Goal: Task Accomplishment & Management: Manage account settings

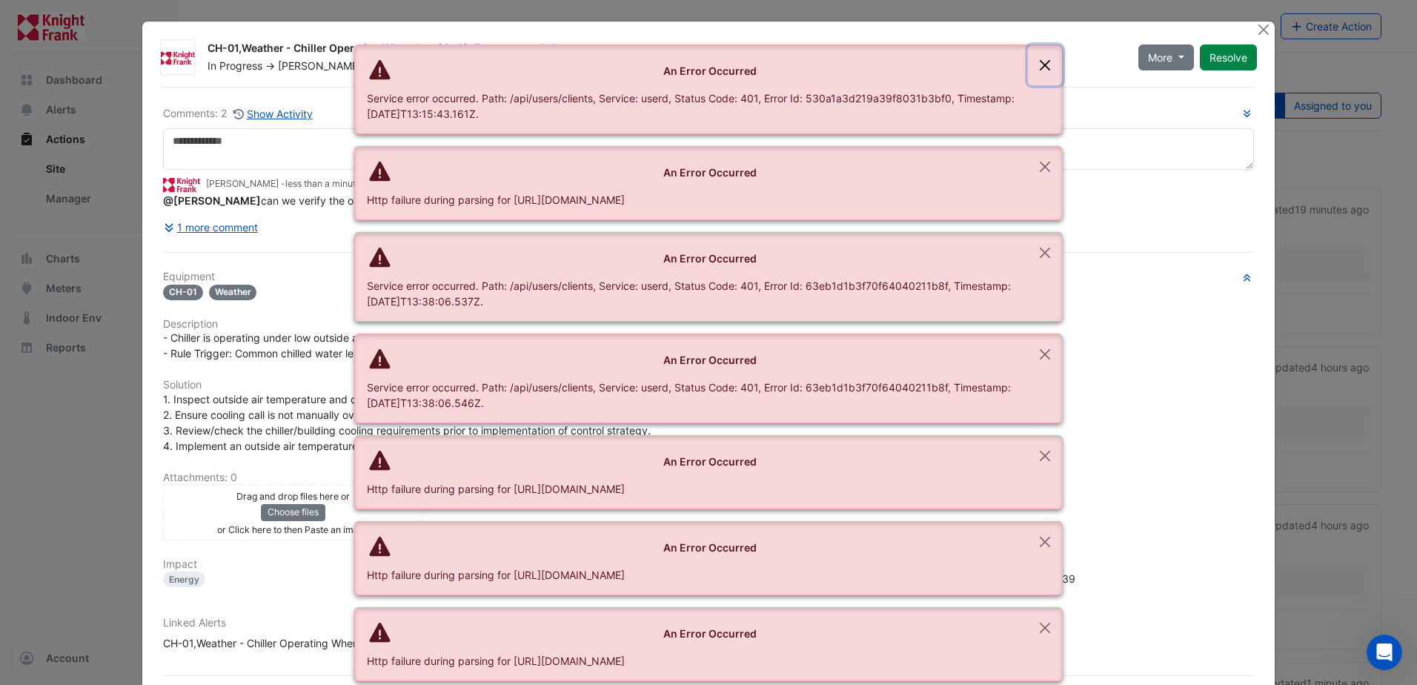
click at [1047, 65] on button "Close" at bounding box center [1045, 65] width 34 height 40
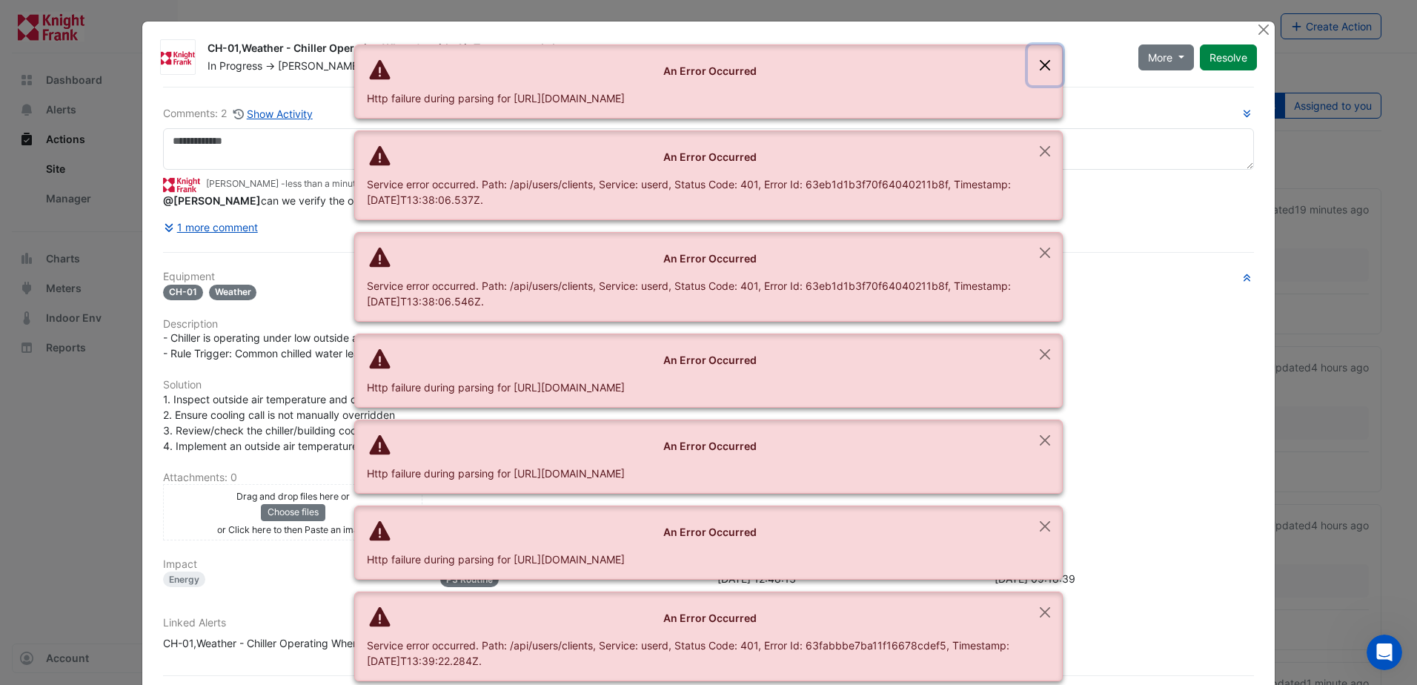
click at [1037, 62] on button "Close" at bounding box center [1045, 65] width 34 height 40
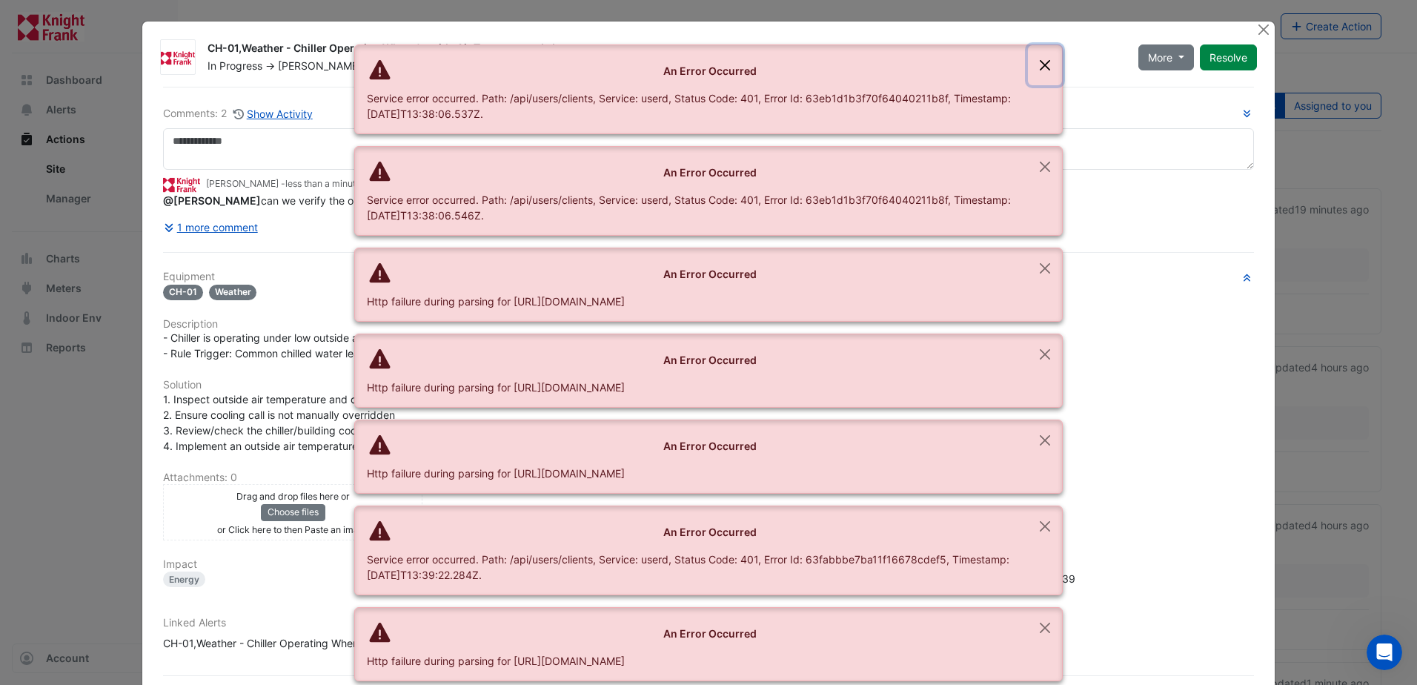
click at [1036, 65] on button "Close" at bounding box center [1045, 65] width 34 height 40
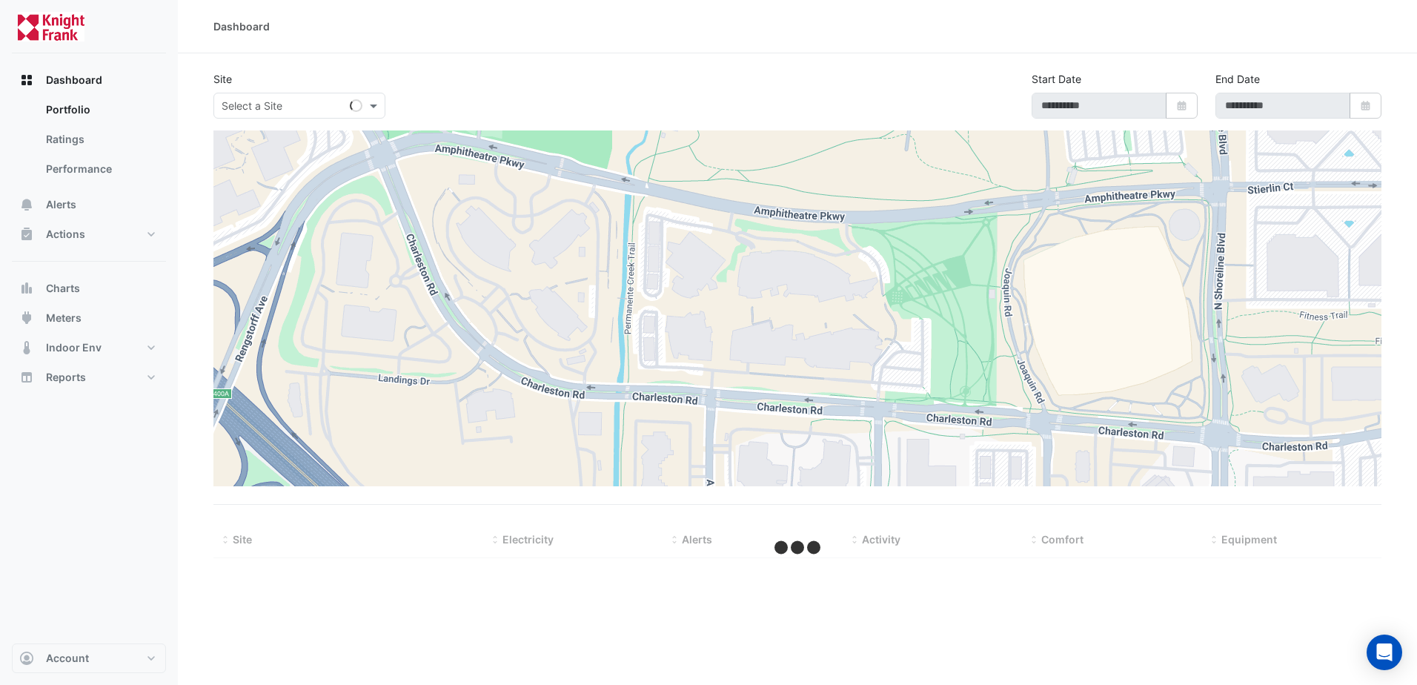
type input "**********"
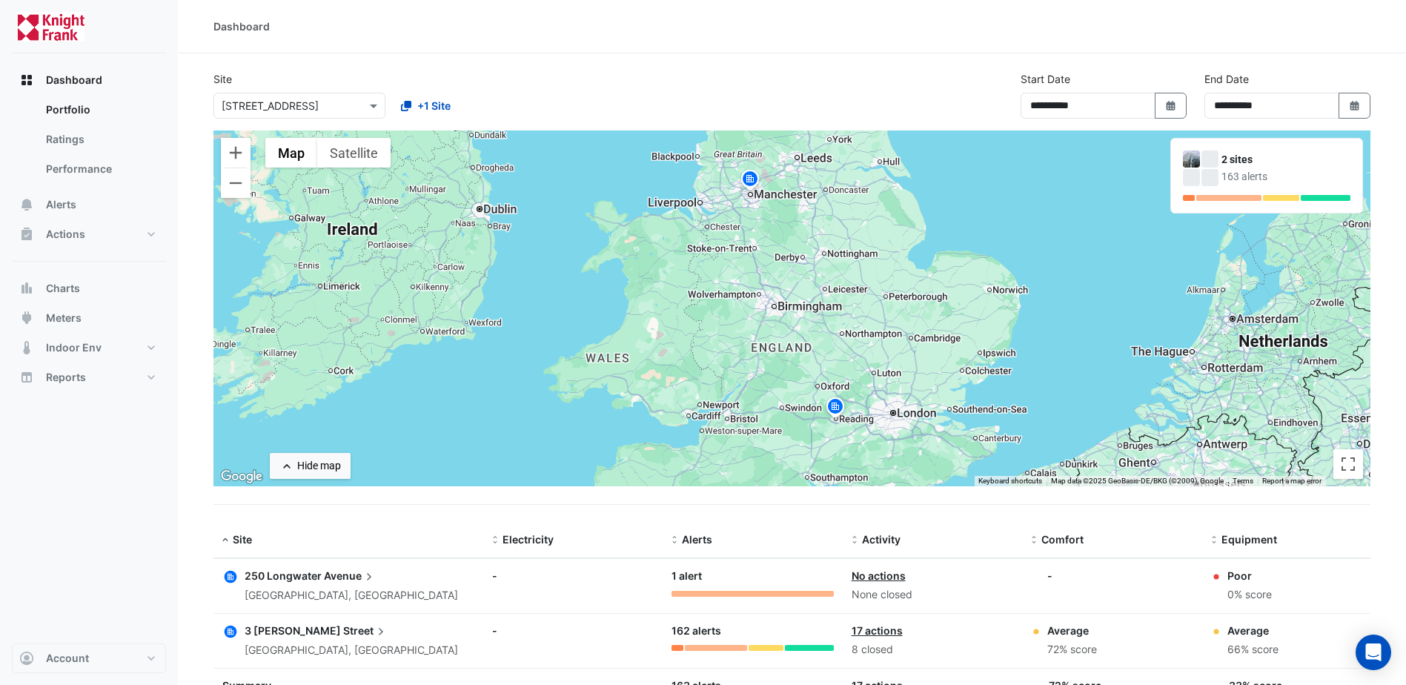
click at [350, 578] on span "Avenue" at bounding box center [350, 576] width 53 height 16
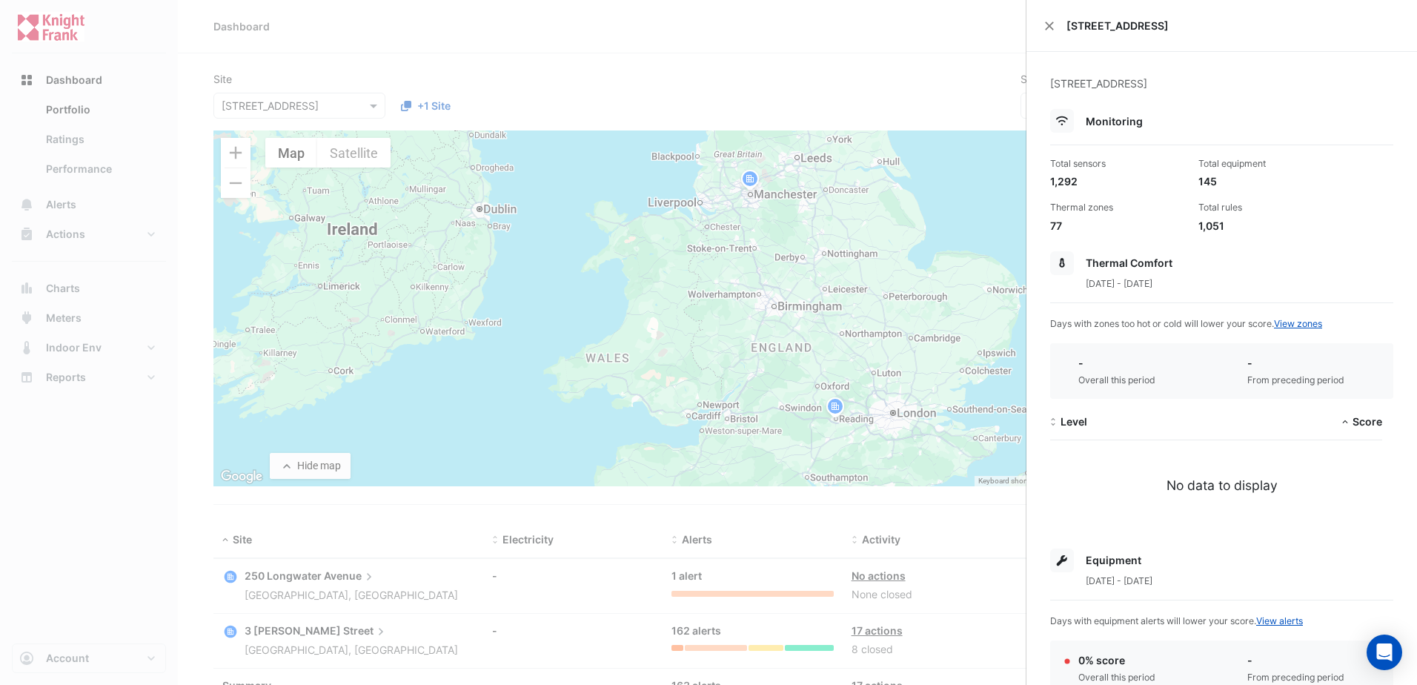
click at [285, 178] on ngb-offcanvas-backdrop at bounding box center [708, 342] width 1417 height 685
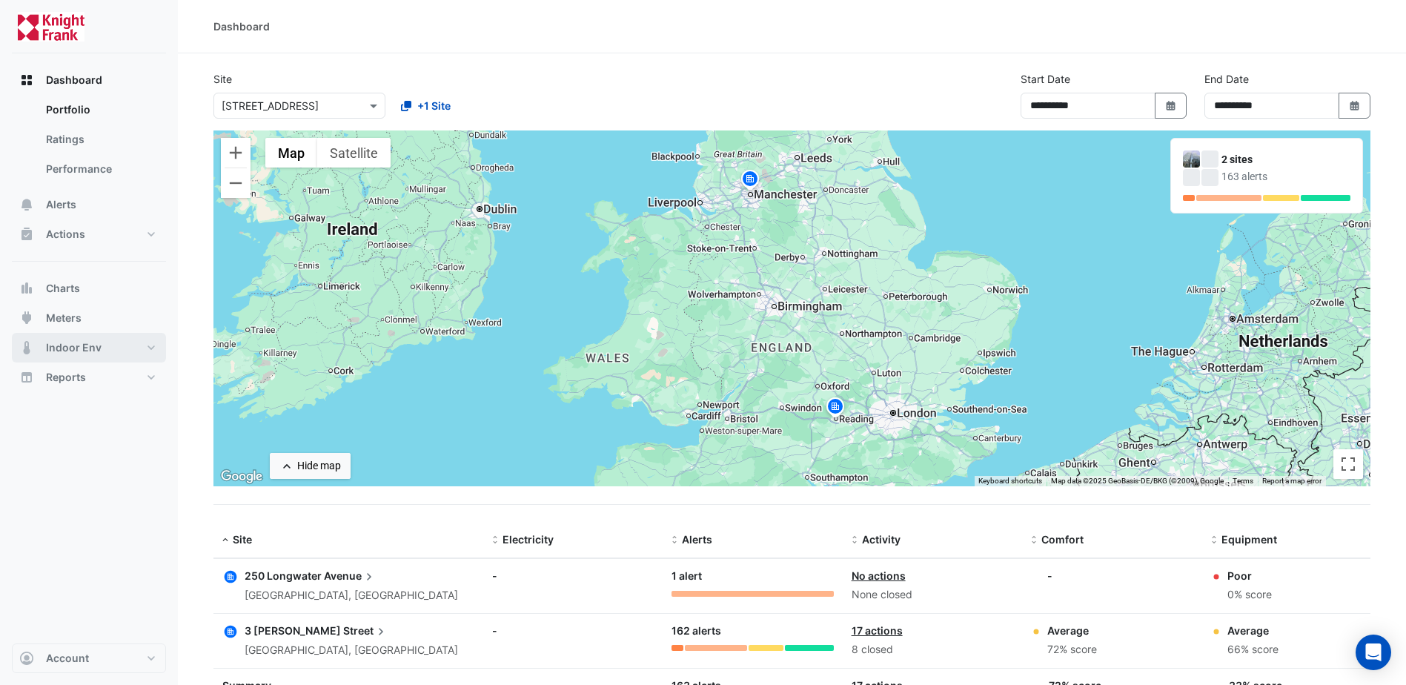
click at [103, 345] on button "Indoor Env" at bounding box center [89, 348] width 154 height 30
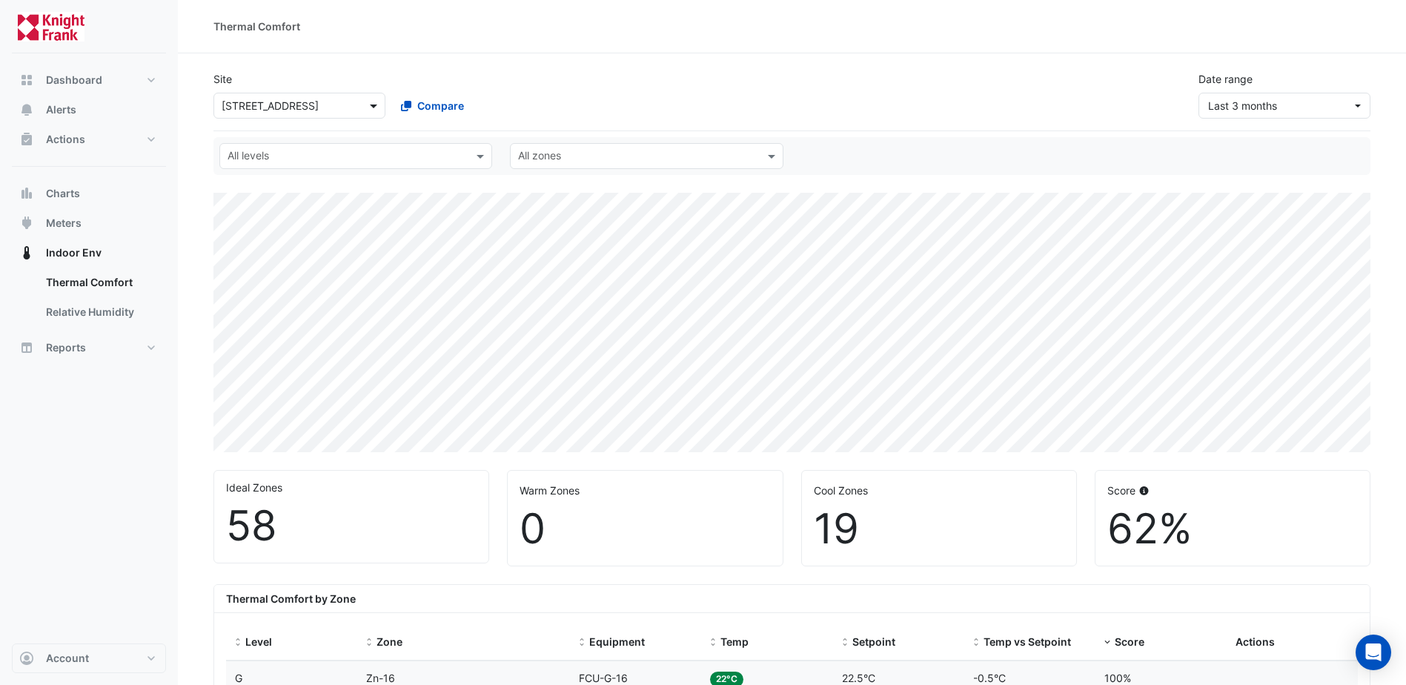
click at [377, 102] on span at bounding box center [375, 106] width 19 height 16
click at [1253, 107] on span "Last 3 months" at bounding box center [1242, 105] width 69 height 13
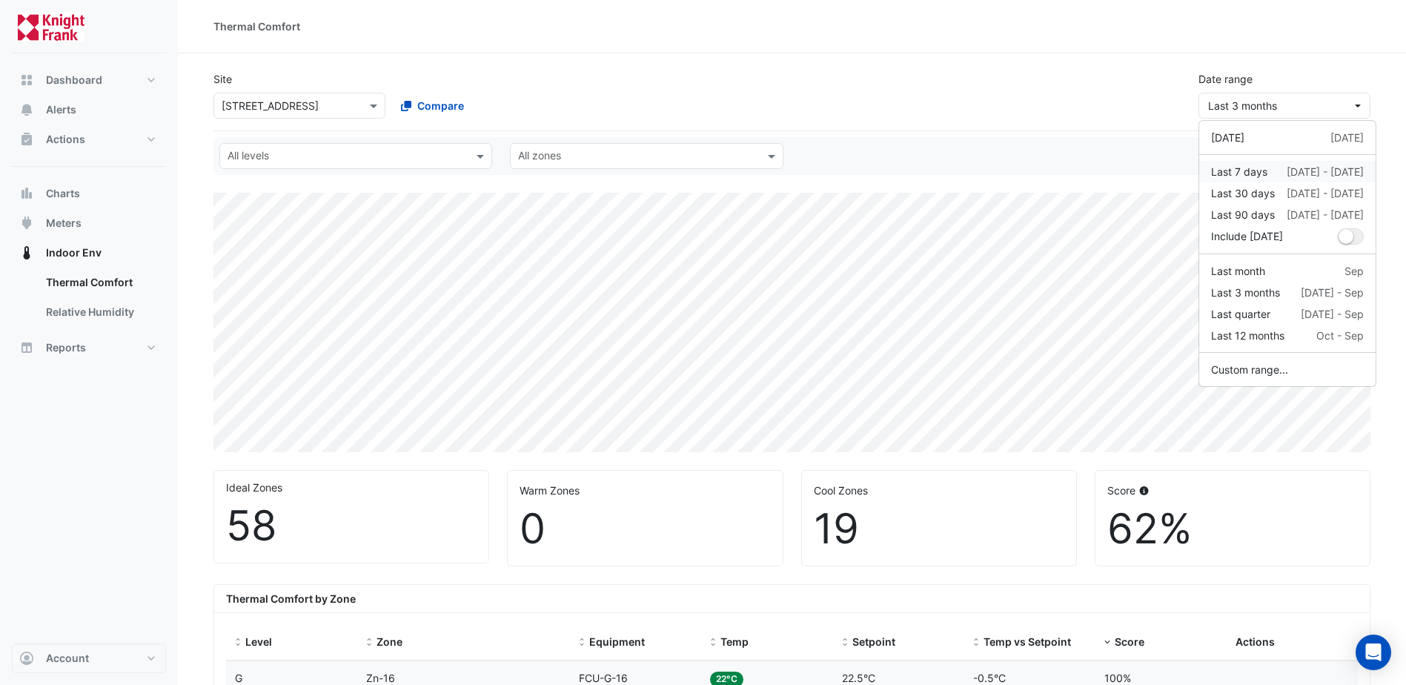
click at [1274, 173] on div "Last 7 days 7 Oct - 13 Oct" at bounding box center [1287, 172] width 153 height 16
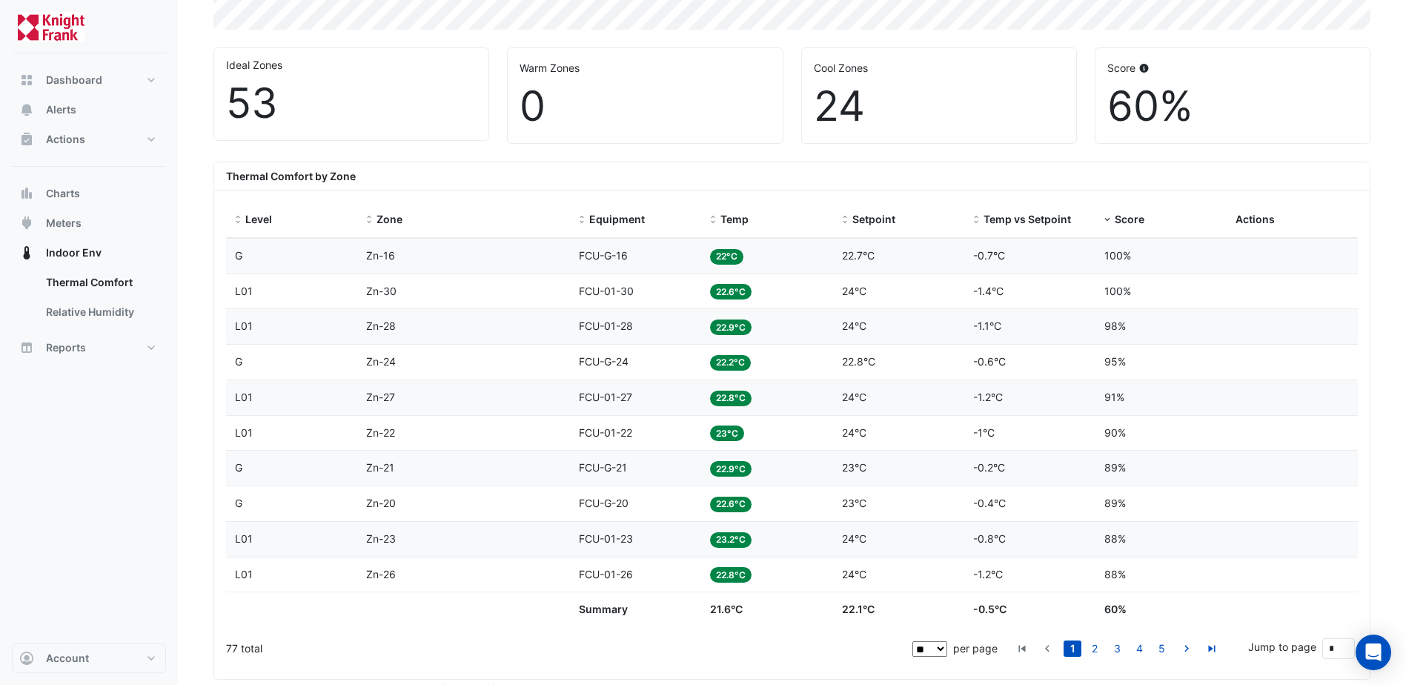
scroll to position [371, 0]
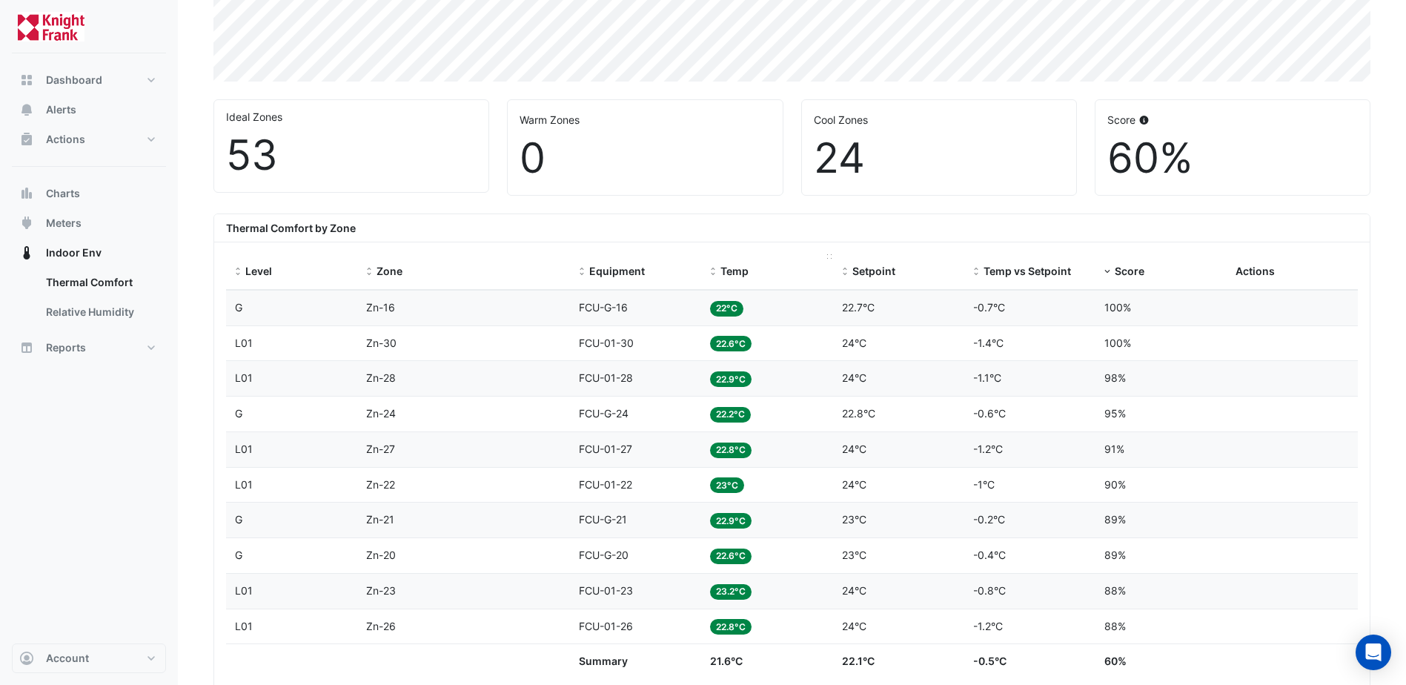
click at [737, 272] on span "Temp" at bounding box center [735, 271] width 28 height 13
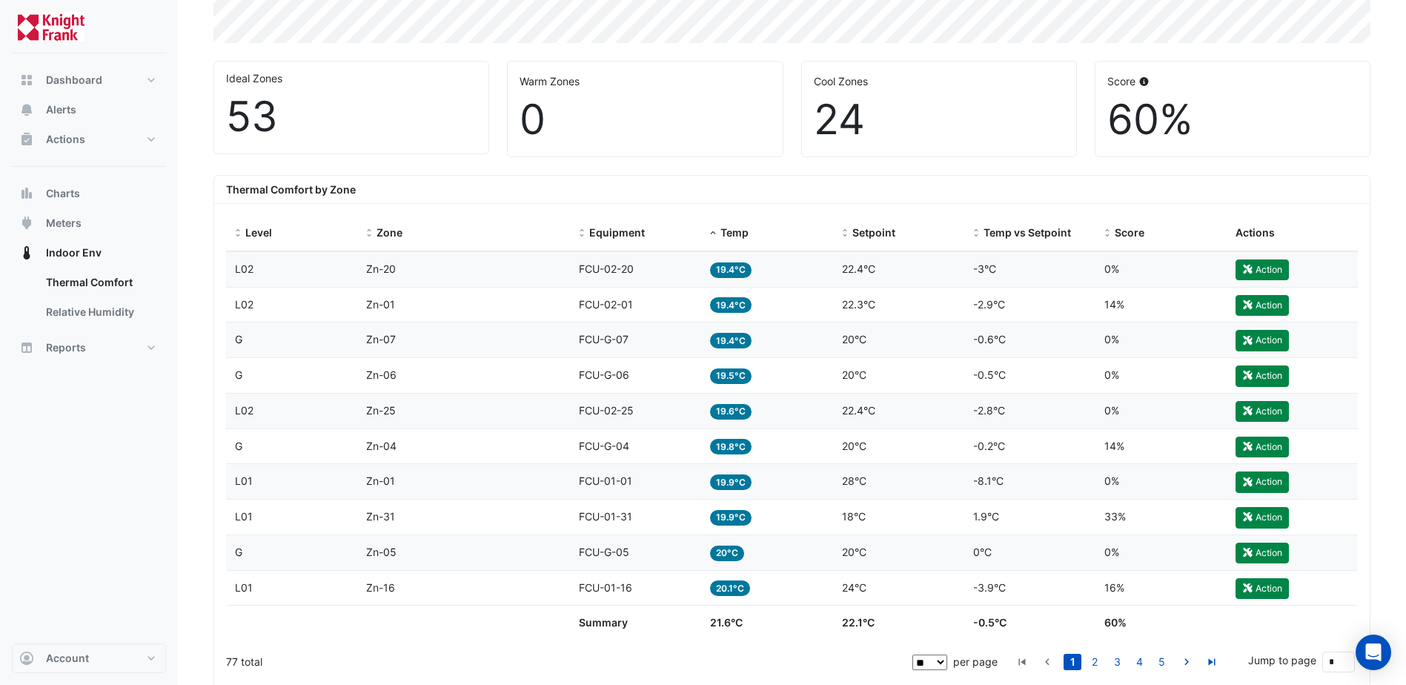
scroll to position [445, 0]
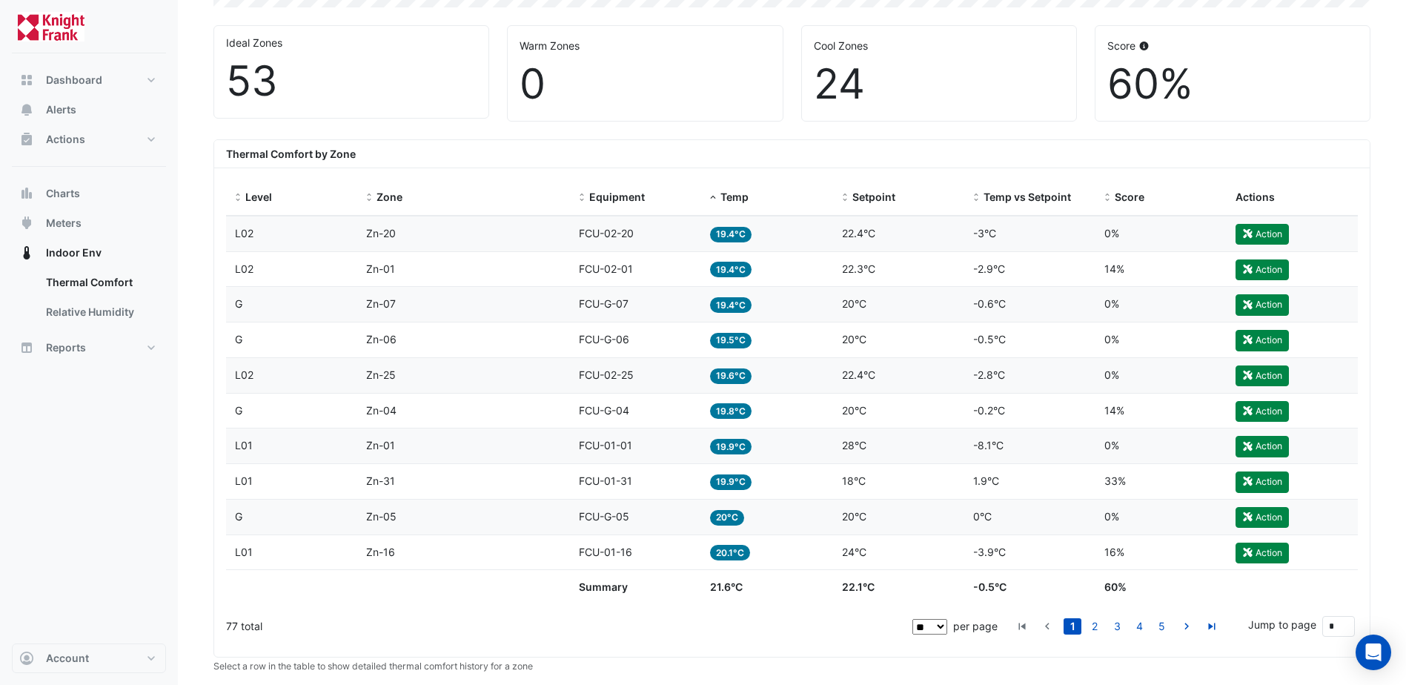
click at [774, 246] on datatable-body-cell "Temp 19.4°C" at bounding box center [766, 233] width 131 height 35
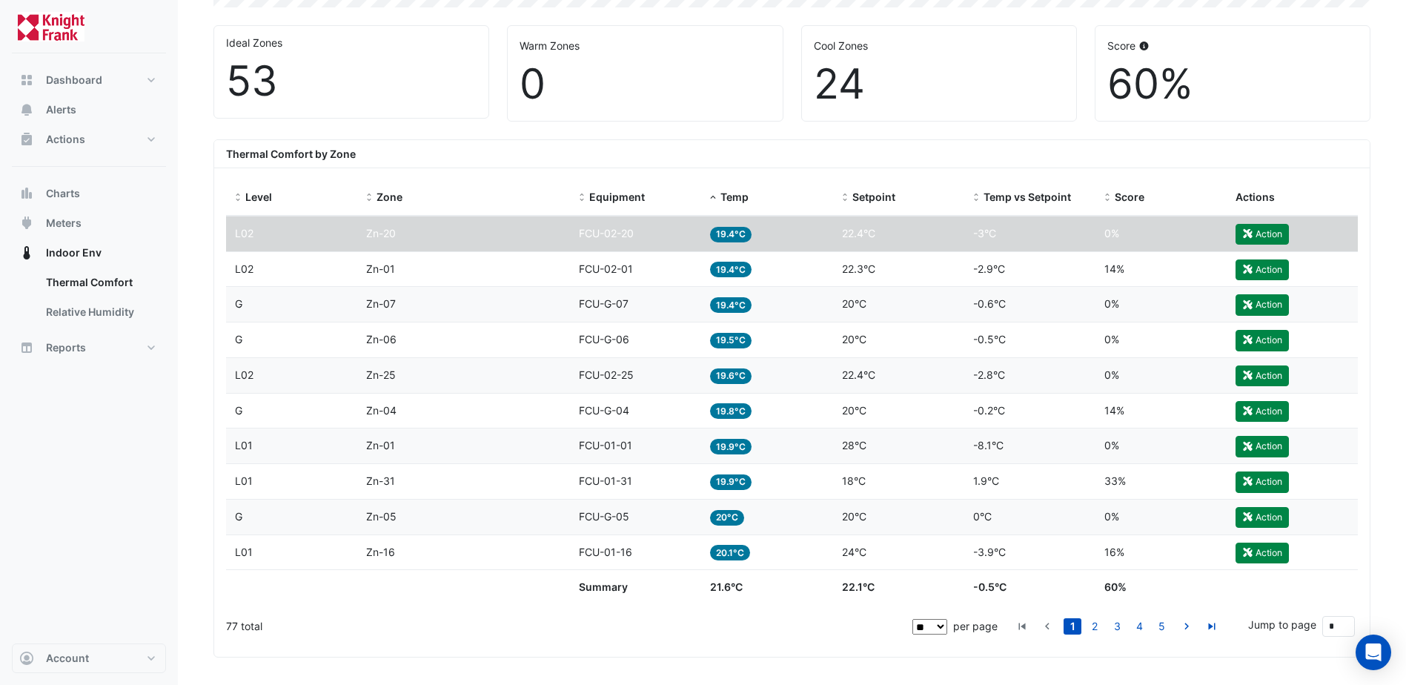
click at [1125, 225] on div "Score 0%" at bounding box center [1161, 233] width 113 height 17
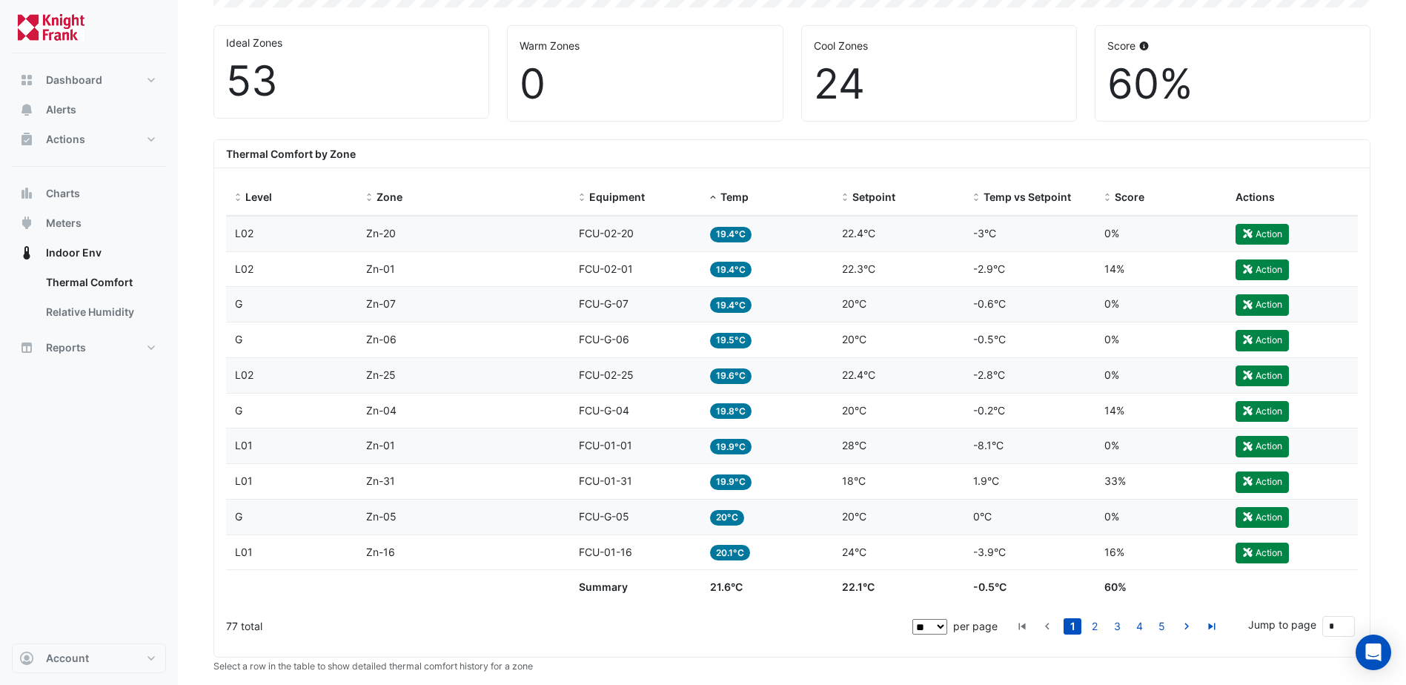
drag, startPoint x: 717, startPoint y: 242, endPoint x: 729, endPoint y: 242, distance: 11.9
click at [725, 242] on datatable-body-cell "Temp 19.4°C" at bounding box center [766, 233] width 131 height 35
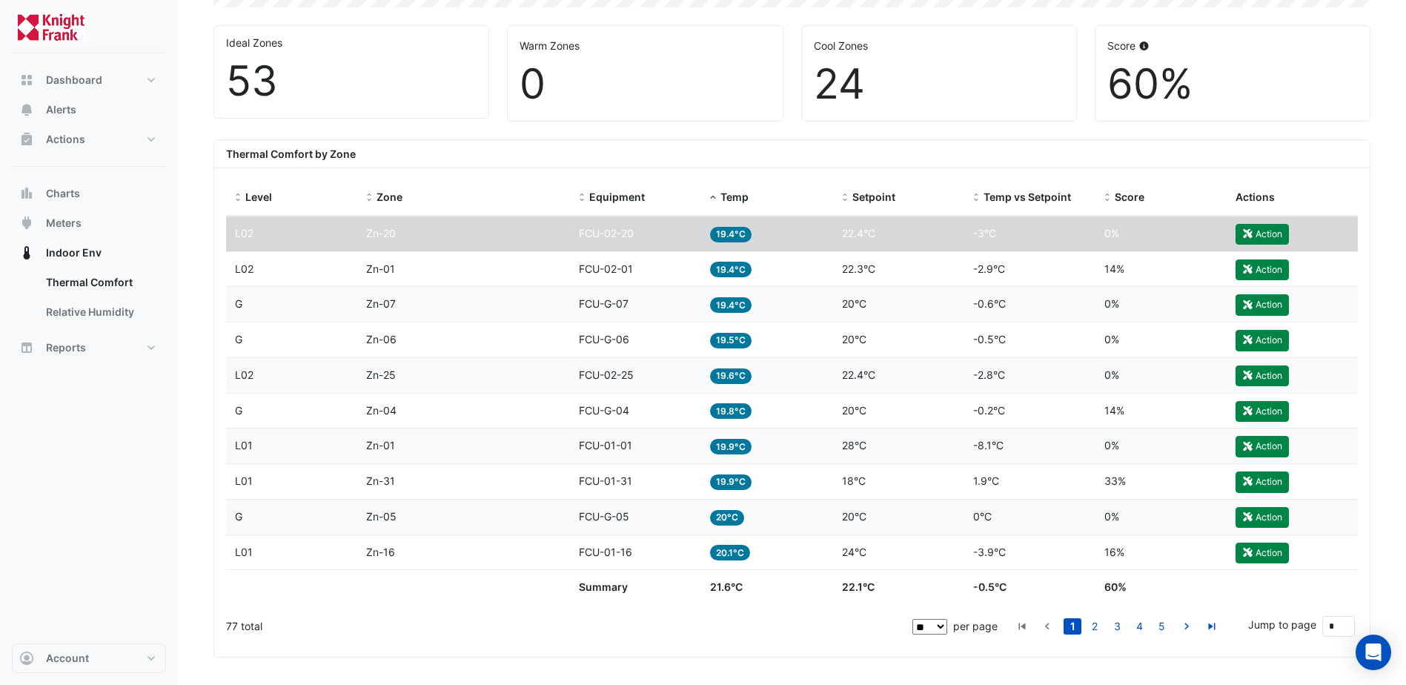
click at [732, 236] on span "19.4°C" at bounding box center [731, 235] width 42 height 16
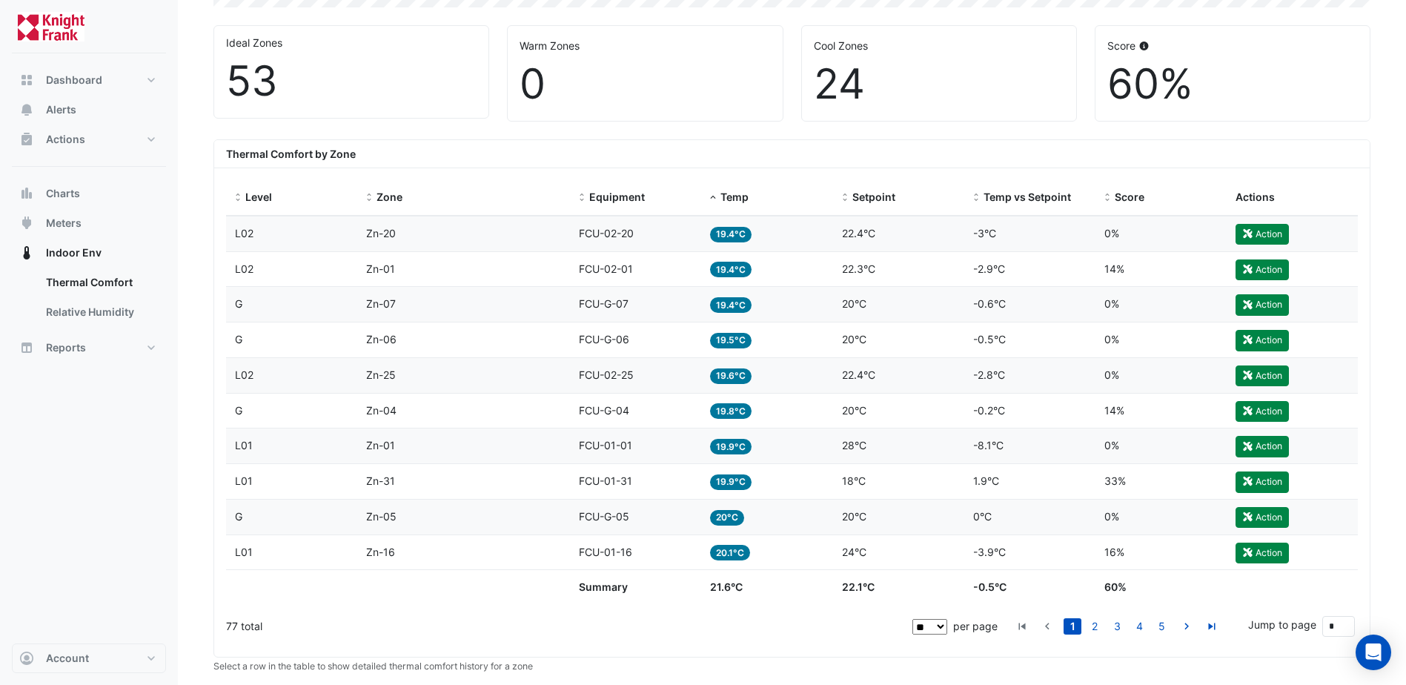
drag, startPoint x: 630, startPoint y: 234, endPoint x: 620, endPoint y: 234, distance: 10.4
click at [628, 234] on span "FCU-02-20" at bounding box center [606, 233] width 55 height 13
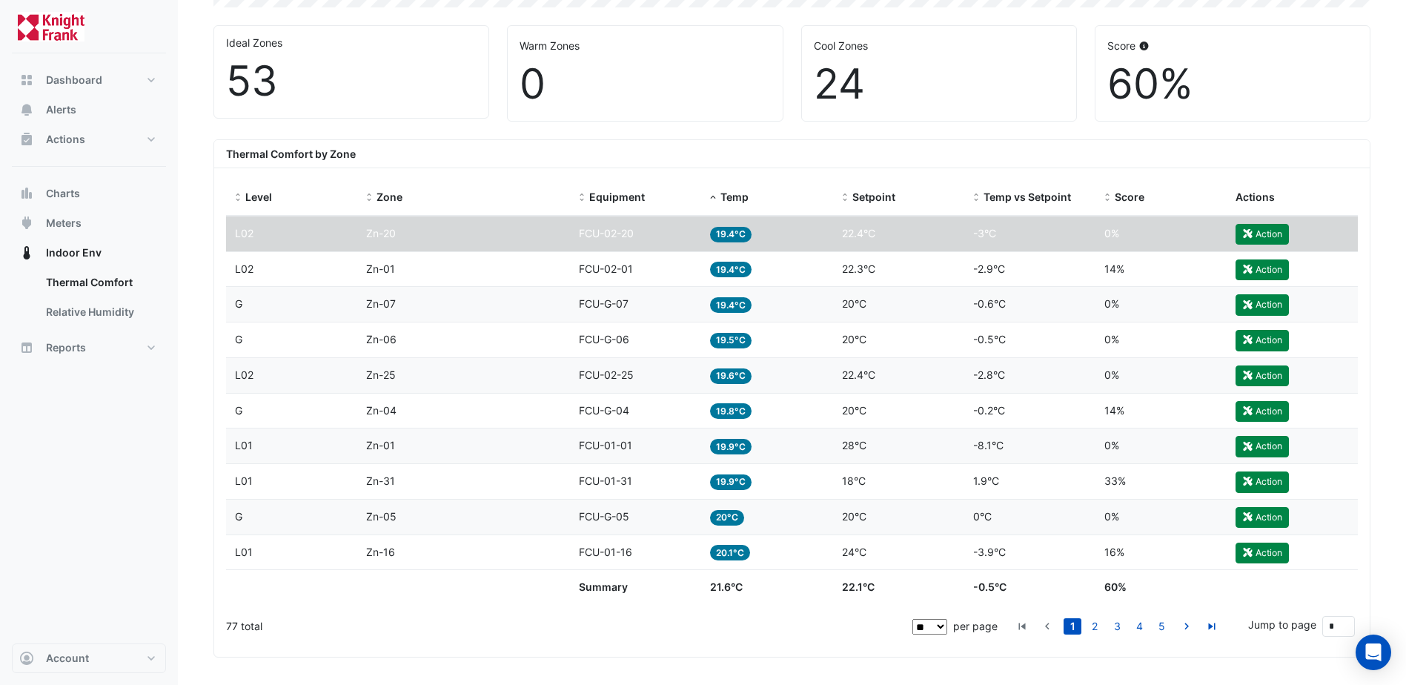
click at [620, 234] on span "FCU-02-20" at bounding box center [606, 233] width 55 height 13
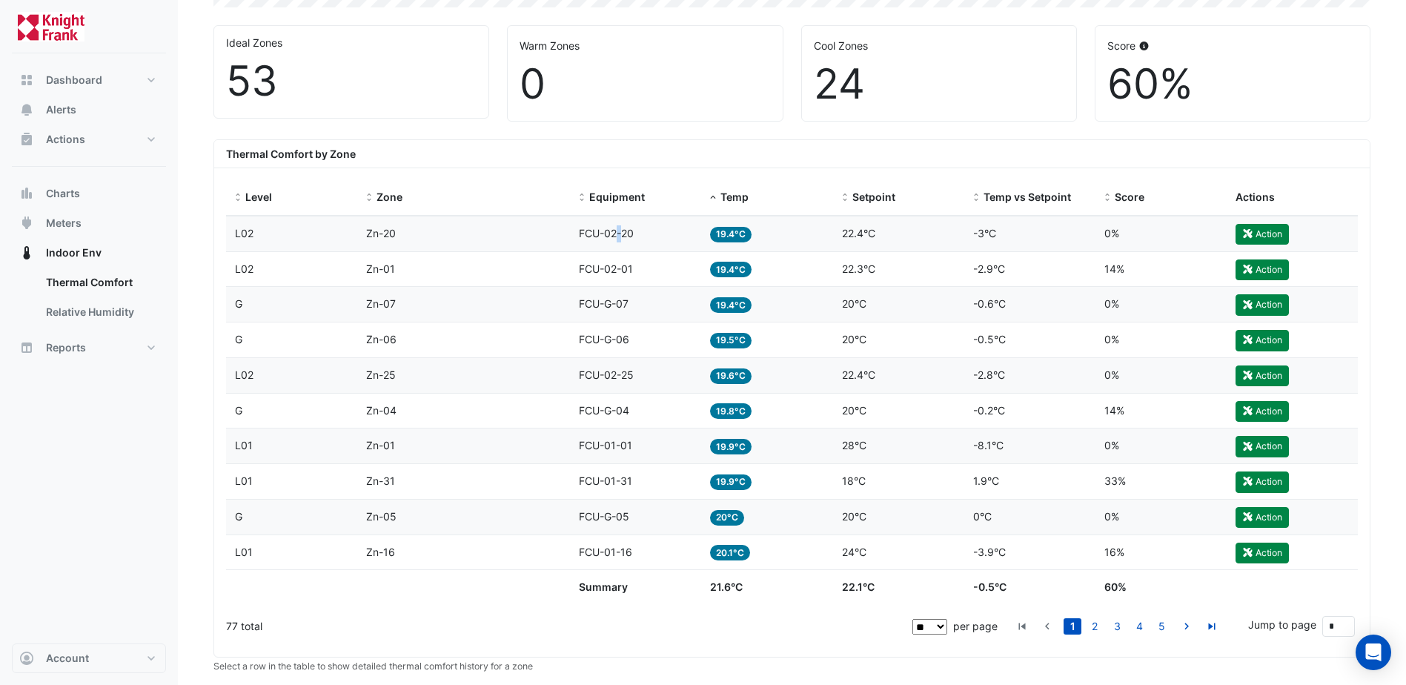
click at [620, 233] on span "FCU-02-20" at bounding box center [606, 233] width 55 height 13
click at [620, 232] on span "FCU-02-20" at bounding box center [606, 233] width 55 height 13
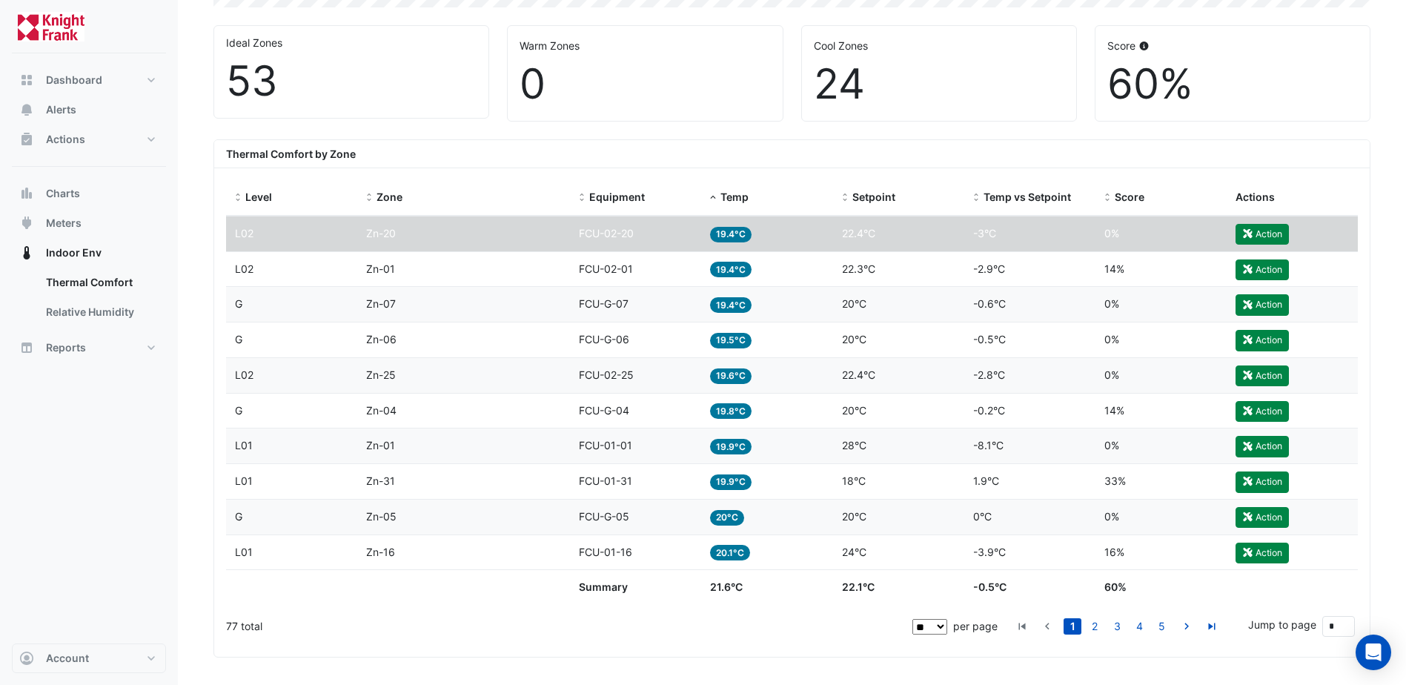
click at [1094, 220] on datatable-body-cell "Temp vs Setpoint -3°C" at bounding box center [1029, 233] width 131 height 35
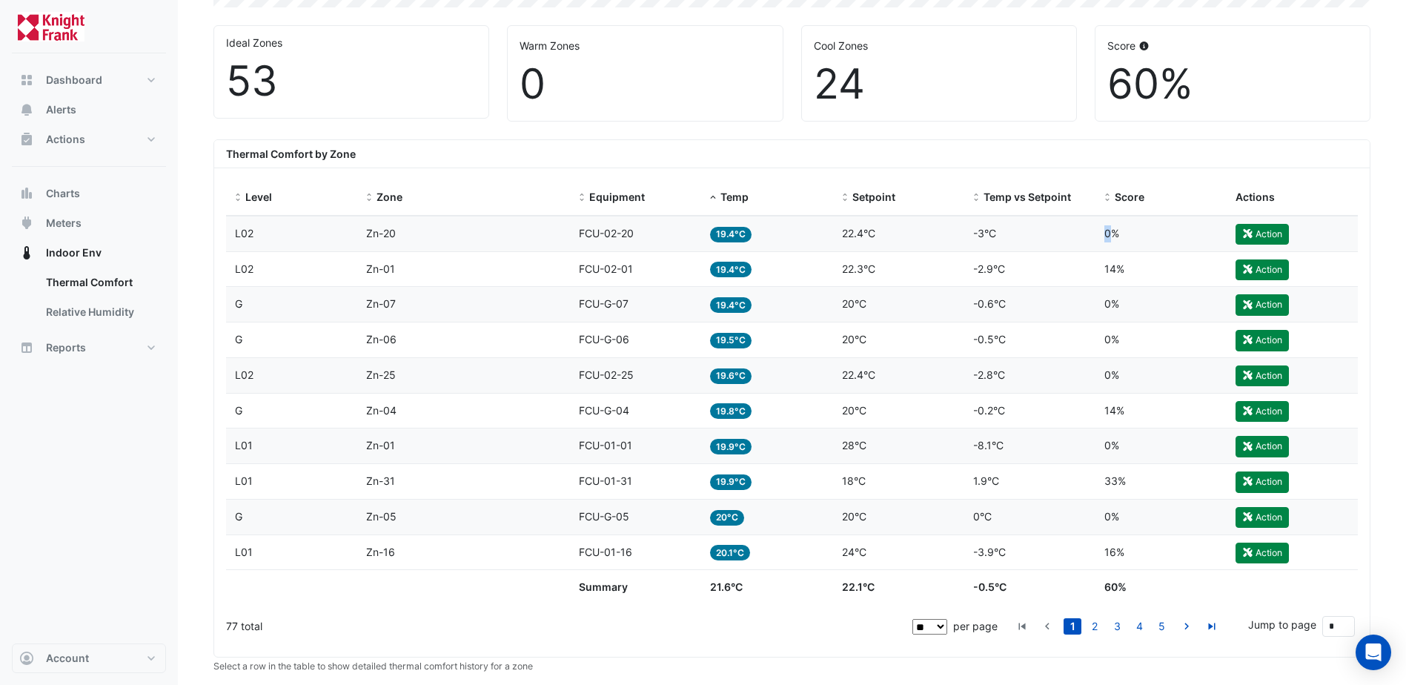
click at [1096, 220] on div "Level L02 Zone Zn-20 Equipment FCU-02-20 Temp 19.4°C Setpoint 22.4°C Temp vs Se…" at bounding box center [792, 233] width 1132 height 35
click at [1098, 222] on datatable-body-cell "Score 0%" at bounding box center [1161, 233] width 131 height 35
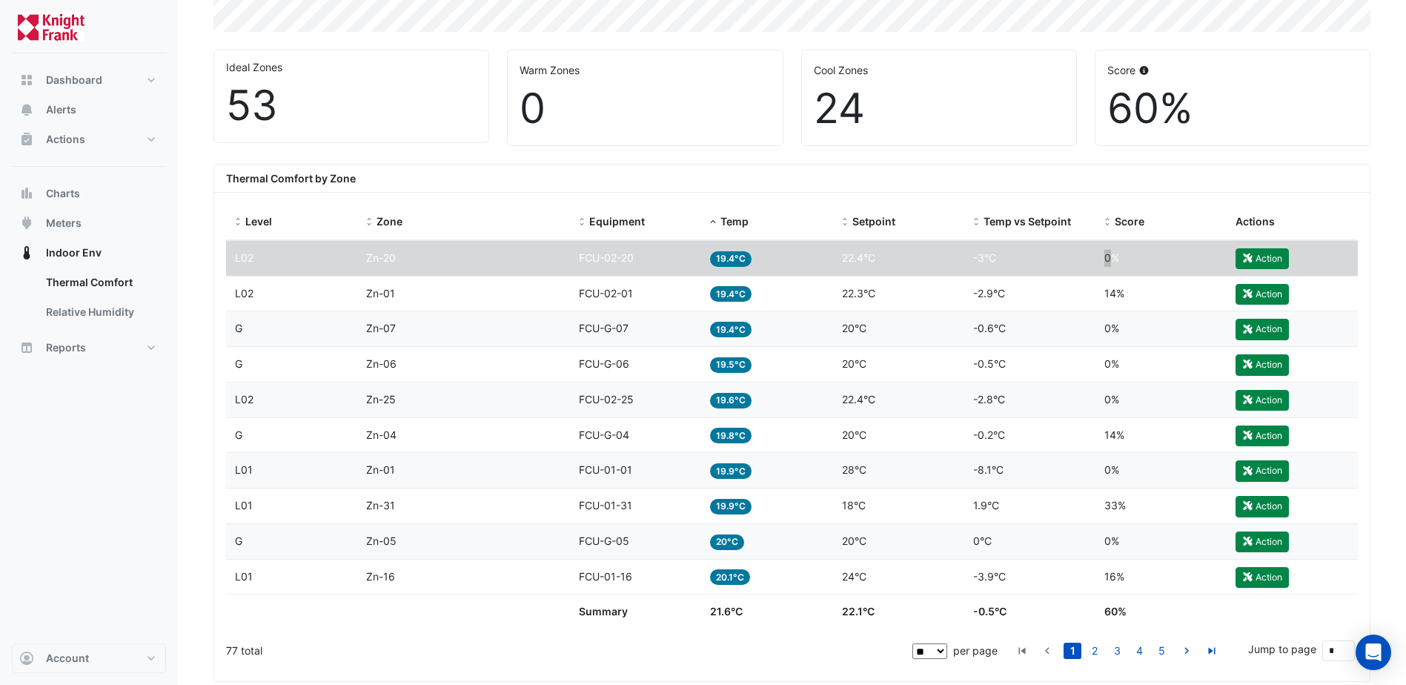
scroll to position [358, 0]
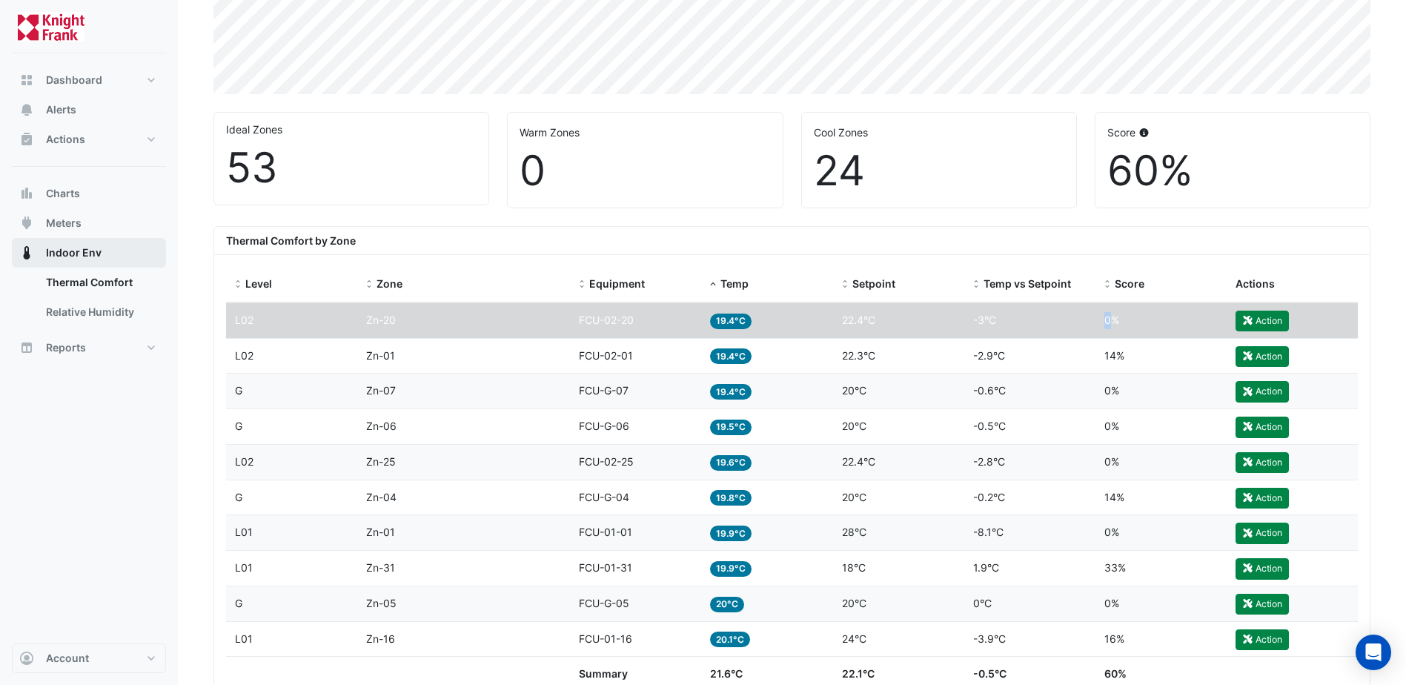
click at [84, 257] on span "Indoor Env" at bounding box center [74, 252] width 56 height 15
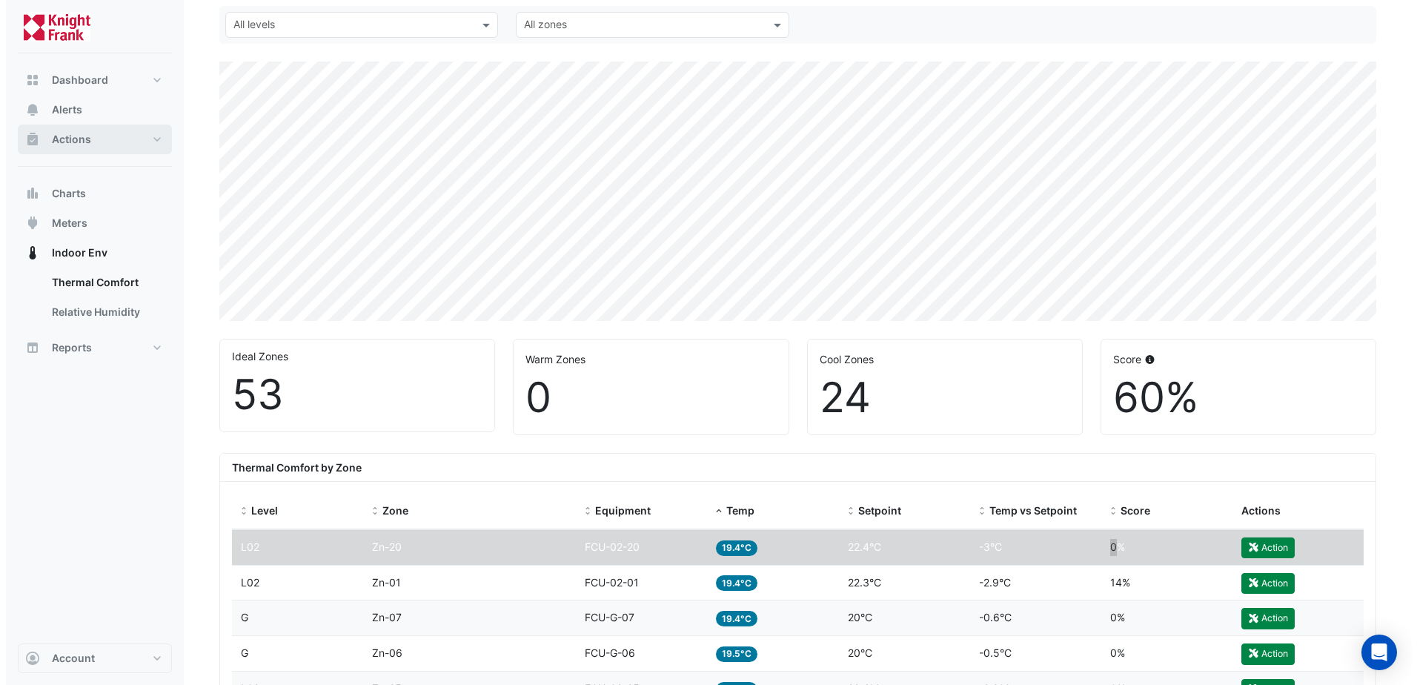
scroll to position [0, 0]
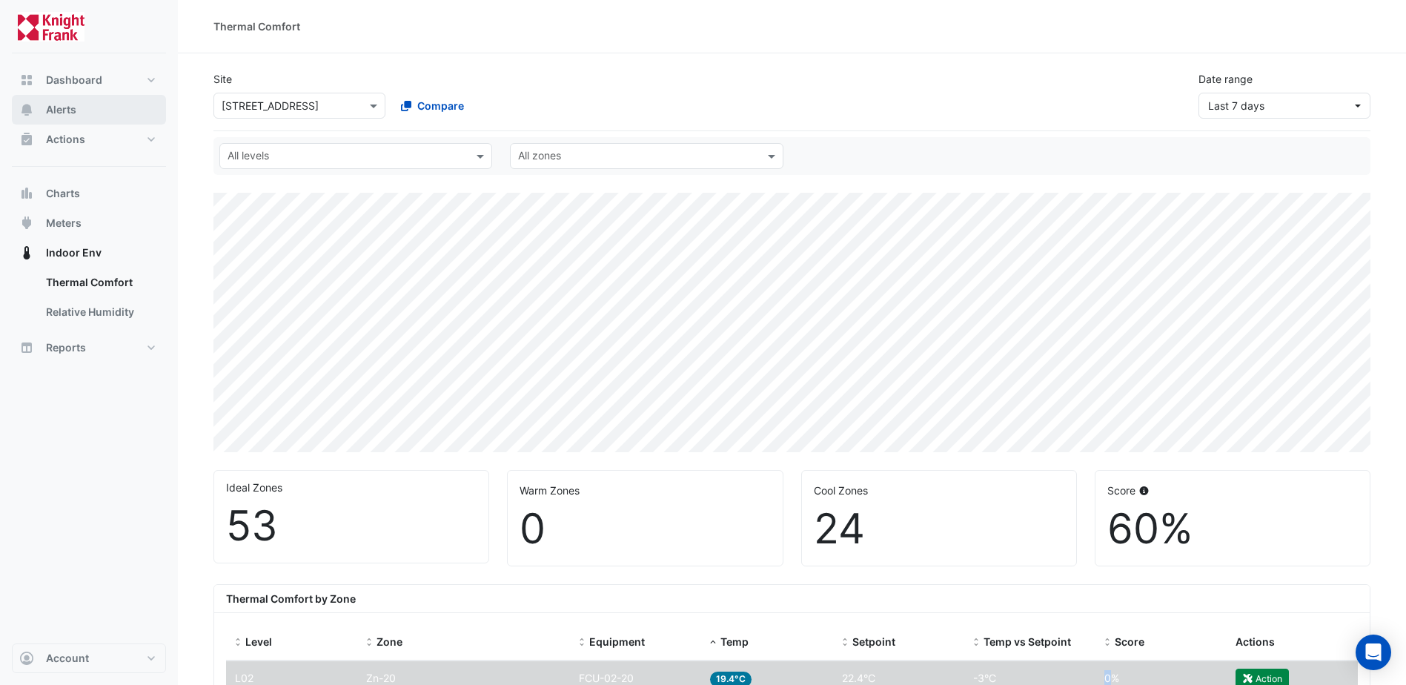
click at [85, 101] on button "Alerts" at bounding box center [89, 110] width 154 height 30
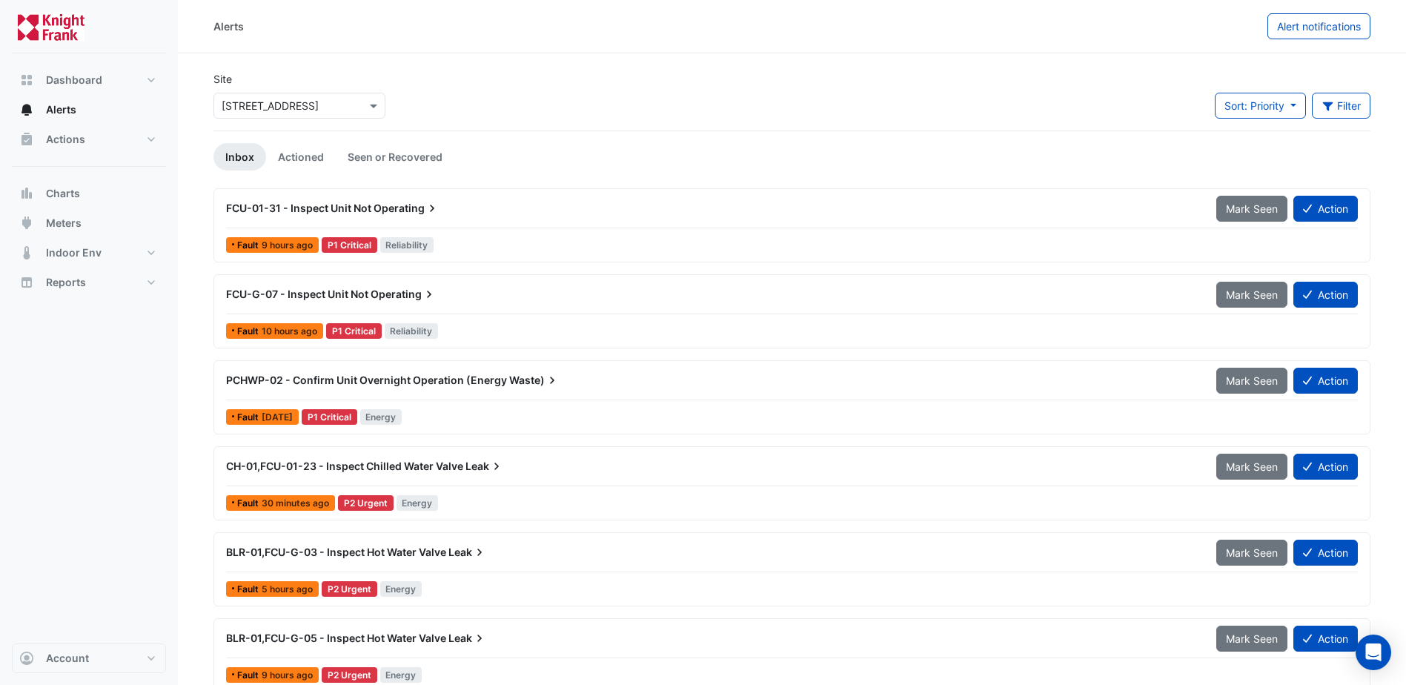
click at [368, 374] on span "PCHWP-02 - Confirm Unit Overnight Operation (Energy" at bounding box center [366, 380] width 281 height 13
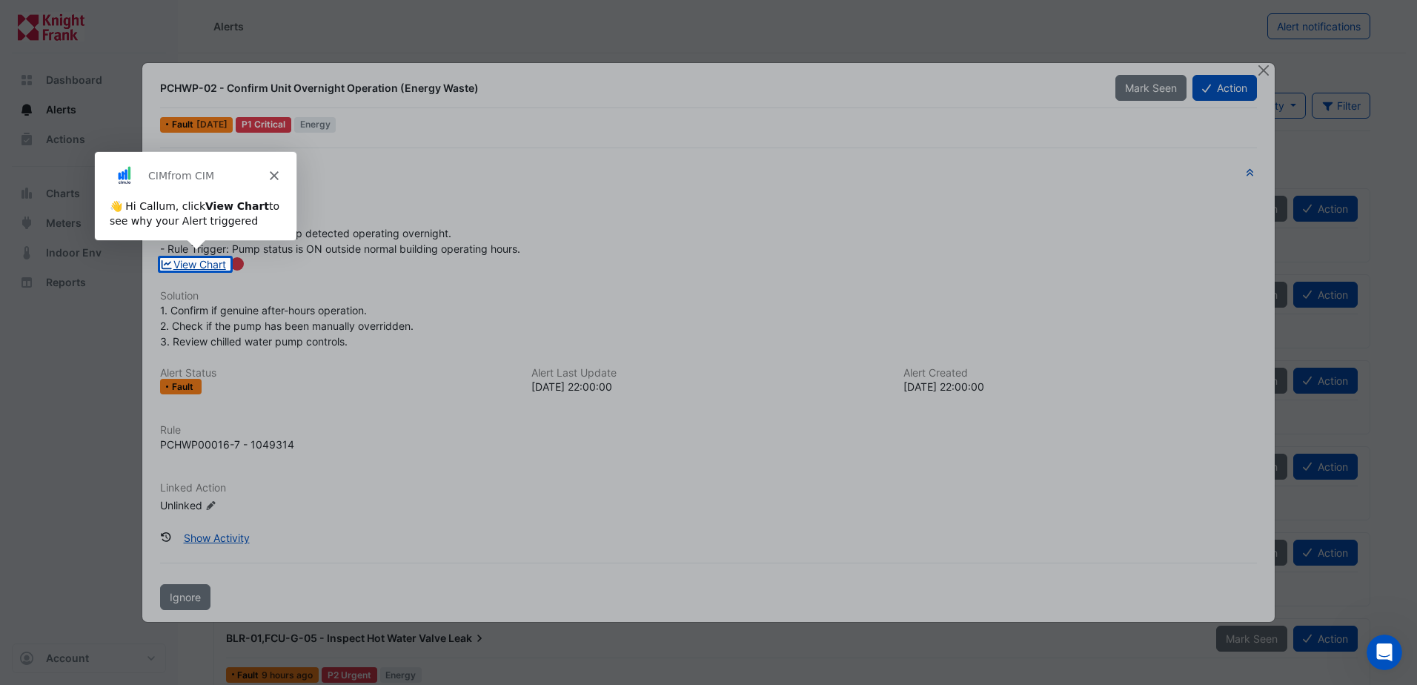
click at [217, 265] on div "View Chart" at bounding box center [708, 265] width 1115 height 16
click at [193, 260] on link "View Chart" at bounding box center [193, 264] width 66 height 13
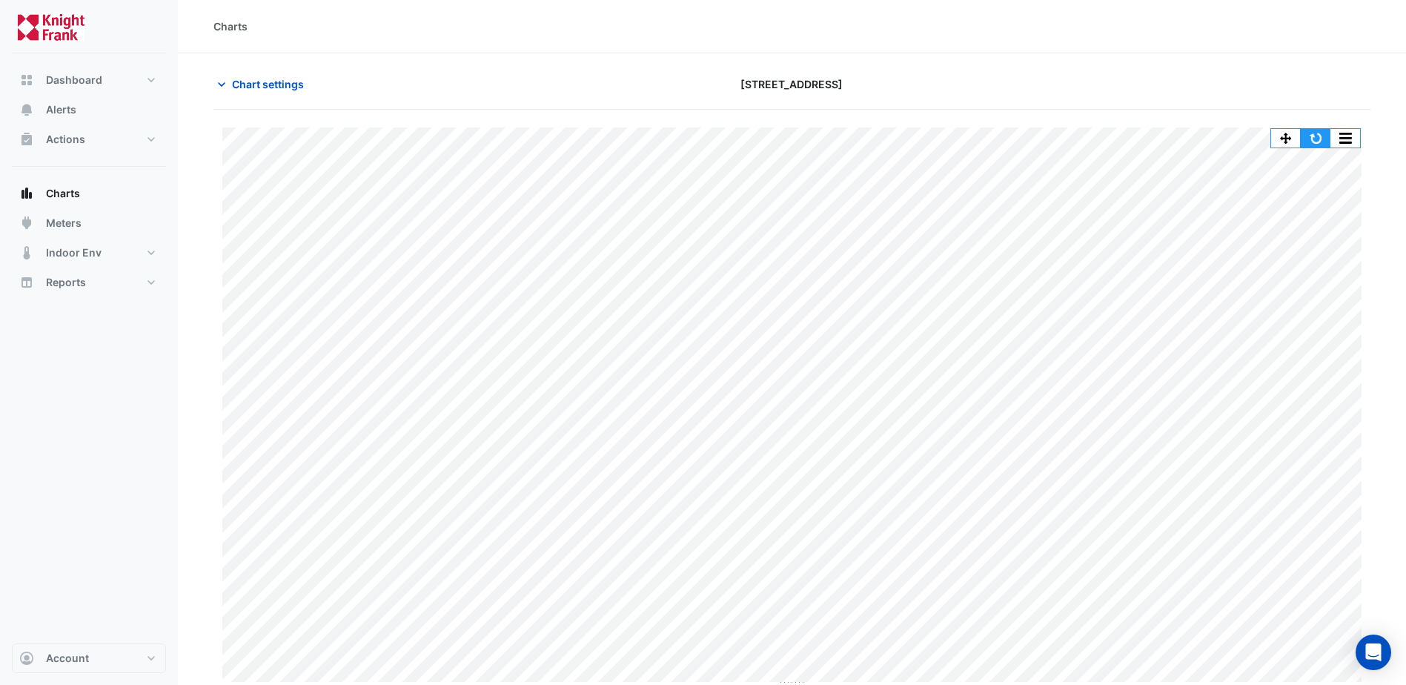
click at [1325, 136] on button "button" at bounding box center [1316, 138] width 30 height 19
click at [1349, 142] on button "button" at bounding box center [1346, 138] width 30 height 19
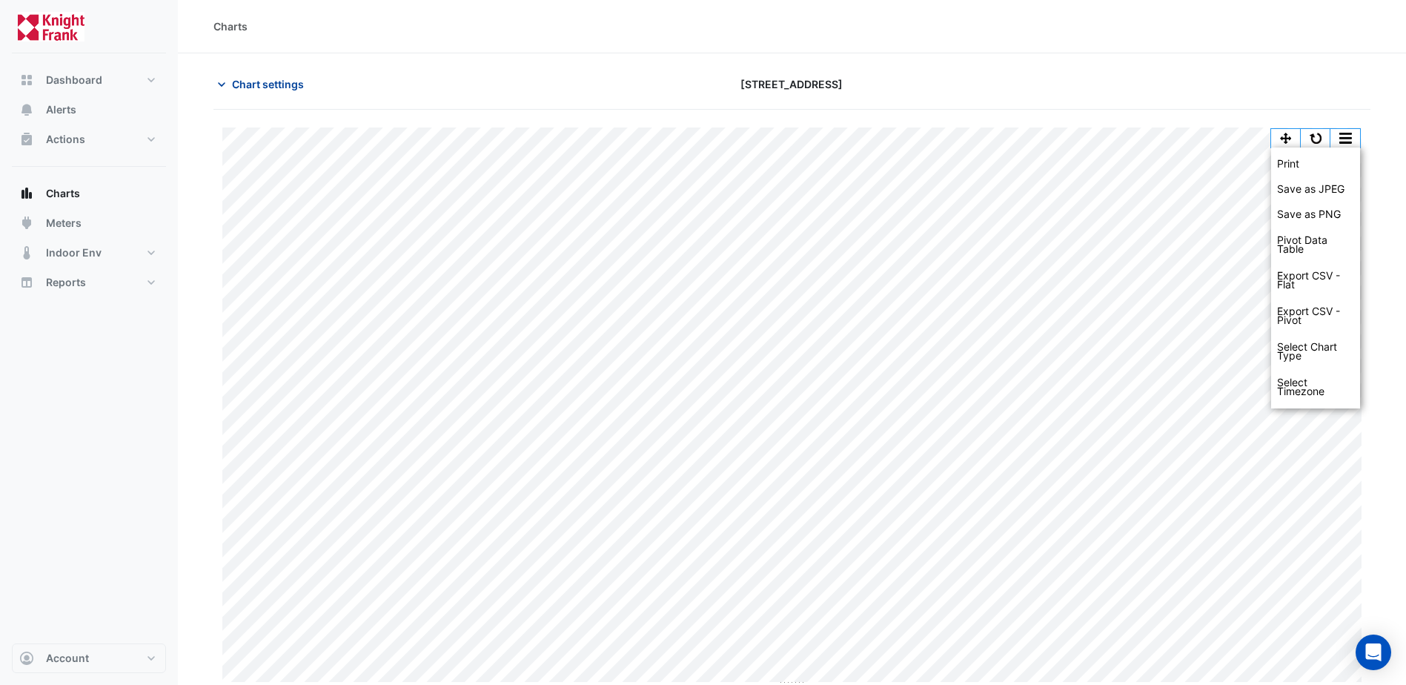
click at [283, 85] on span "Chart settings" at bounding box center [268, 84] width 72 height 16
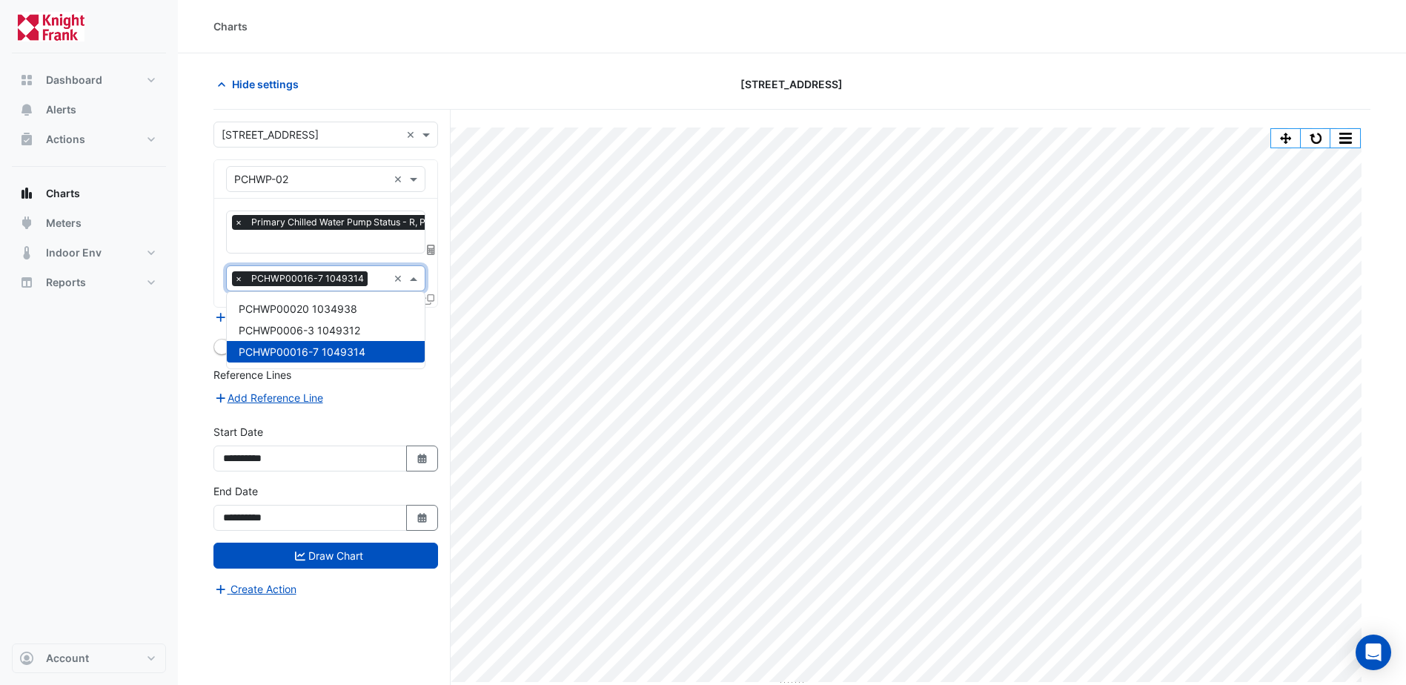
click at [414, 277] on span at bounding box center [415, 279] width 19 height 16
click at [306, 395] on button "Add Reference Line" at bounding box center [269, 397] width 110 height 17
select select "**"
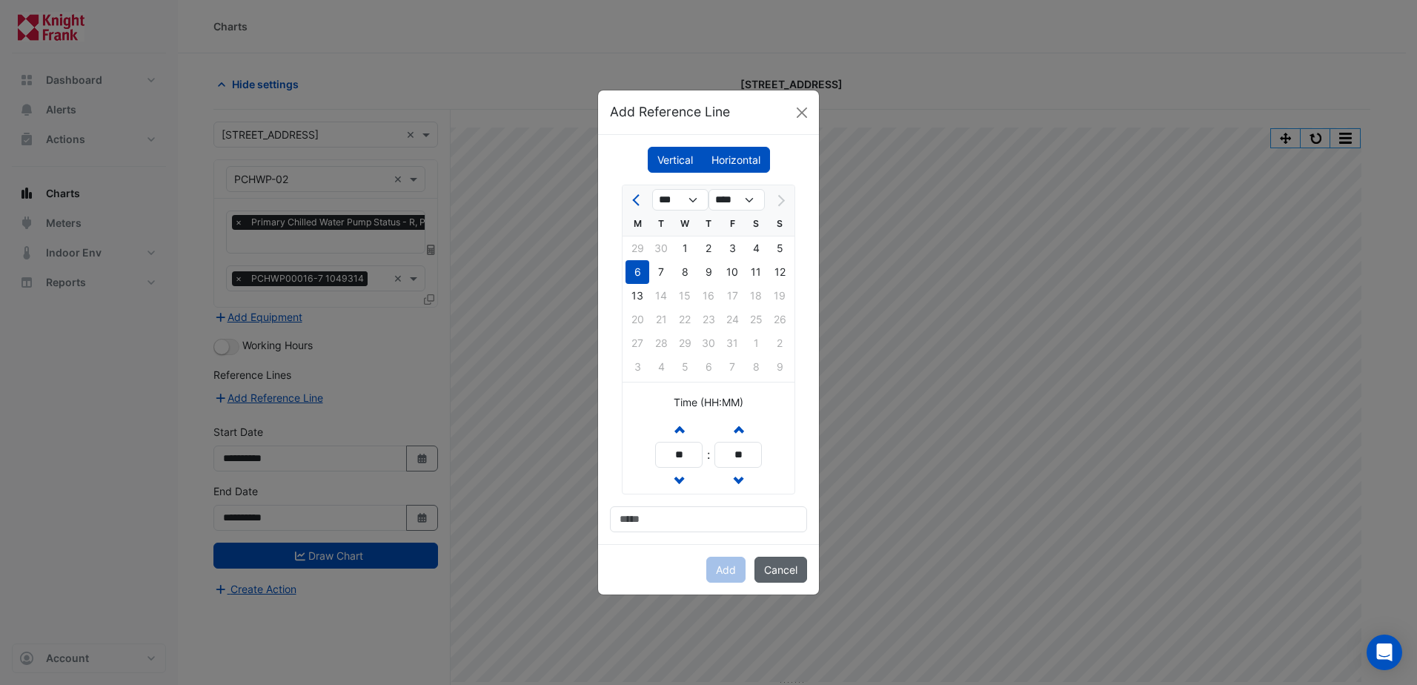
click at [783, 572] on button "Cancel" at bounding box center [781, 570] width 53 height 26
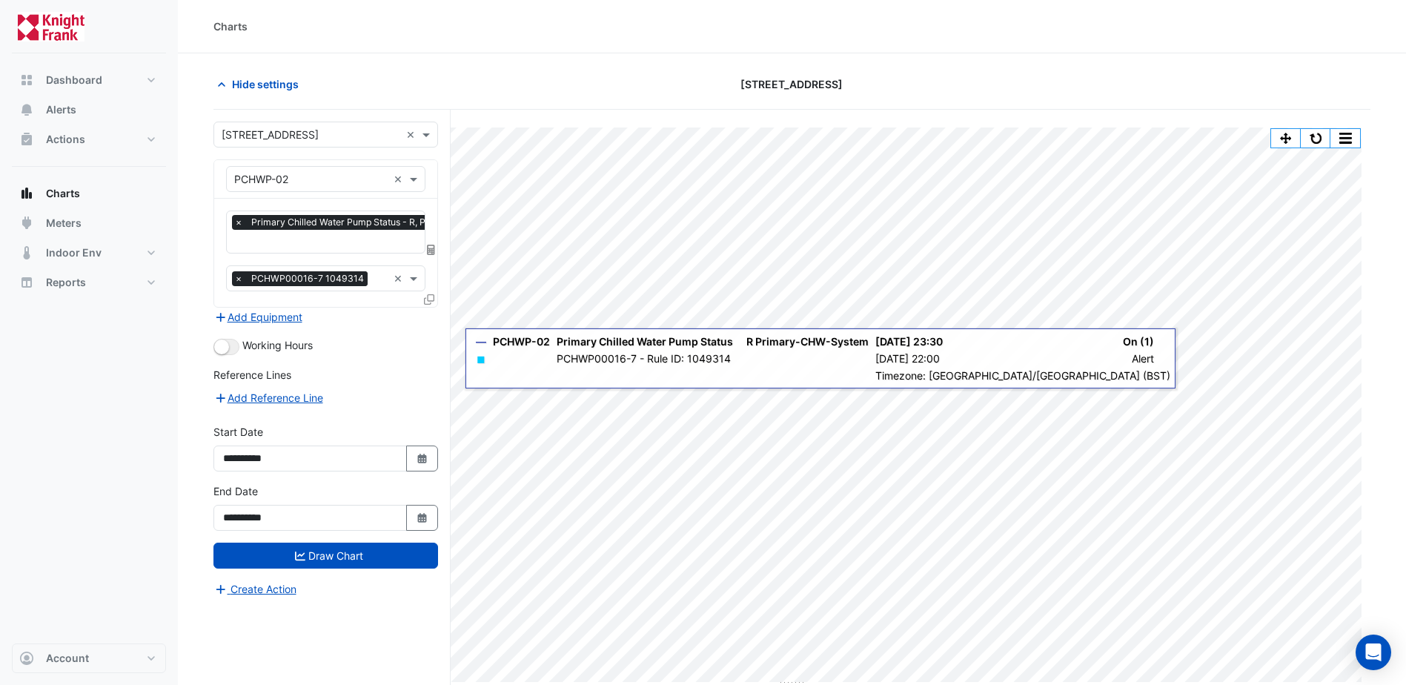
click at [348, 358] on form "**********" at bounding box center [326, 360] width 225 height 476
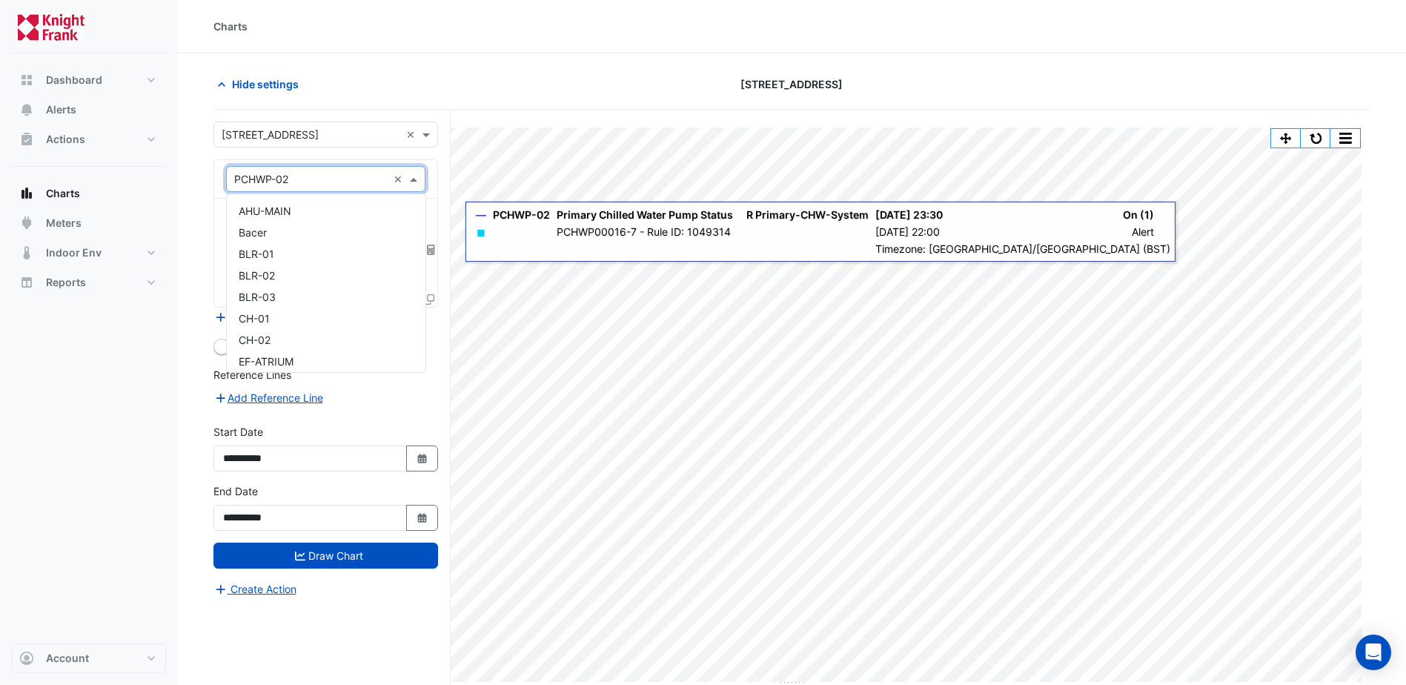
click at [343, 176] on input "text" at bounding box center [310, 180] width 153 height 16
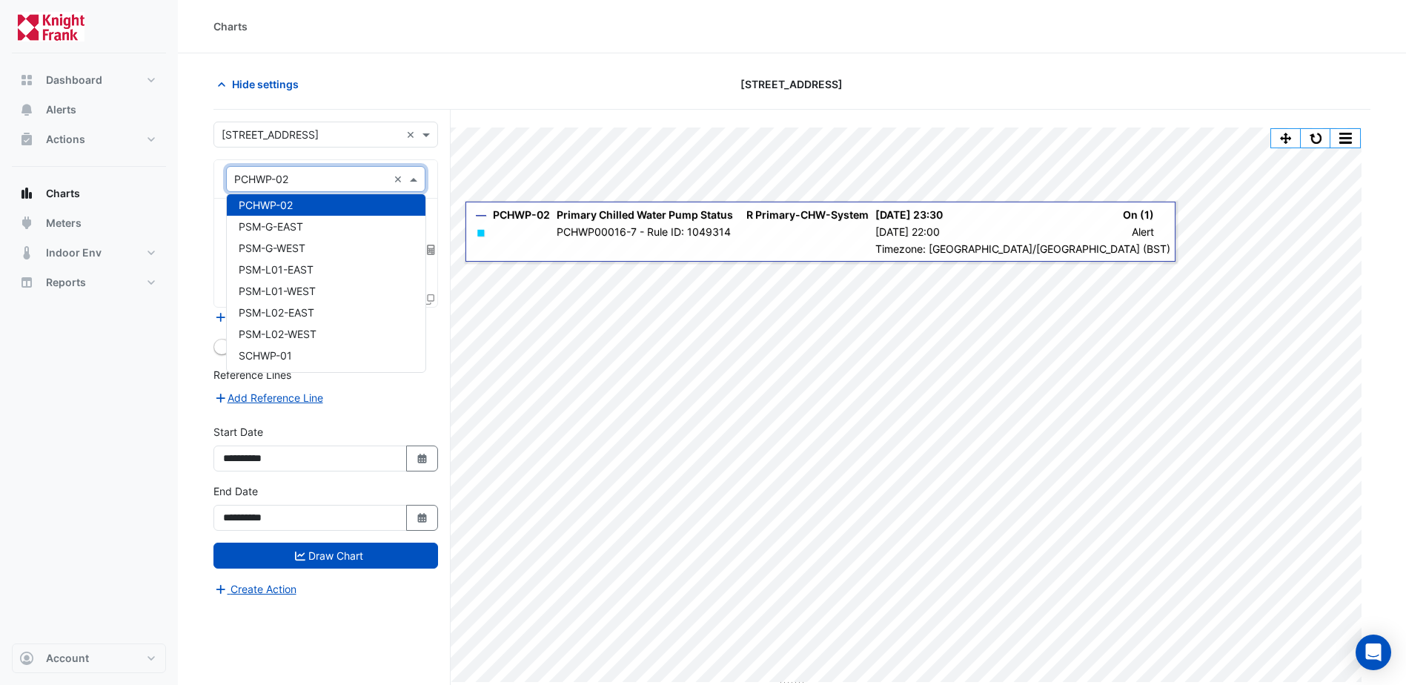
click at [341, 177] on input "text" at bounding box center [310, 180] width 153 height 16
click at [417, 181] on span at bounding box center [415, 179] width 19 height 16
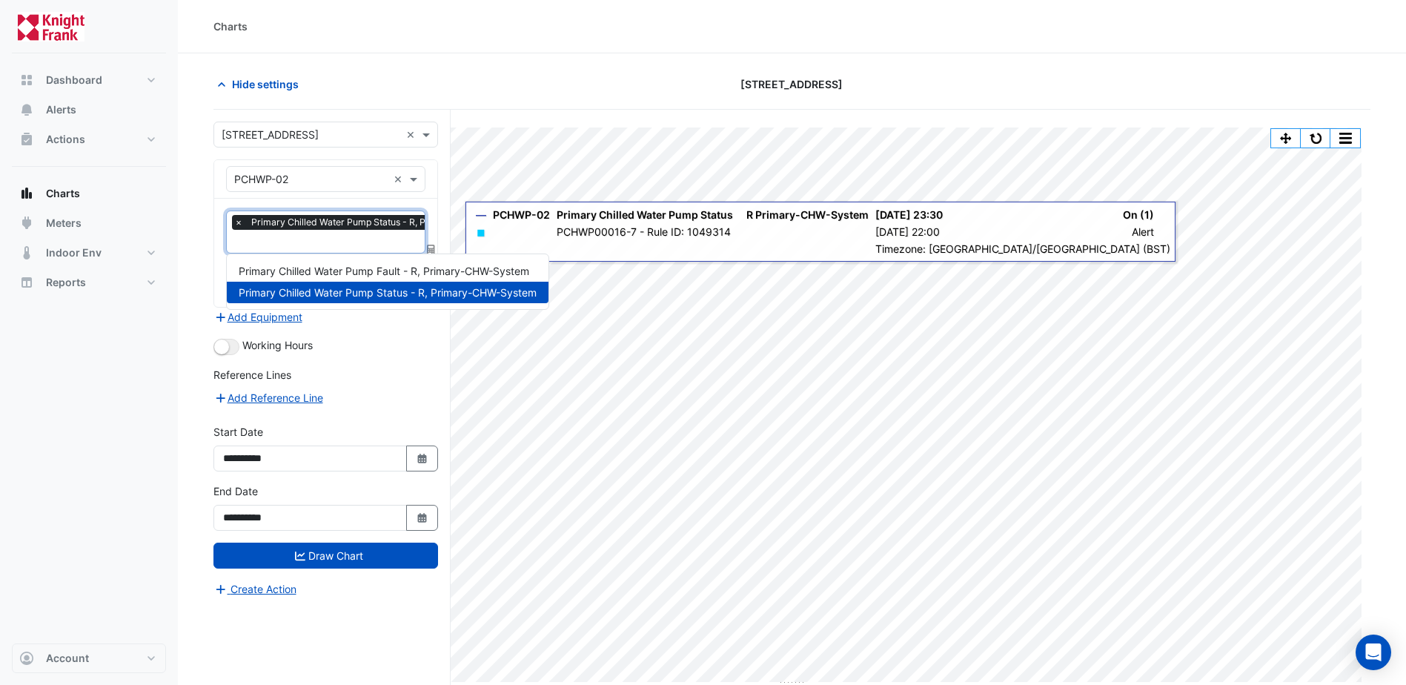
click at [347, 235] on div "× Primary Chilled Water Pump Status - R, Primary-CHW-System" at bounding box center [375, 232] width 297 height 42
click at [308, 237] on input "text" at bounding box center [371, 243] width 289 height 16
click at [380, 331] on form "**********" at bounding box center [326, 360] width 225 height 476
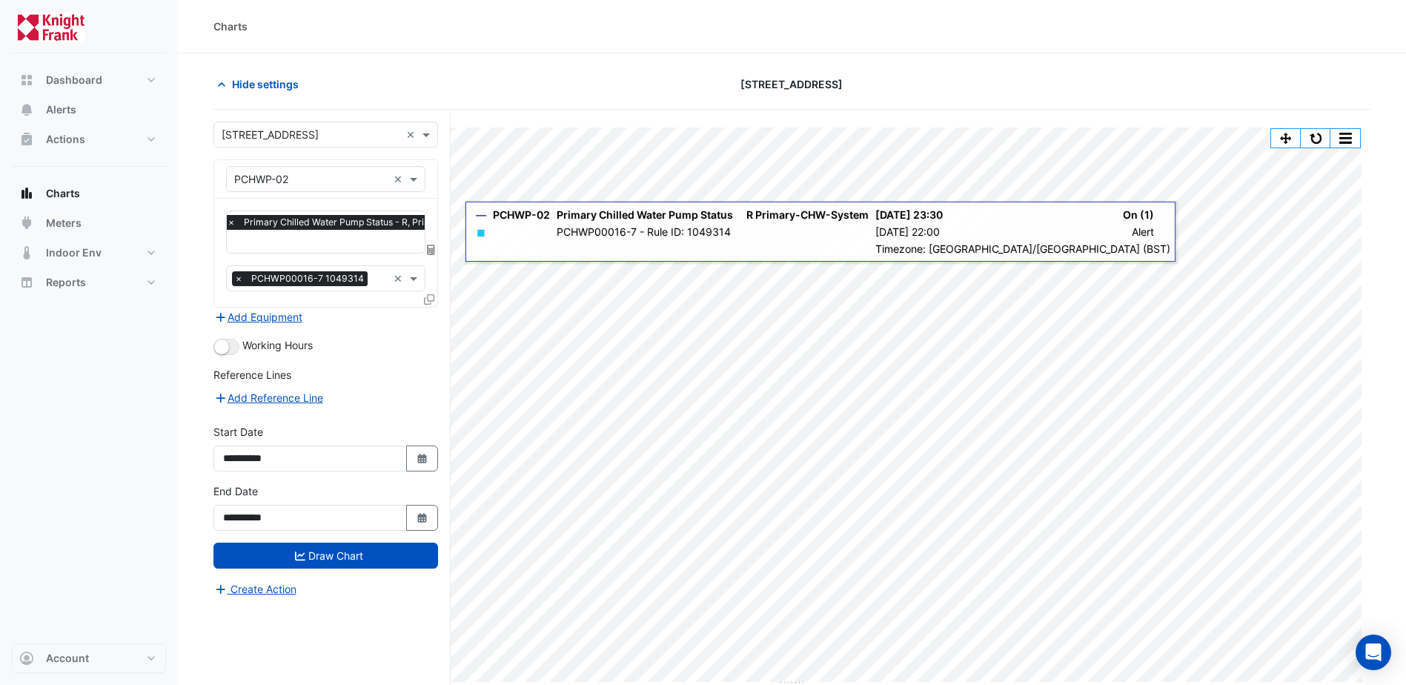
click at [380, 281] on input "text" at bounding box center [381, 280] width 14 height 16
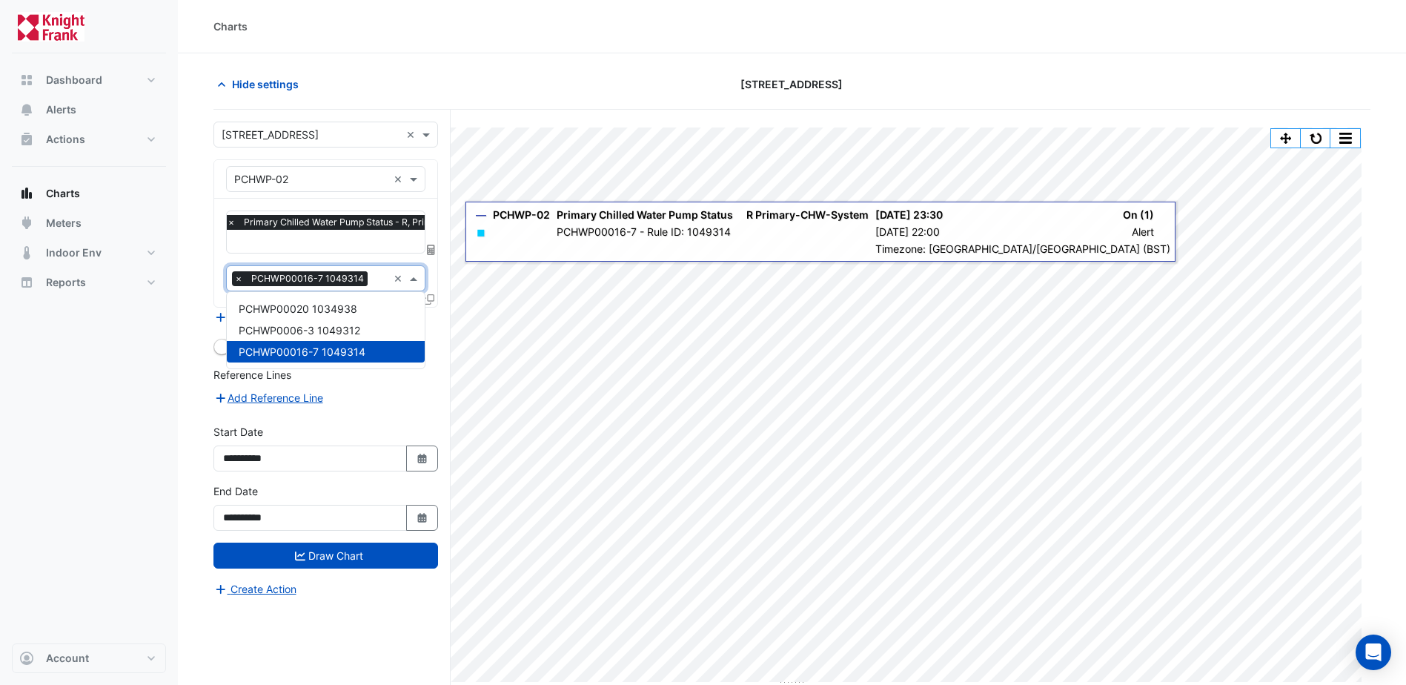
drag, startPoint x: 383, startPoint y: 392, endPoint x: 343, endPoint y: 345, distance: 61.0
click at [380, 391] on div "Add Reference Line" at bounding box center [326, 397] width 225 height 18
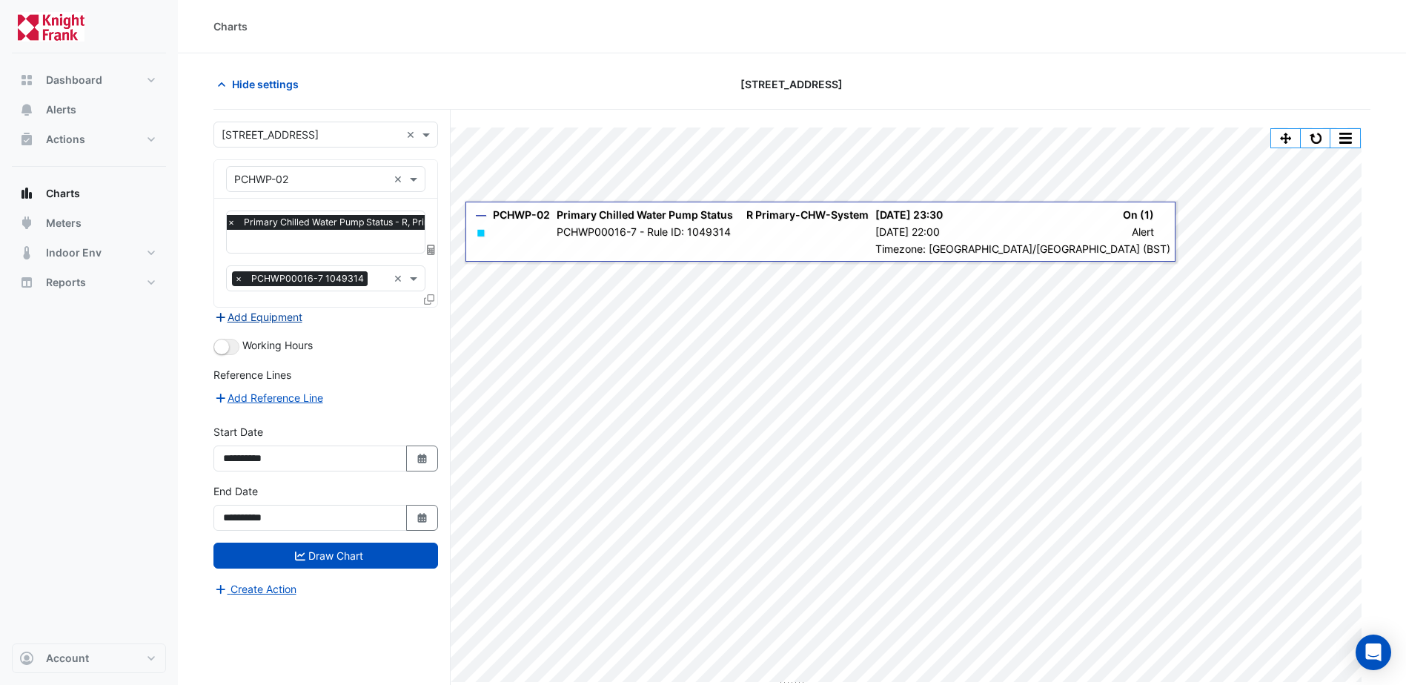
click at [274, 319] on button "Add Equipment" at bounding box center [259, 316] width 90 height 17
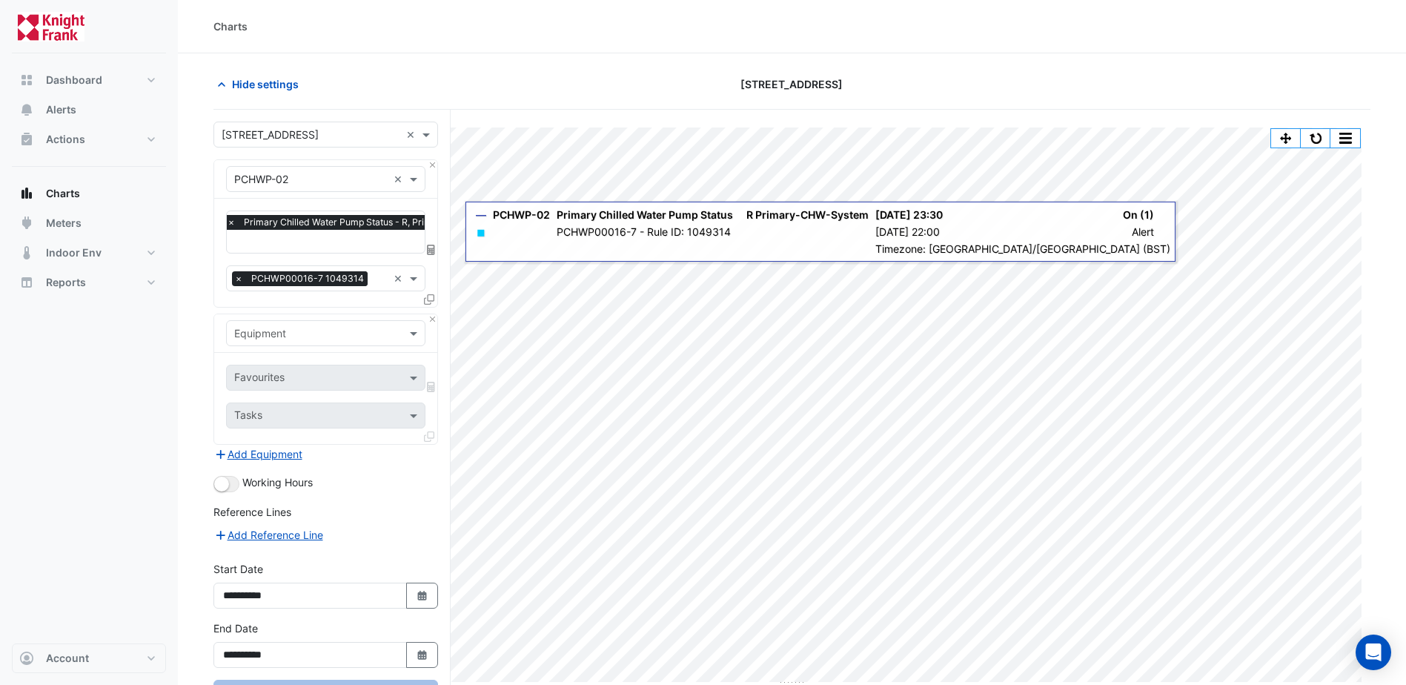
click at [300, 332] on input "text" at bounding box center [310, 334] width 153 height 16
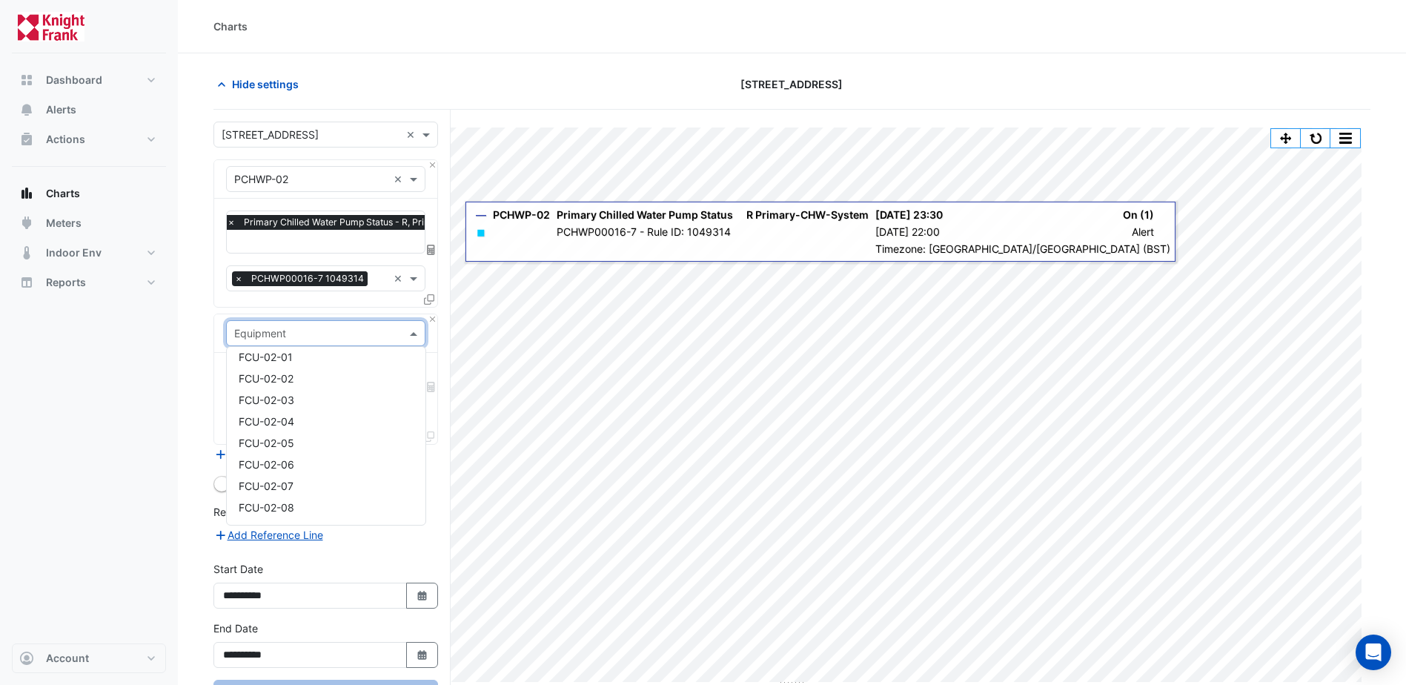
scroll to position [667, 0]
type input "*"
click at [285, 413] on div "PCHWP-01" at bounding box center [326, 406] width 198 height 21
click at [337, 332] on input "text" at bounding box center [310, 334] width 153 height 16
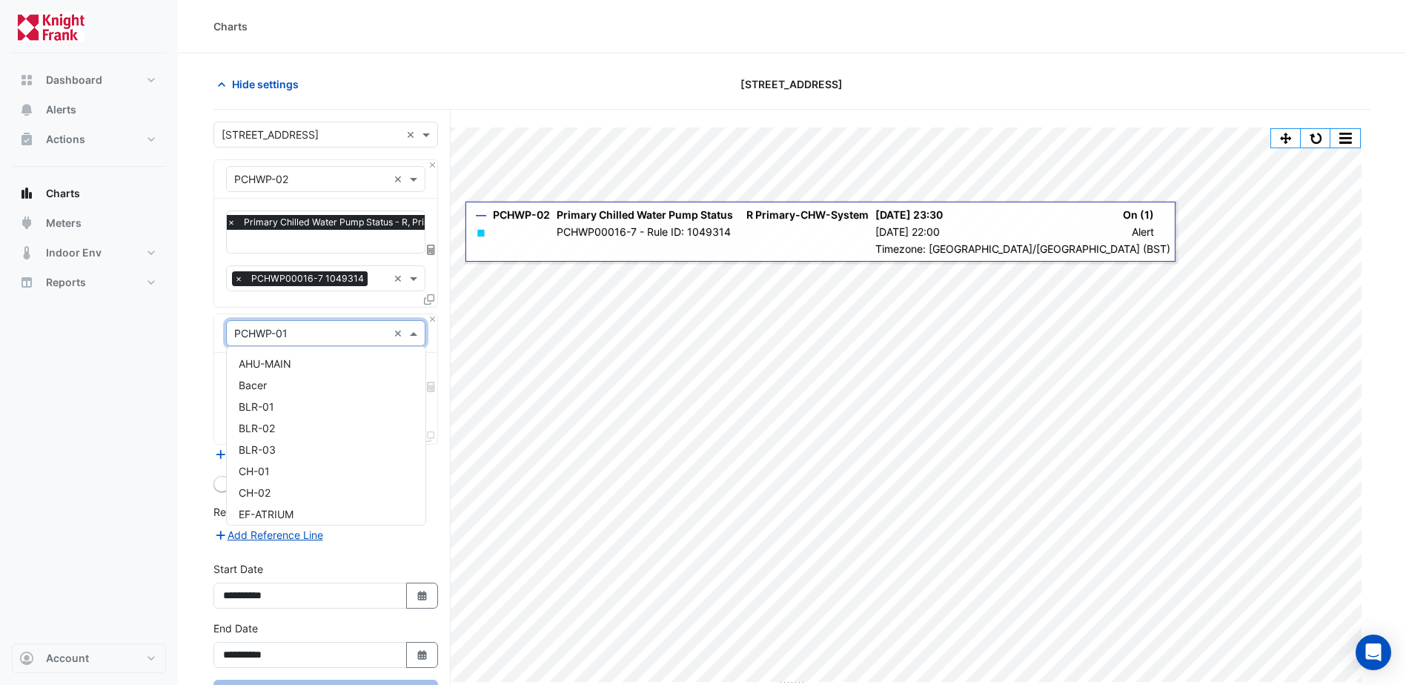
scroll to position [2005, 0]
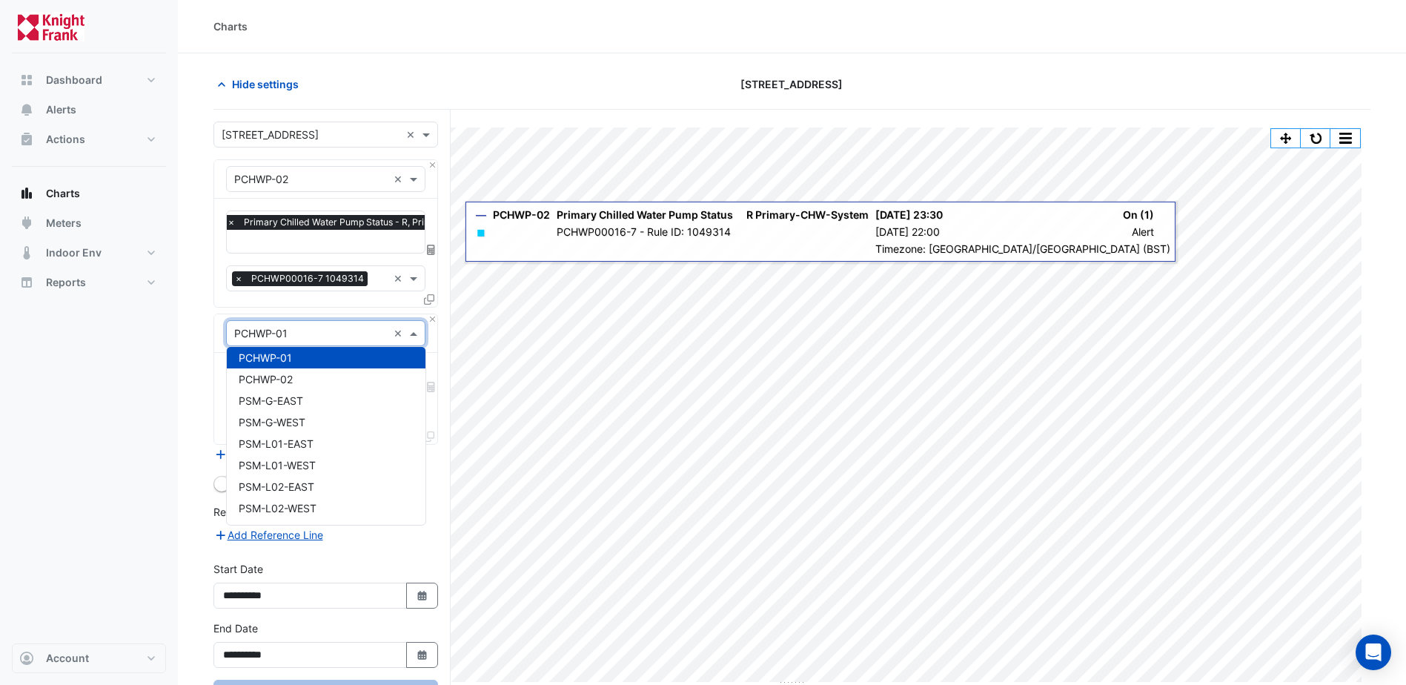
click at [337, 332] on input "text" at bounding box center [310, 334] width 153 height 16
click at [176, 348] on nav "Dashboard Portfolio Ratings Performance Alerts Actions Site Manager Charts" at bounding box center [89, 342] width 178 height 685
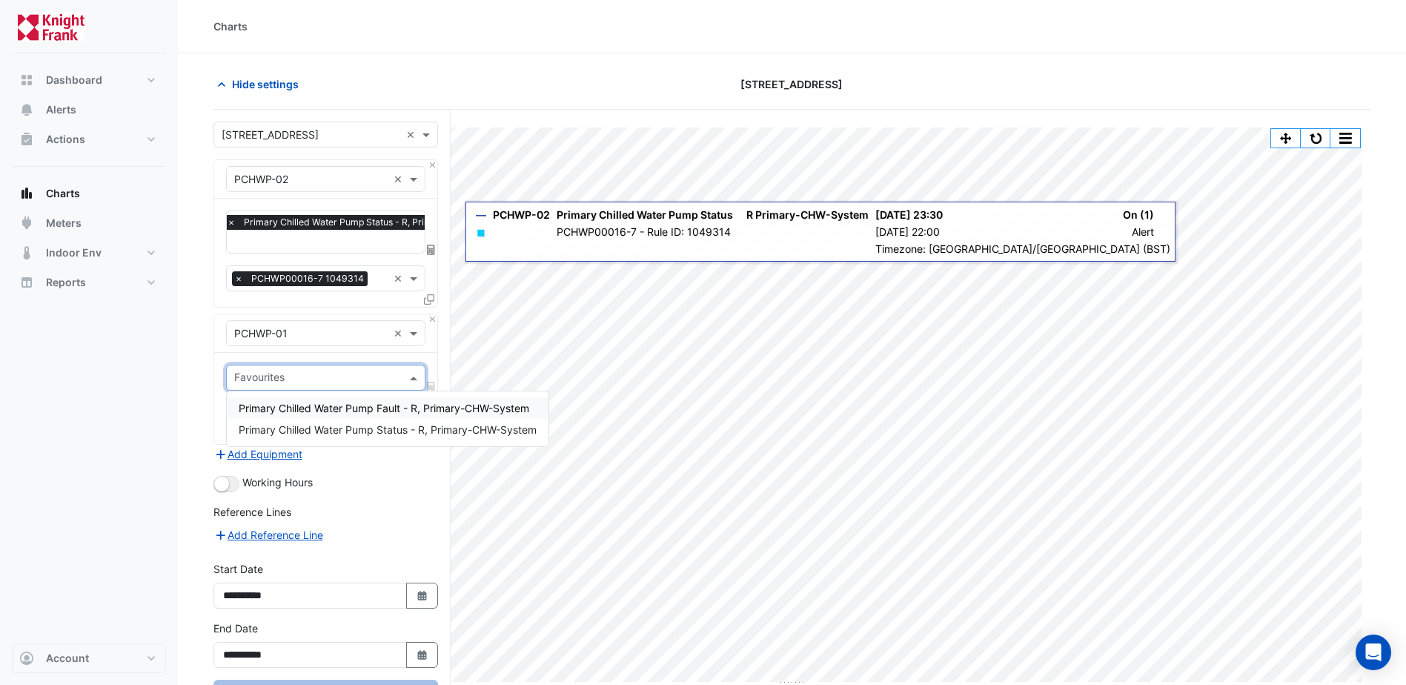
click at [278, 373] on input "text" at bounding box center [317, 379] width 166 height 16
click at [219, 395] on div "Favourites Tasks" at bounding box center [325, 398] width 223 height 91
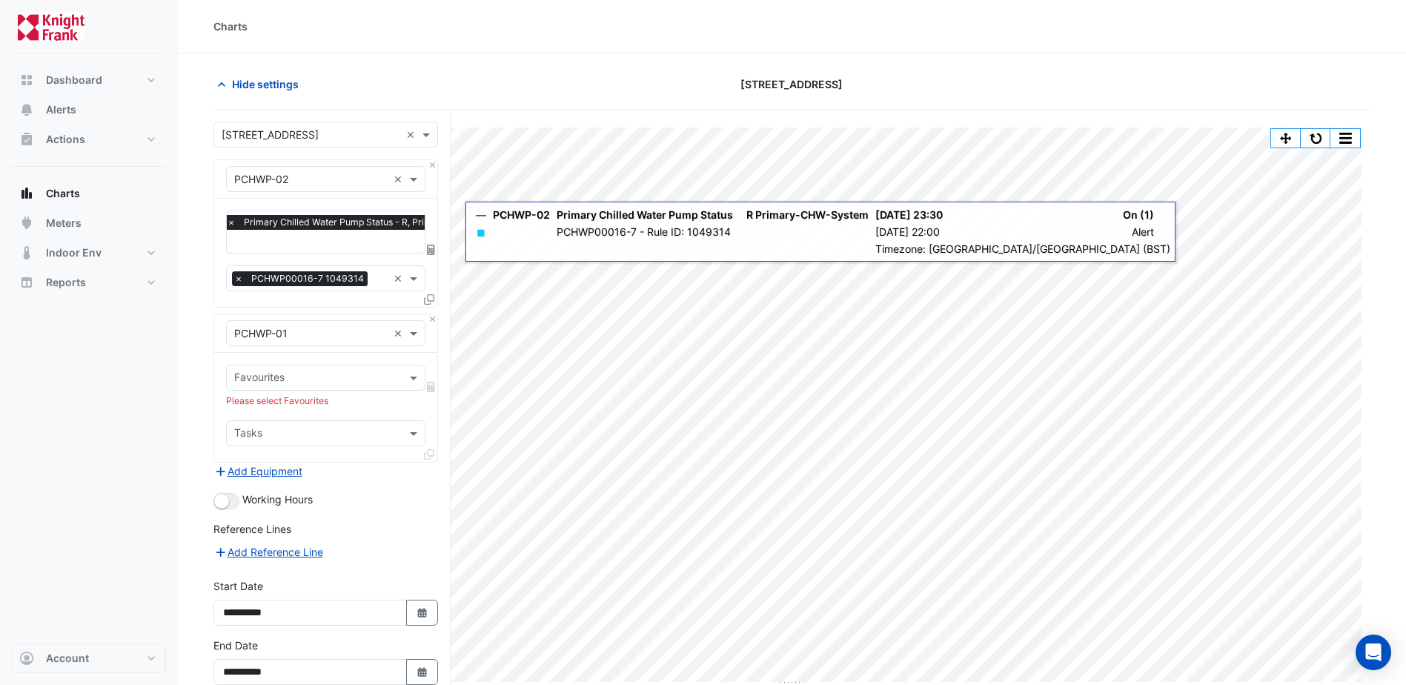
click at [255, 430] on input "text" at bounding box center [317, 435] width 166 height 16
click at [314, 432] on input "text" at bounding box center [317, 435] width 166 height 16
click at [341, 405] on div "Please select Favourites" at bounding box center [325, 400] width 199 height 13
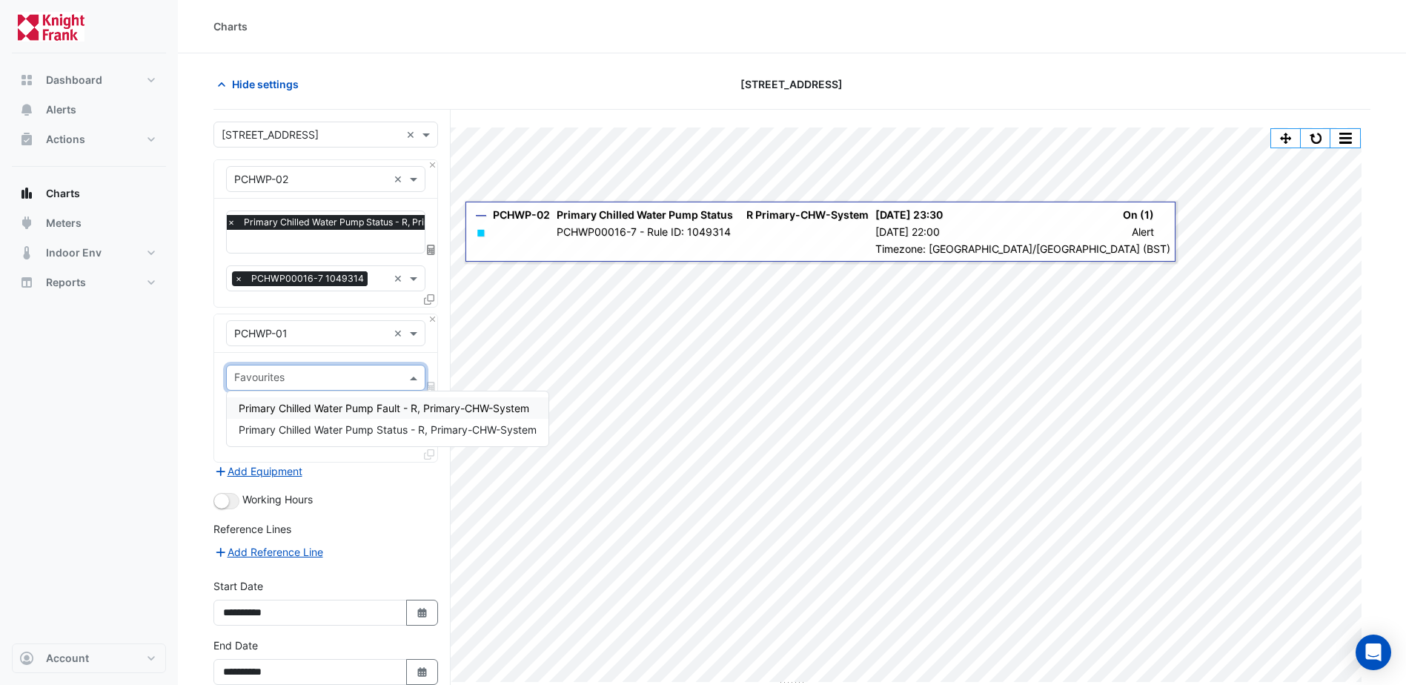
click at [386, 374] on input "text" at bounding box center [317, 379] width 166 height 16
click at [368, 423] on div "Primary Chilled Water Pump Status - R, Primary-CHW-System" at bounding box center [388, 429] width 322 height 21
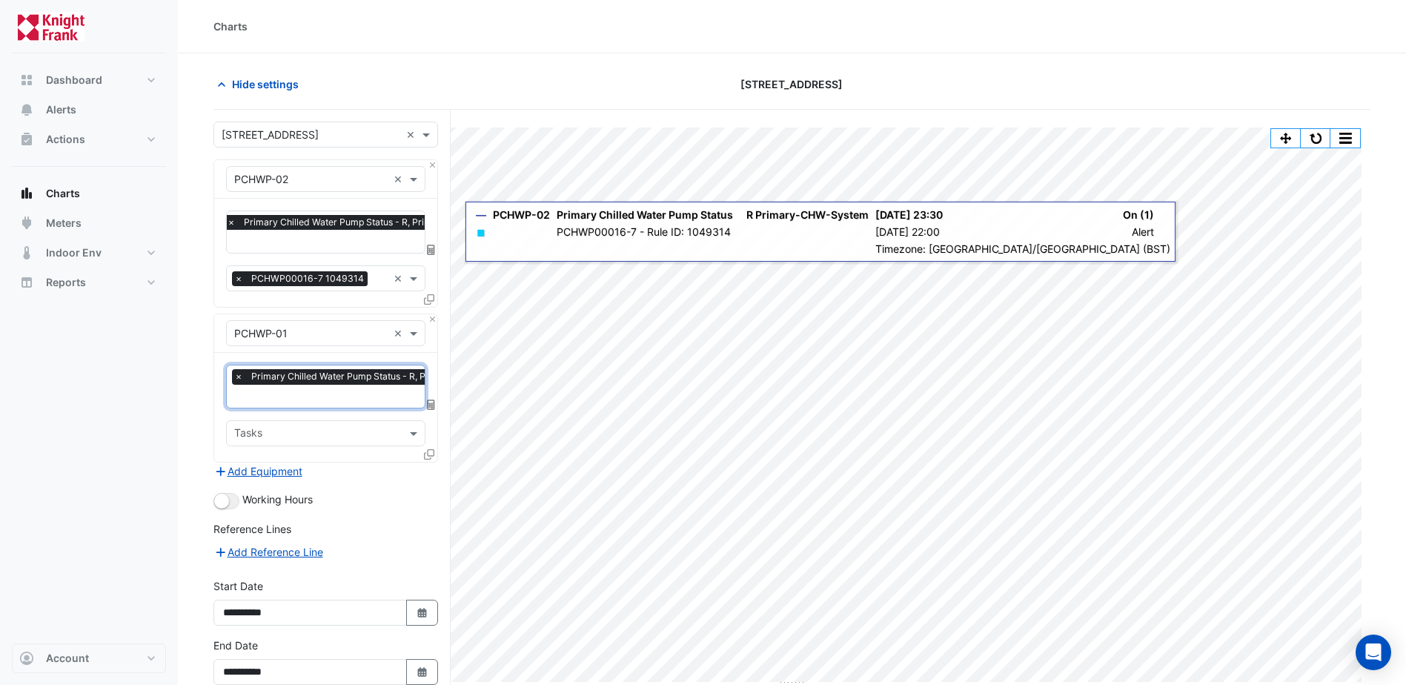
click at [371, 397] on input "text" at bounding box center [378, 398] width 289 height 16
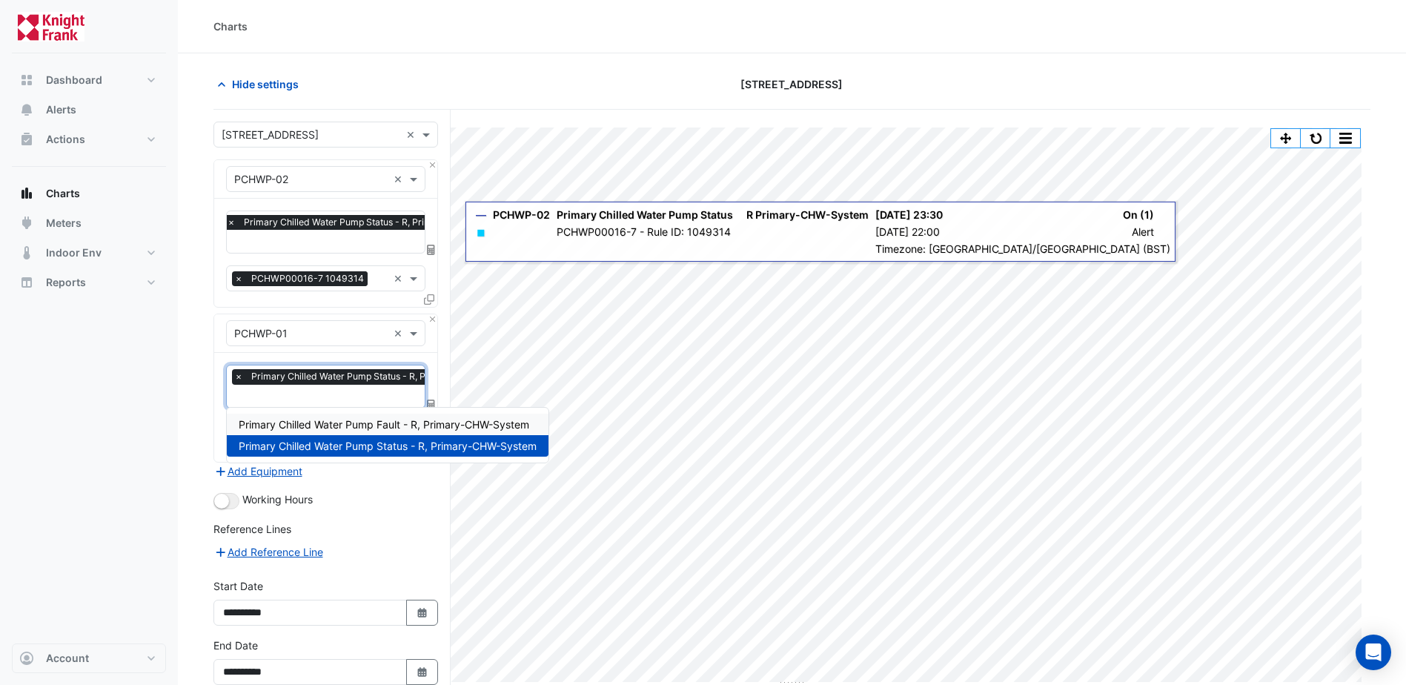
click at [376, 429] on span "Primary Chilled Water Pump Fault - R, Primary-CHW-System" at bounding box center [384, 424] width 291 height 13
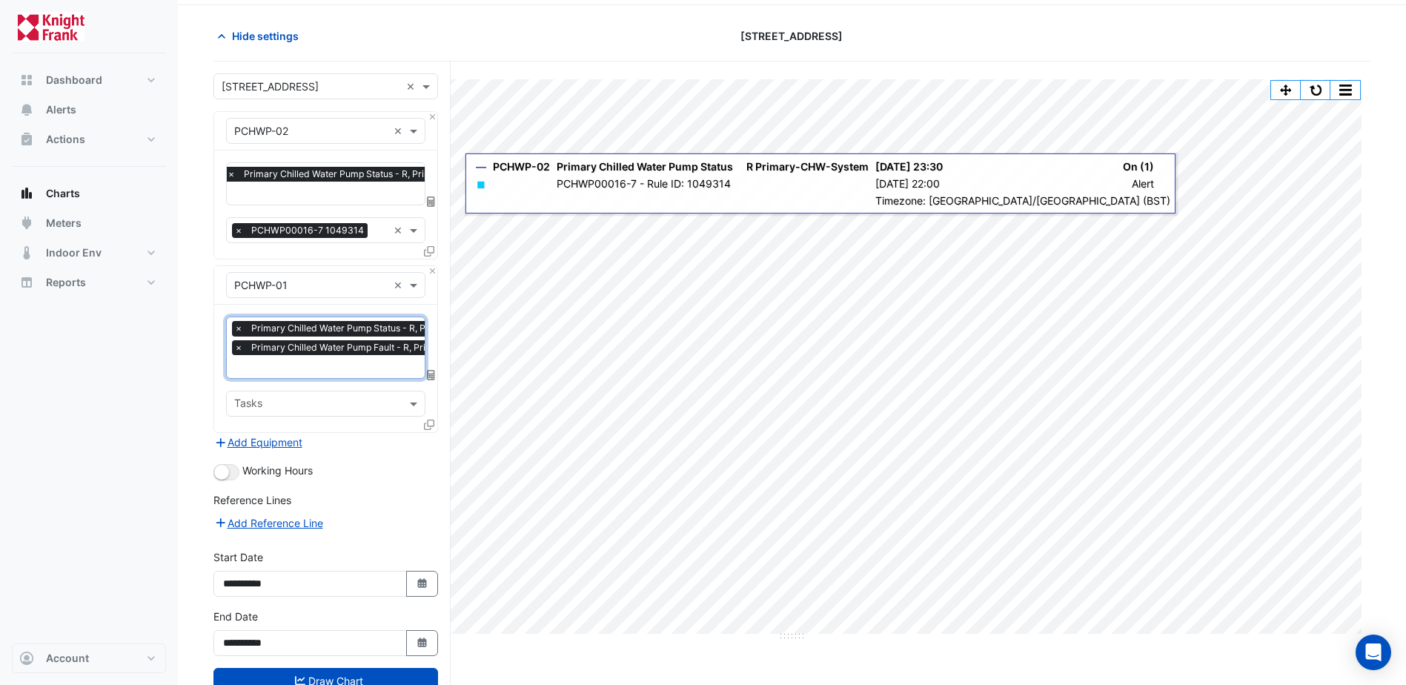
scroll to position [95, 0]
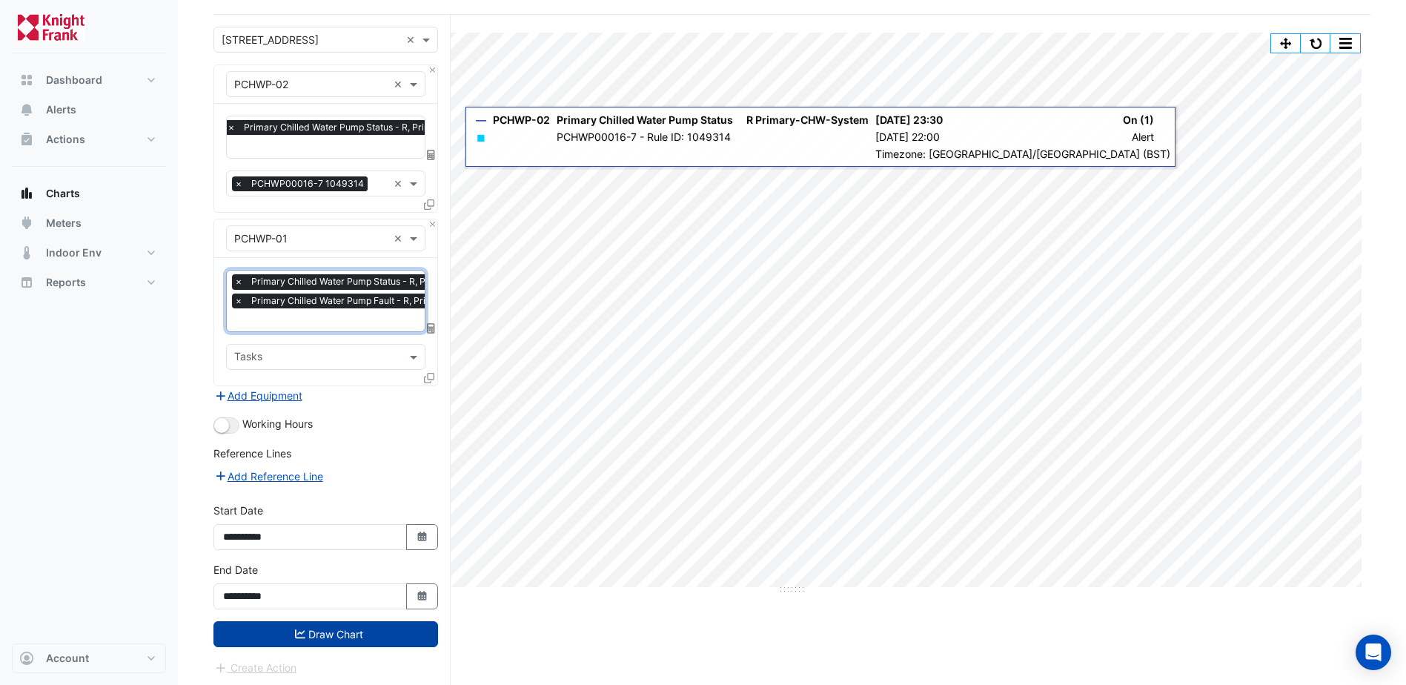
click at [303, 629] on icon "submit" at bounding box center [300, 633] width 10 height 9
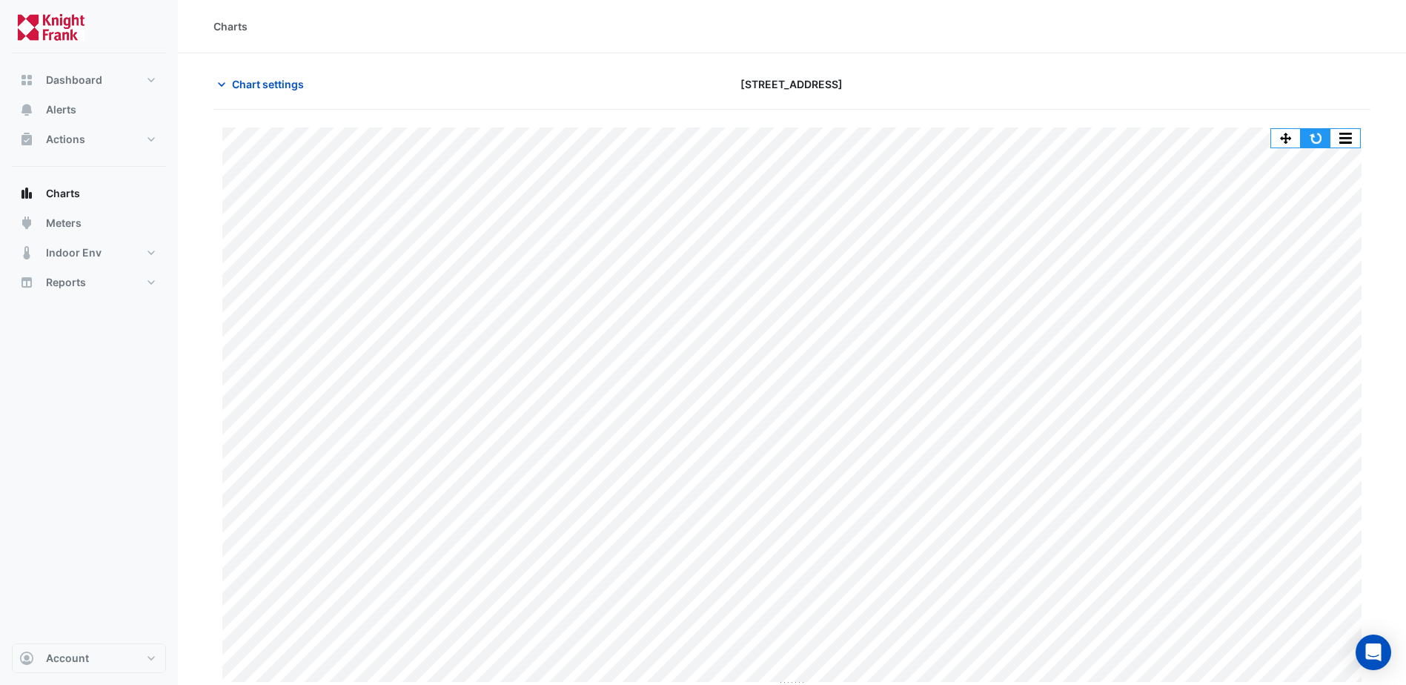
click at [1320, 139] on button "button" at bounding box center [1316, 138] width 30 height 19
drag, startPoint x: 90, startPoint y: 110, endPoint x: 88, endPoint y: 102, distance: 7.7
click at [90, 106] on button "Alerts" at bounding box center [89, 110] width 154 height 30
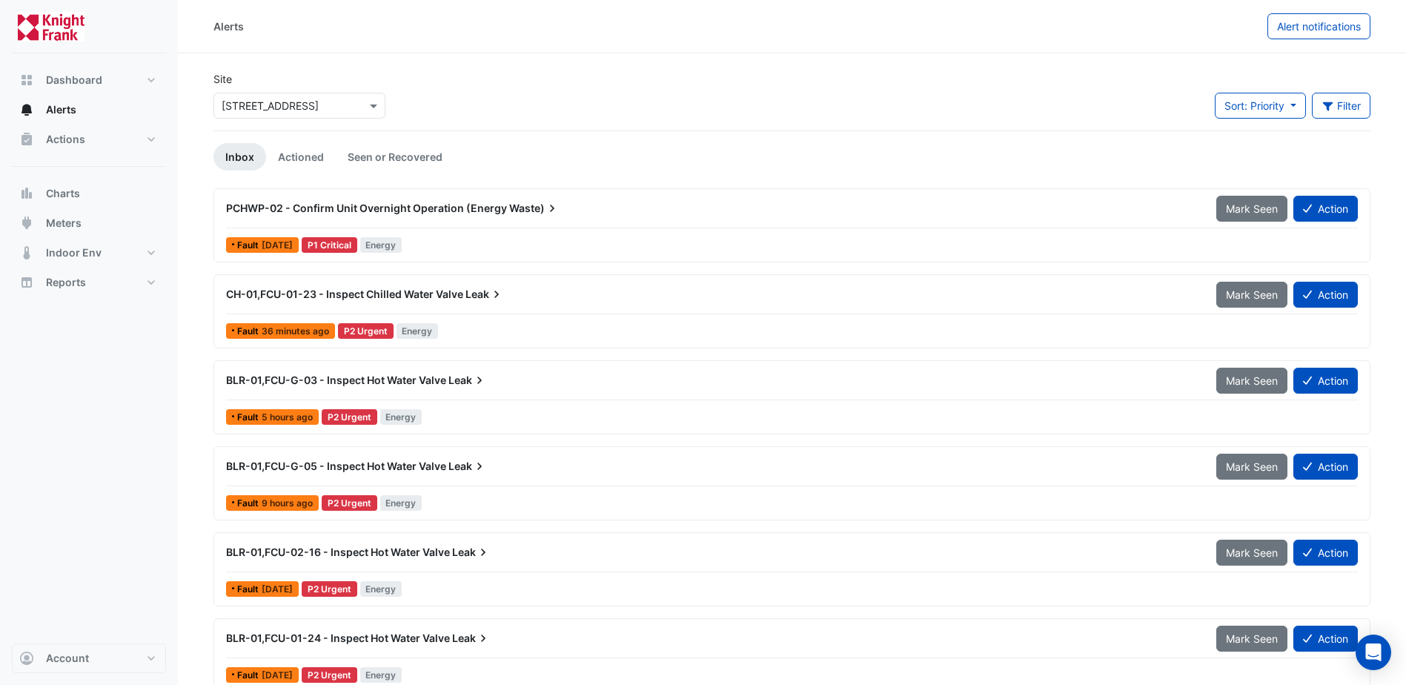
click at [464, 206] on span "PCHWP-02 - Confirm Unit Overnight Operation (Energy" at bounding box center [366, 208] width 281 height 13
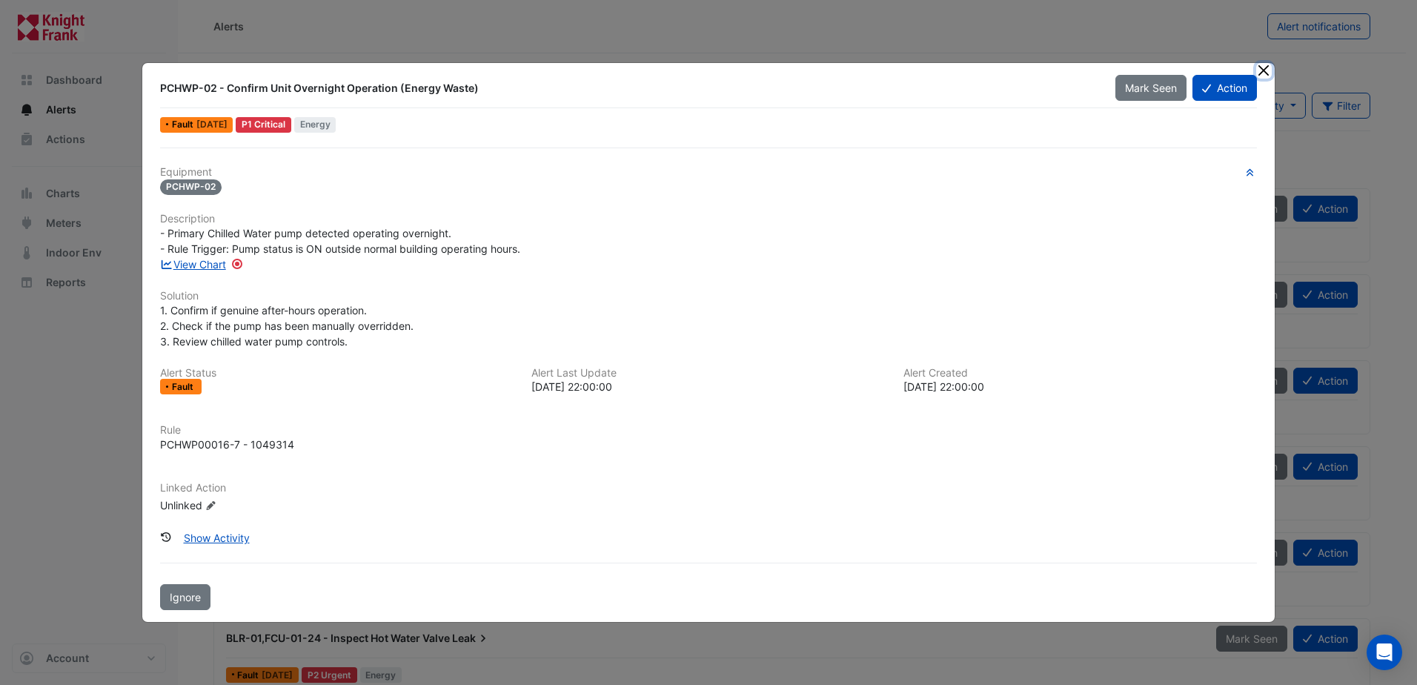
click at [1265, 69] on button "Close" at bounding box center [1265, 71] width 16 height 16
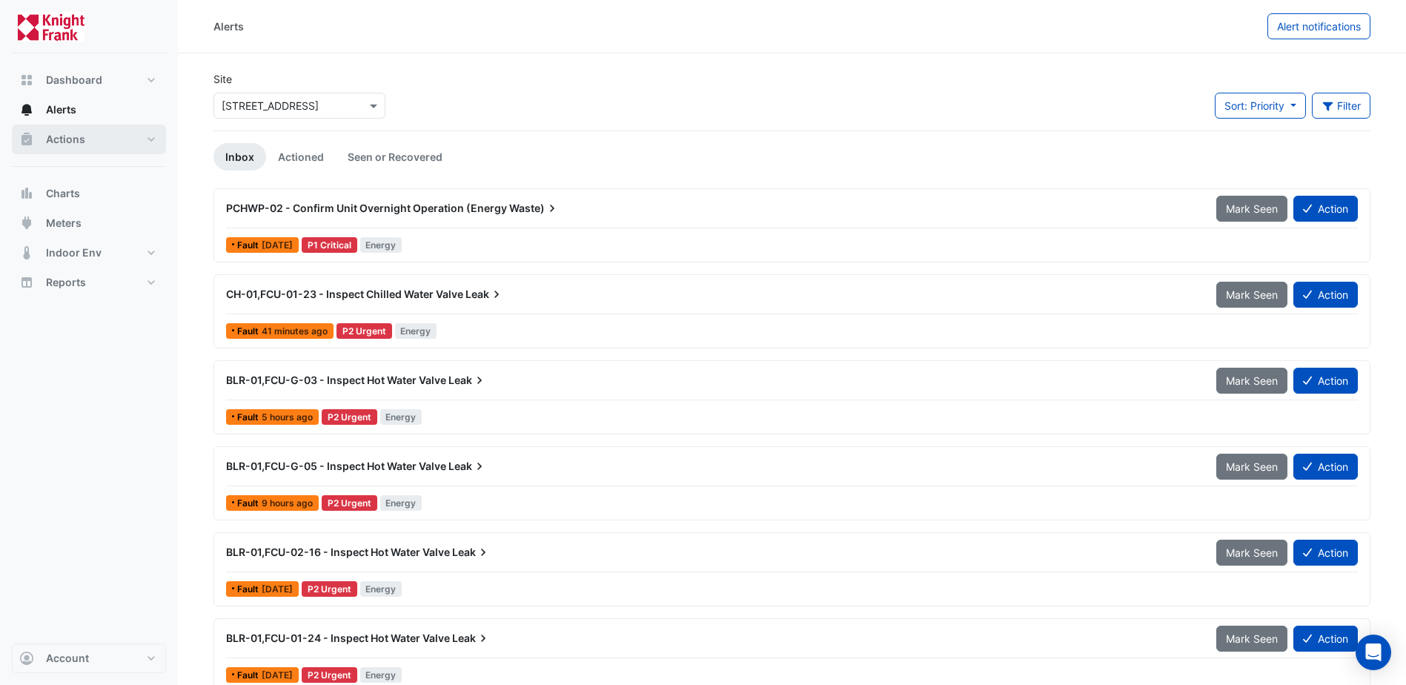
click at [88, 132] on button "Actions" at bounding box center [89, 140] width 154 height 30
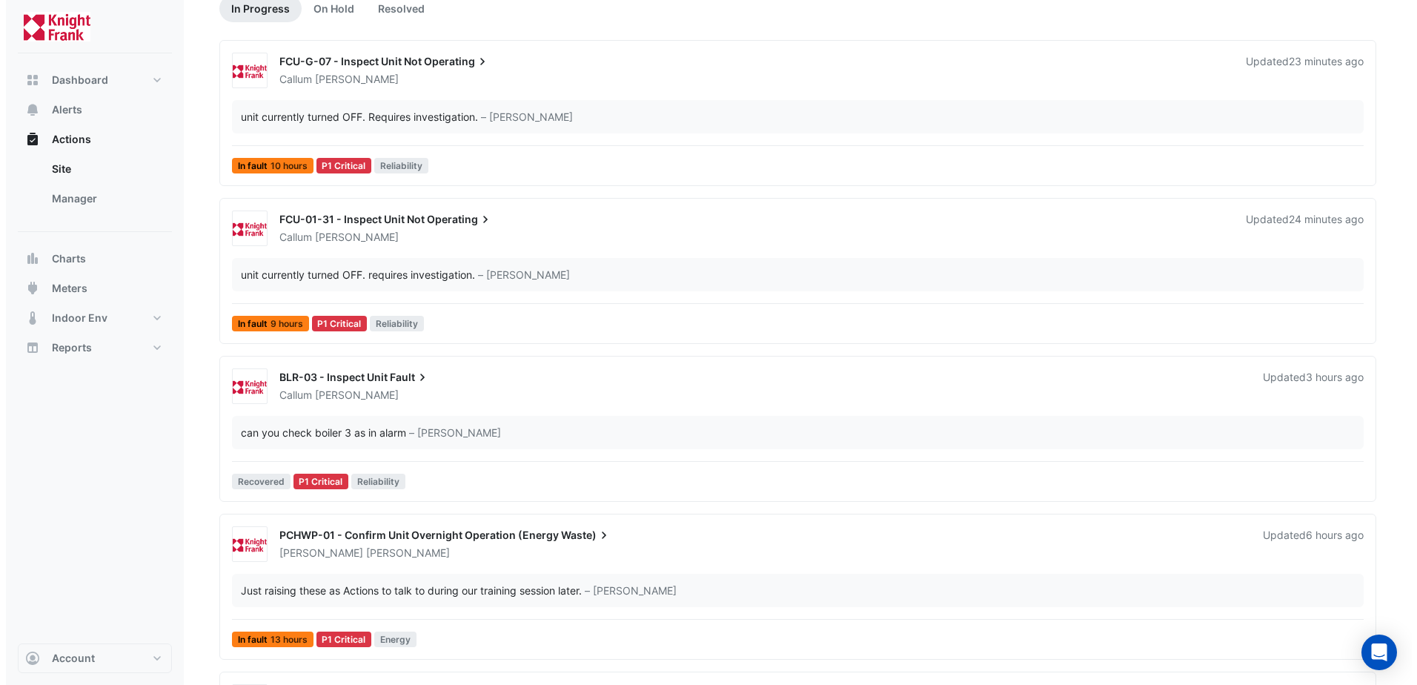
scroll to position [222, 0]
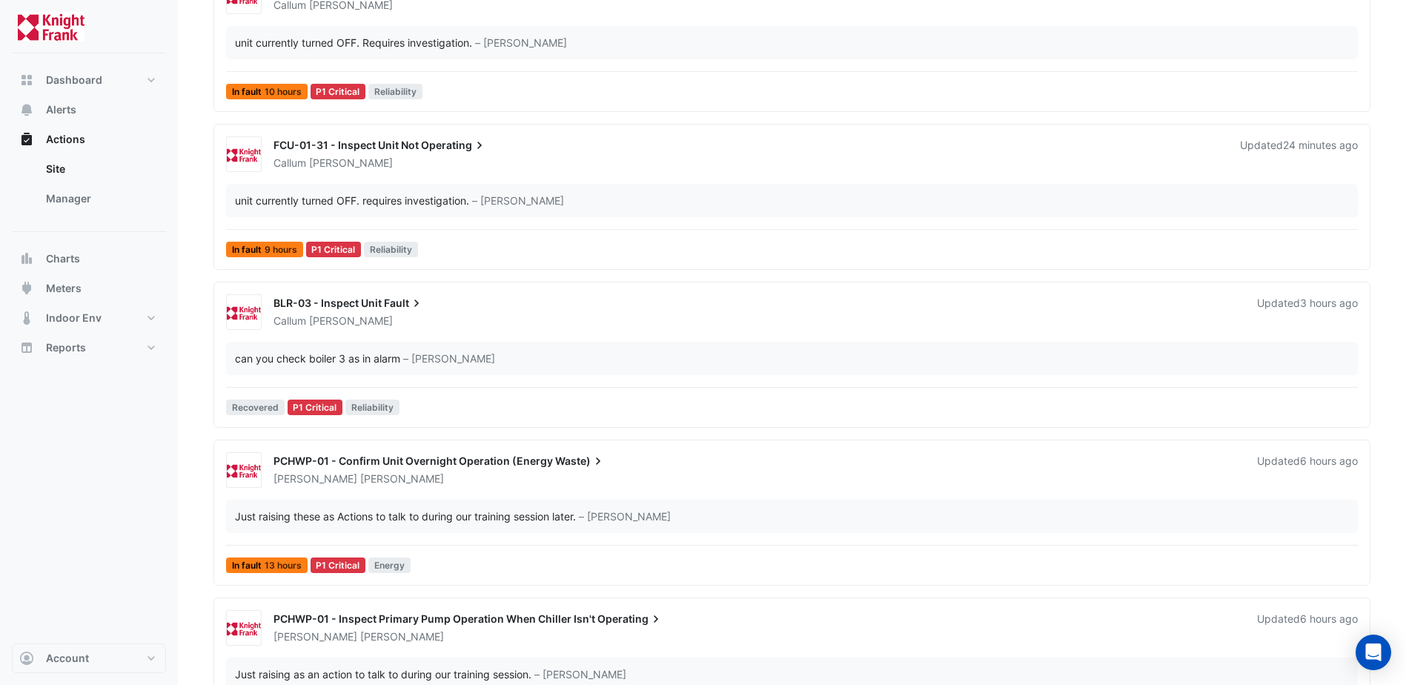
click at [331, 302] on span "BLR-03 - Inspect Unit" at bounding box center [328, 303] width 108 height 13
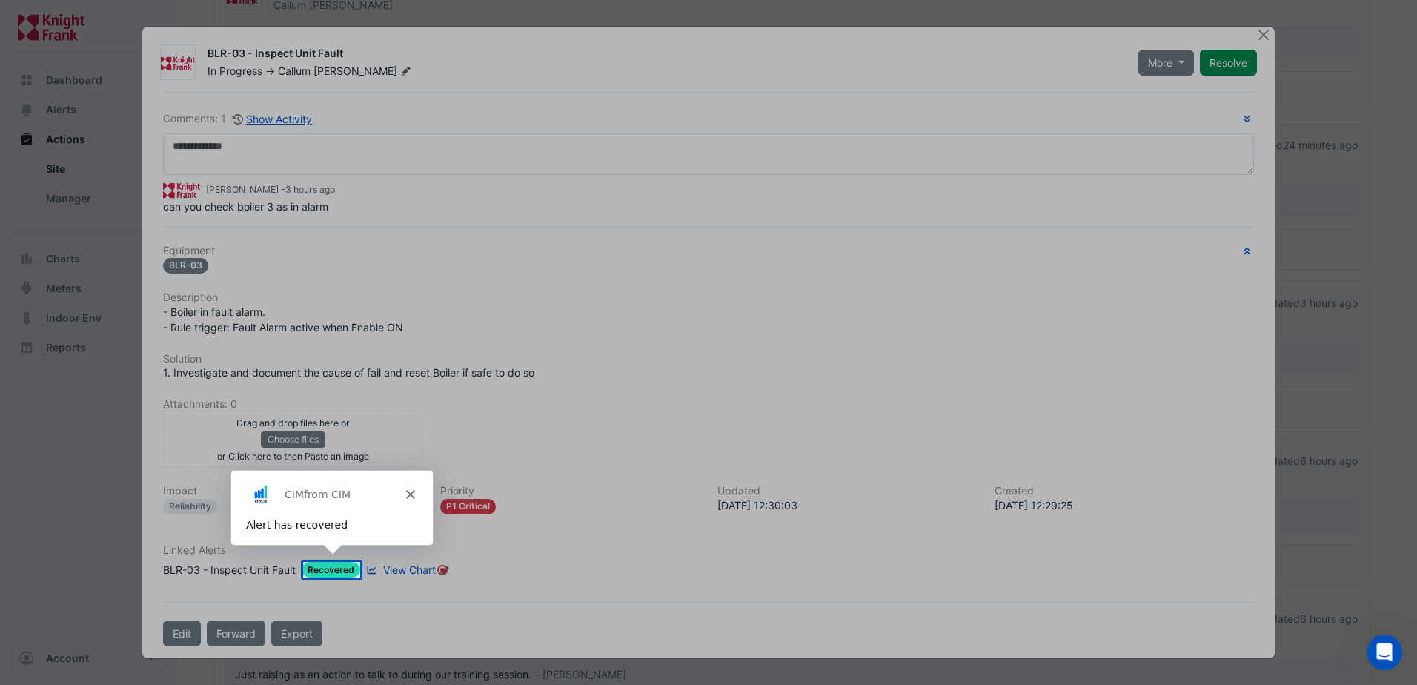
click at [411, 492] on icon "Close" at bounding box center [409, 493] width 9 height 9
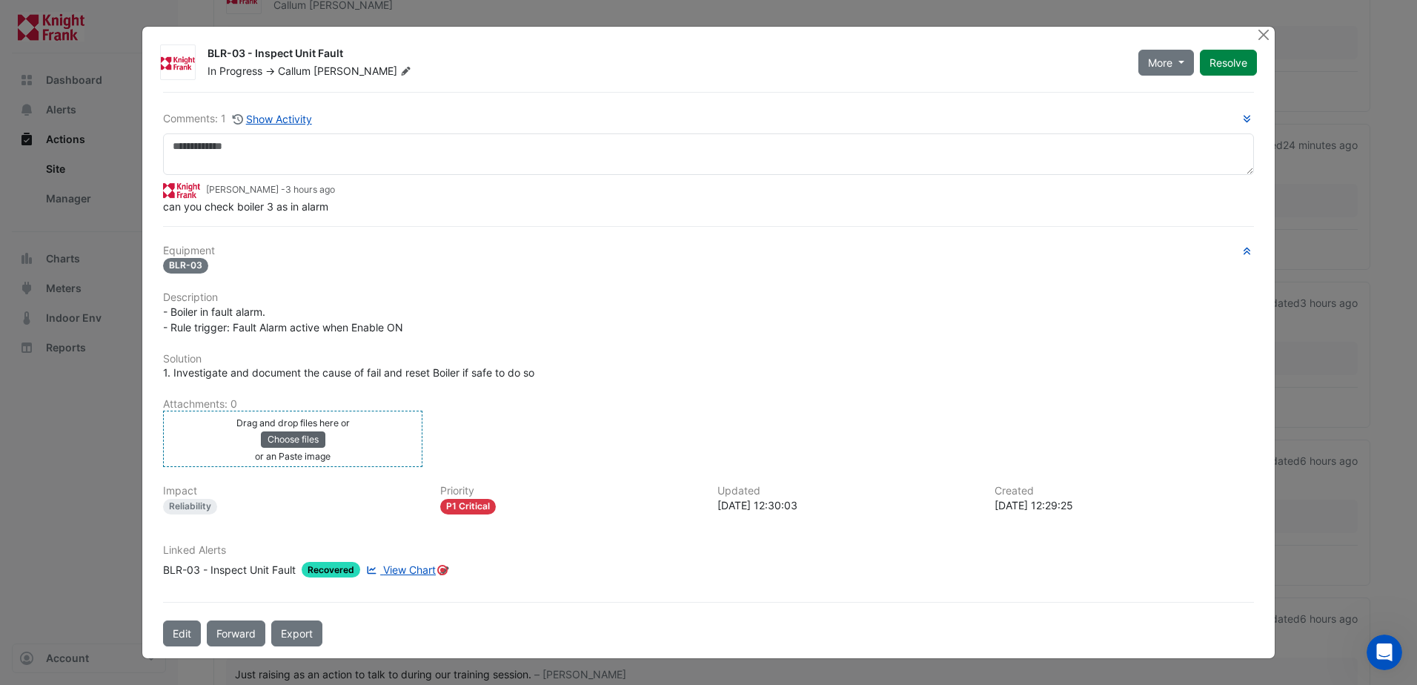
click at [306, 436] on button "Choose files" at bounding box center [293, 439] width 64 height 16
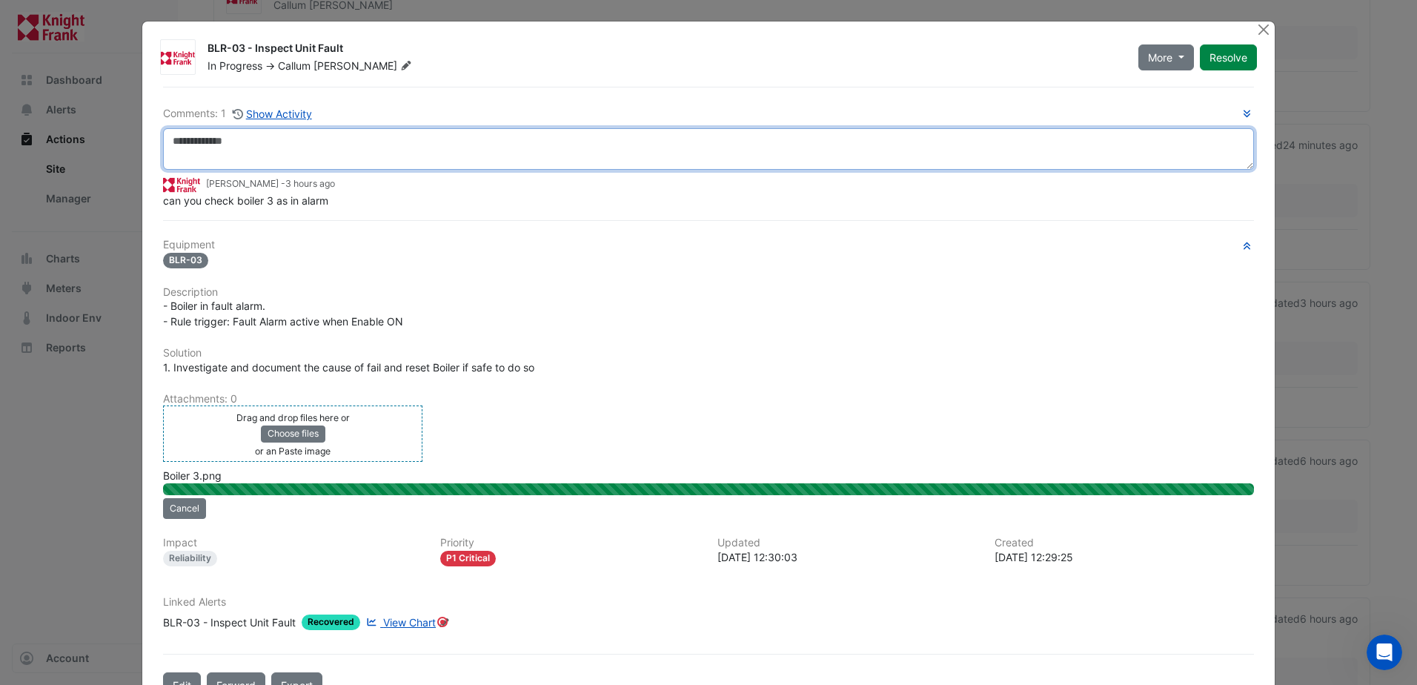
click at [307, 158] on textarea at bounding box center [708, 149] width 1091 height 42
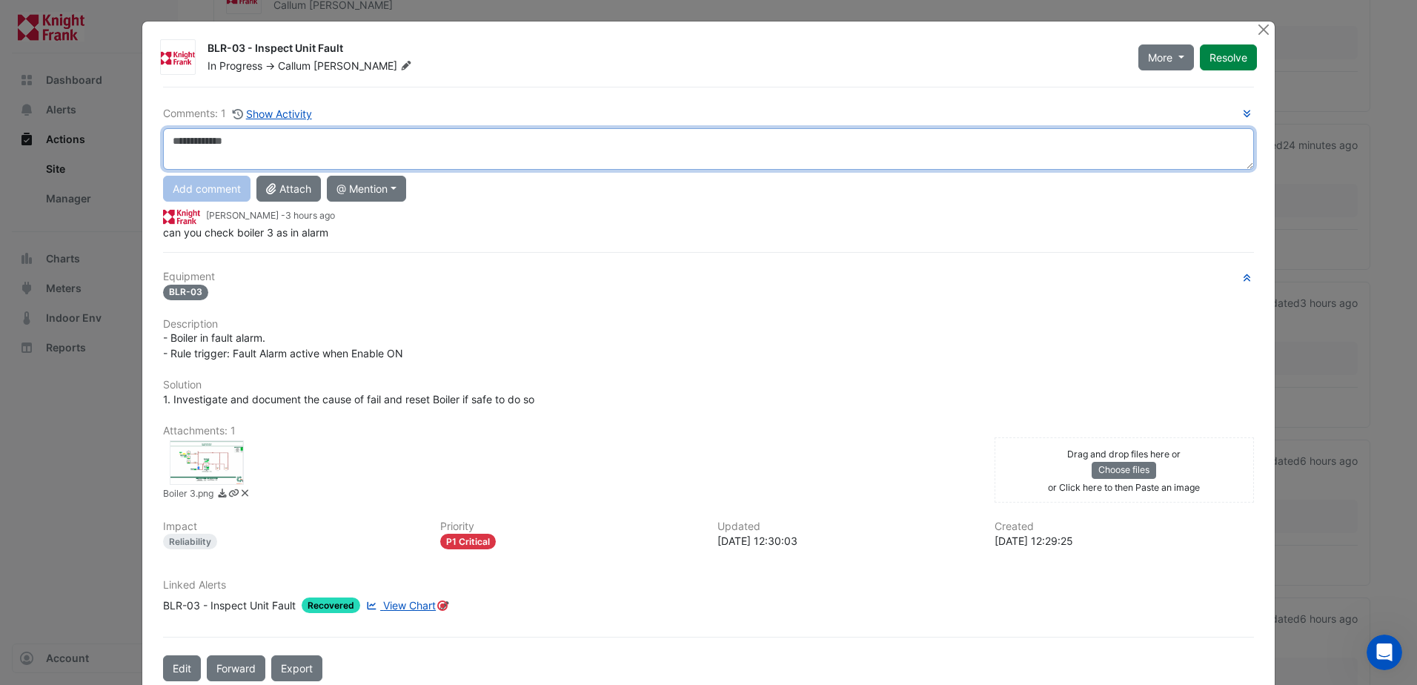
click at [422, 139] on textarea at bounding box center [708, 149] width 1091 height 42
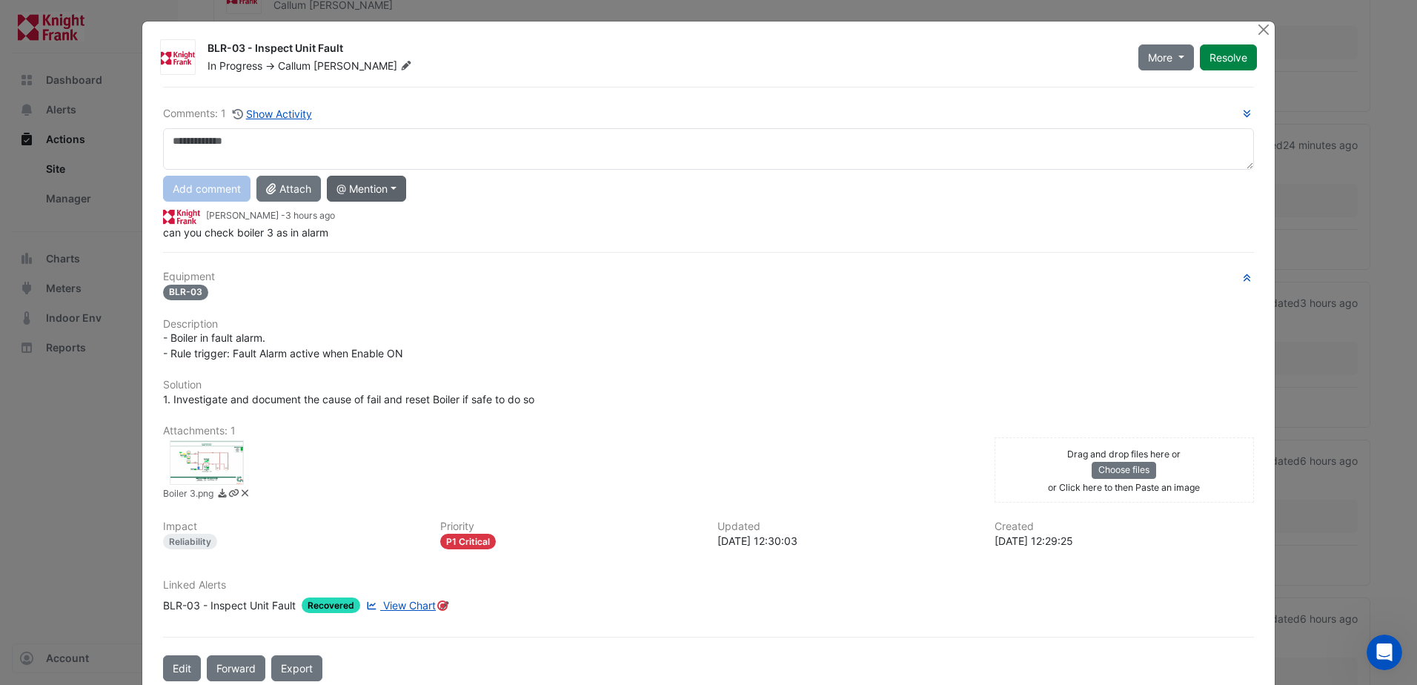
click at [357, 189] on button "@ Mention" at bounding box center [366, 189] width 79 height 26
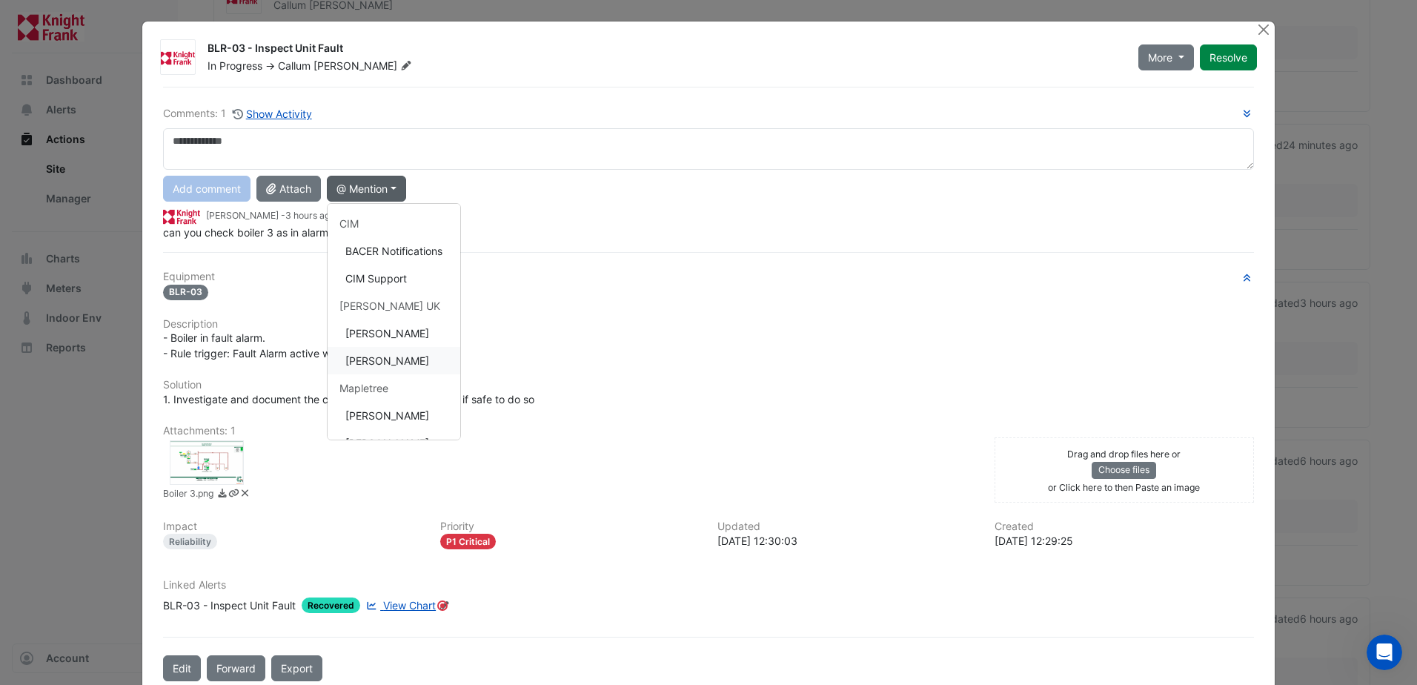
click at [429, 351] on button "[PERSON_NAME]" at bounding box center [394, 360] width 133 height 27
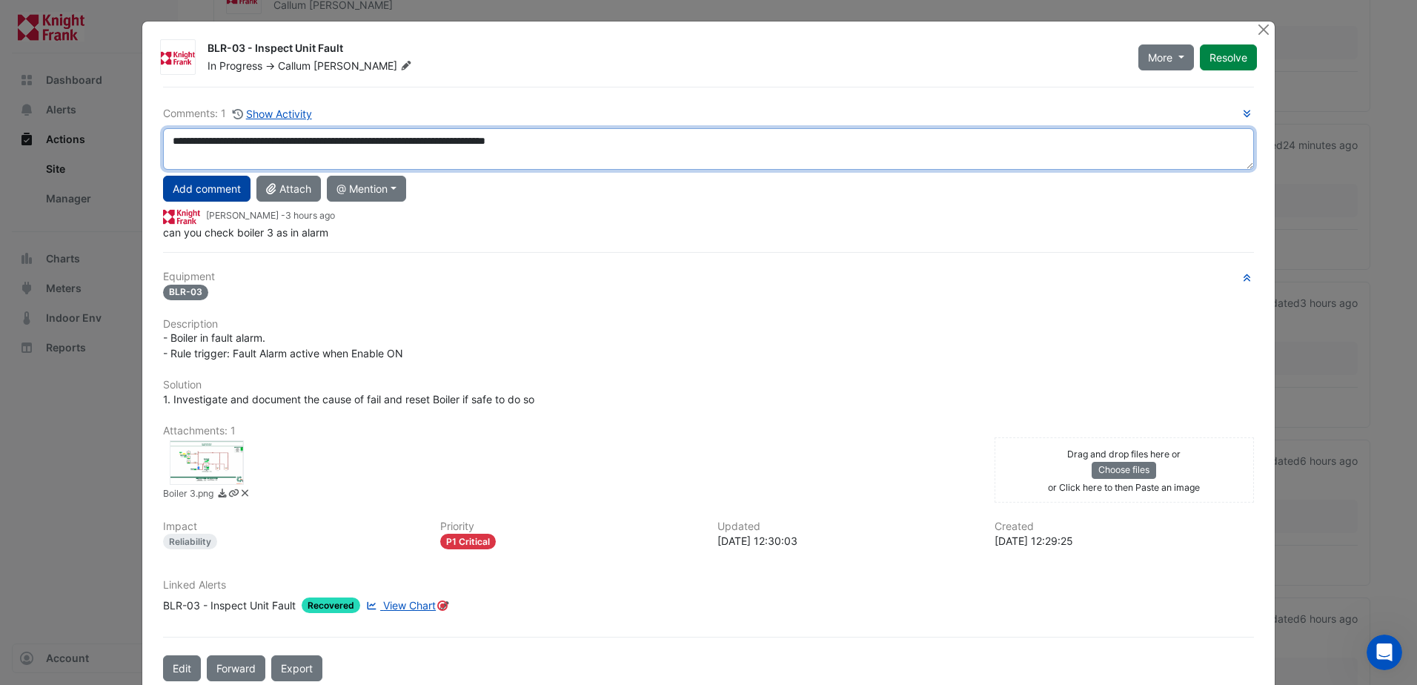
type textarea "**********"
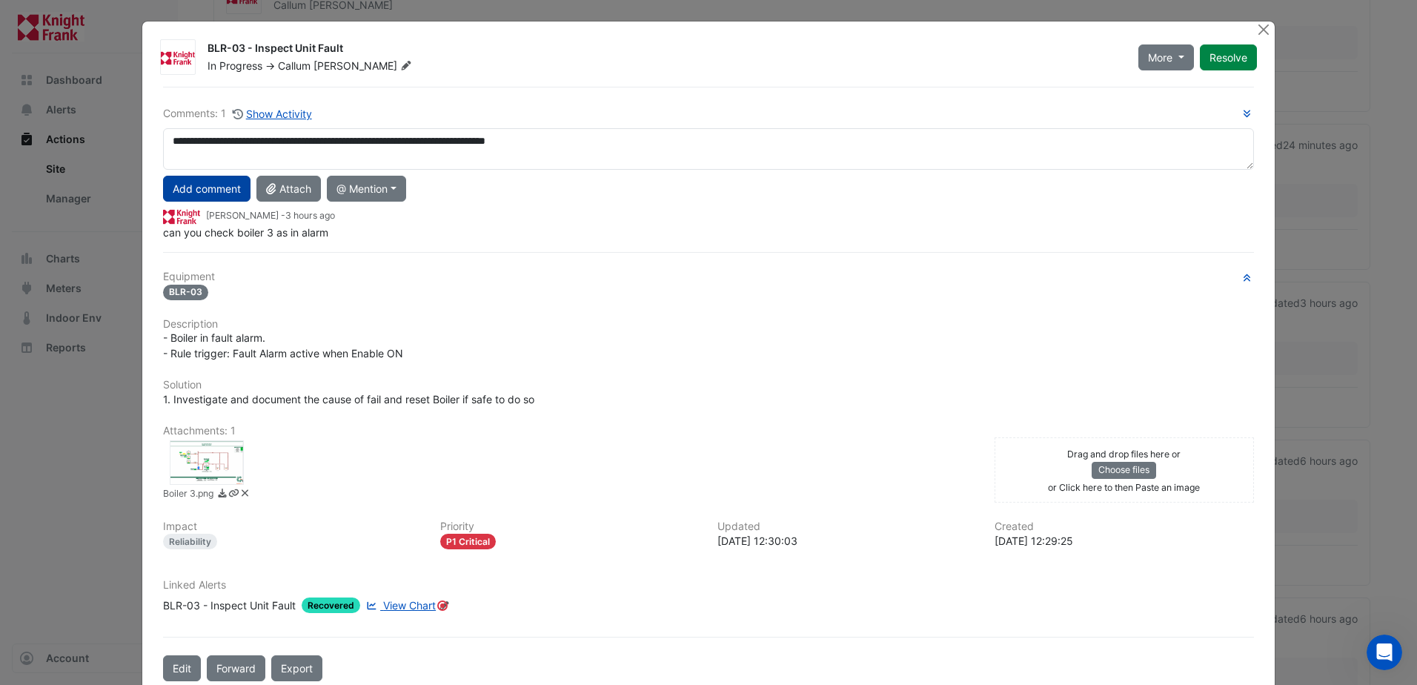
click at [205, 191] on button "Add comment" at bounding box center [206, 189] width 87 height 26
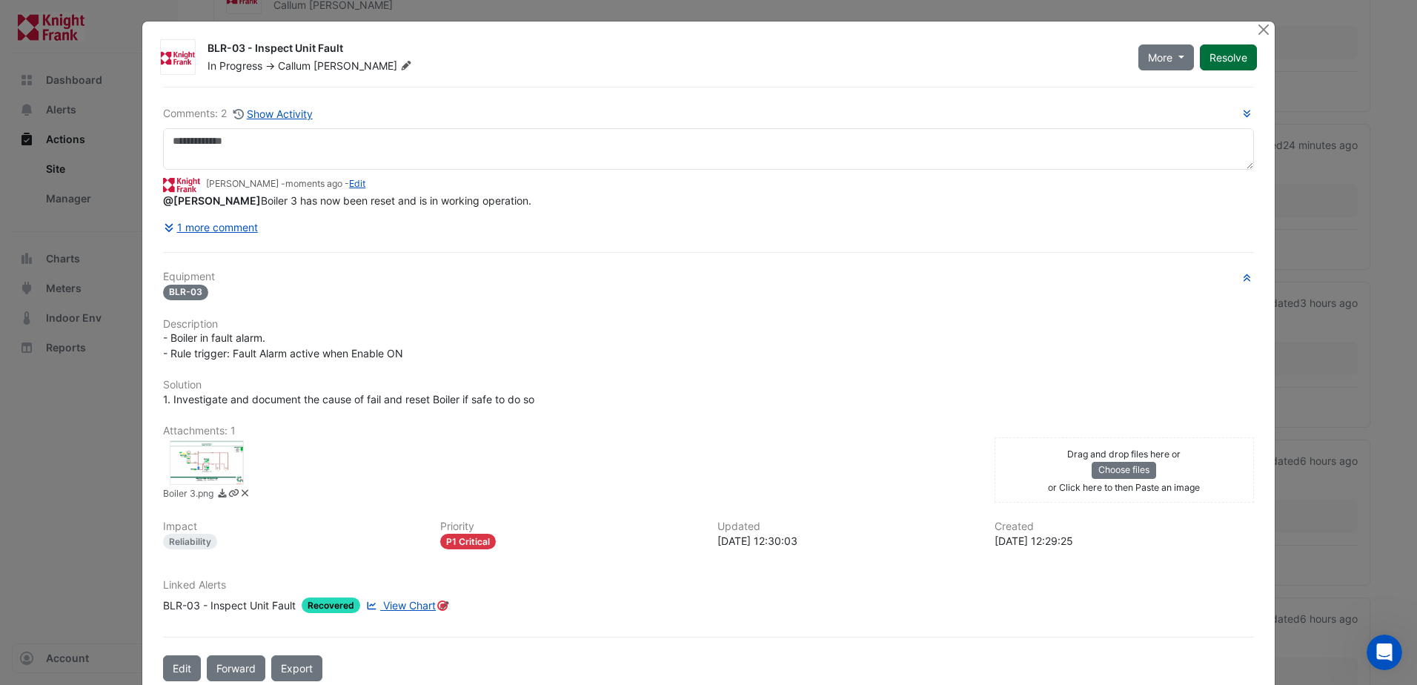
click at [1222, 60] on button "Resolve" at bounding box center [1228, 57] width 57 height 26
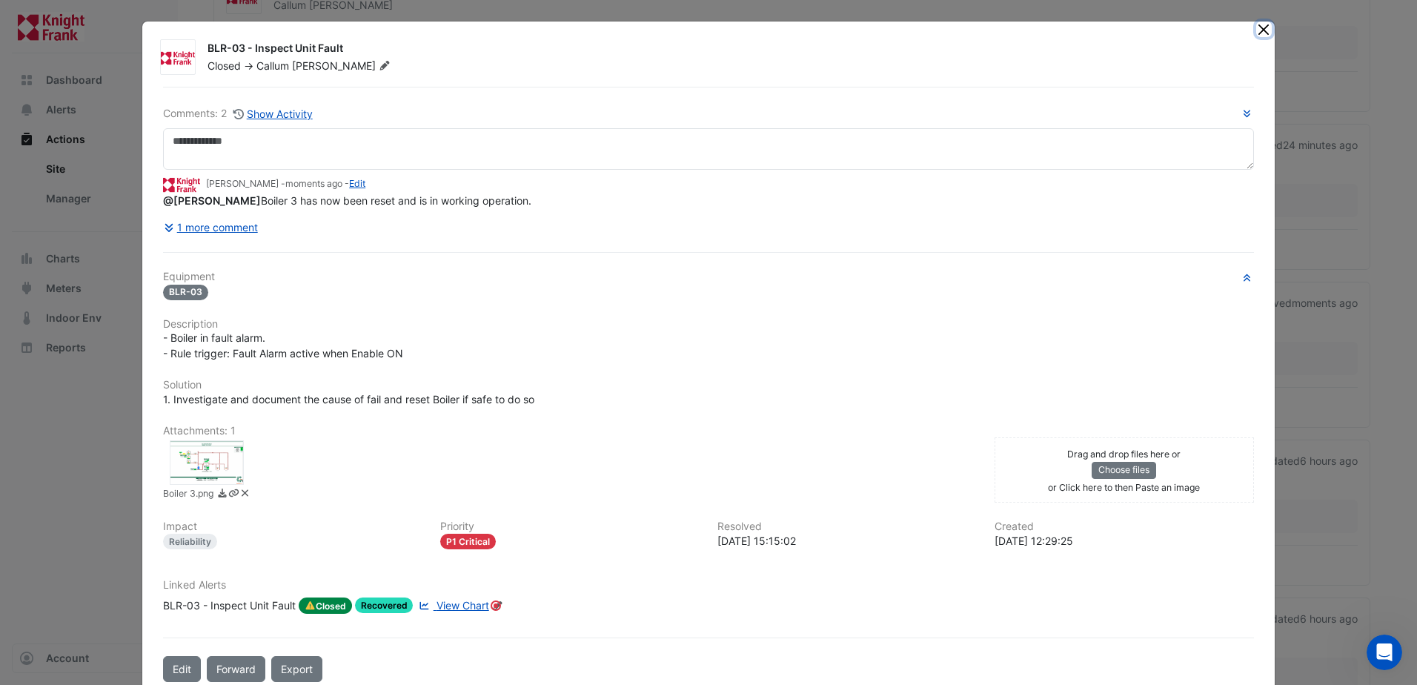
click at [1257, 30] on button "Close" at bounding box center [1265, 29] width 16 height 16
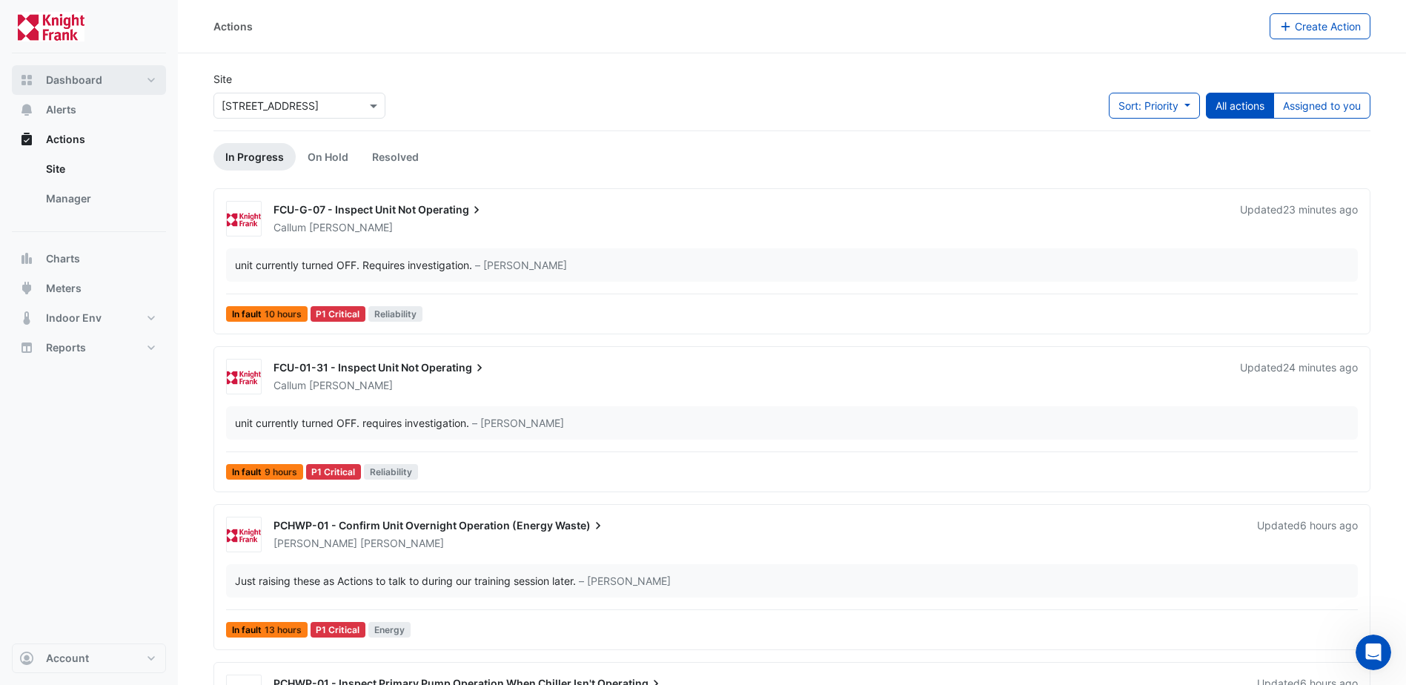
click at [123, 83] on button "Dashboard" at bounding box center [89, 80] width 154 height 30
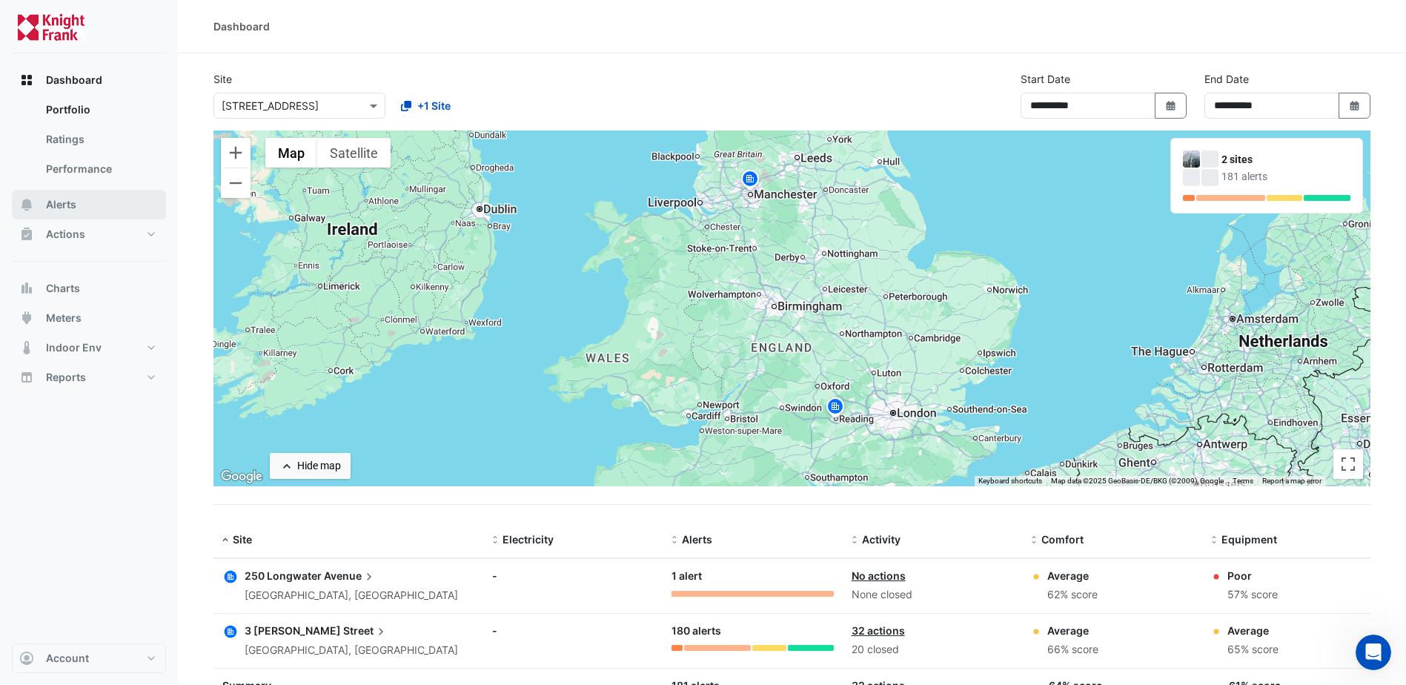
click at [93, 209] on button "Alerts" at bounding box center [89, 205] width 154 height 30
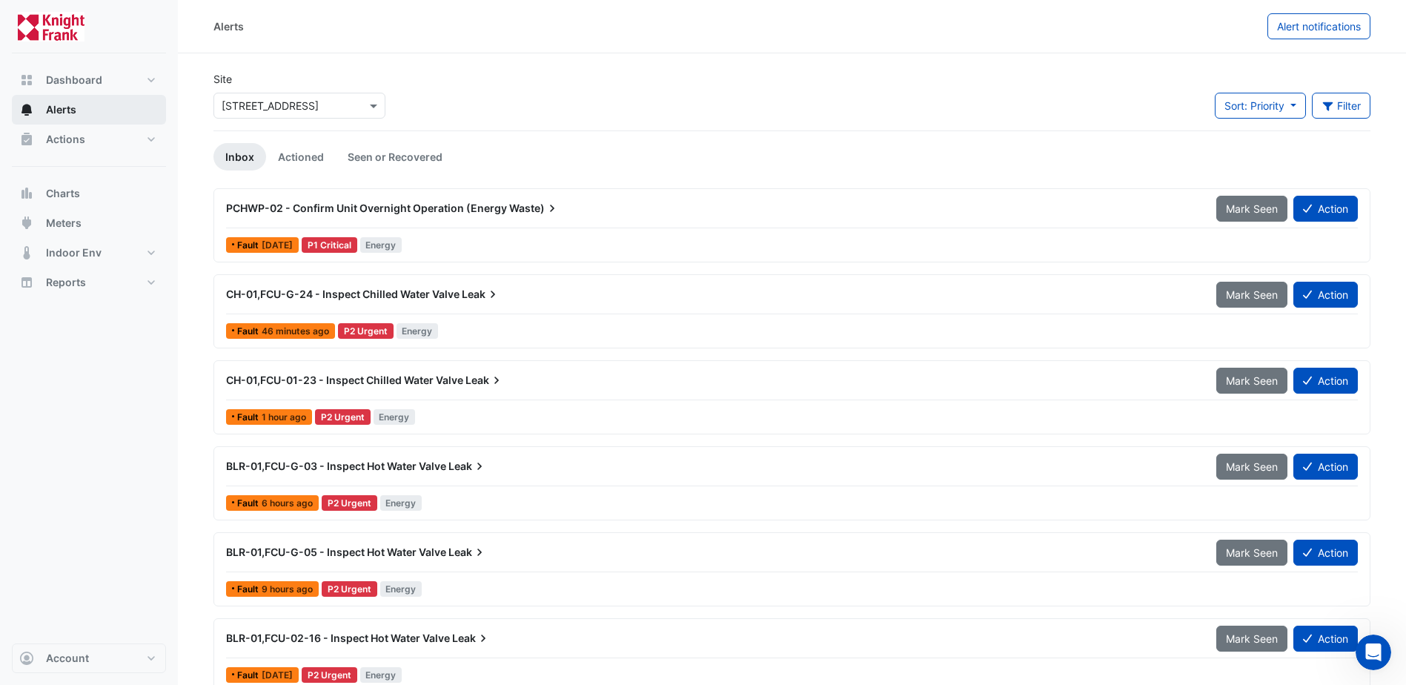
click at [69, 110] on span "Alerts" at bounding box center [61, 109] width 30 height 15
click at [78, 143] on span "Actions" at bounding box center [65, 139] width 39 height 15
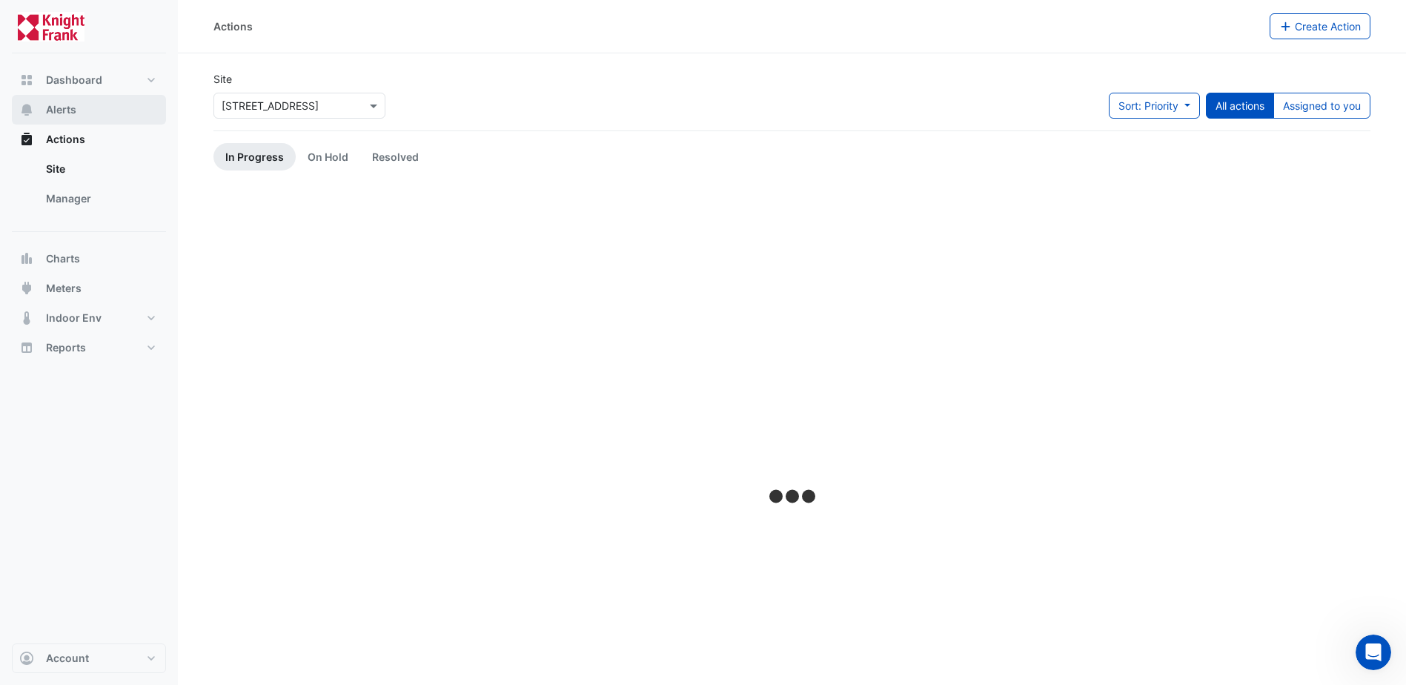
click at [86, 121] on button "Alerts" at bounding box center [89, 110] width 154 height 30
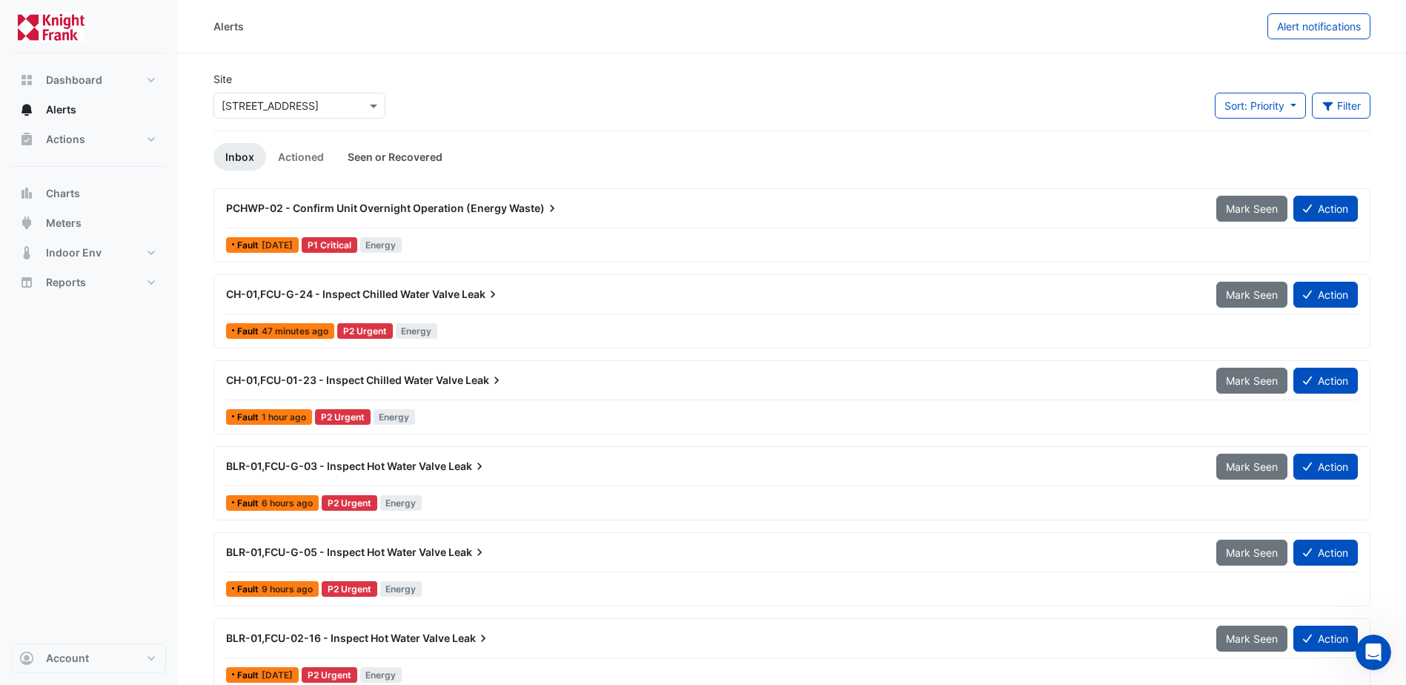
click at [406, 154] on link "Seen or Recovered" at bounding box center [395, 156] width 119 height 27
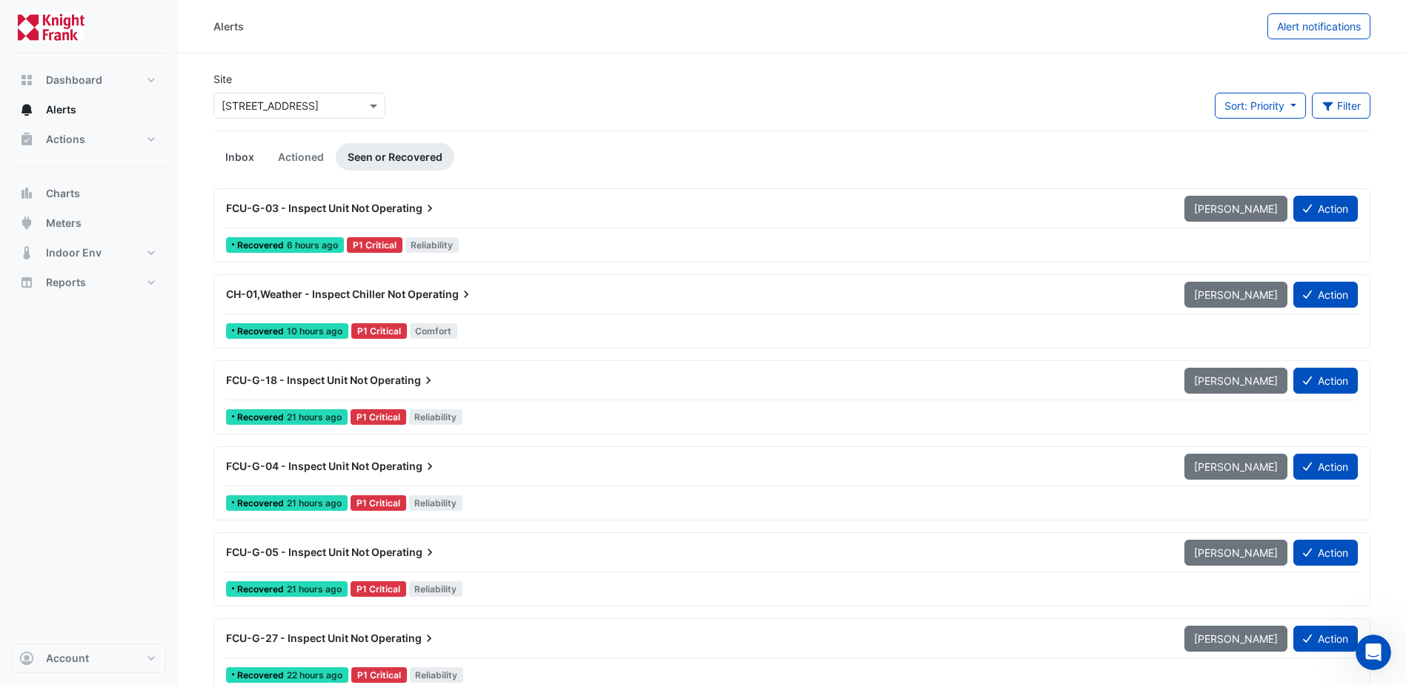
click at [240, 150] on link "Inbox" at bounding box center [240, 156] width 53 height 27
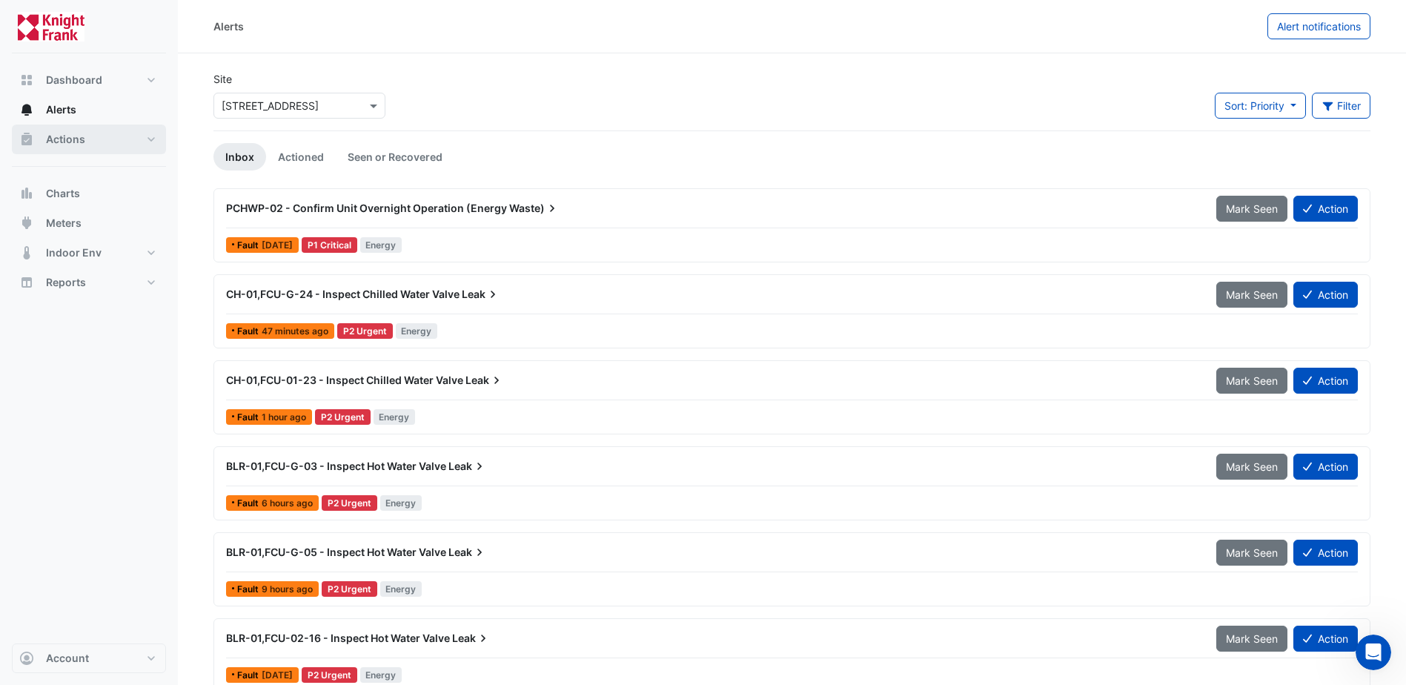
click at [104, 132] on button "Actions" at bounding box center [89, 140] width 154 height 30
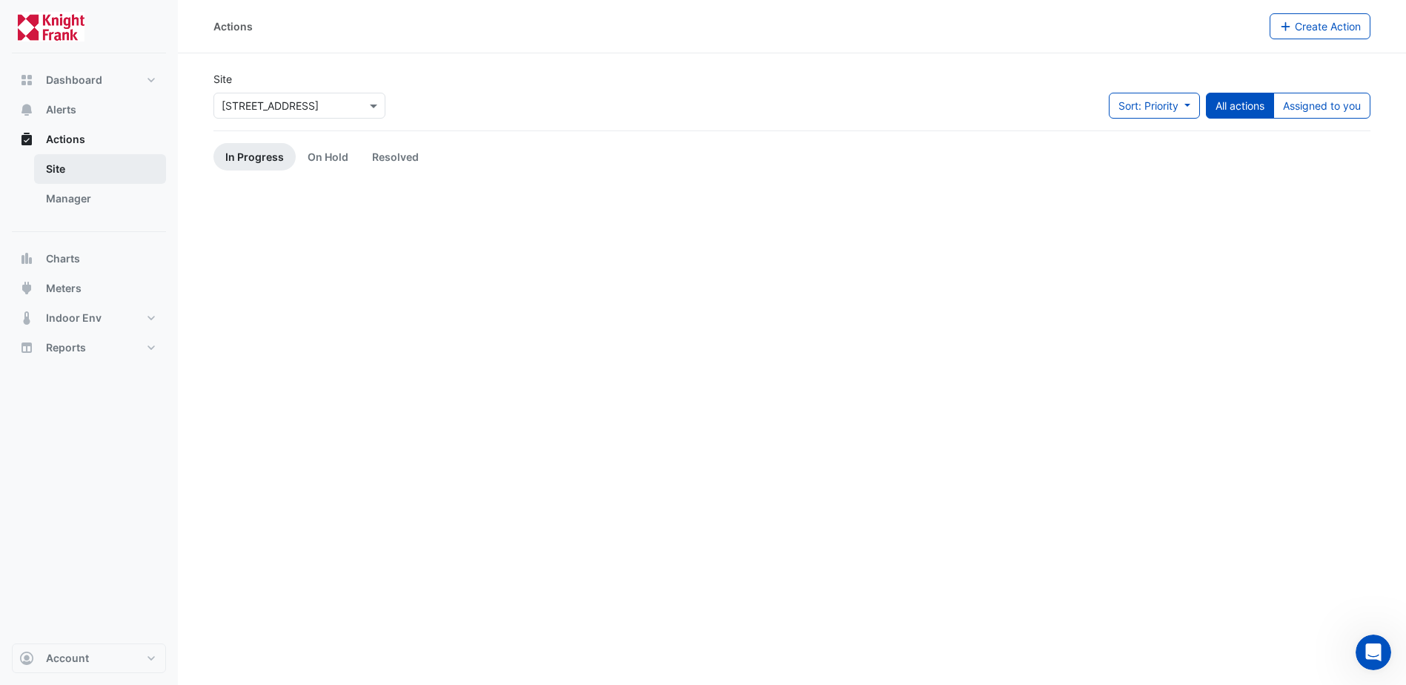
click at [87, 169] on link "Site" at bounding box center [100, 169] width 132 height 30
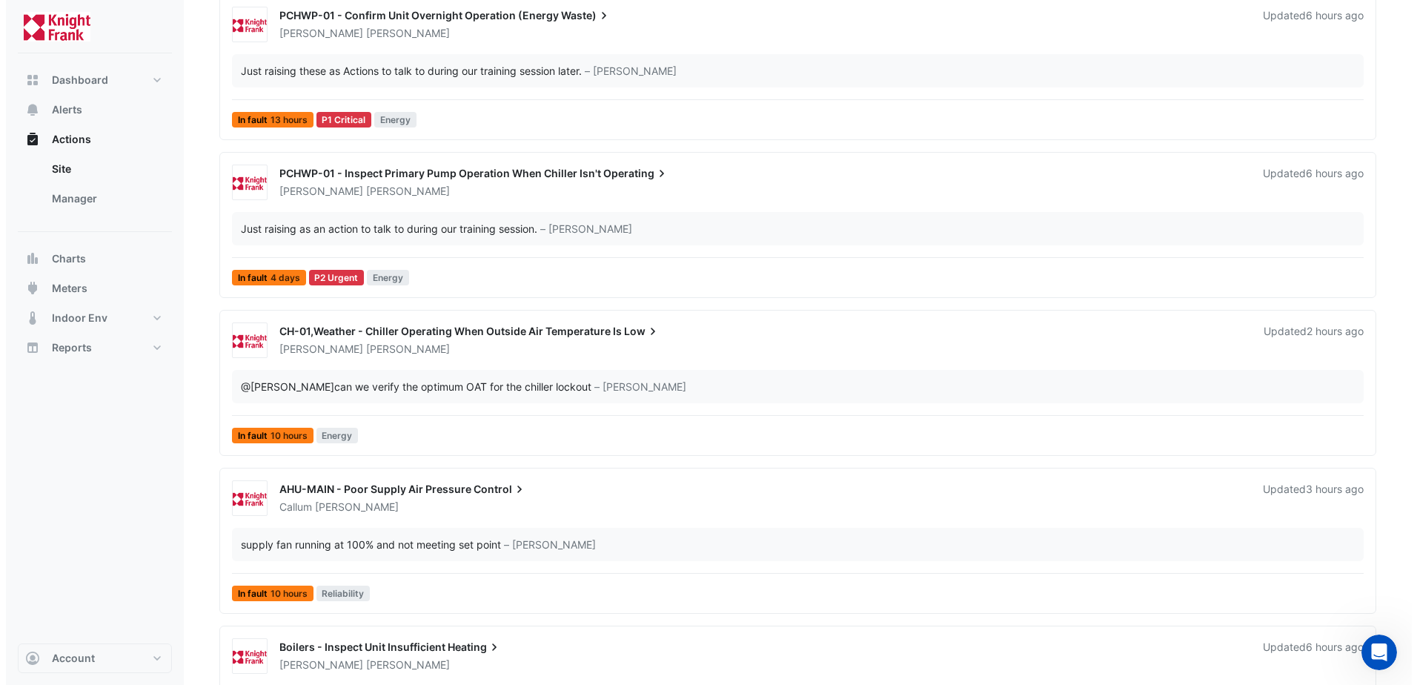
scroll to position [609, 0]
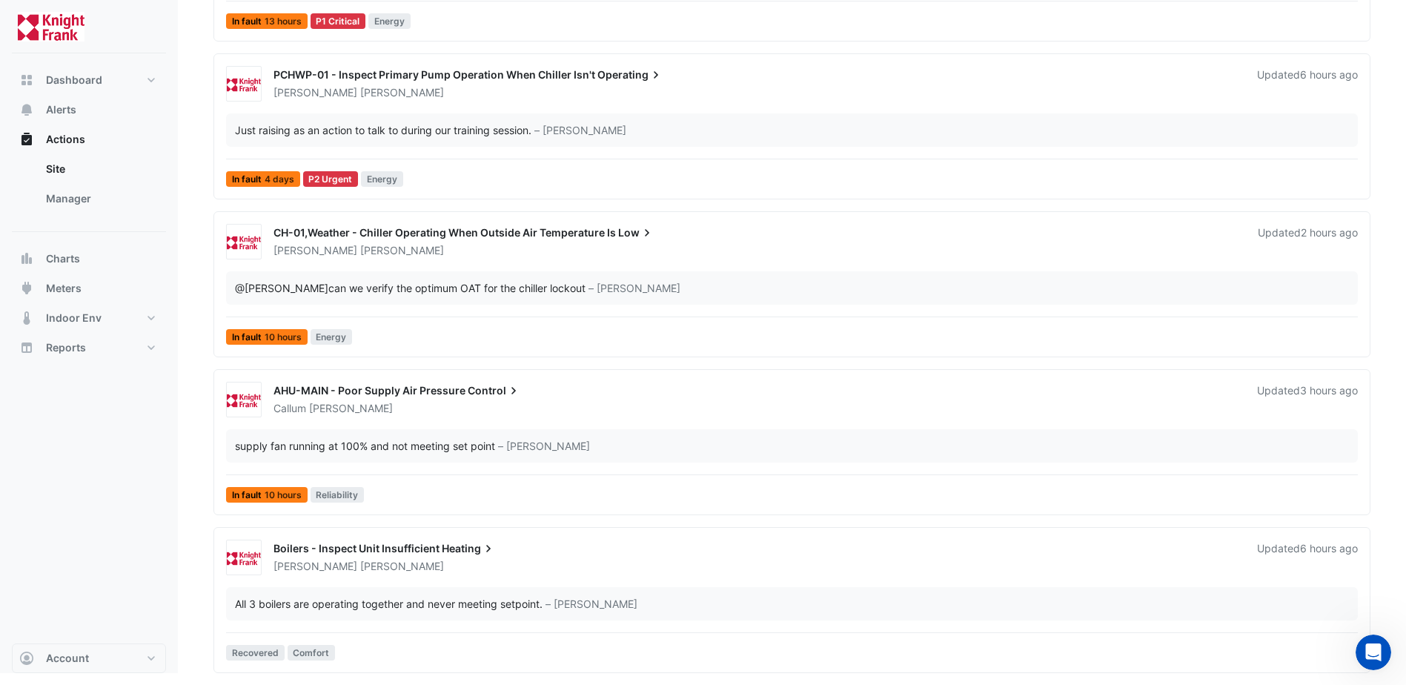
click at [474, 552] on span "Heating" at bounding box center [469, 548] width 54 height 15
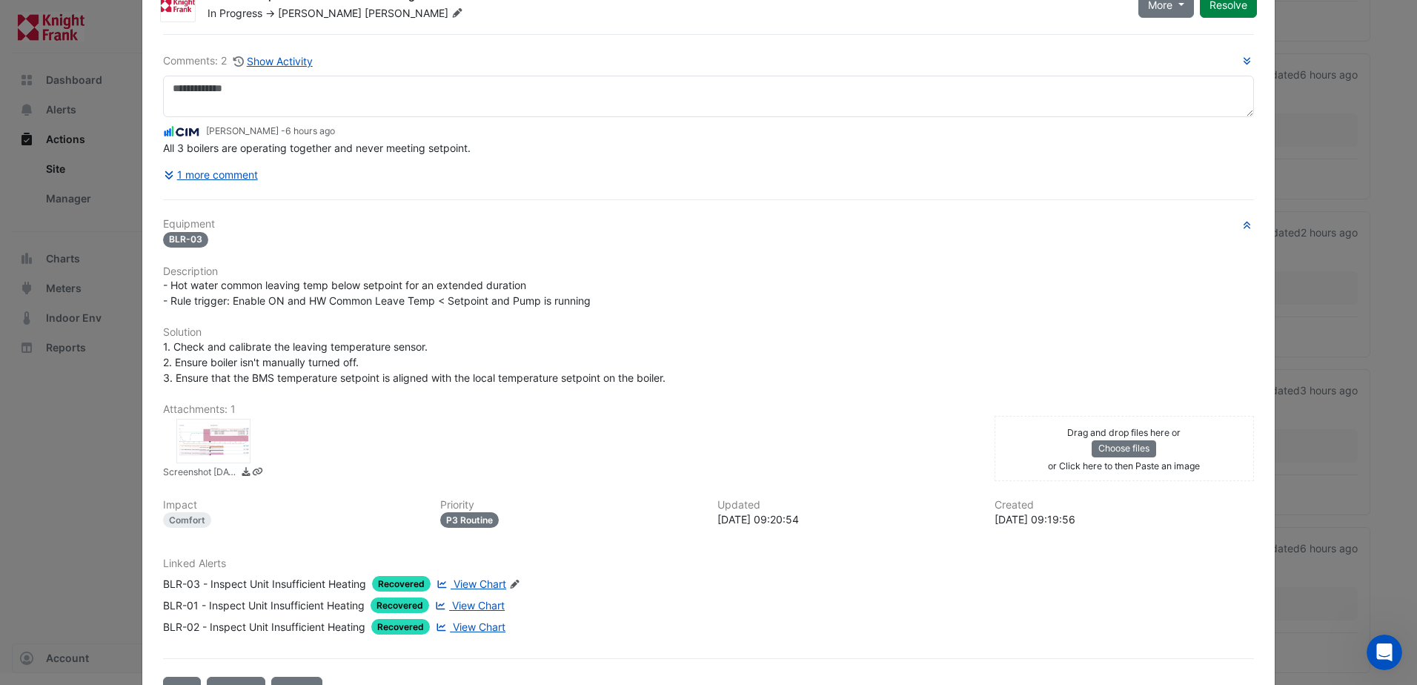
scroll to position [104, 0]
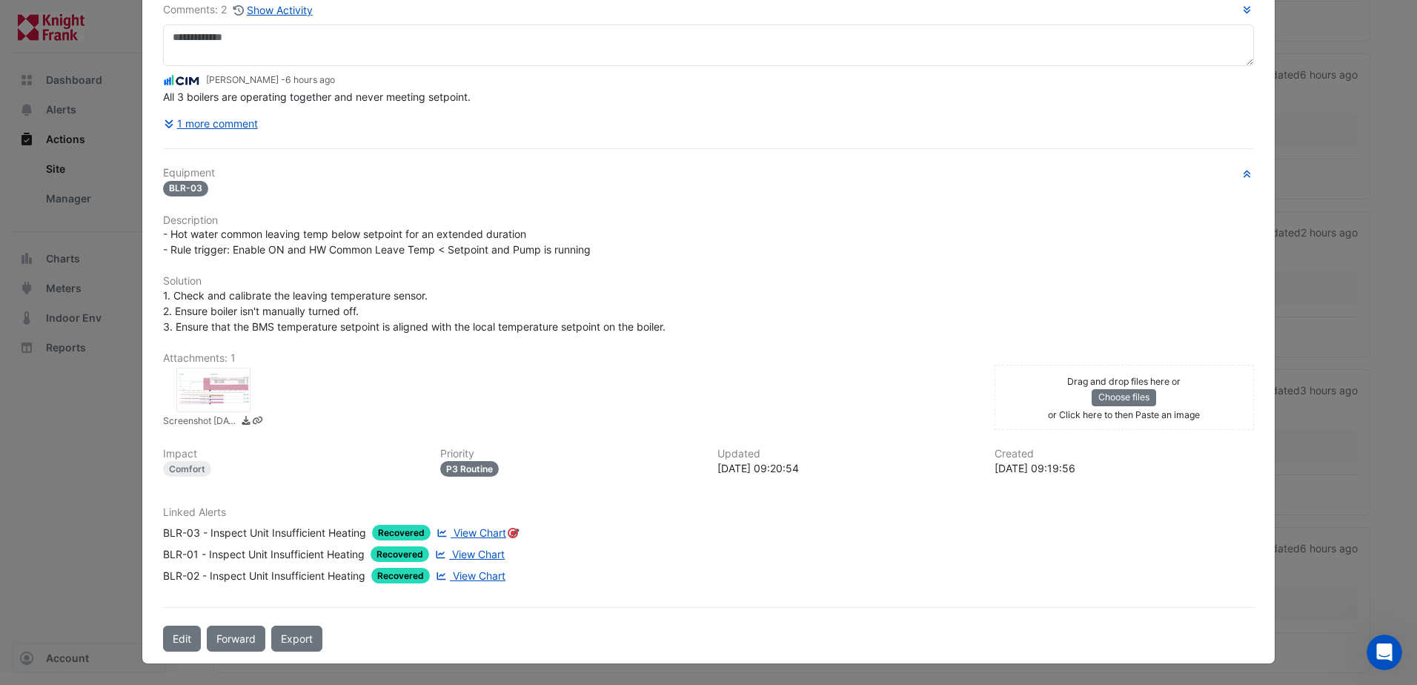
click at [196, 394] on div at bounding box center [213, 390] width 74 height 44
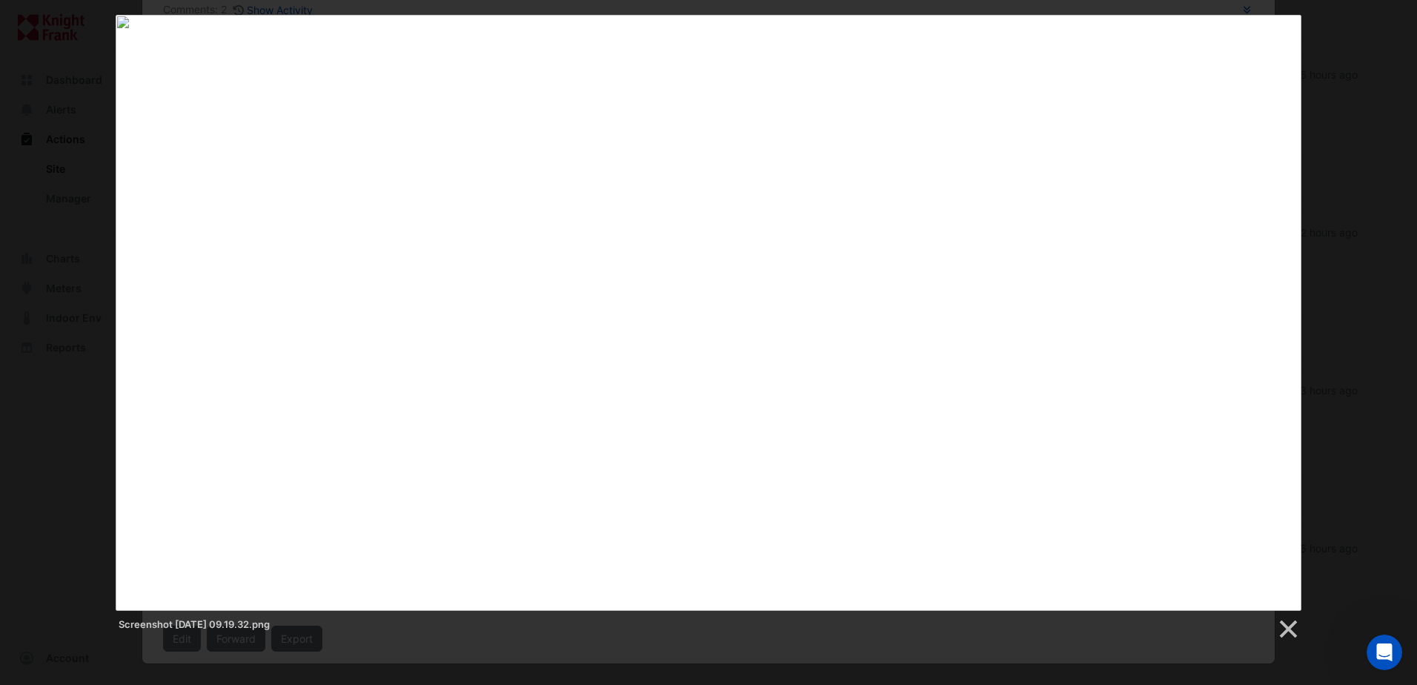
click at [1324, 151] on div "Screenshot 2025-10-14 at 09.19.32.png" at bounding box center [708, 328] width 1417 height 626
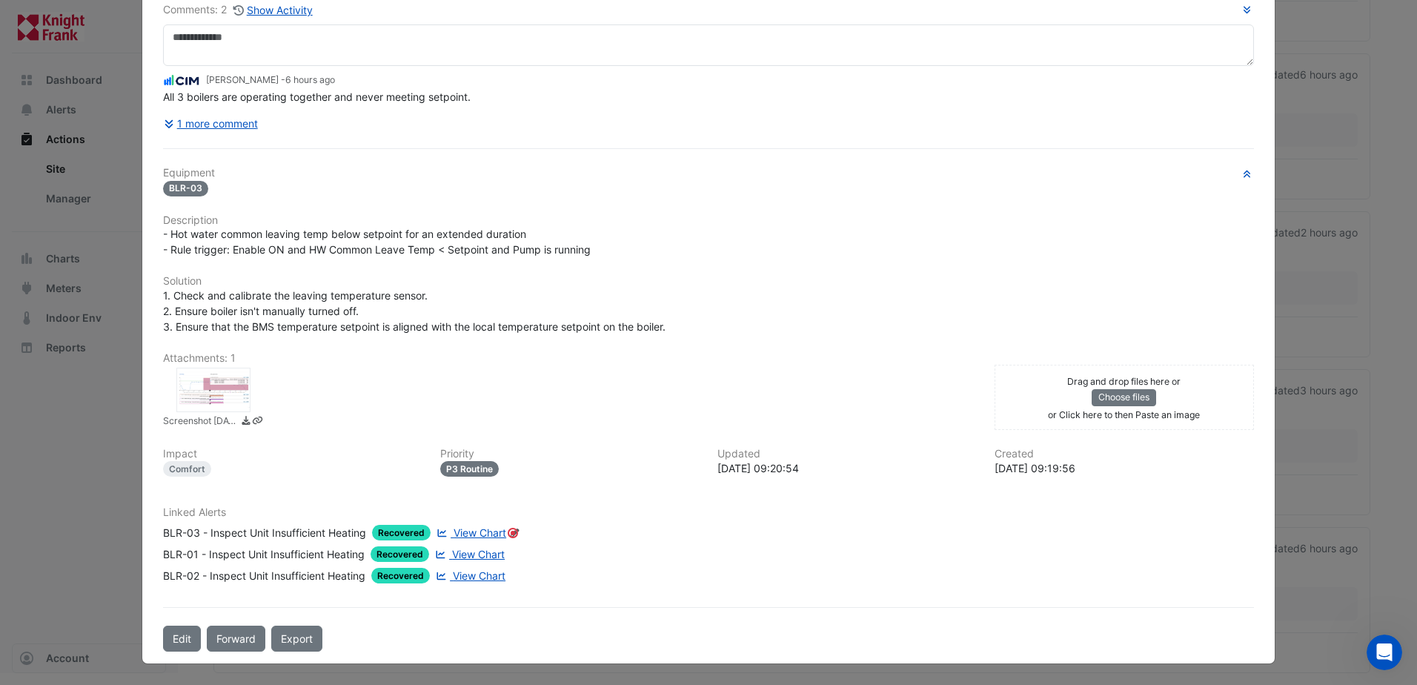
click at [471, 534] on span "View Chart" at bounding box center [480, 532] width 53 height 13
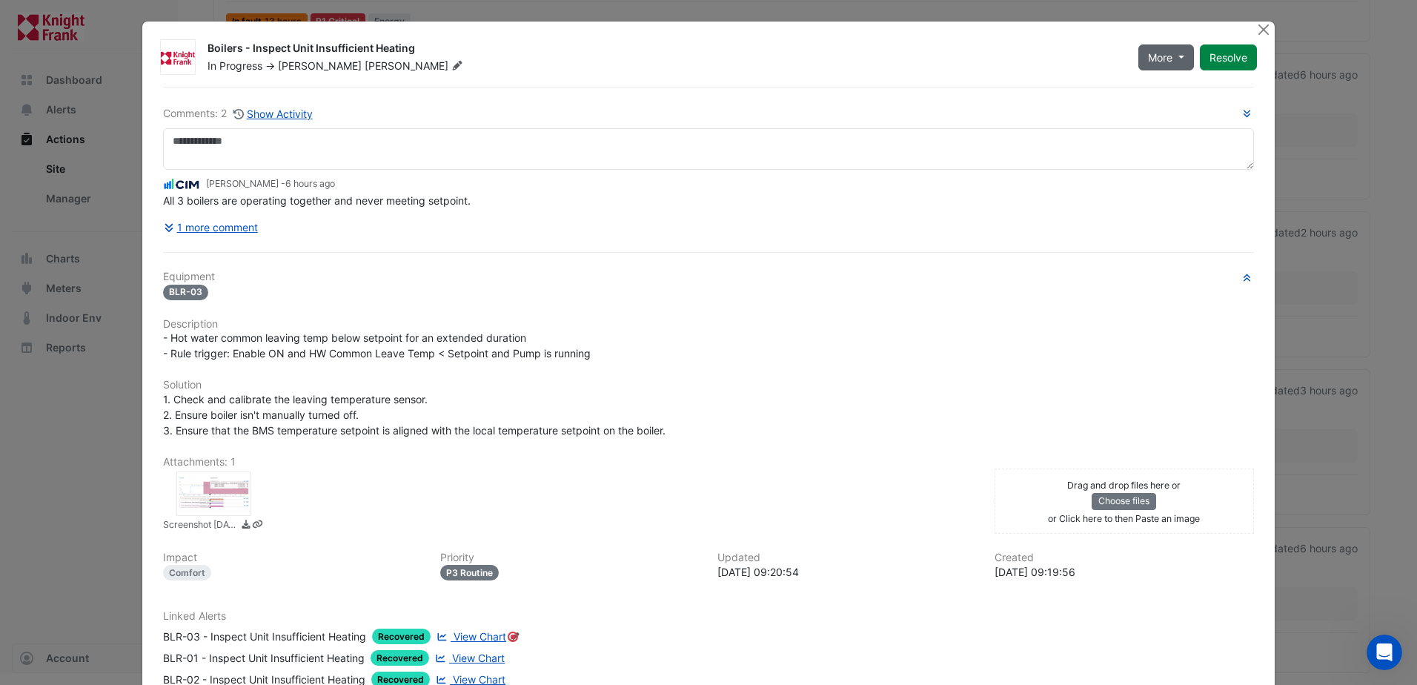
click at [1154, 59] on span "More" at bounding box center [1160, 58] width 24 height 16
click at [377, 104] on div "Comments: 2 Show Activity Mark Ryan - 6 hours ago All 3 boilers are operating t…" at bounding box center [708, 421] width 1109 height 669
click at [214, 231] on button "1 more comment" at bounding box center [211, 227] width 96 height 26
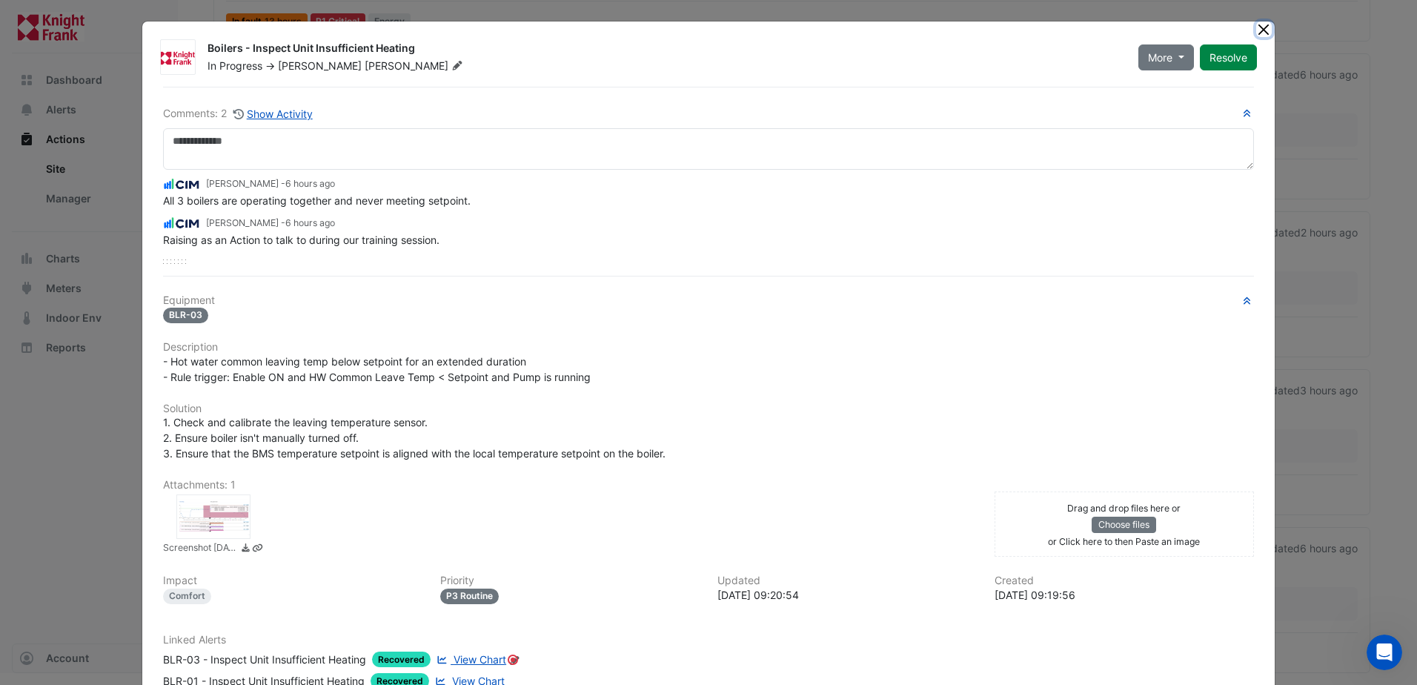
click at [1257, 30] on button "Close" at bounding box center [1265, 29] width 16 height 16
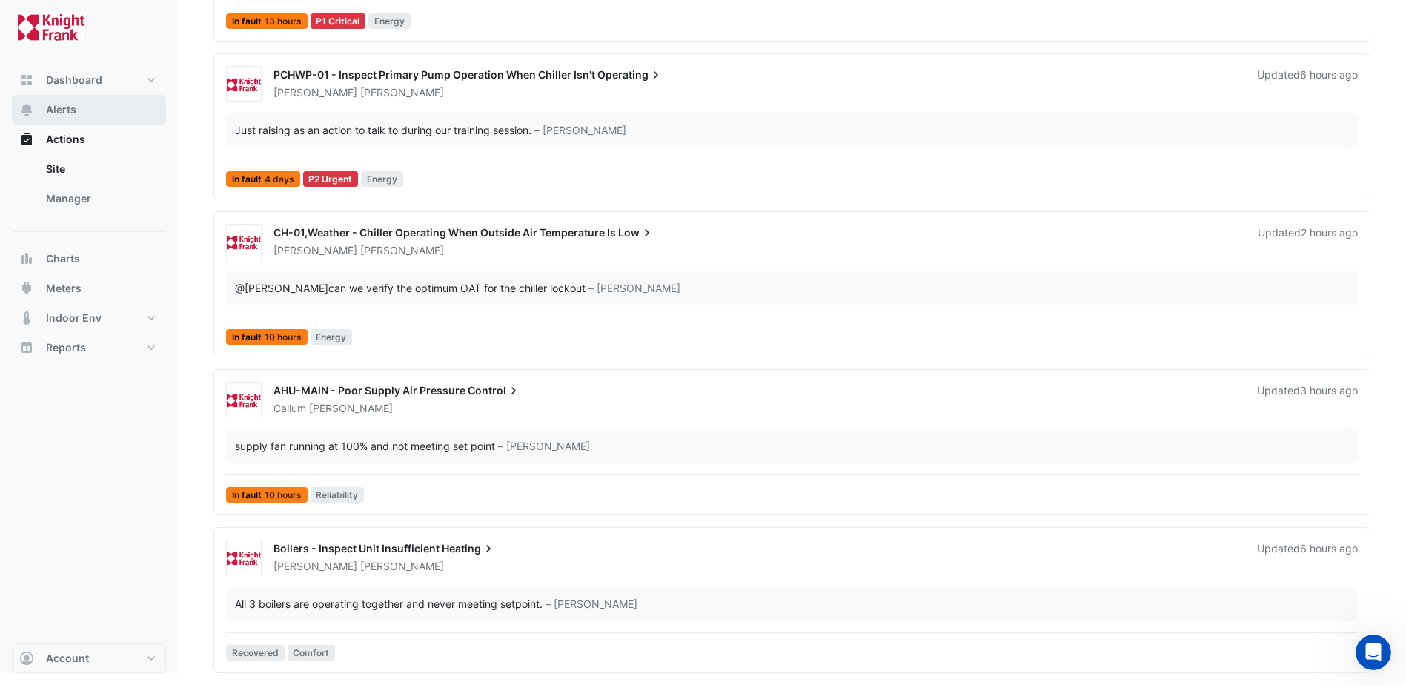
drag, startPoint x: 68, startPoint y: 110, endPoint x: 64, endPoint y: 116, distance: 8.0
click at [67, 110] on span "Alerts" at bounding box center [61, 109] width 30 height 15
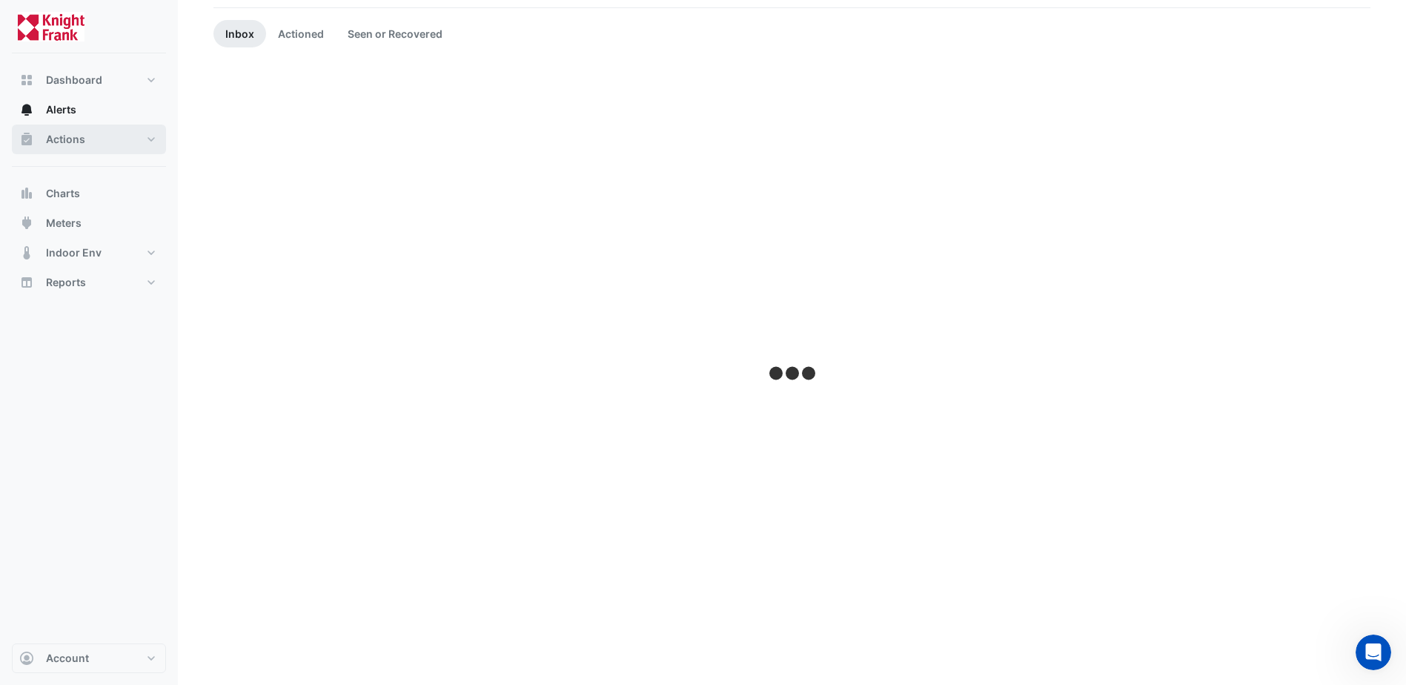
click at [75, 139] on span "Actions" at bounding box center [65, 139] width 39 height 15
click at [88, 128] on button "Actions" at bounding box center [89, 140] width 154 height 30
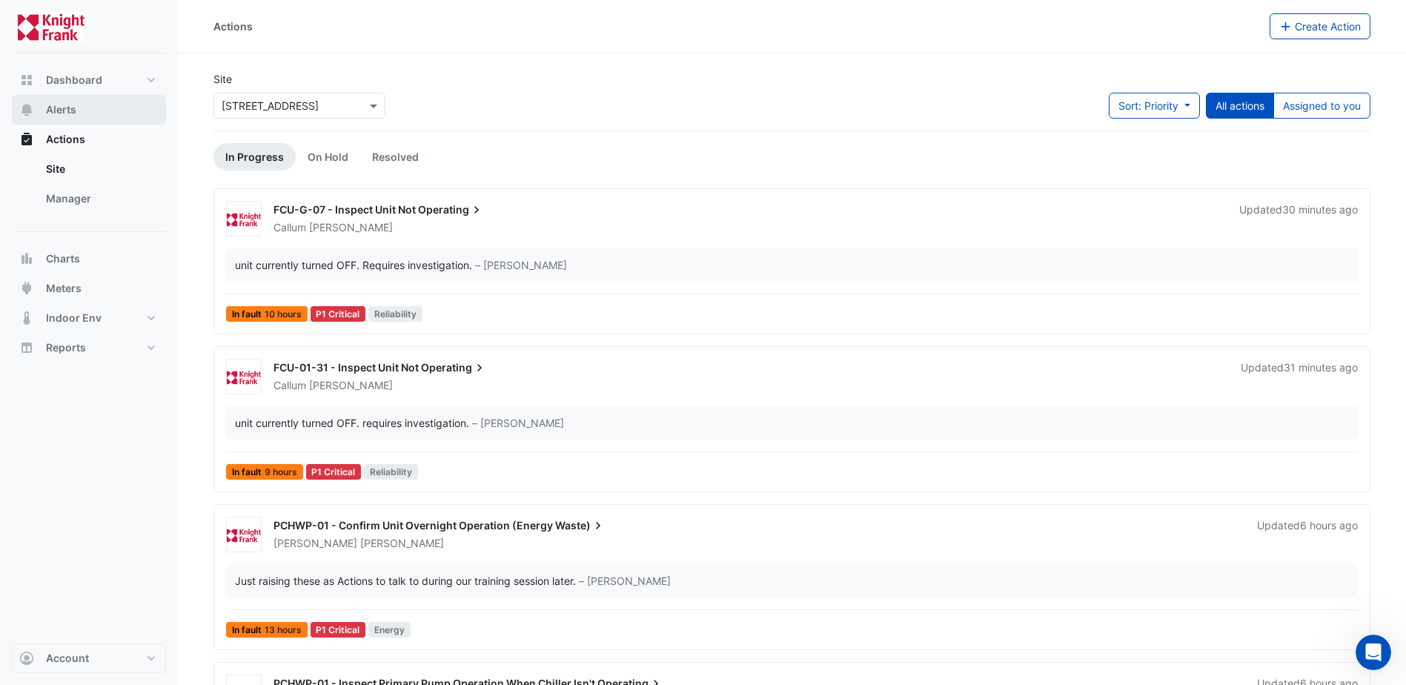
click at [90, 119] on button "Alerts" at bounding box center [89, 110] width 154 height 30
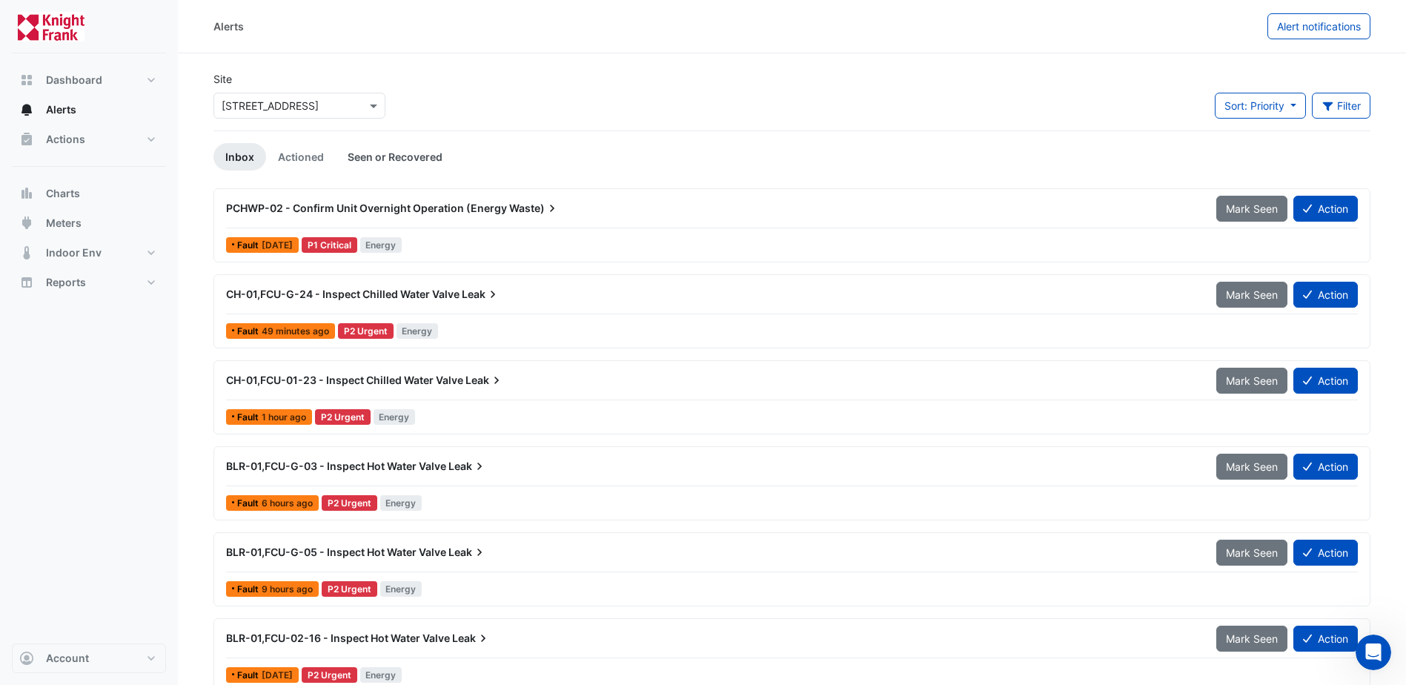
click at [372, 162] on link "Seen or Recovered" at bounding box center [395, 156] width 119 height 27
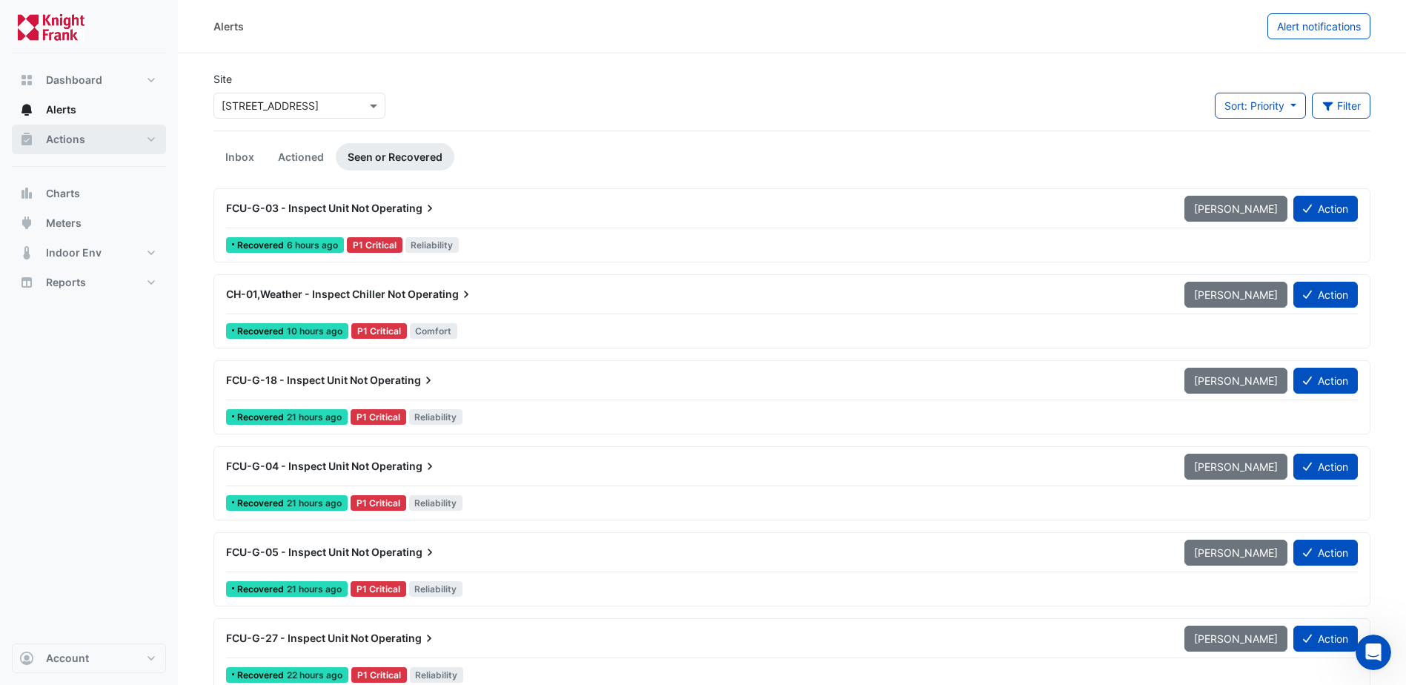
click at [97, 136] on button "Actions" at bounding box center [89, 140] width 154 height 30
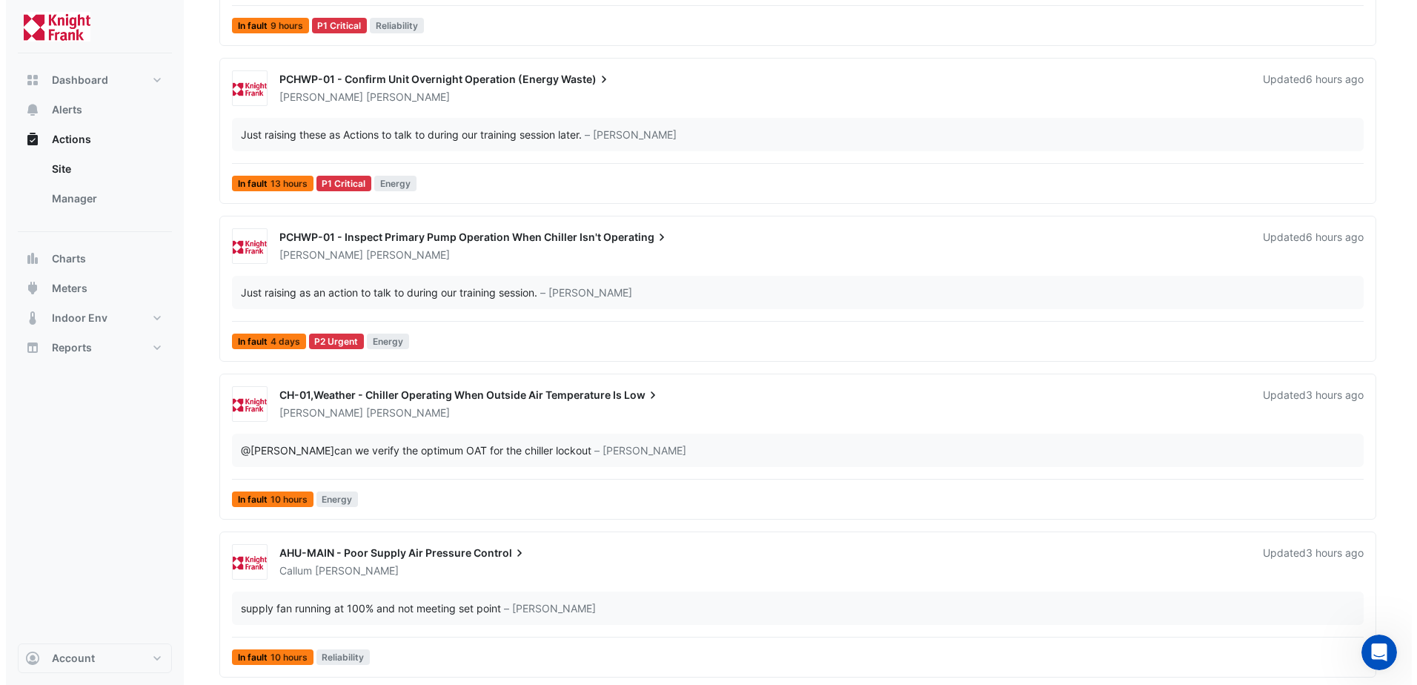
scroll to position [609, 0]
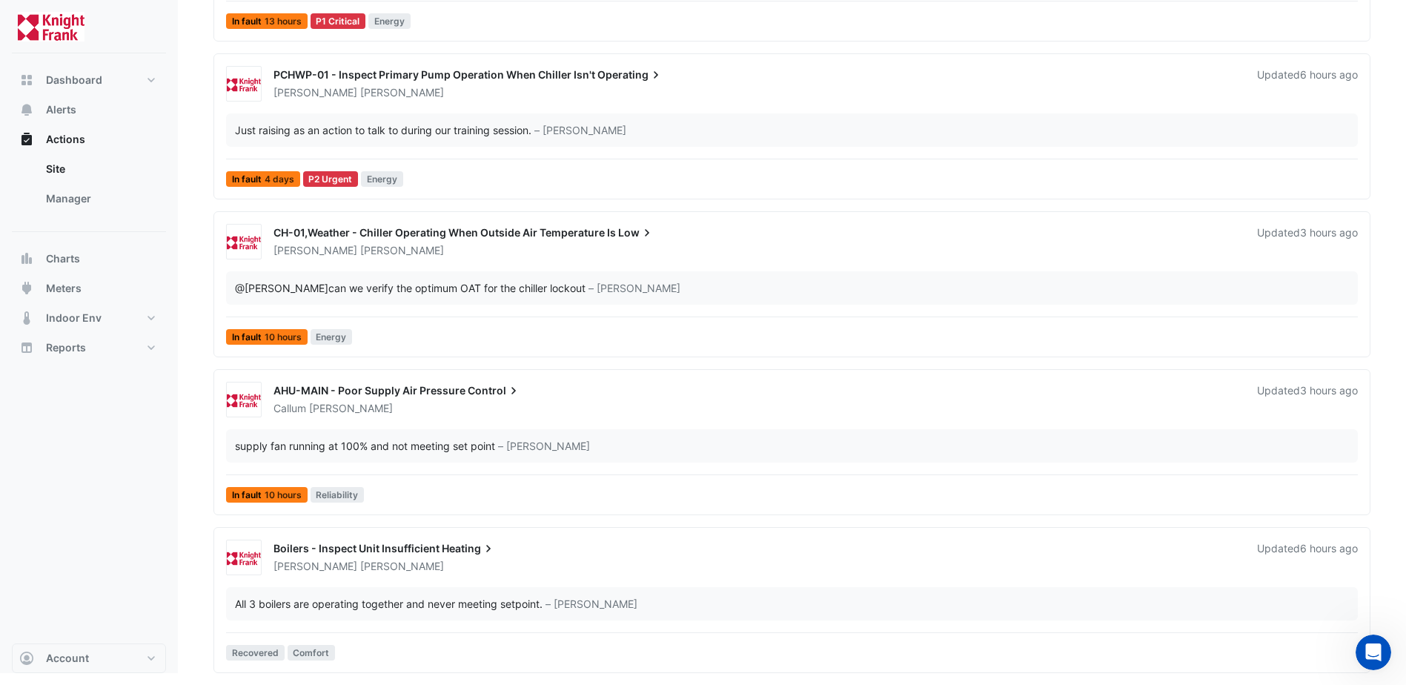
click at [354, 554] on span "Boilers - Inspect Unit Insufficient" at bounding box center [357, 548] width 166 height 13
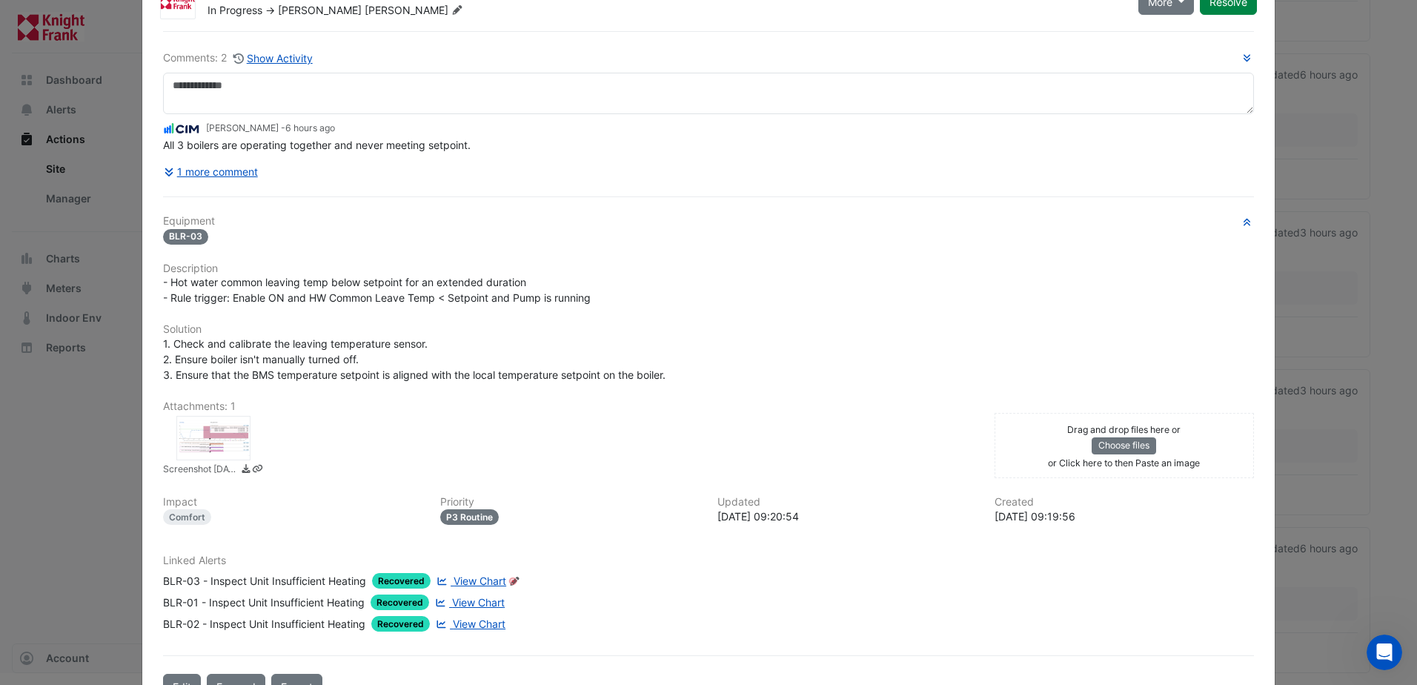
scroll to position [30, 0]
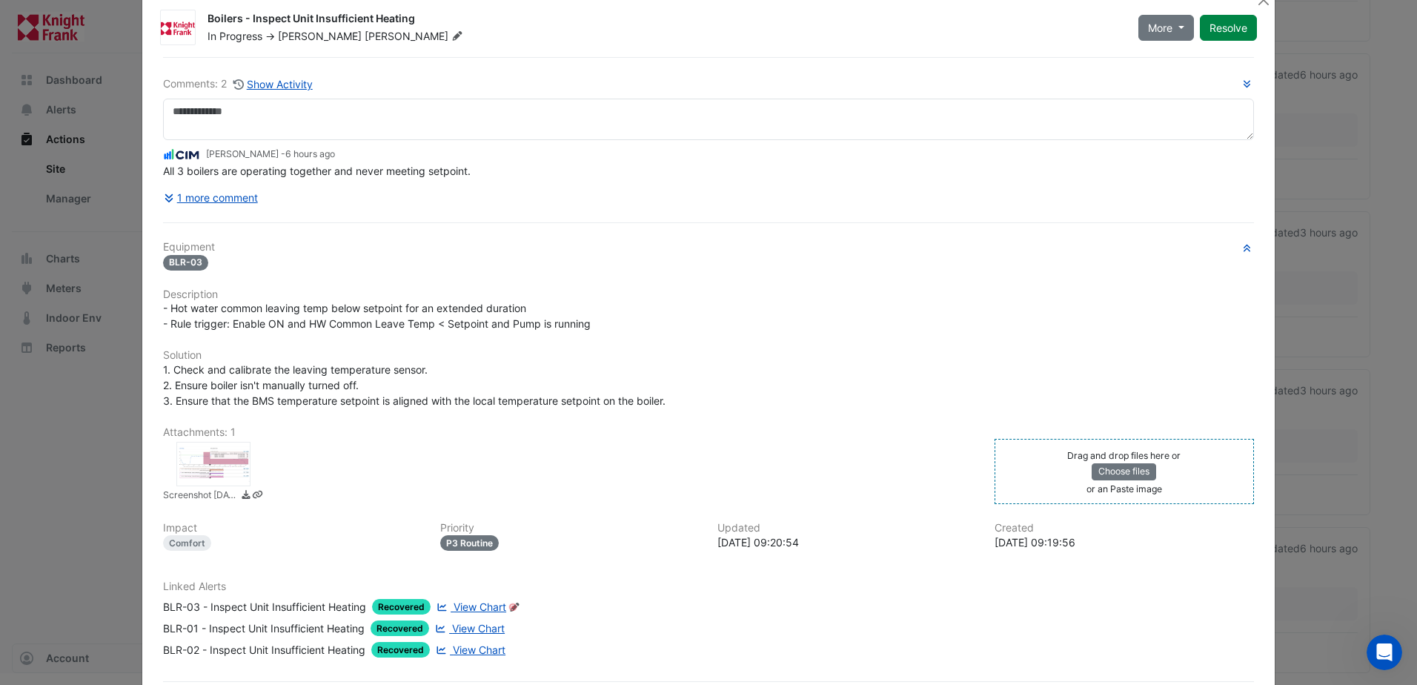
click at [1114, 495] on div "Drag and drop files here or Choose files or an Paste image" at bounding box center [1125, 471] width 252 height 49
click at [1126, 477] on button "Choose files" at bounding box center [1124, 471] width 64 height 16
click at [217, 479] on div at bounding box center [207, 464] width 74 height 44
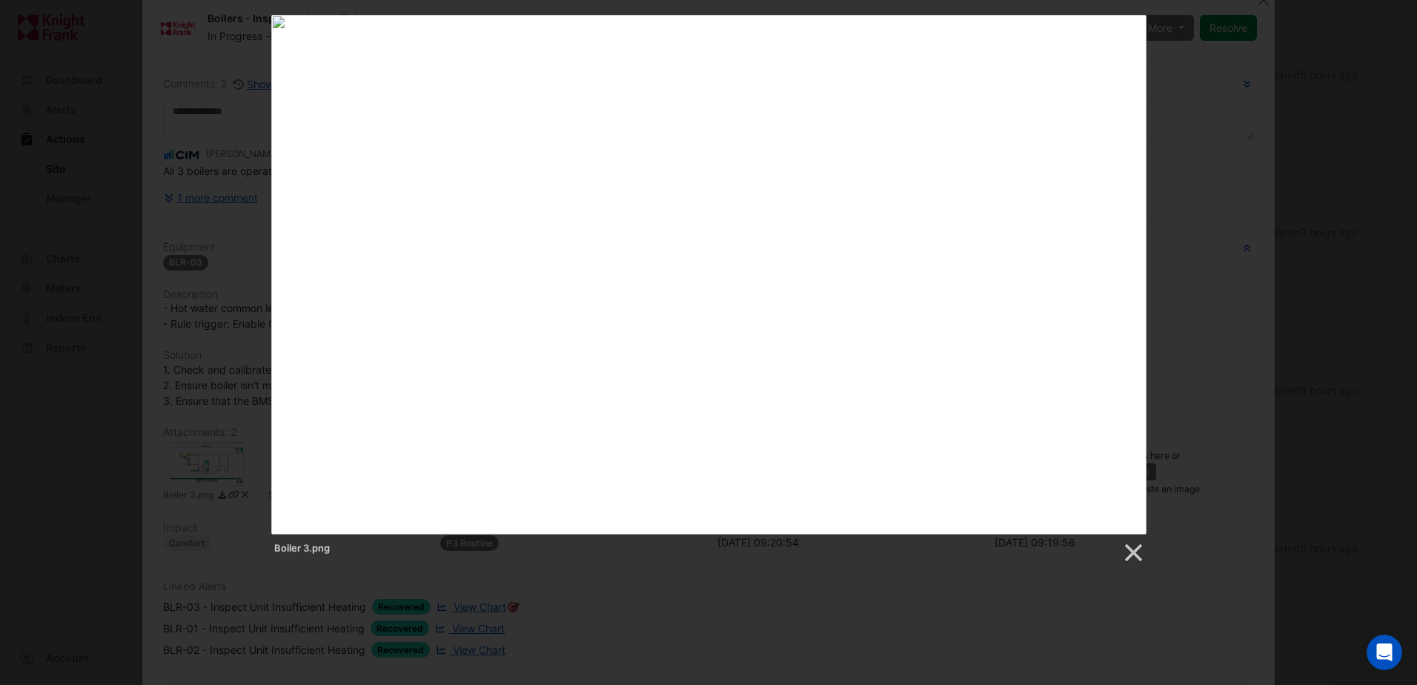
click at [1233, 127] on div "Boiler 3.png" at bounding box center [708, 289] width 1417 height 549
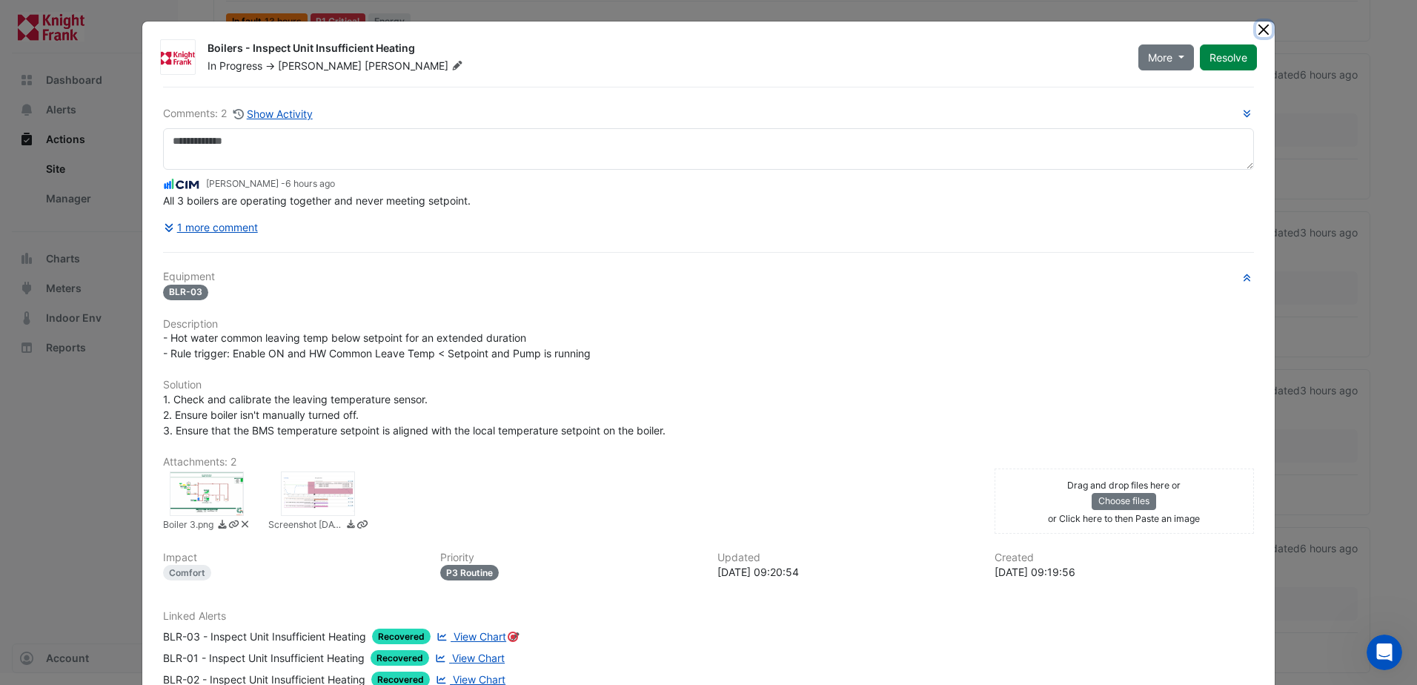
click at [1257, 29] on button "Close" at bounding box center [1265, 29] width 16 height 16
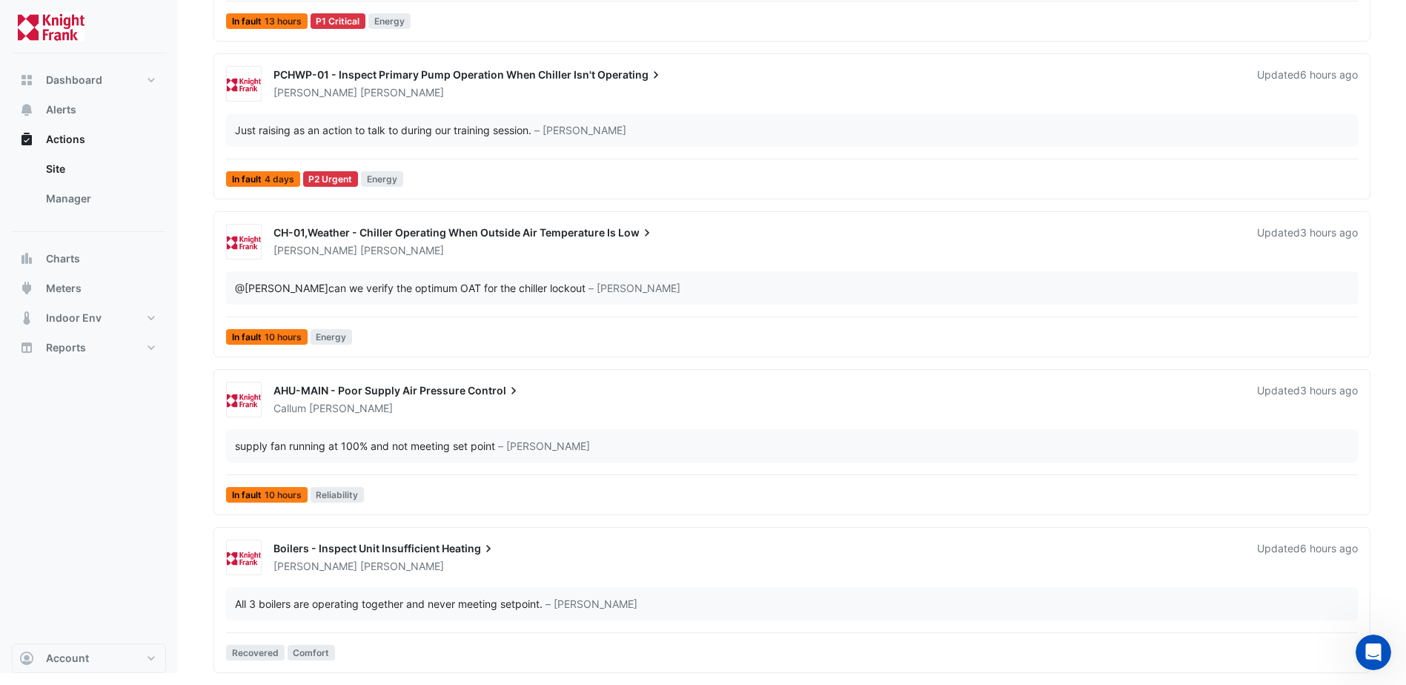
click at [423, 556] on div "Boilers - Inspect Unit Insufficient Heating" at bounding box center [757, 550] width 966 height 18
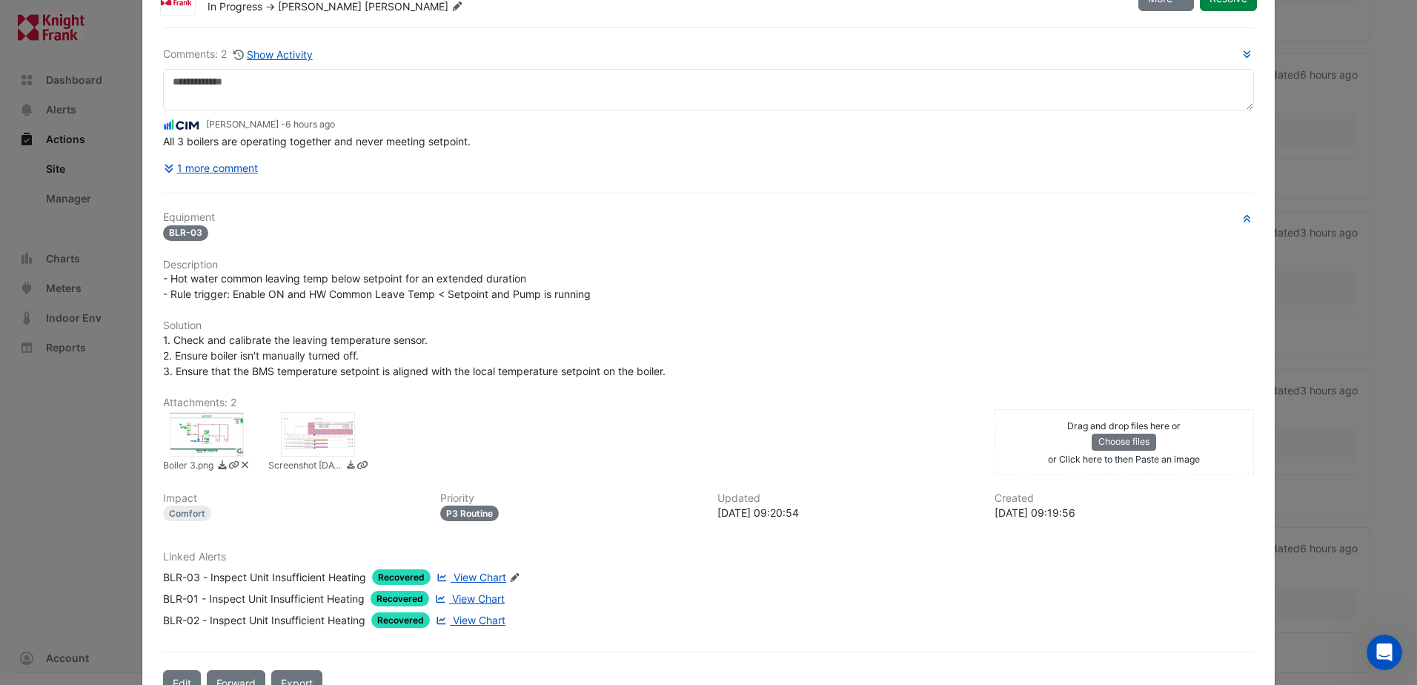
scroll to position [104, 0]
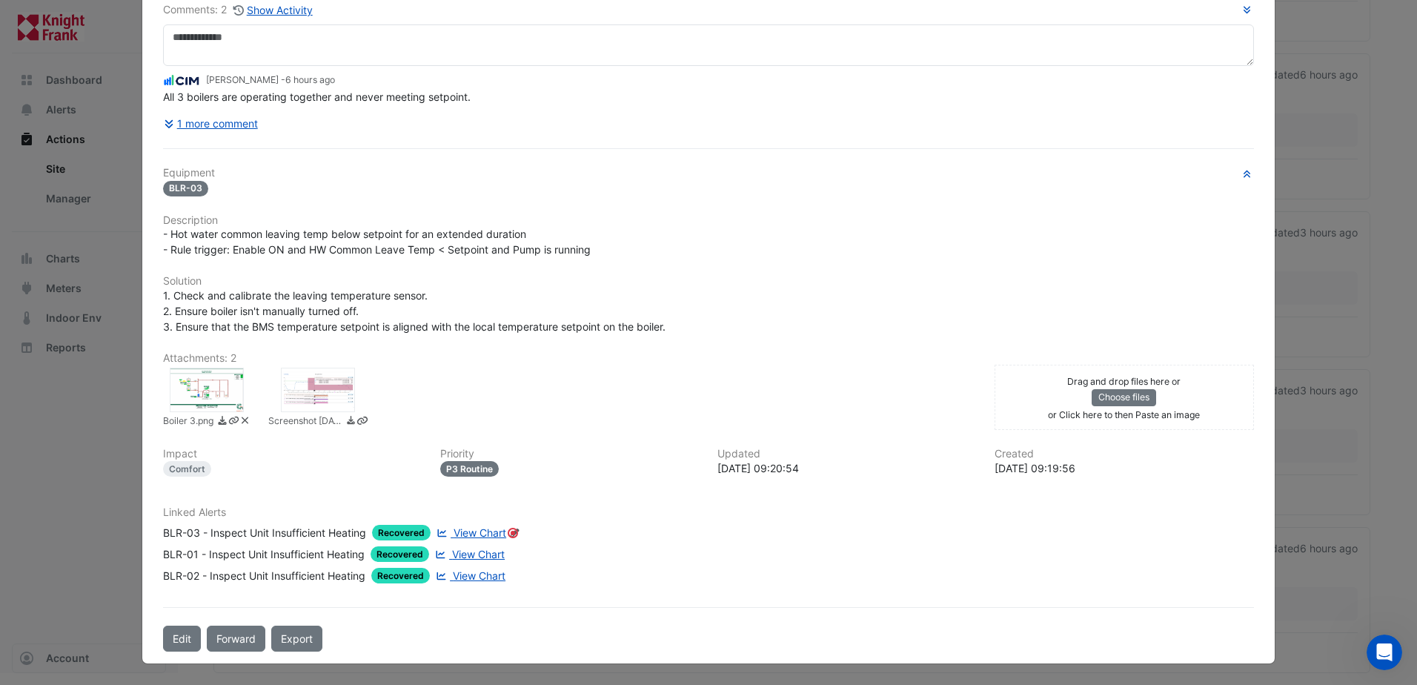
click at [216, 373] on div at bounding box center [207, 390] width 74 height 44
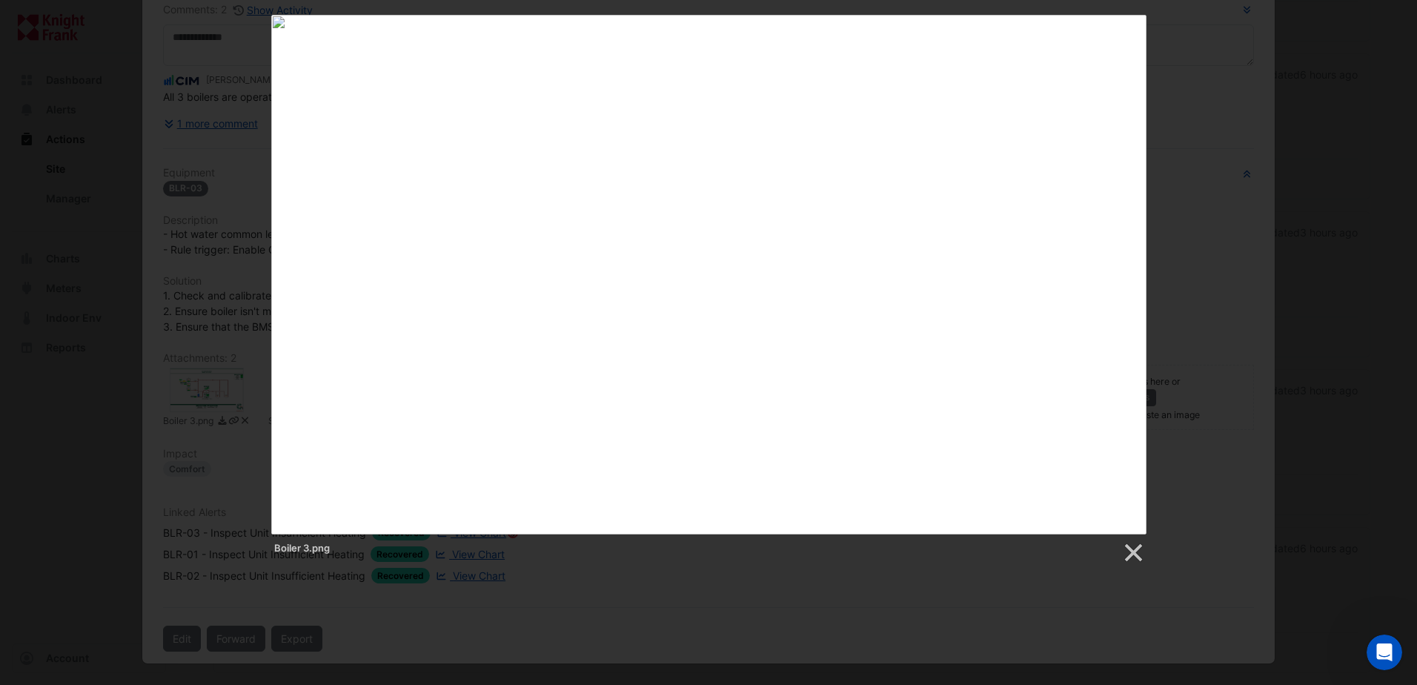
click at [1306, 86] on div "Boiler 3.png" at bounding box center [708, 289] width 1417 height 549
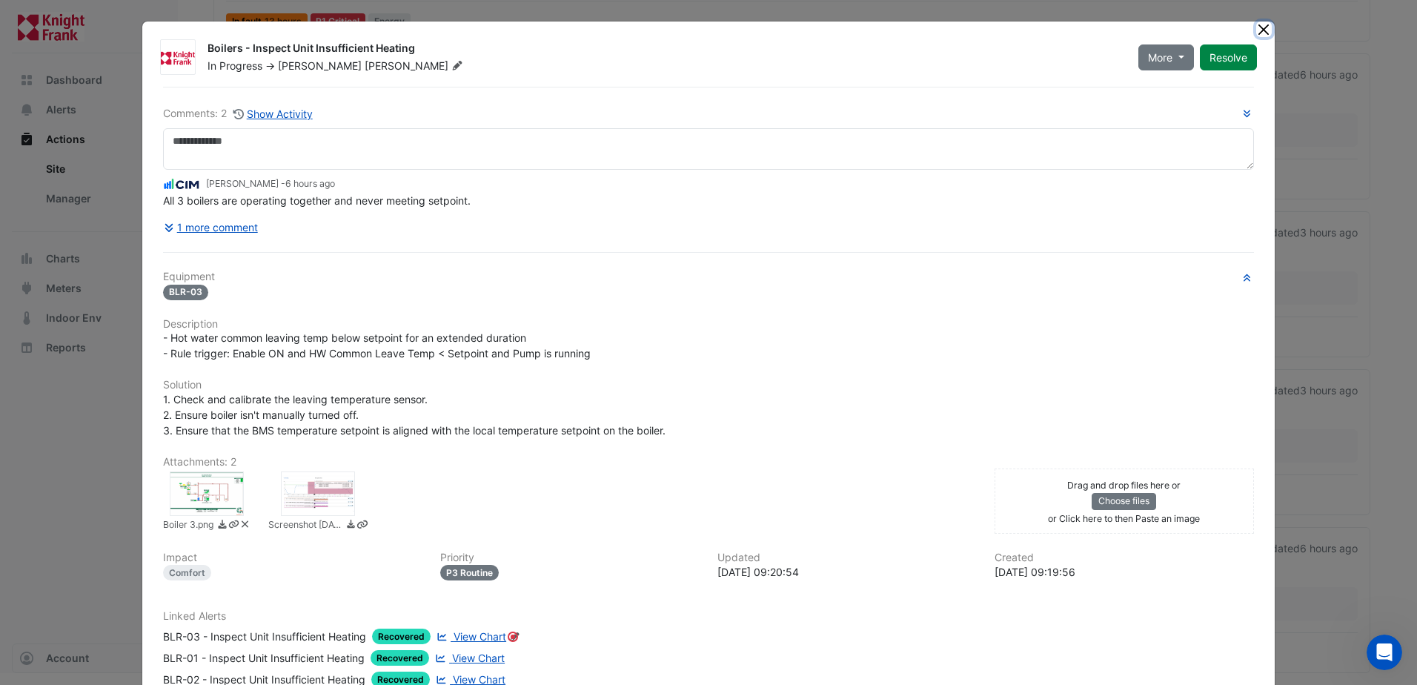
click at [1260, 29] on button "Close" at bounding box center [1265, 29] width 16 height 16
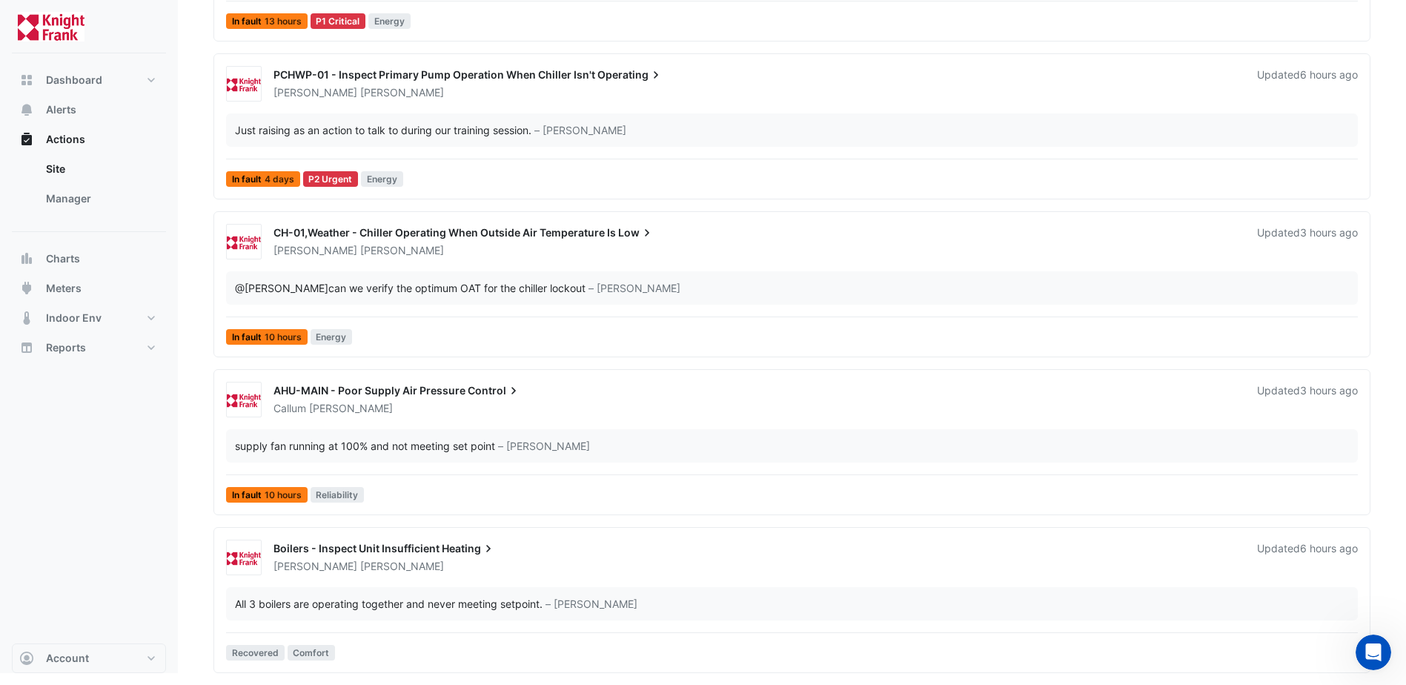
click at [416, 549] on span "Boilers - Inspect Unit Insufficient" at bounding box center [357, 548] width 166 height 13
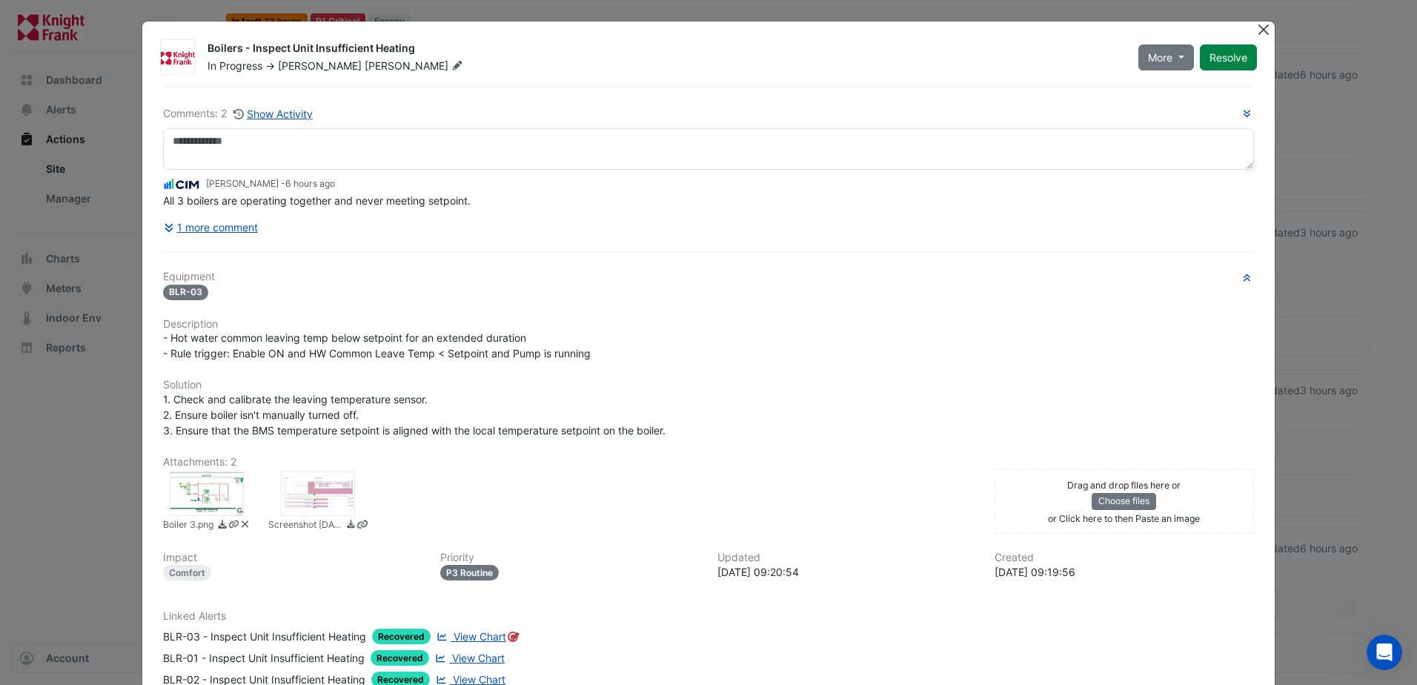
click at [1258, 26] on button "Close" at bounding box center [1265, 29] width 16 height 16
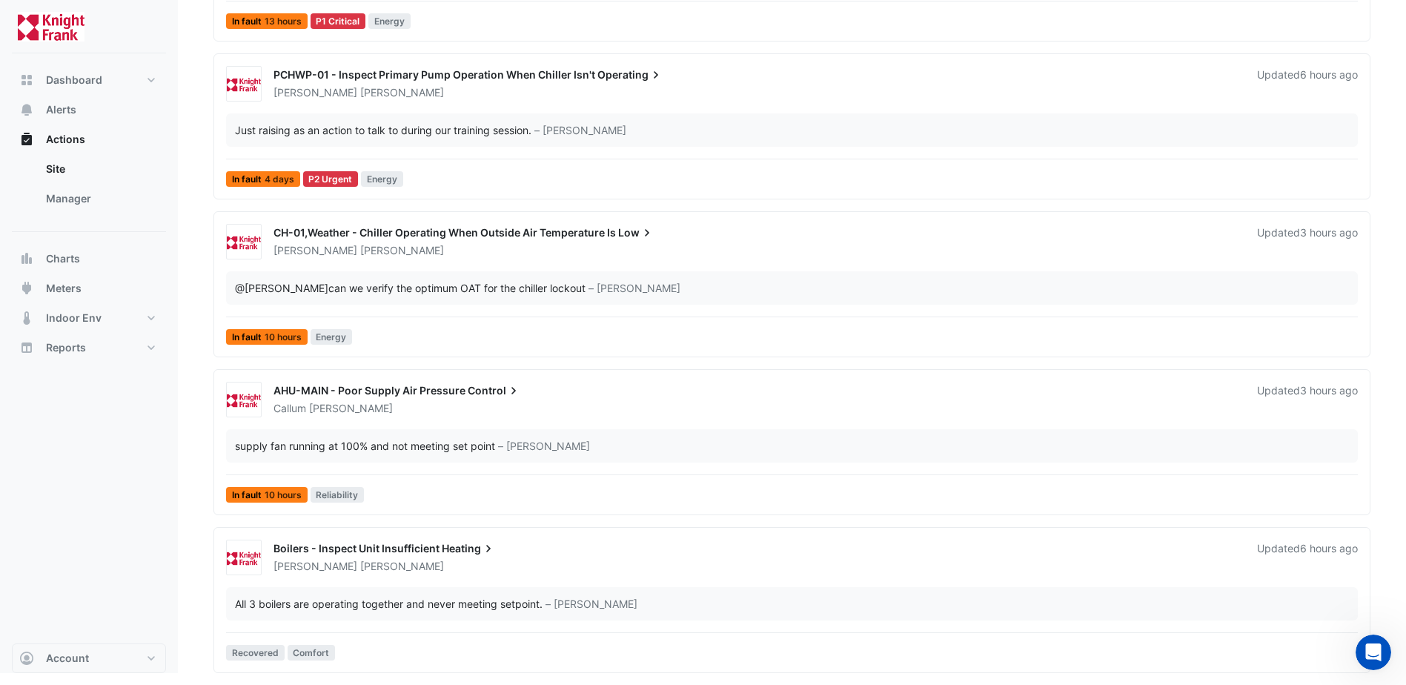
click at [492, 571] on div "Ross Munro" at bounding box center [756, 566] width 969 height 15
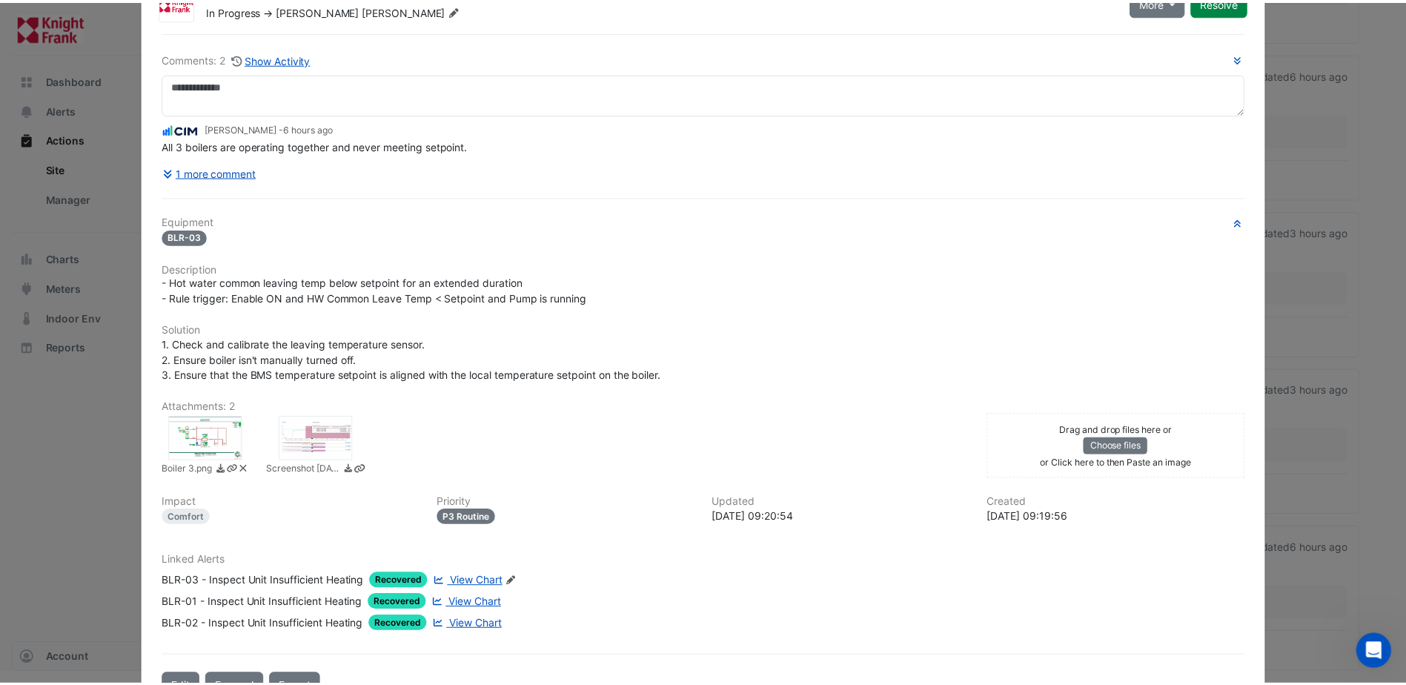
scroll to position [30, 0]
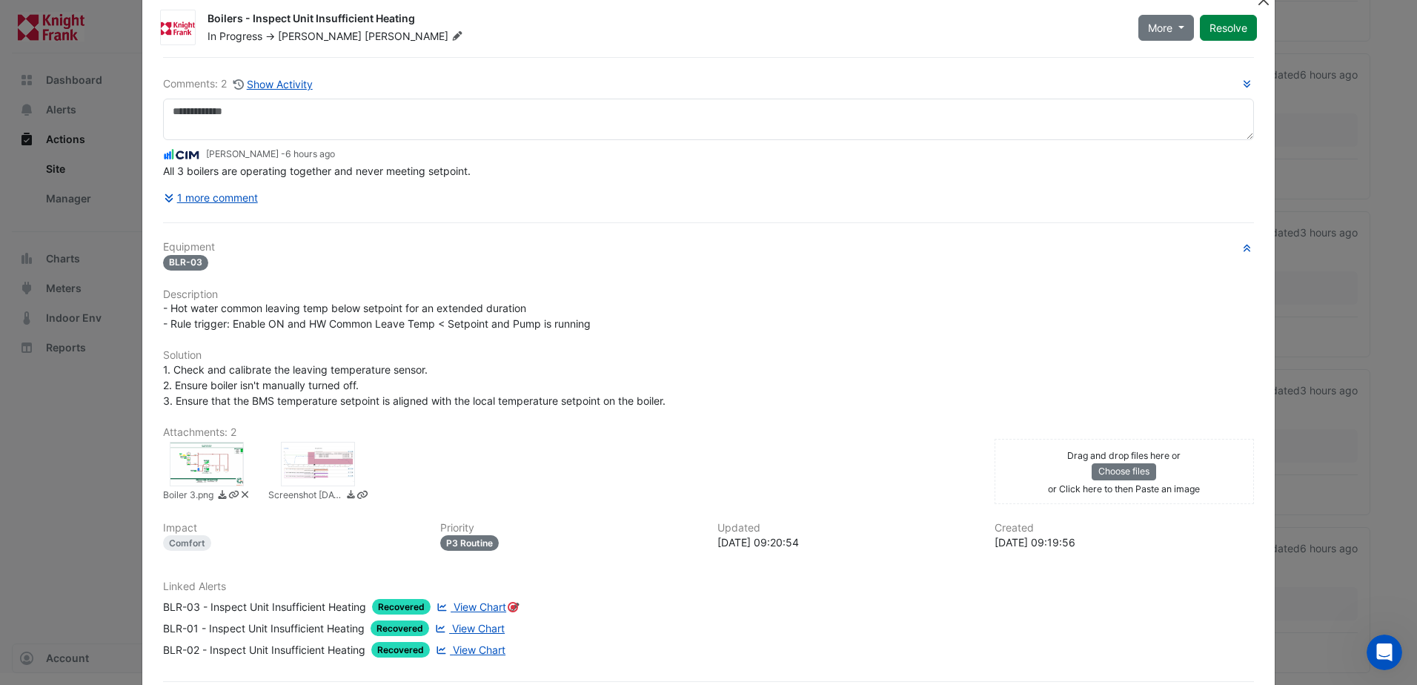
click at [1257, 4] on button "Close" at bounding box center [1265, 0] width 16 height 16
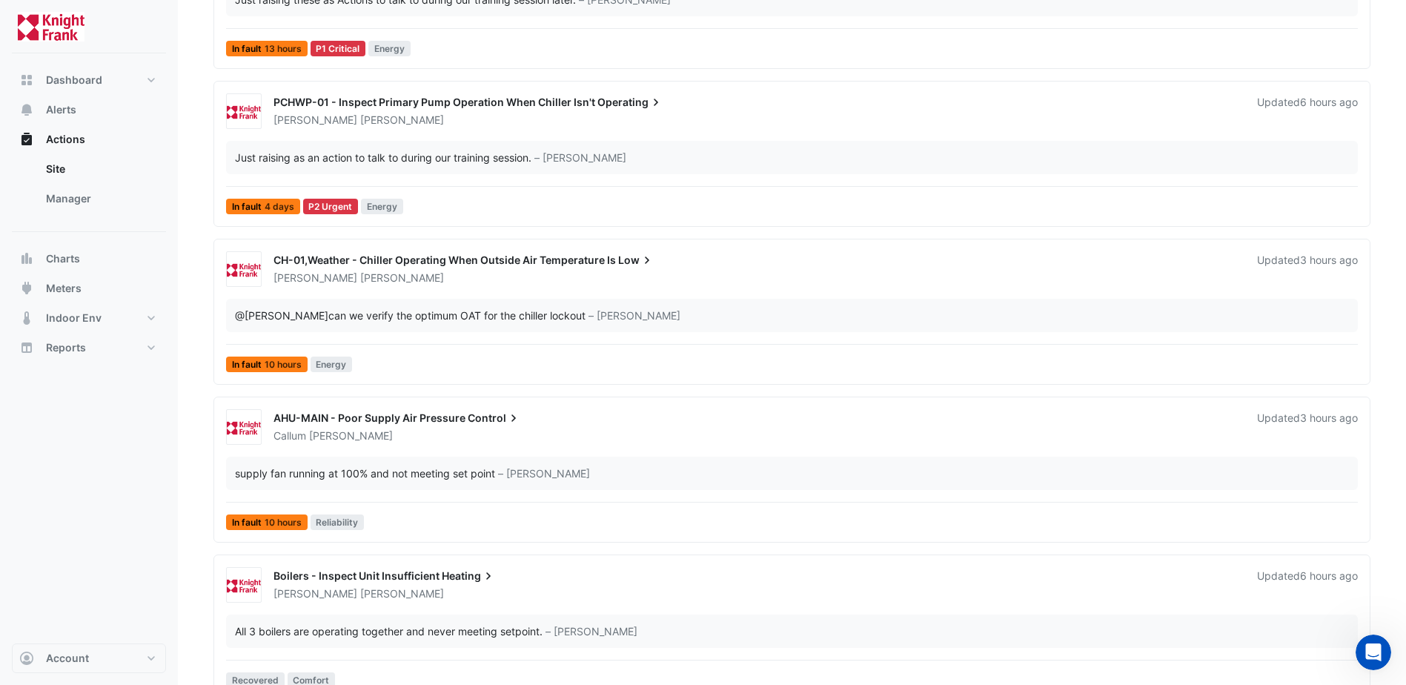
scroll to position [609, 0]
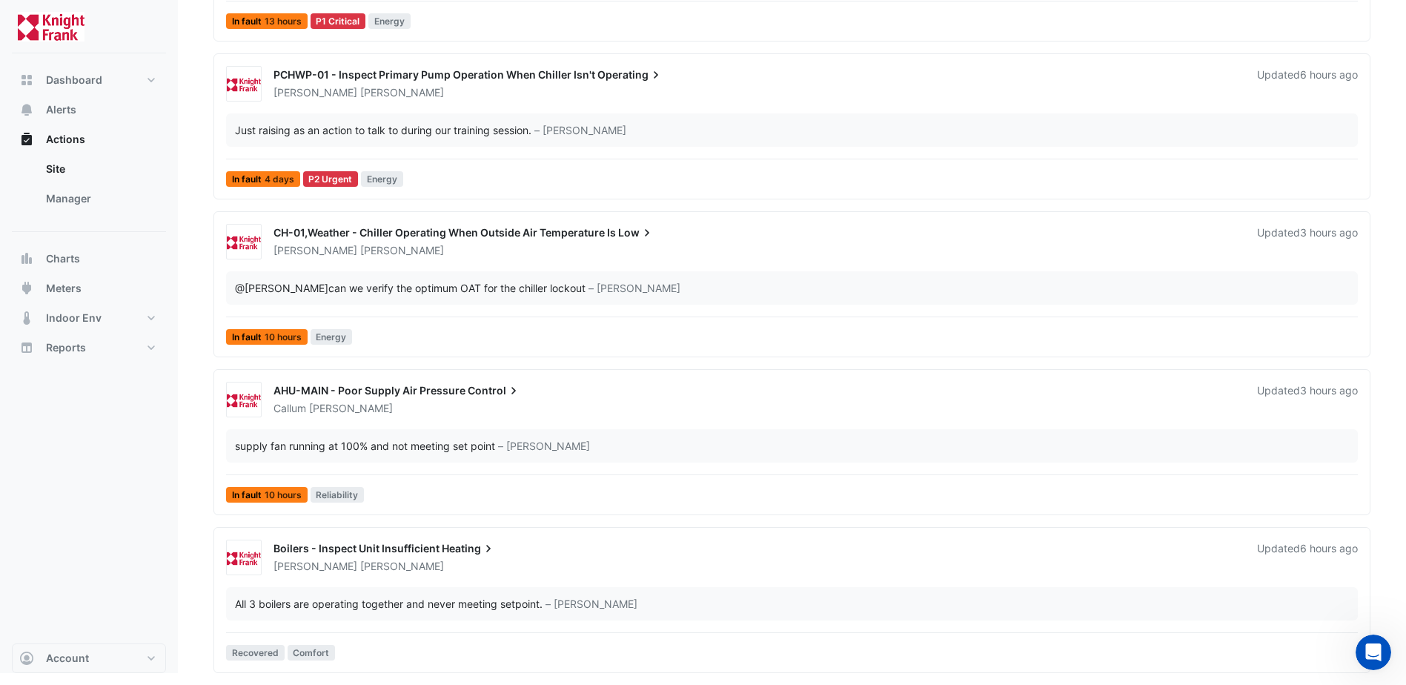
click at [543, 394] on div "AHU-MAIN - Poor Supply Air Pressure Control" at bounding box center [757, 392] width 966 height 18
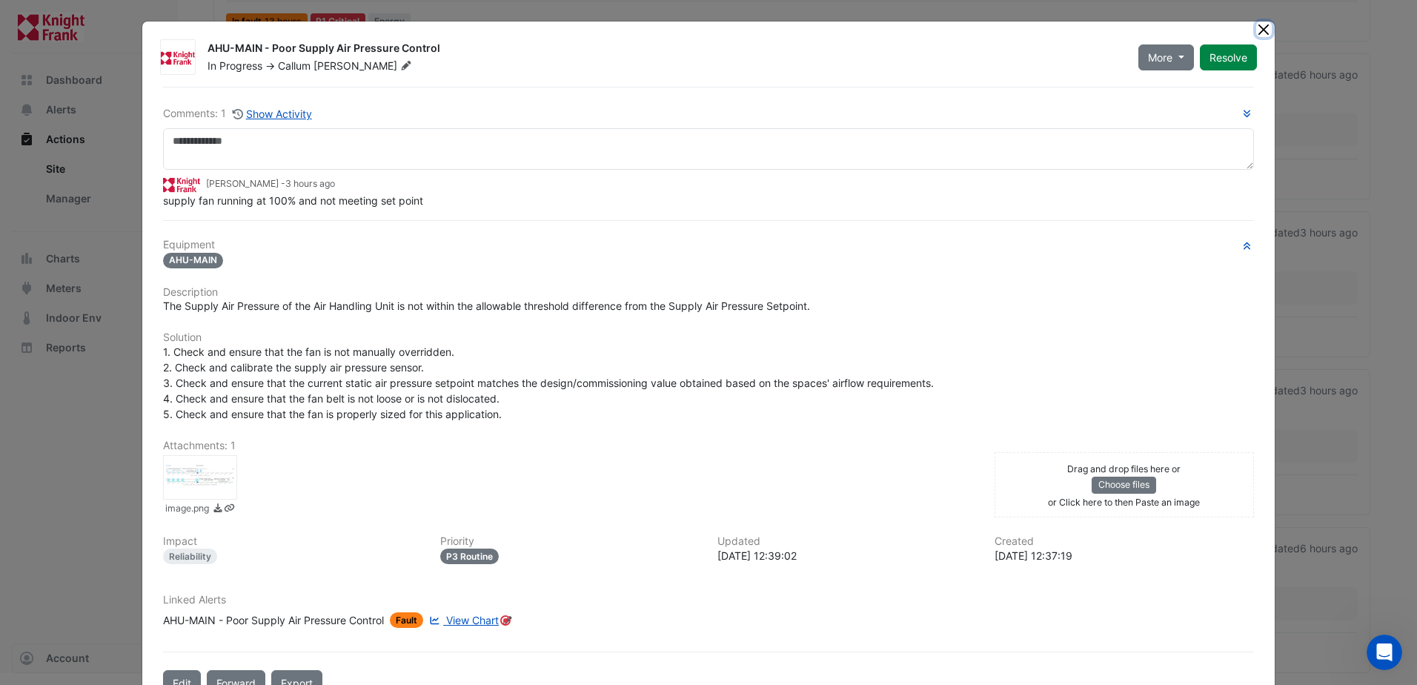
click at [1260, 21] on button "Close" at bounding box center [1265, 29] width 16 height 16
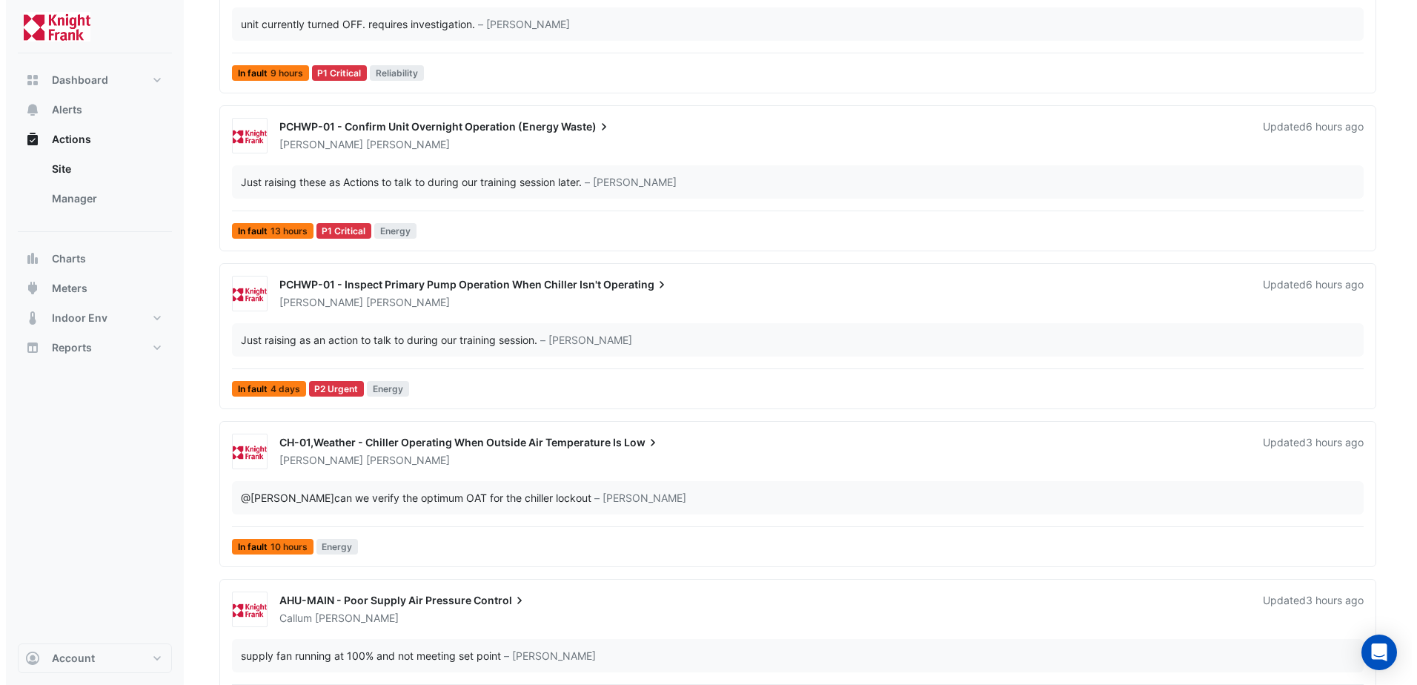
scroll to position [451, 0]
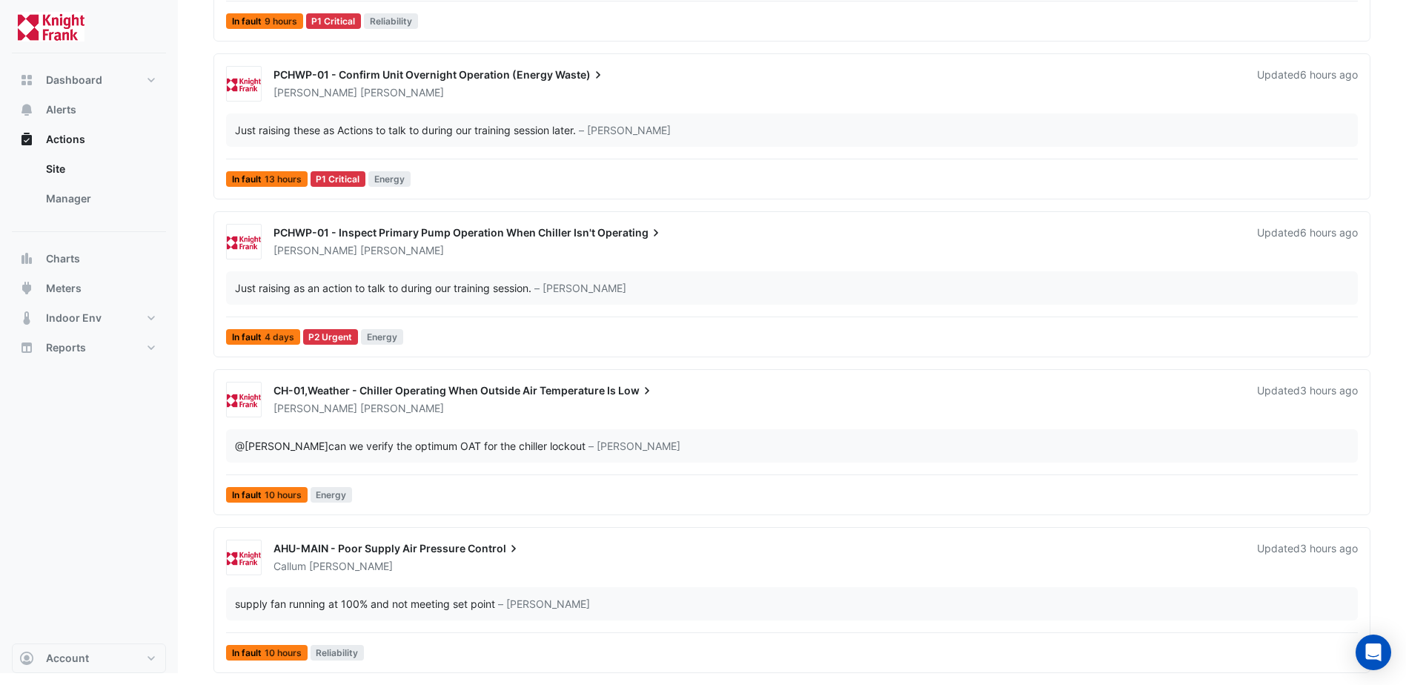
click at [519, 552] on div "AHU-MAIN - Poor Supply Air Pressure Control" at bounding box center [757, 550] width 966 height 18
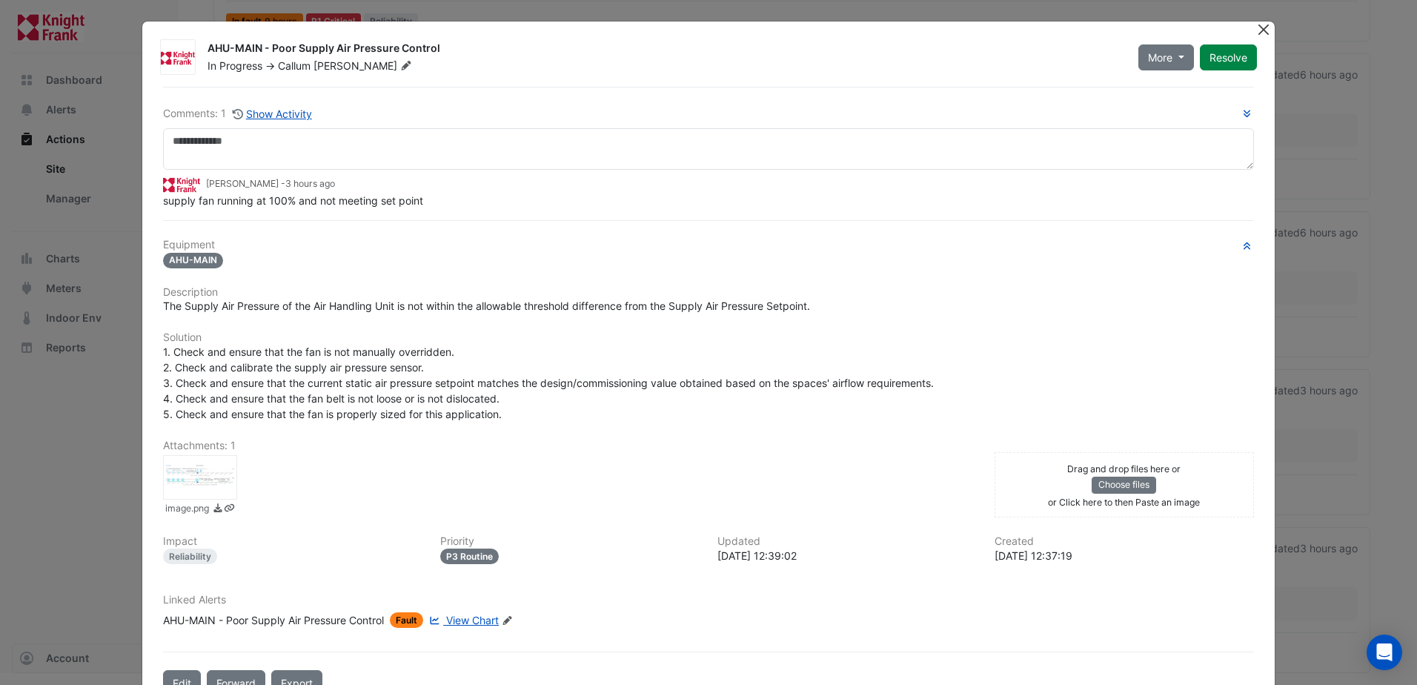
click at [1260, 27] on button "Close" at bounding box center [1265, 29] width 16 height 16
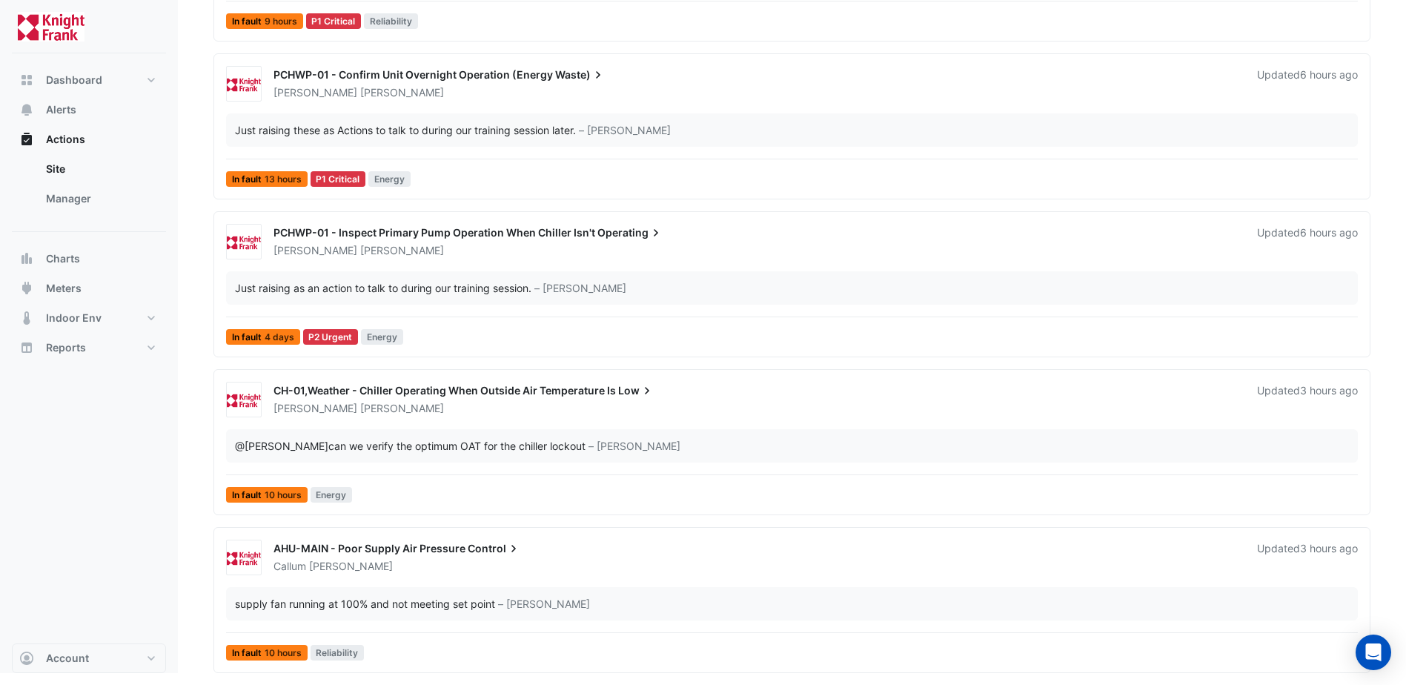
click at [474, 388] on span "CH-01,Weather - Chiller Operating When Outside Air Temperature Is" at bounding box center [445, 390] width 343 height 13
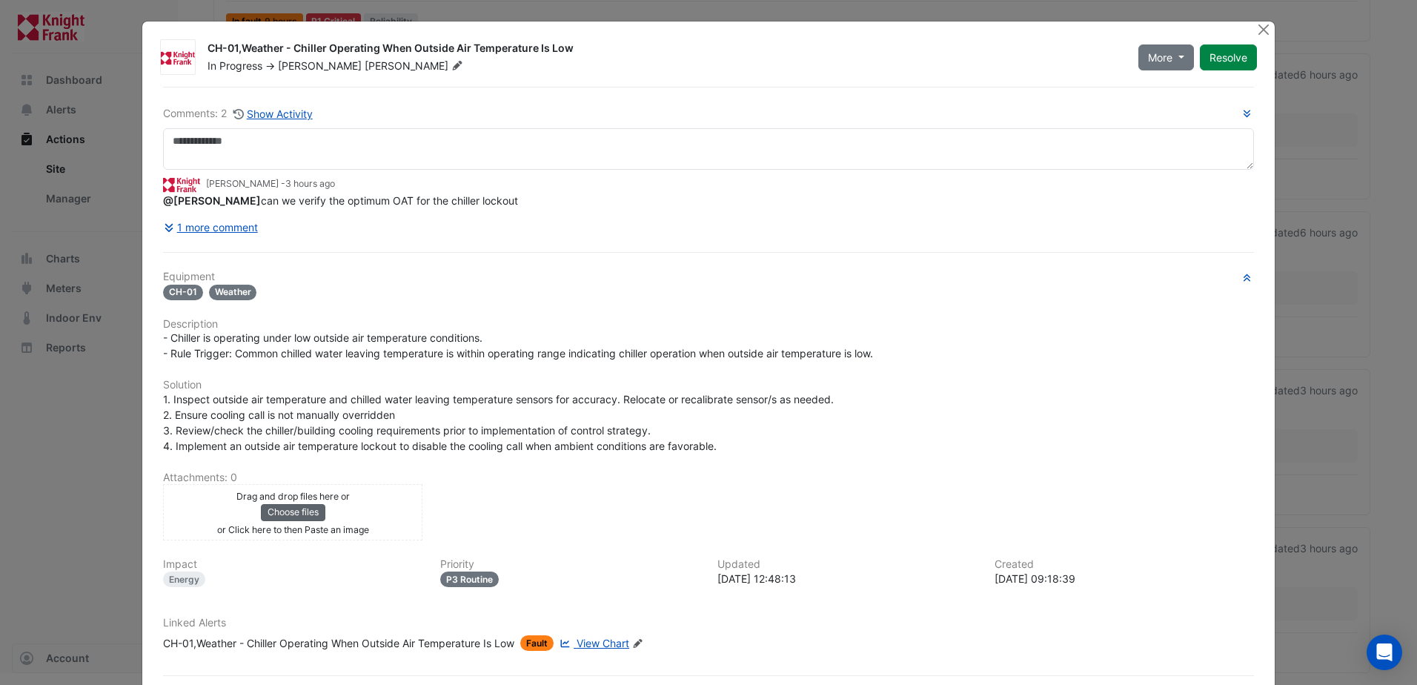
click at [305, 519] on button "Choose files" at bounding box center [293, 512] width 64 height 16
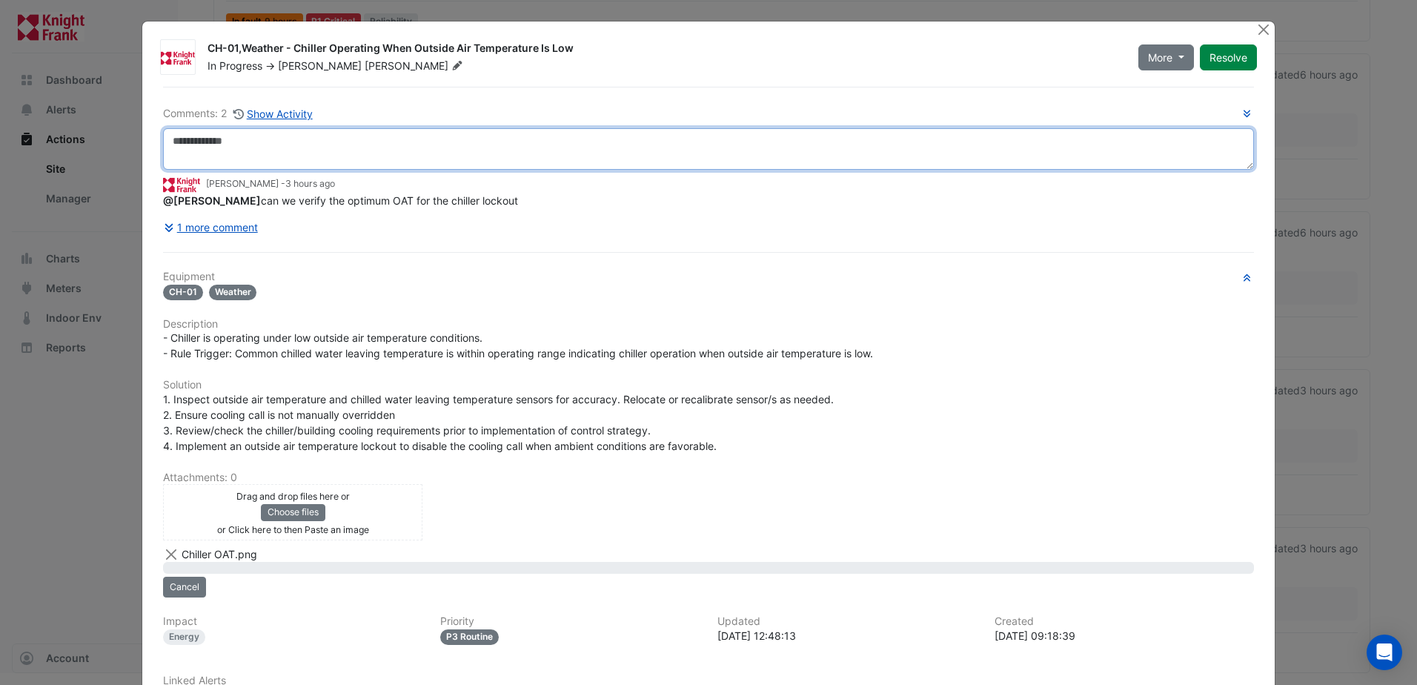
click at [298, 143] on textarea at bounding box center [708, 149] width 1091 height 42
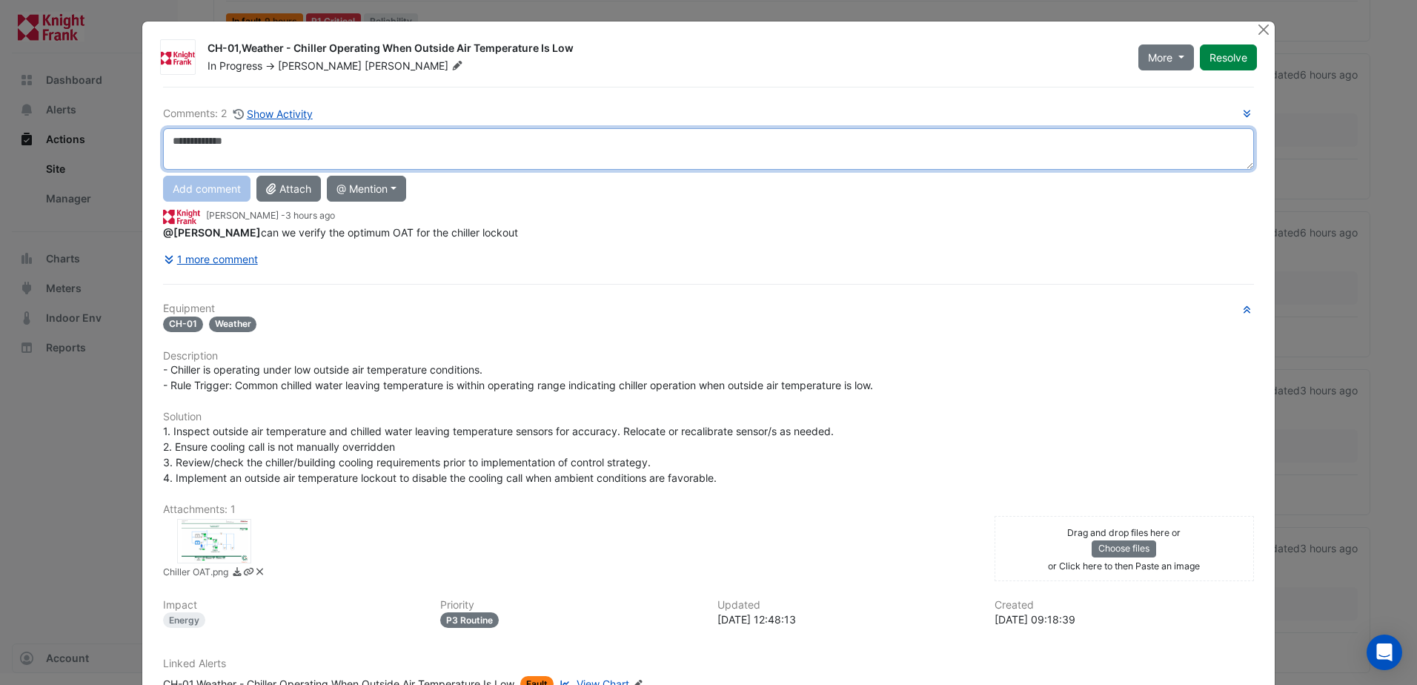
type textarea "*"
drag, startPoint x: 240, startPoint y: 142, endPoint x: 277, endPoint y: 156, distance: 39.4
click at [242, 142] on textarea "**********" at bounding box center [708, 149] width 1091 height 42
click at [372, 158] on textarea "**********" at bounding box center [708, 149] width 1091 height 42
click at [493, 153] on textarea "**********" at bounding box center [708, 149] width 1091 height 42
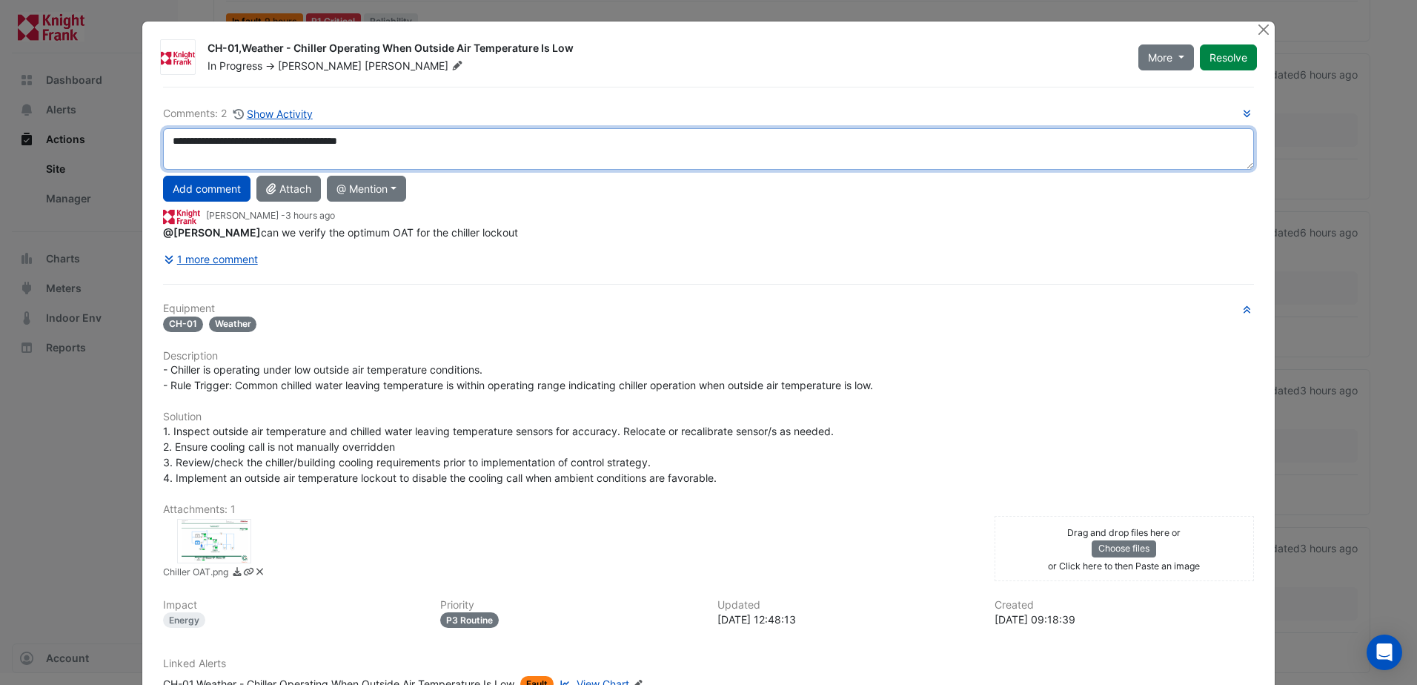
click at [164, 138] on textarea "**********" at bounding box center [708, 149] width 1091 height 42
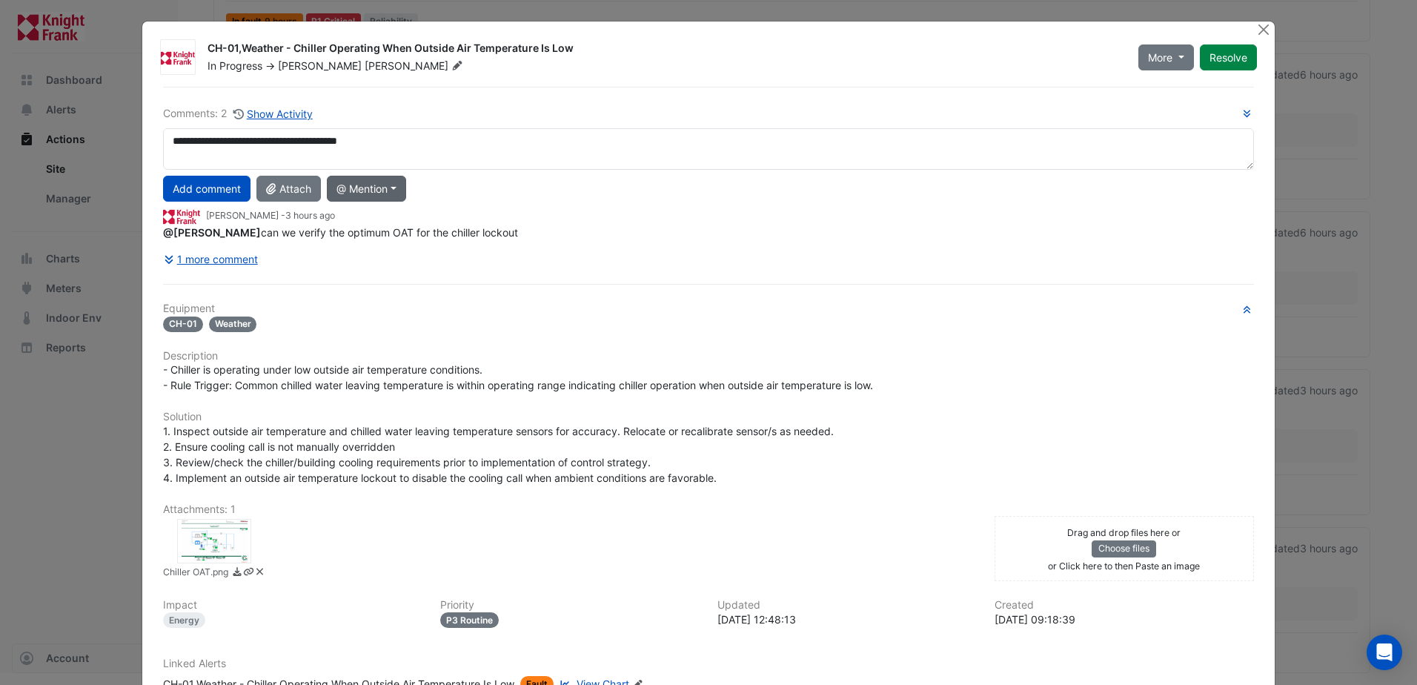
click at [351, 185] on button "@ Mention" at bounding box center [366, 189] width 79 height 26
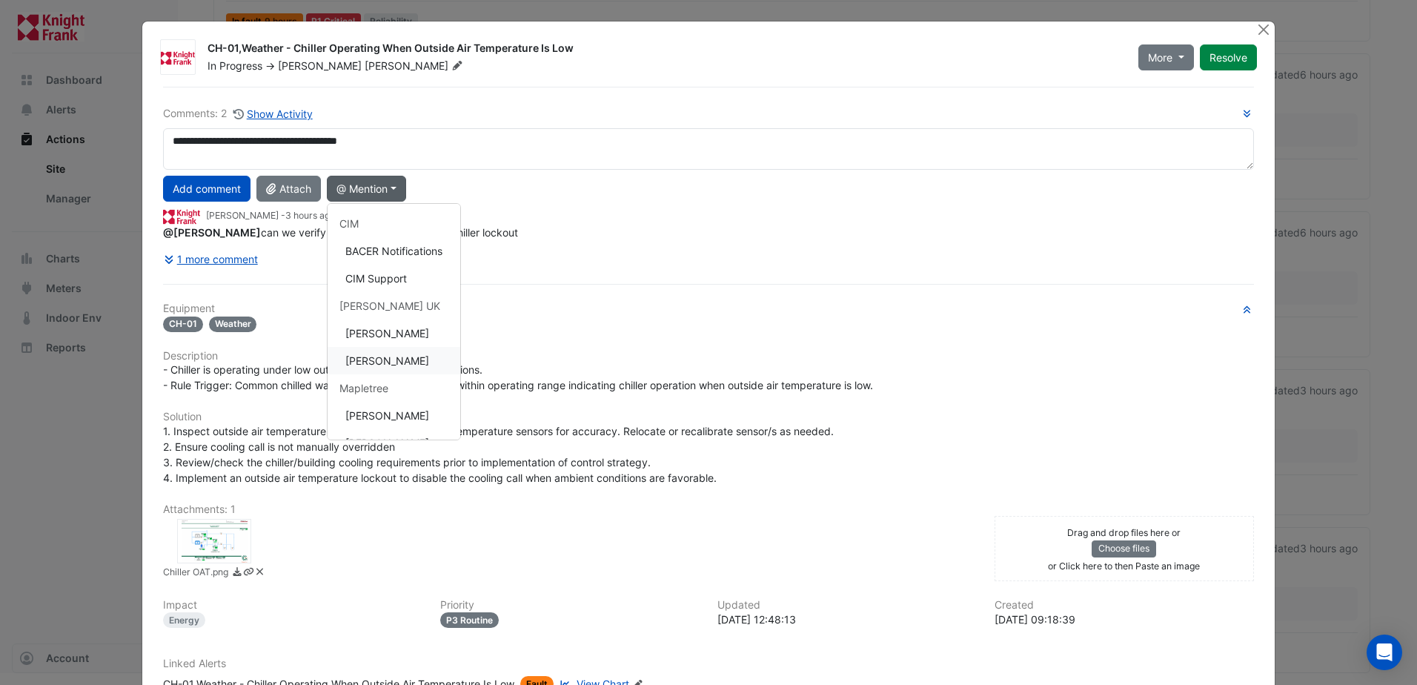
drag, startPoint x: 394, startPoint y: 354, endPoint x: 403, endPoint y: 280, distance: 73.8
click at [394, 351] on button "[PERSON_NAME]" at bounding box center [394, 360] width 133 height 27
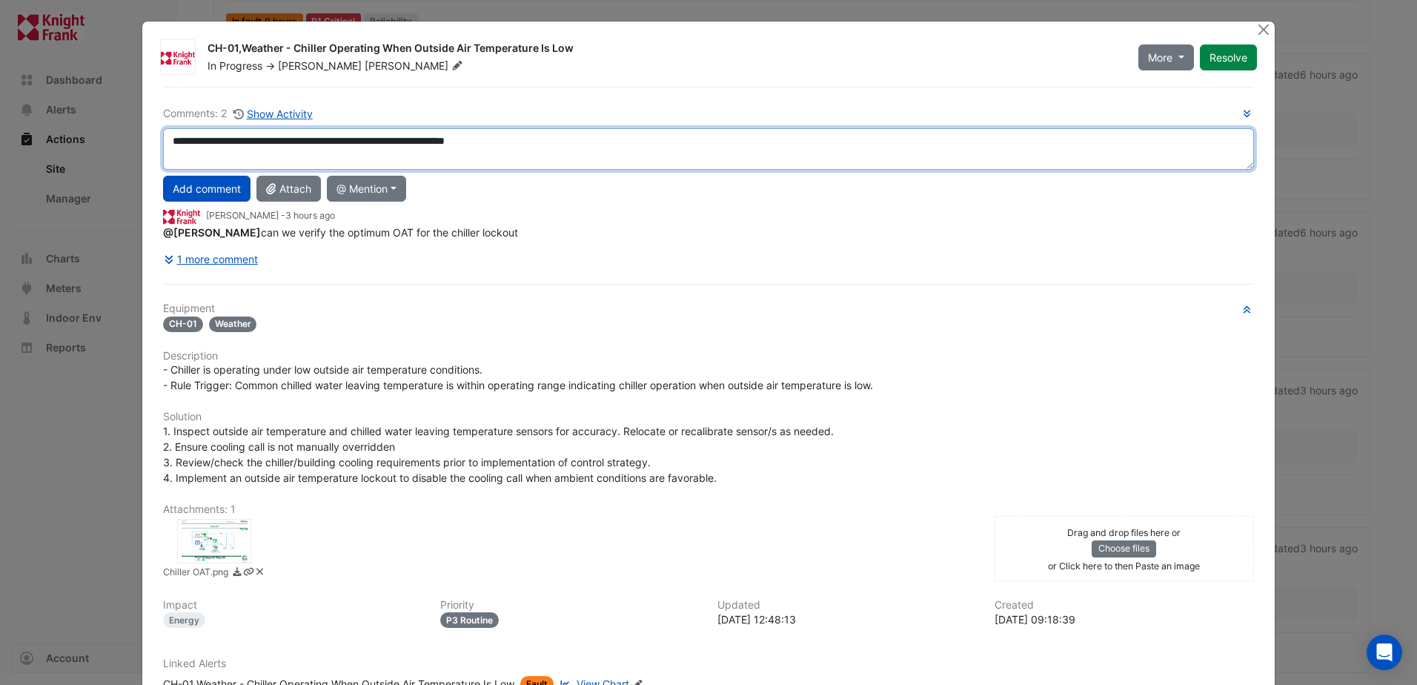
type textarea "**********"
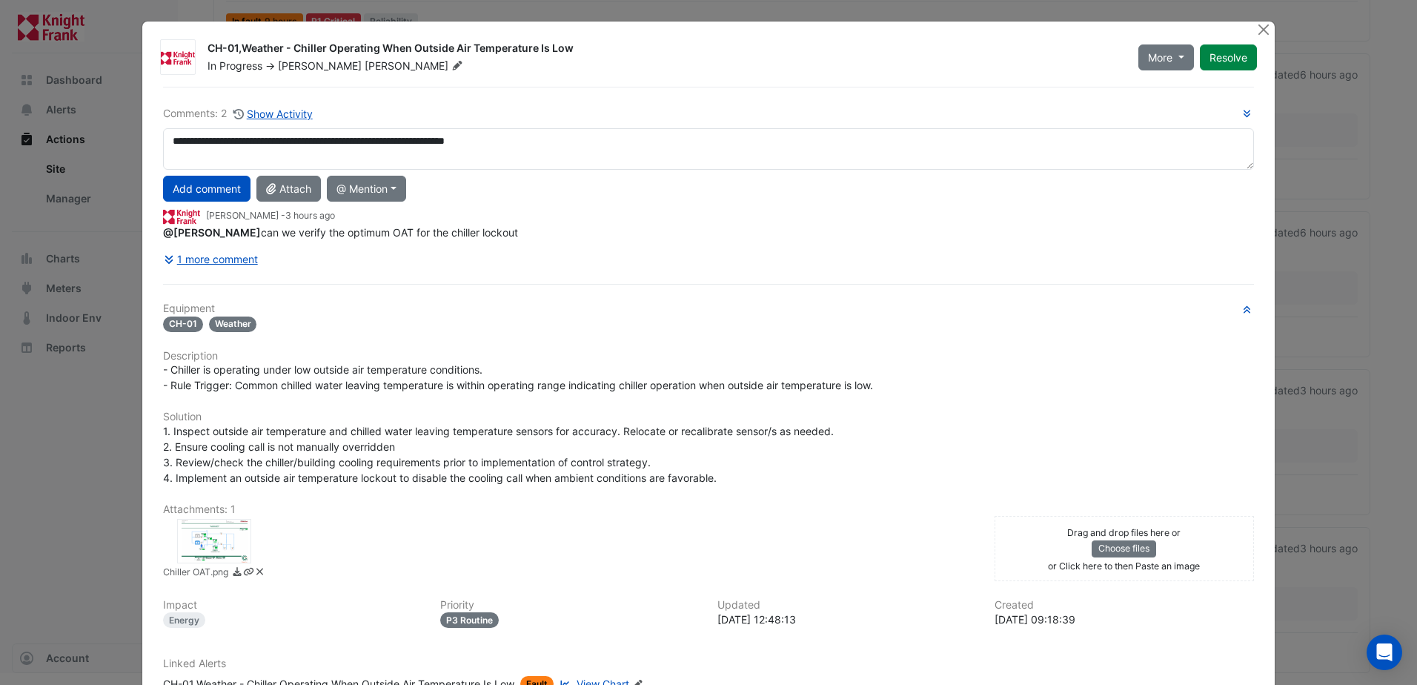
click at [569, 205] on div "**********" at bounding box center [708, 188] width 1091 height 167
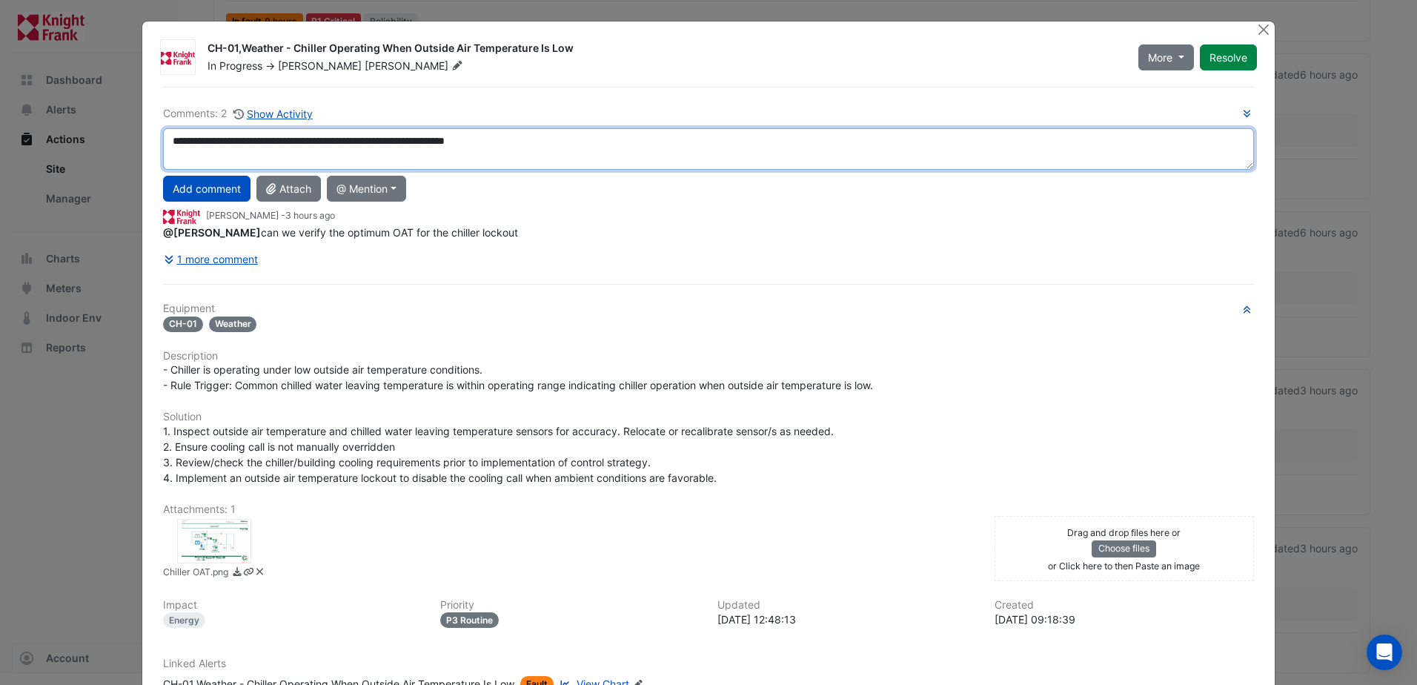
click at [599, 153] on textarea "**********" at bounding box center [708, 149] width 1091 height 42
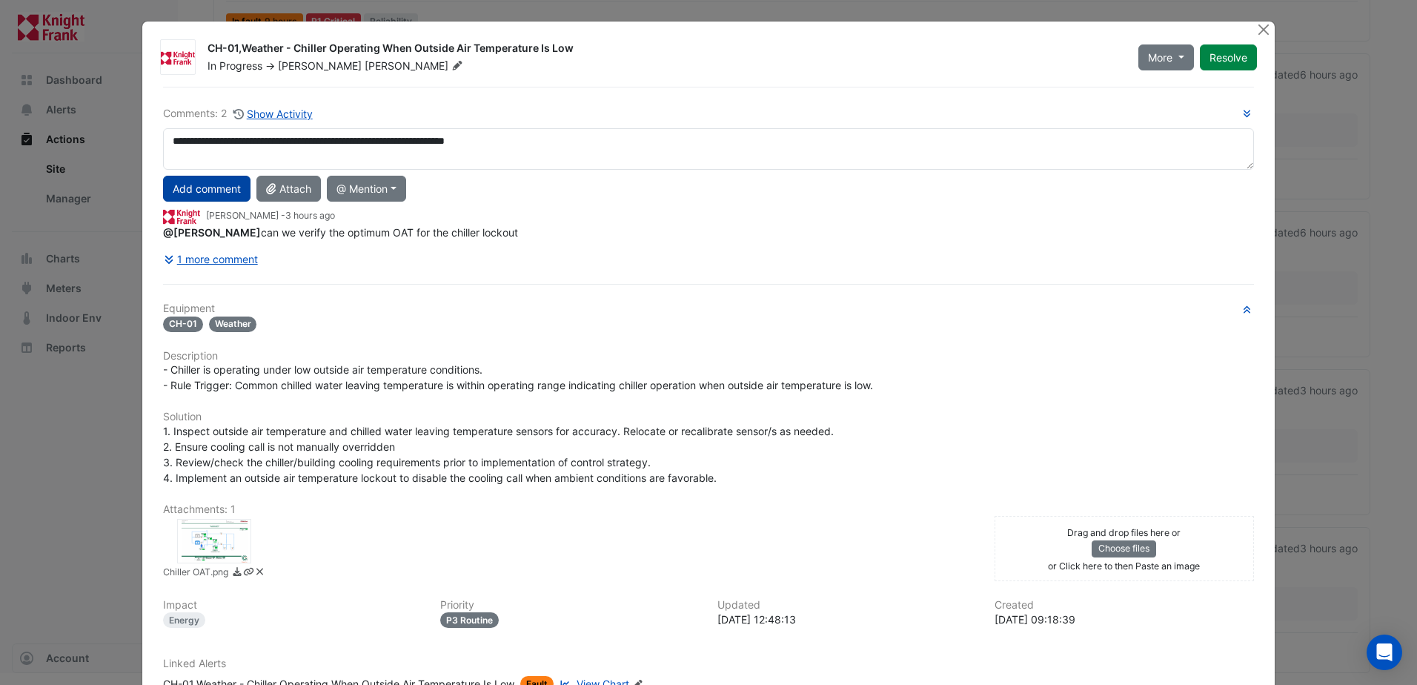
click at [221, 193] on button "Add comment" at bounding box center [206, 189] width 87 height 26
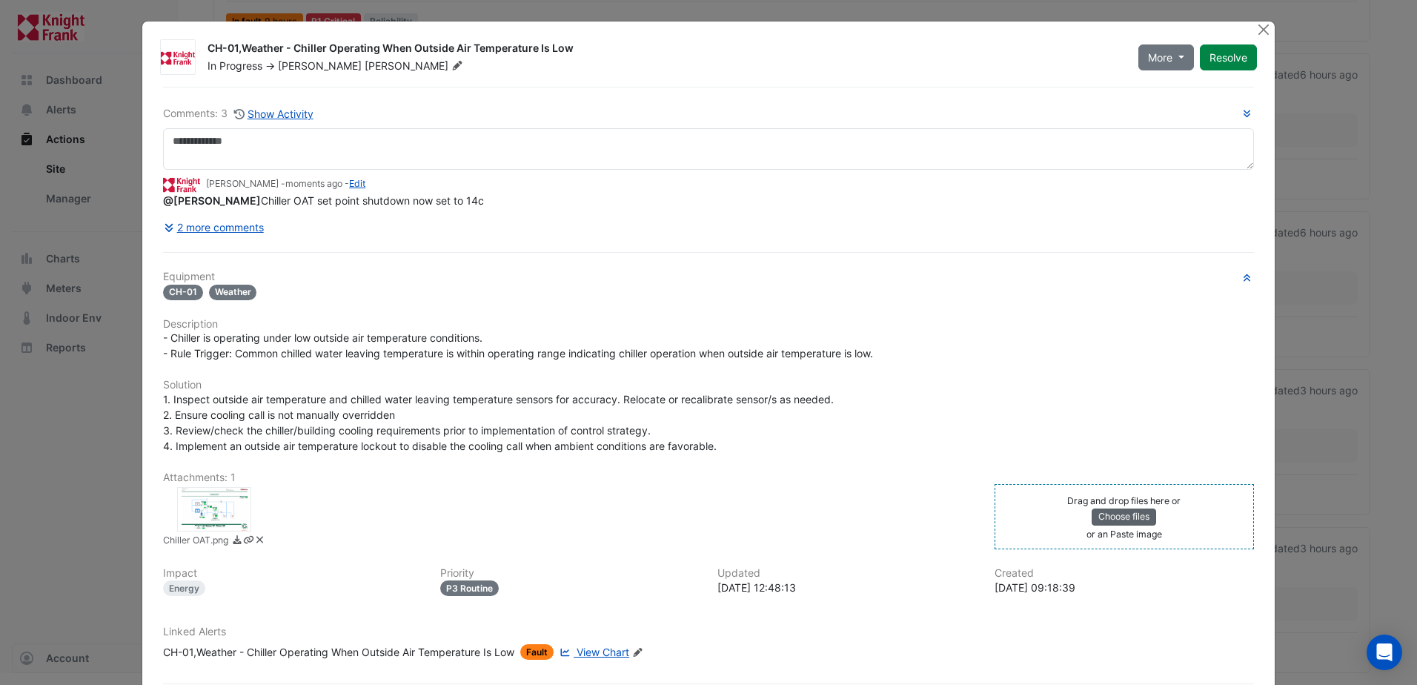
click at [1097, 522] on button "Choose files" at bounding box center [1124, 517] width 64 height 16
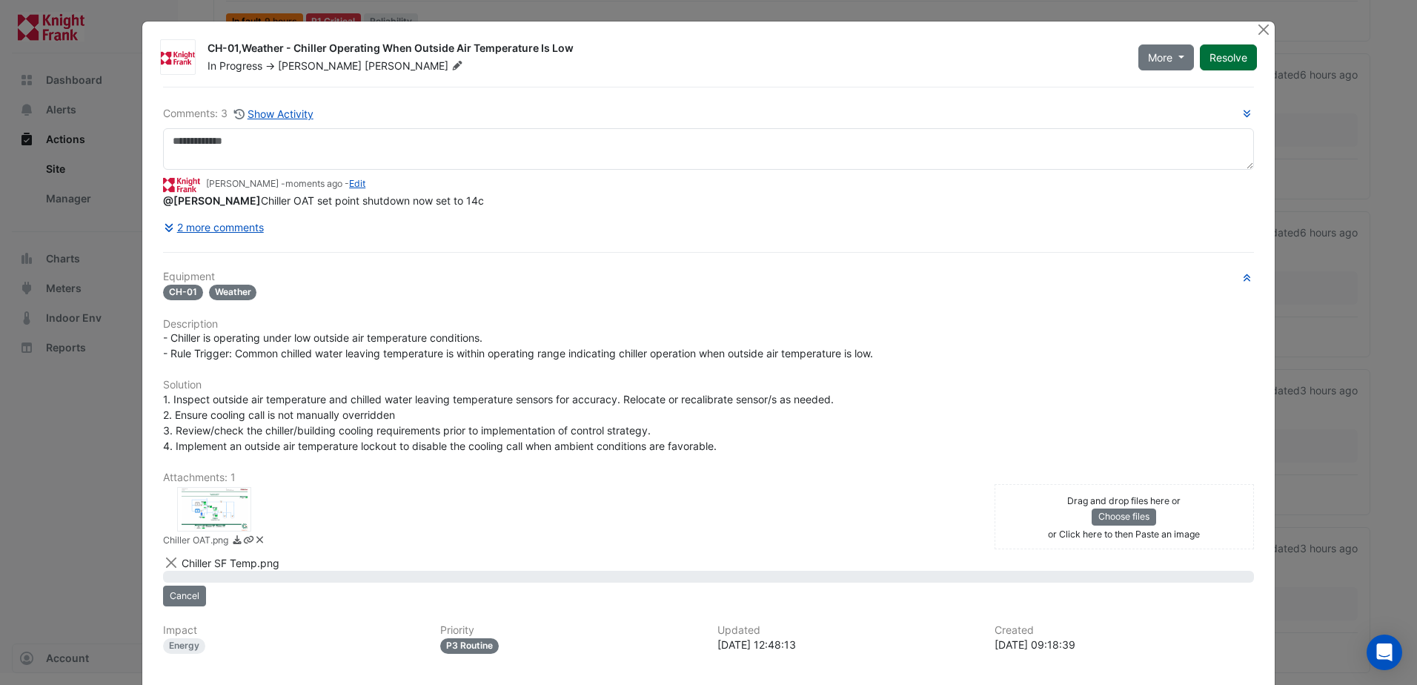
click at [1225, 64] on button "Resolve" at bounding box center [1228, 57] width 57 height 26
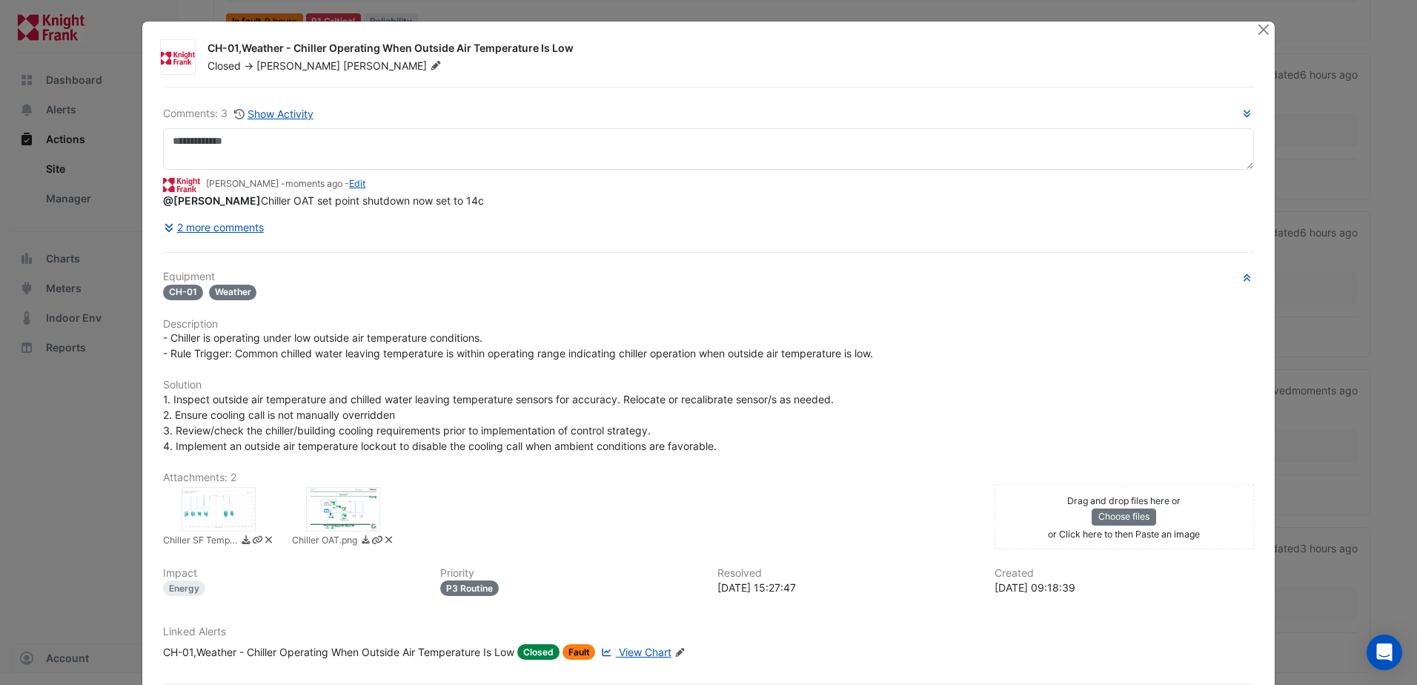
click at [1268, 30] on div at bounding box center [1266, 29] width 19 height 17
click at [1265, 25] on button "Close" at bounding box center [1265, 29] width 16 height 16
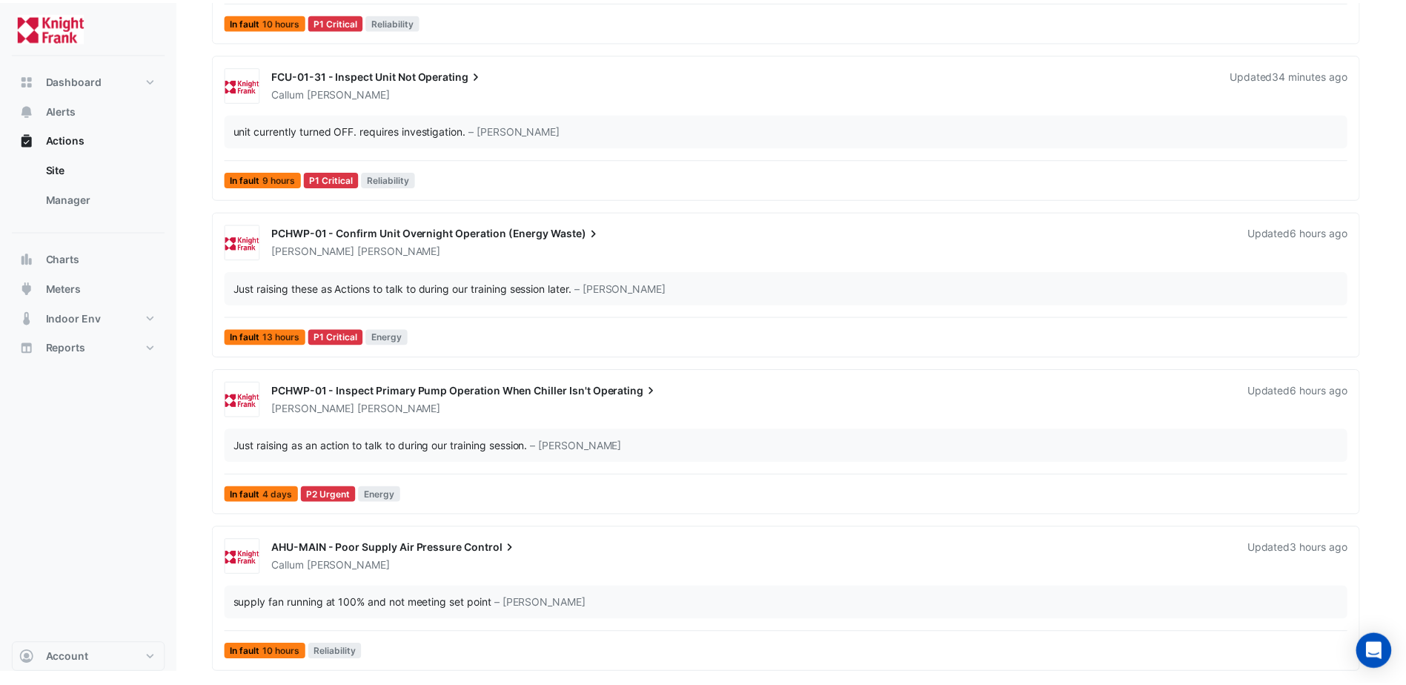
scroll to position [293, 0]
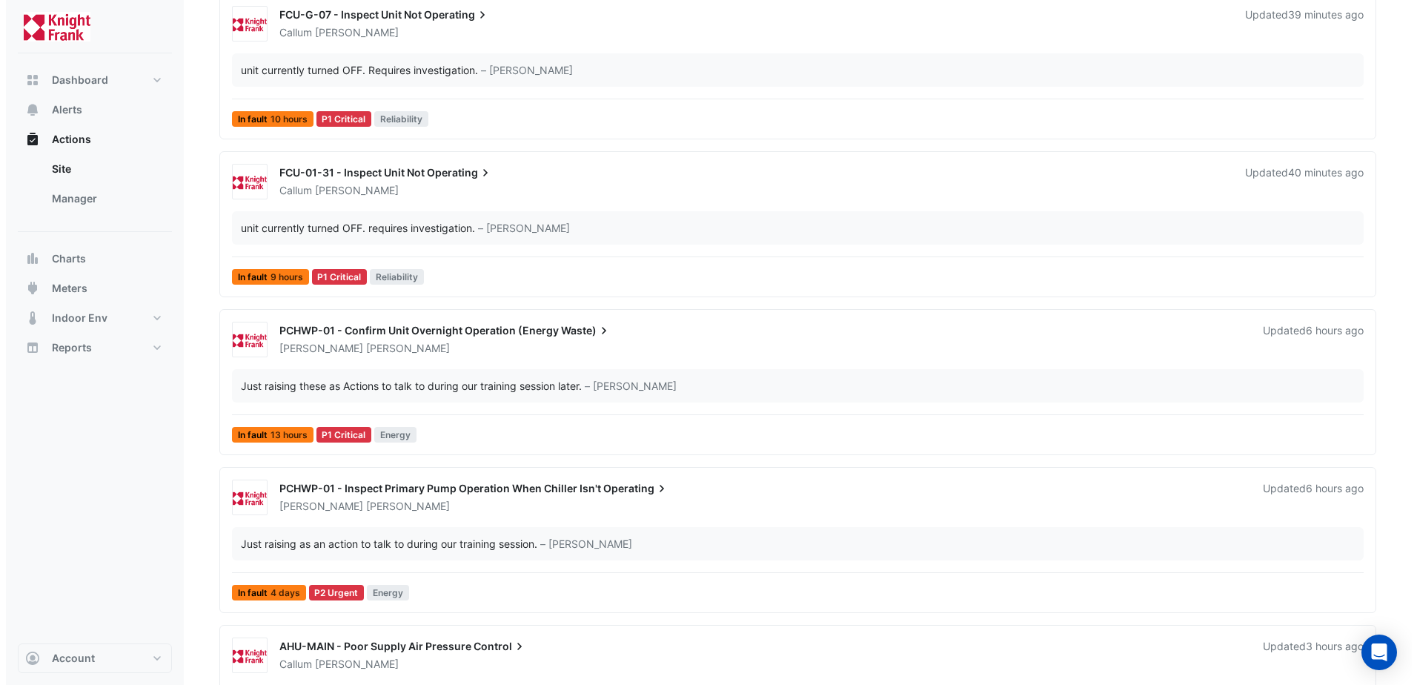
scroll to position [293, 0]
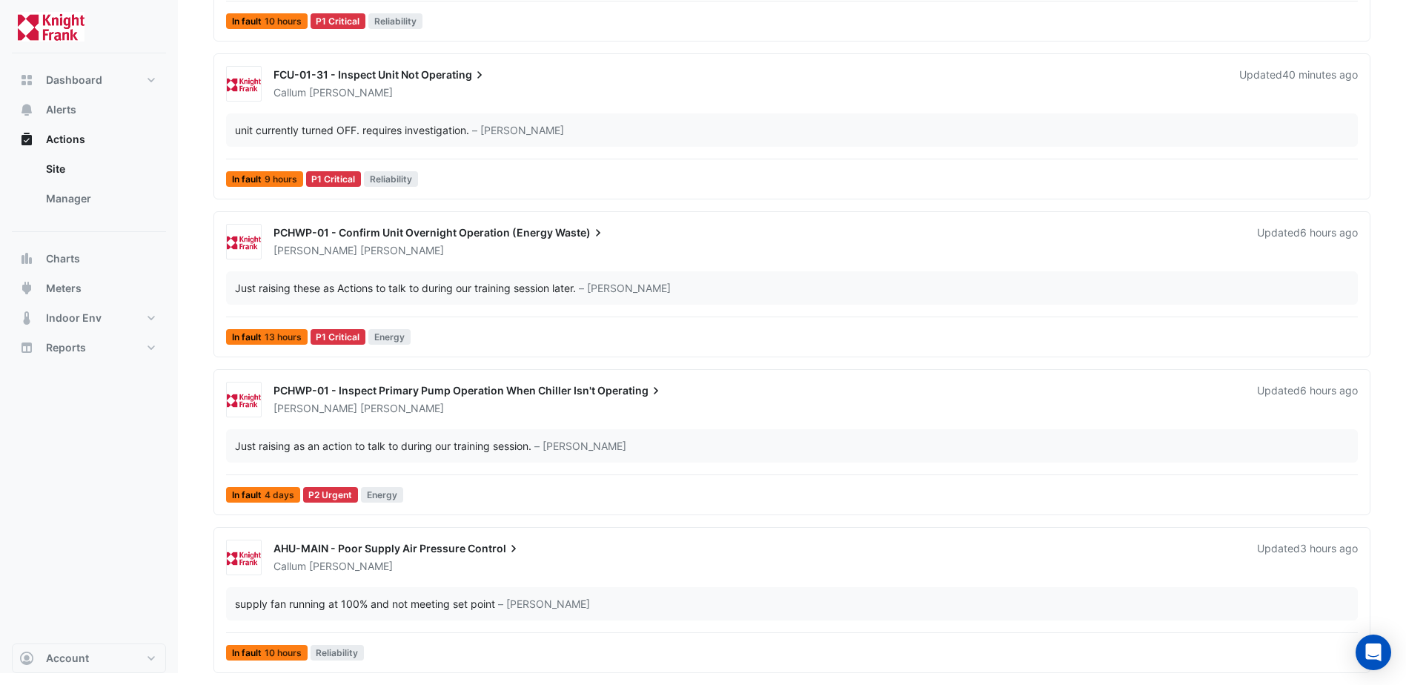
click at [414, 556] on div "AHU-MAIN - Poor Supply Air Pressure Control" at bounding box center [757, 550] width 966 height 18
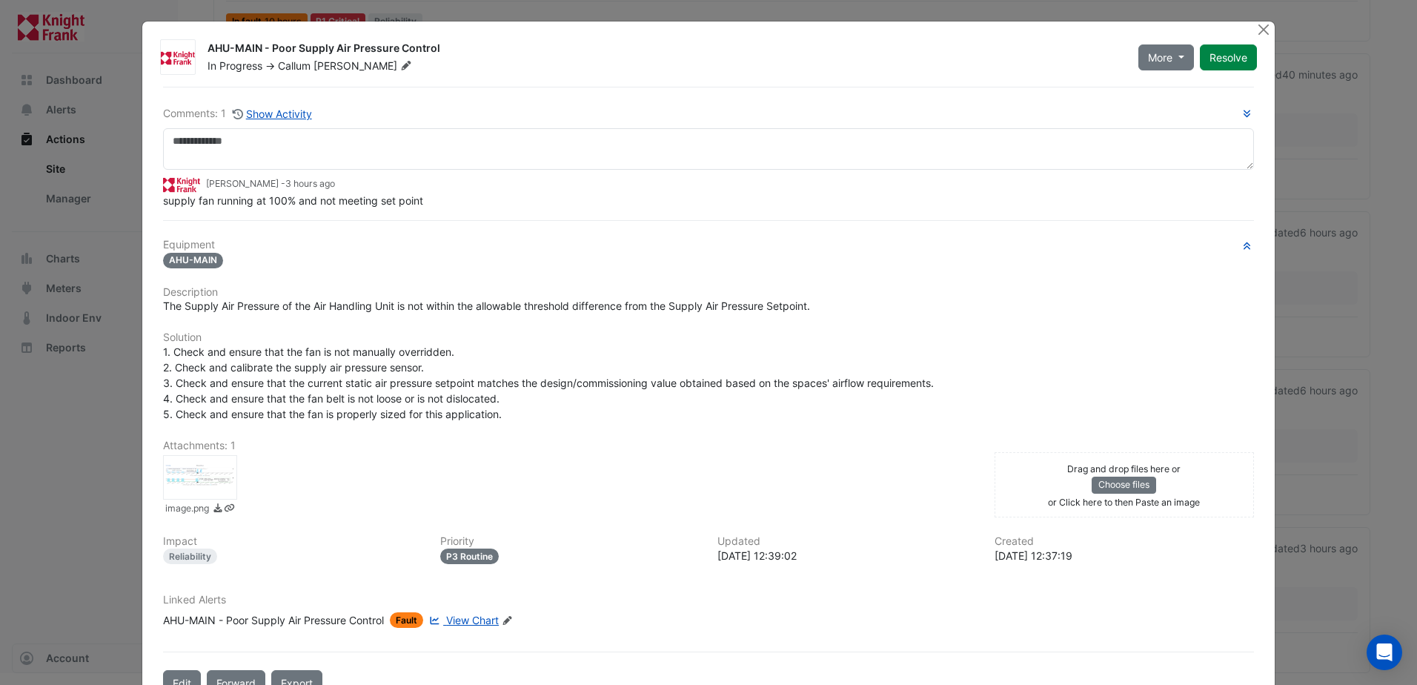
scroll to position [44, 0]
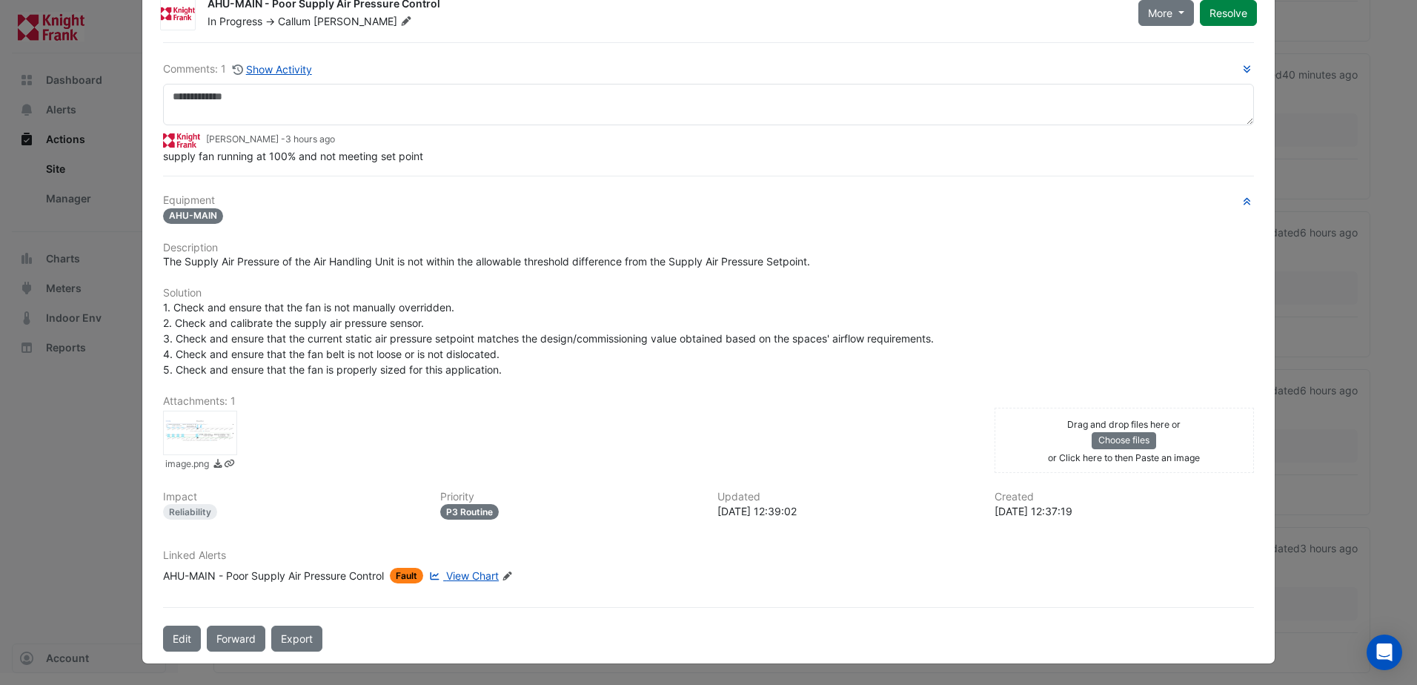
click at [203, 426] on div at bounding box center [200, 433] width 74 height 44
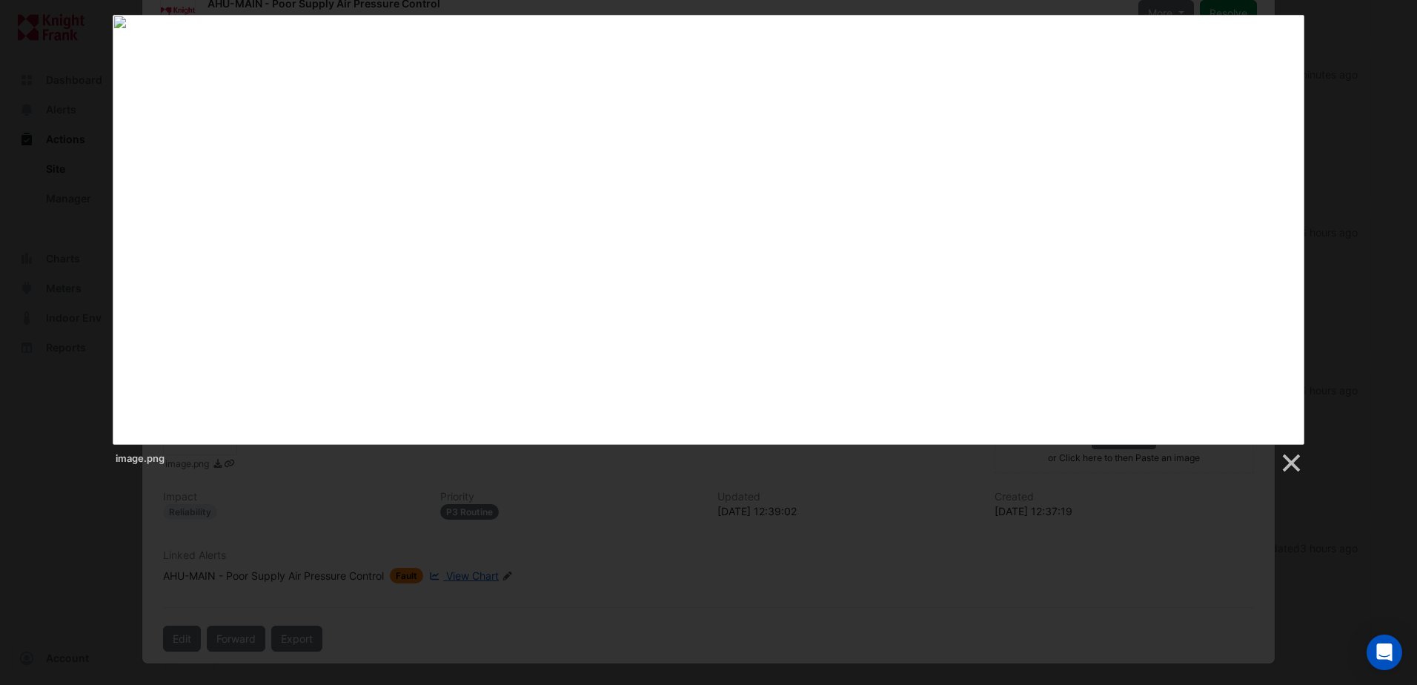
click at [1292, 475] on div at bounding box center [708, 297] width 1417 height 1181
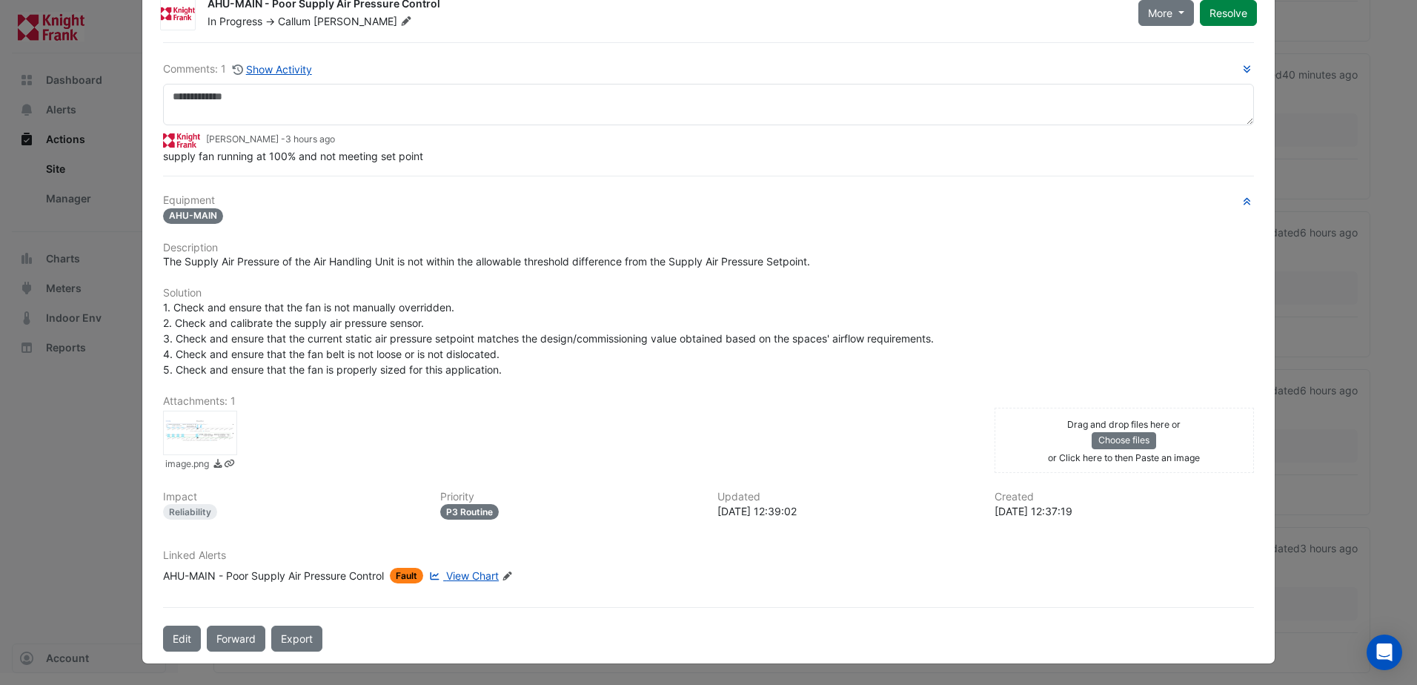
click at [1294, 470] on link at bounding box center [1291, 463] width 22 height 22
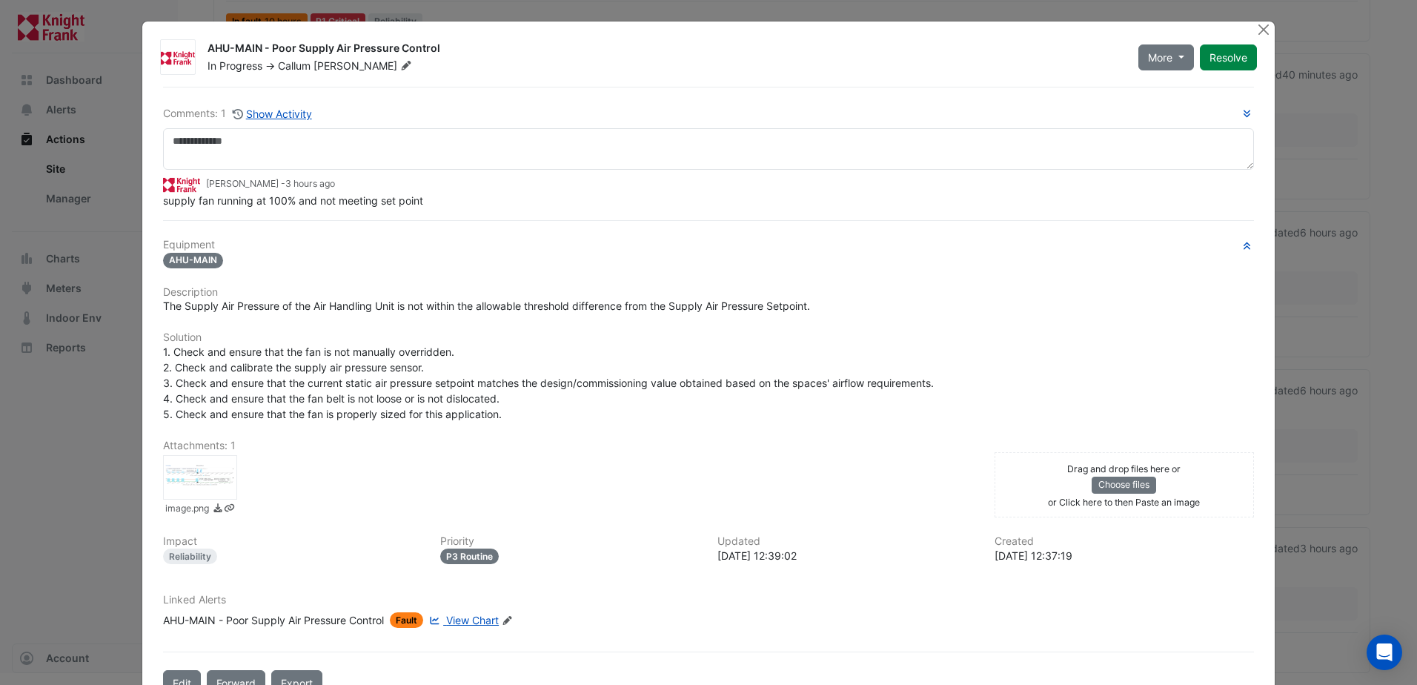
click at [1274, 36] on ngb-modal-window "AHU-MAIN - Poor Supply Air Pressure Control In Progress -> [PERSON_NAME] More O…" at bounding box center [708, 342] width 1417 height 685
click at [1262, 34] on button "Close" at bounding box center [1265, 29] width 16 height 16
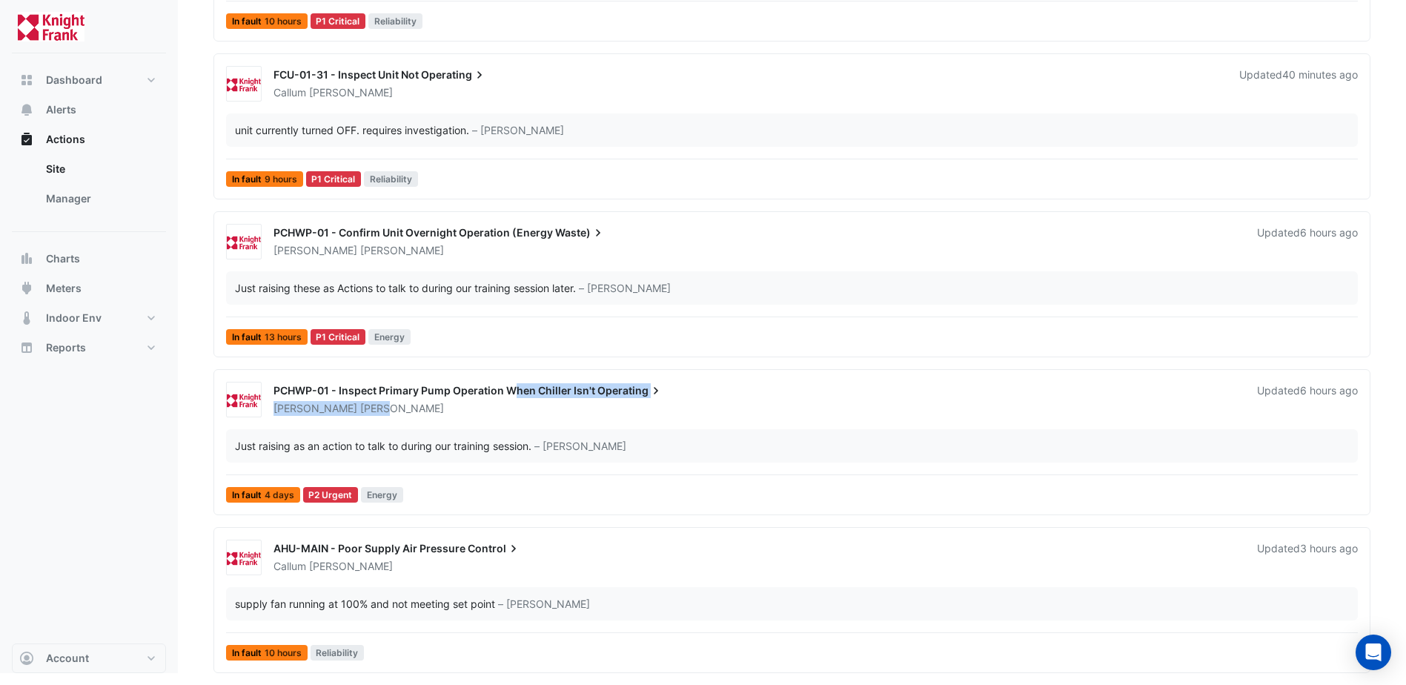
drag, startPoint x: 510, startPoint y: 400, endPoint x: 514, endPoint y: 412, distance: 13.1
click at [514, 412] on div "PCHWP-01 - Inspect Primary Pump Operation When Chiller Isn't Operating [PERSON_…" at bounding box center [757, 399] width 984 height 33
click at [649, 391] on icon at bounding box center [656, 390] width 15 height 15
click at [650, 386] on icon at bounding box center [656, 390] width 15 height 15
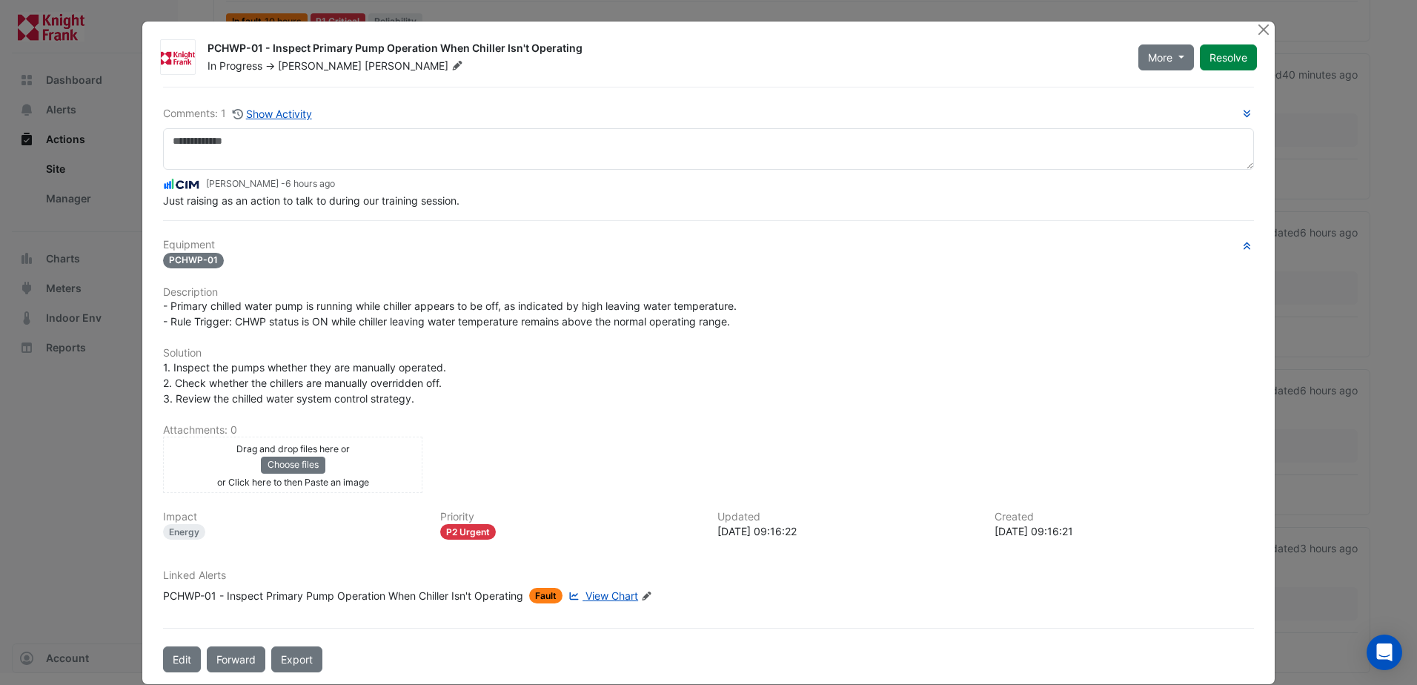
click at [337, 436] on div "Equipment PCHWP-01 Description - Primary chilled water pump is running while ch…" at bounding box center [708, 427] width 1091 height 377
drag, startPoint x: 337, startPoint y: 436, endPoint x: 323, endPoint y: 449, distance: 18.4
click at [323, 449] on small "Drag and drop files here or" at bounding box center [292, 448] width 113 height 11
click at [296, 471] on button "Choose files" at bounding box center [293, 465] width 64 height 16
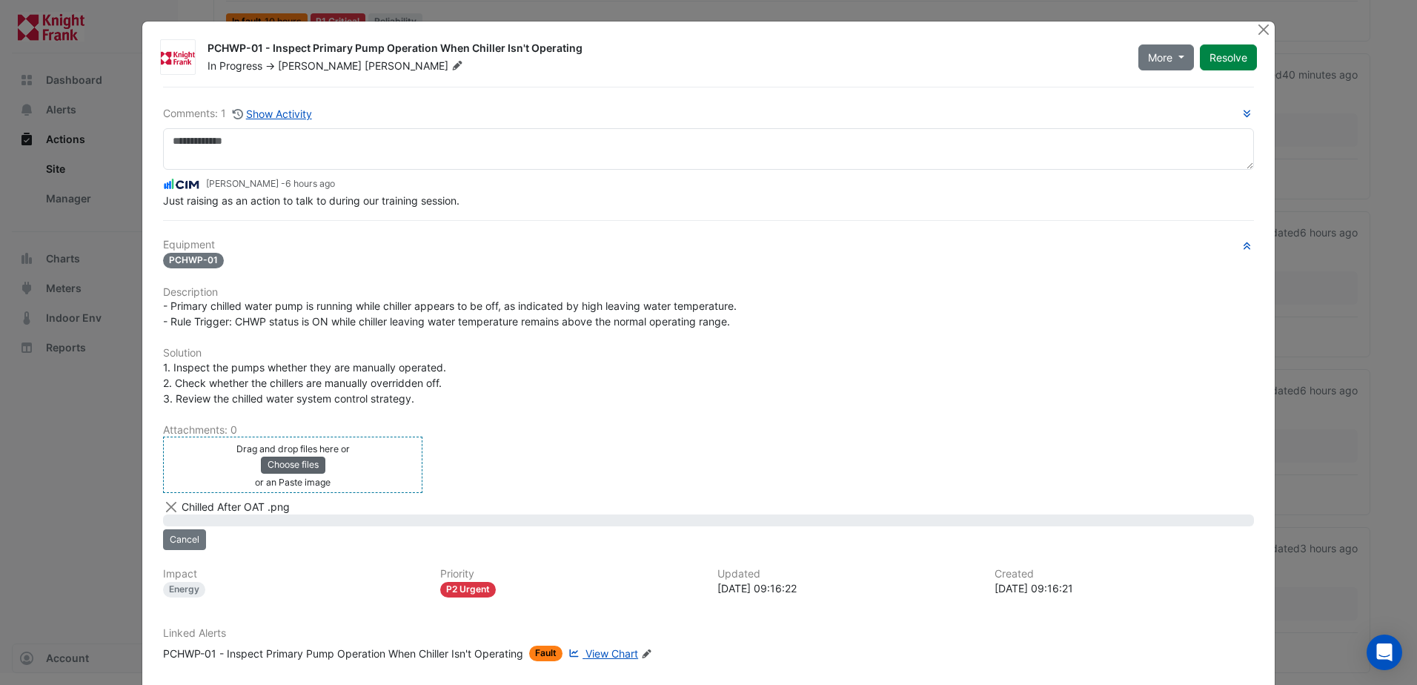
click at [296, 463] on button "Choose files" at bounding box center [293, 465] width 64 height 16
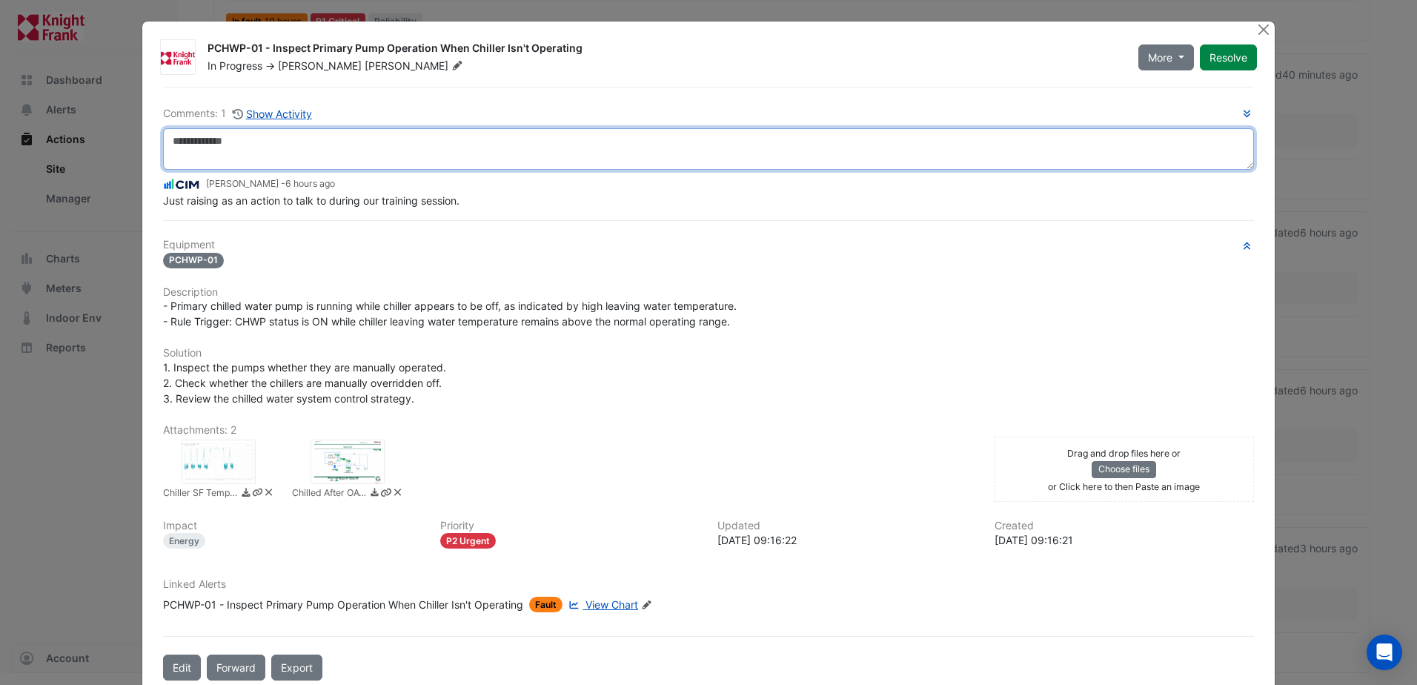
click at [391, 136] on textarea at bounding box center [708, 149] width 1091 height 42
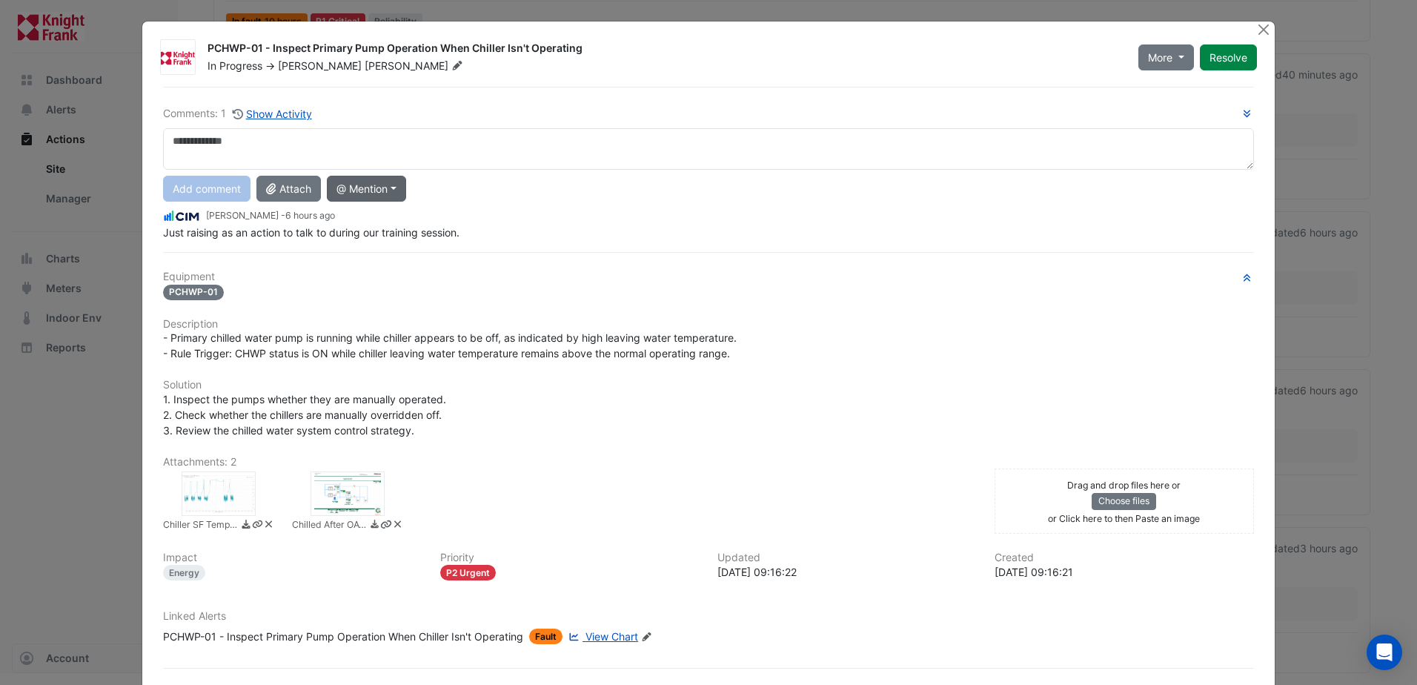
click at [351, 184] on button "@ Mention" at bounding box center [366, 189] width 79 height 26
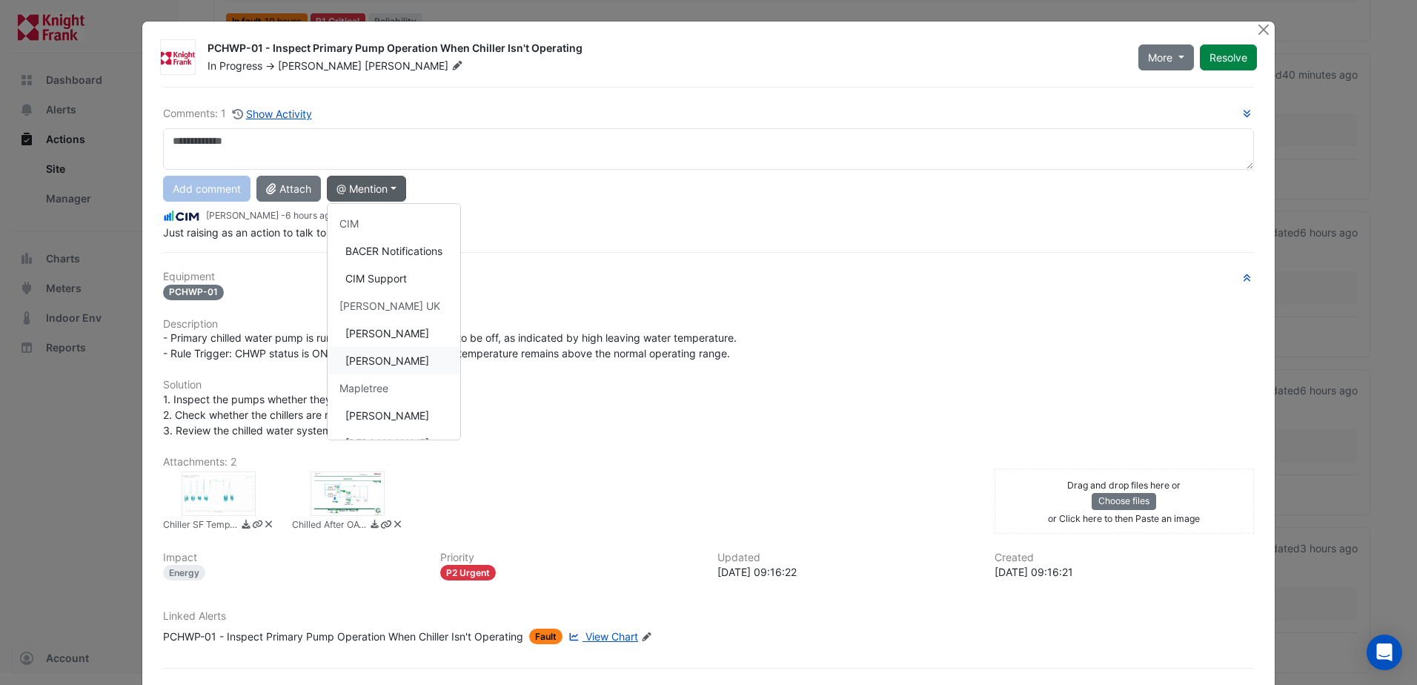
click at [389, 354] on button "[PERSON_NAME]" at bounding box center [394, 360] width 133 height 27
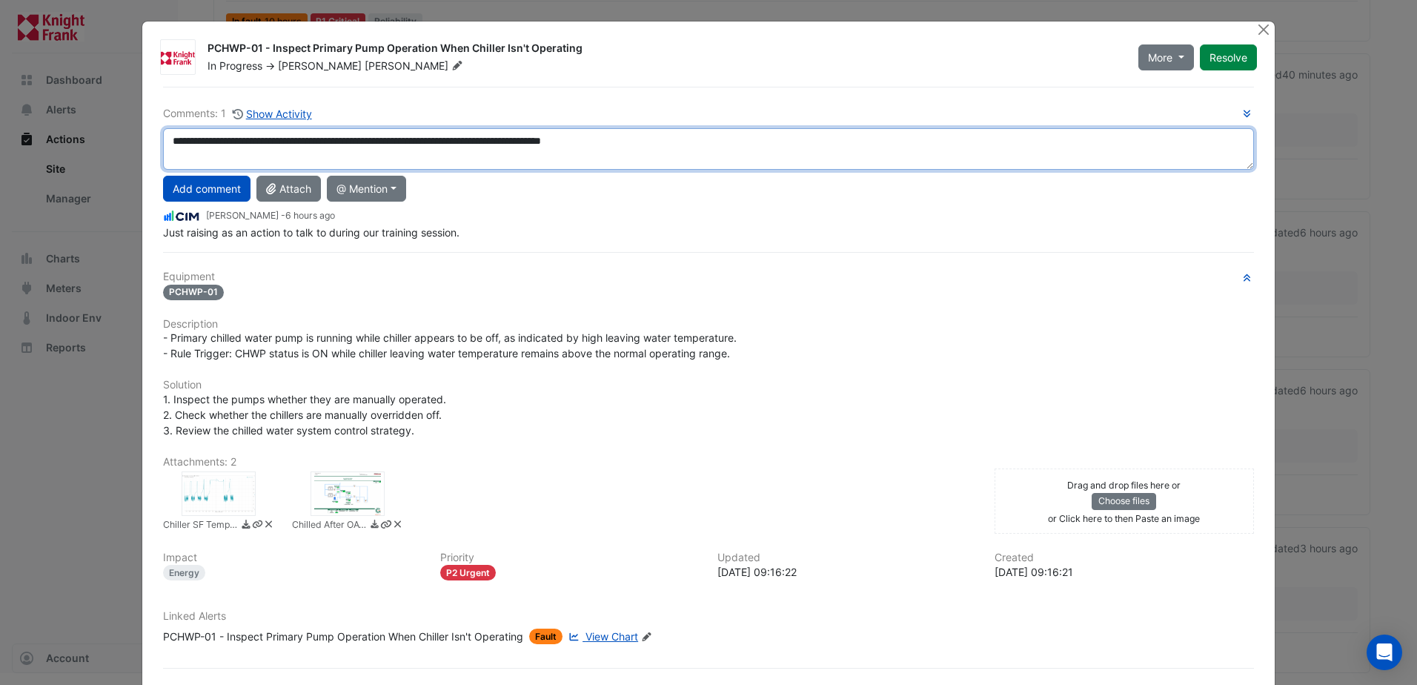
click at [584, 143] on textarea "**********" at bounding box center [708, 149] width 1091 height 42
drag, startPoint x: 669, startPoint y: 143, endPoint x: 677, endPoint y: 148, distance: 9.3
click at [675, 147] on textarea "**********" at bounding box center [708, 149] width 1091 height 42
click at [683, 149] on textarea "**********" at bounding box center [708, 149] width 1091 height 42
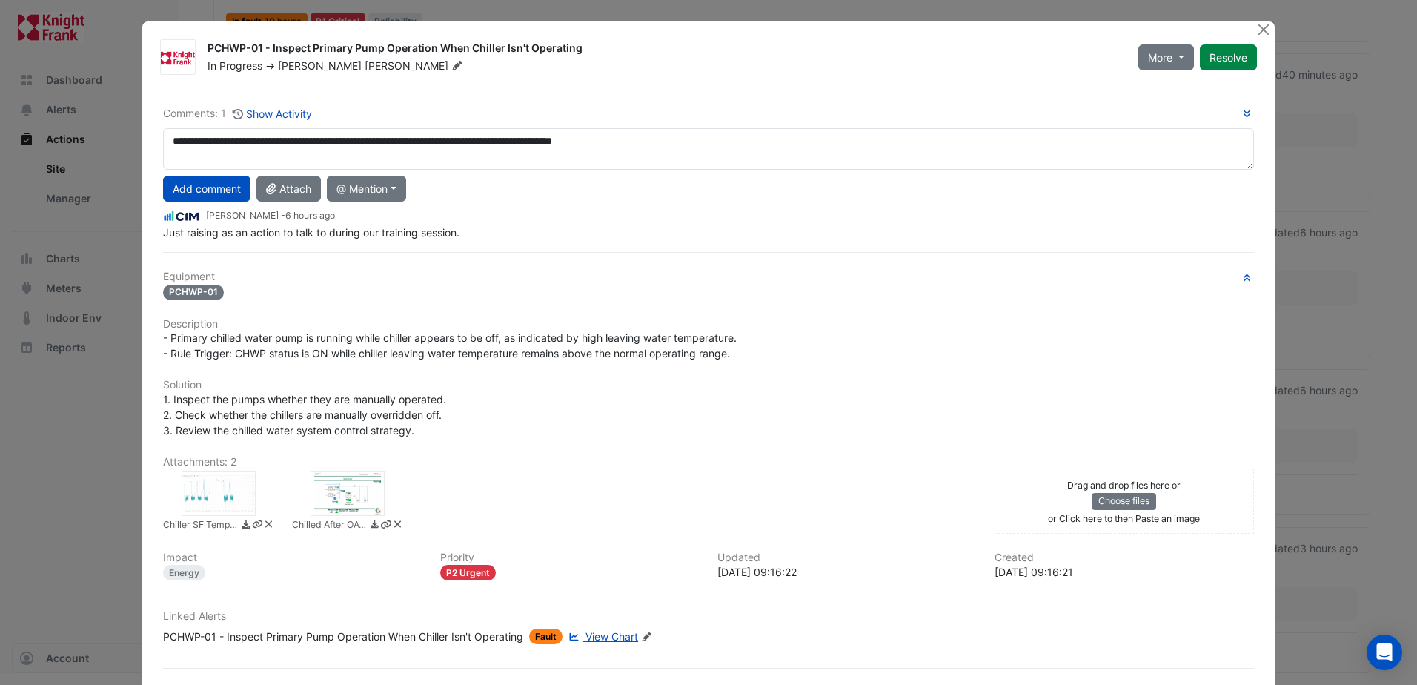
click at [210, 496] on div at bounding box center [219, 493] width 74 height 44
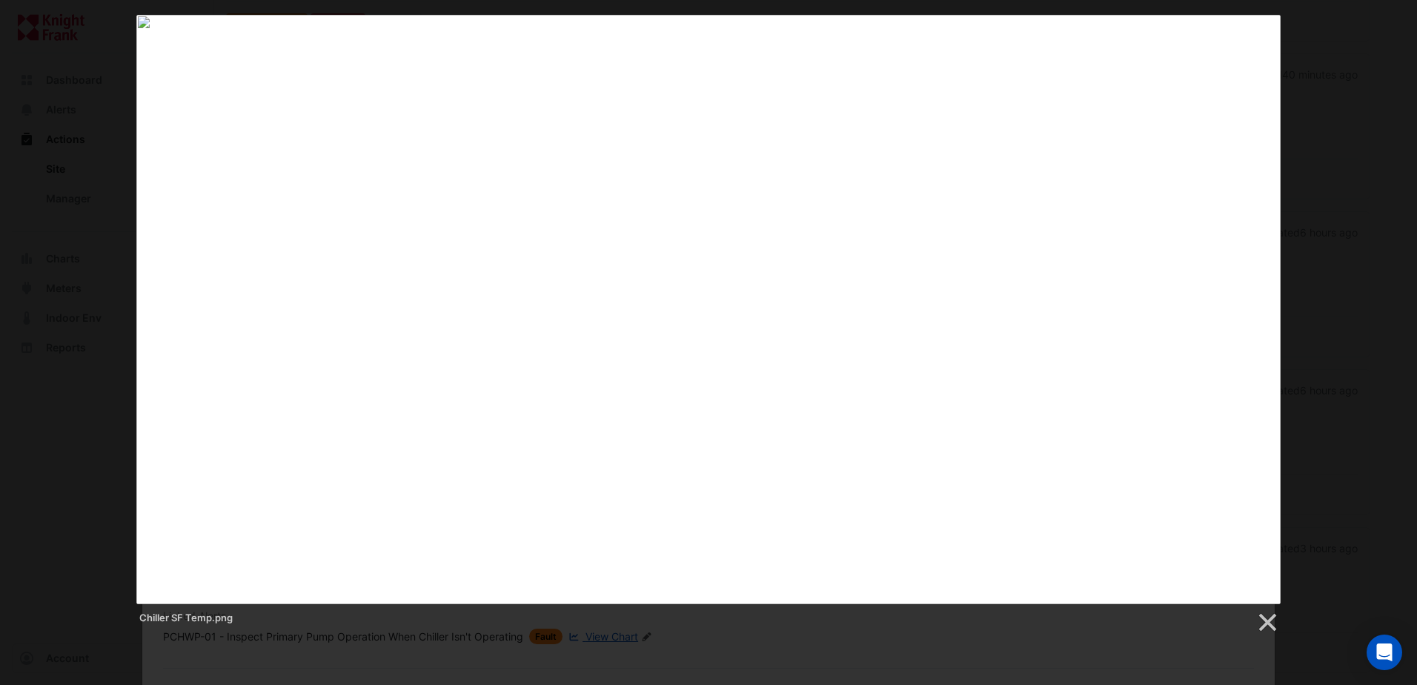
click at [1320, 71] on div "Chiller SF Temp.png" at bounding box center [708, 324] width 1417 height 619
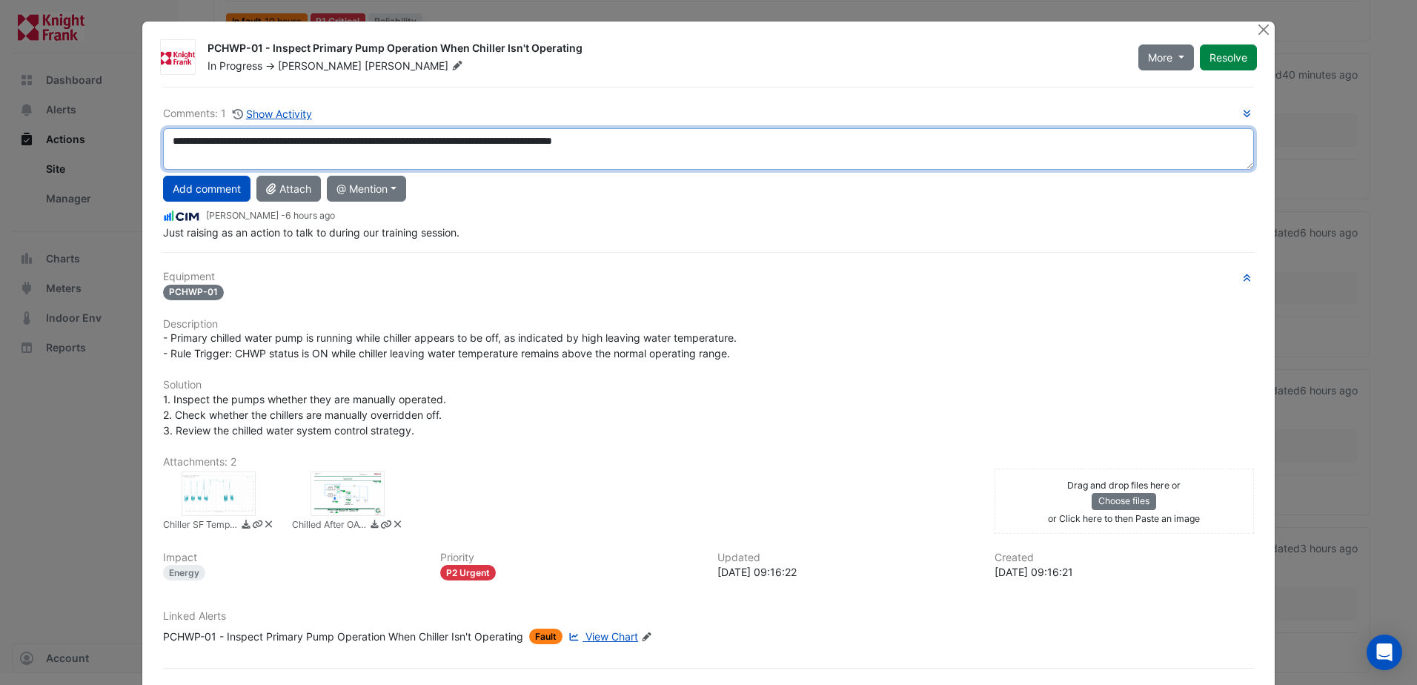
click at [704, 143] on textarea "**********" at bounding box center [708, 149] width 1091 height 42
type textarea "**********"
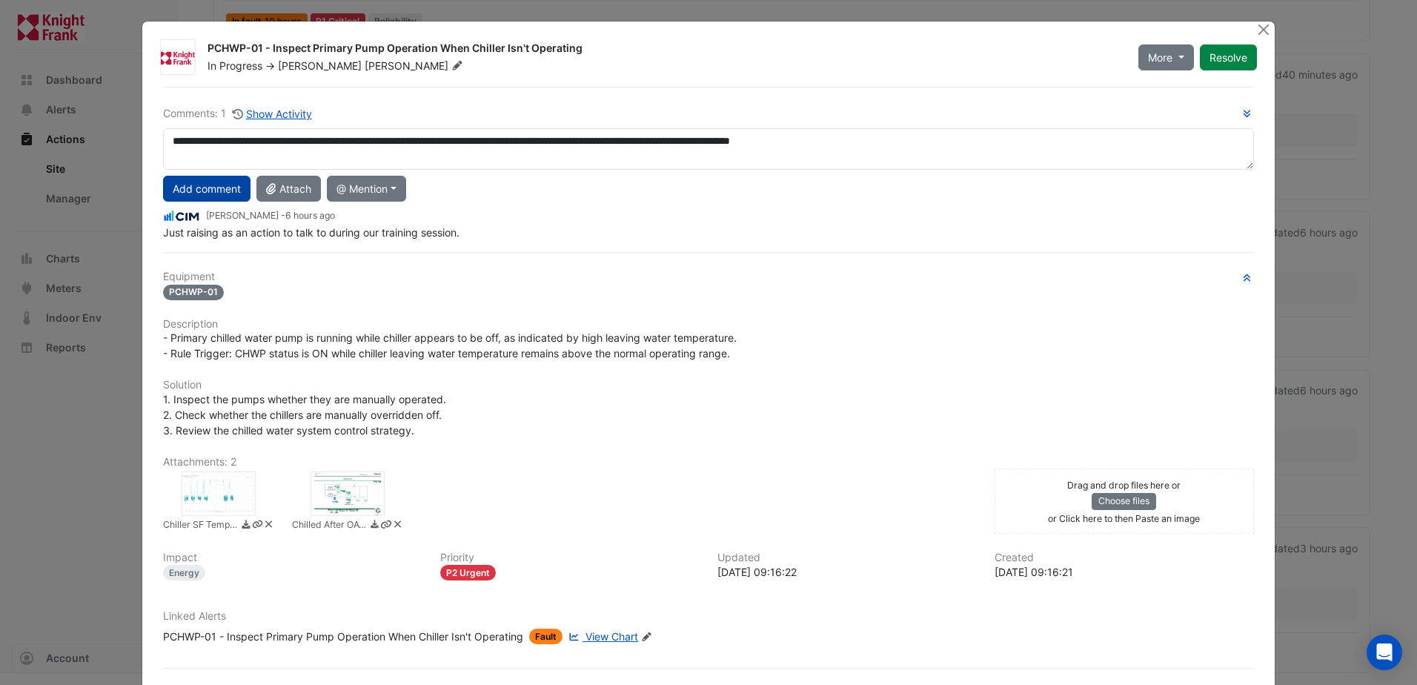
click at [208, 182] on button "Add comment" at bounding box center [206, 189] width 87 height 26
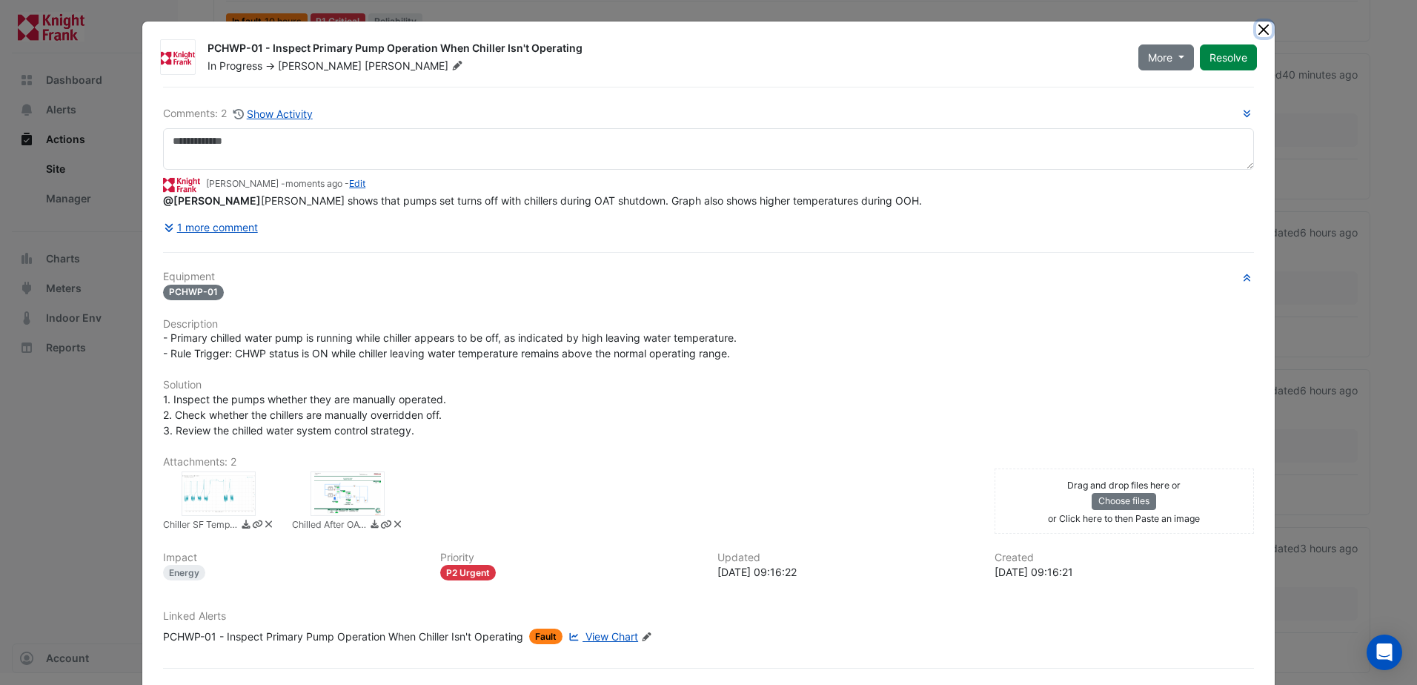
click at [1264, 30] on button "Close" at bounding box center [1265, 29] width 16 height 16
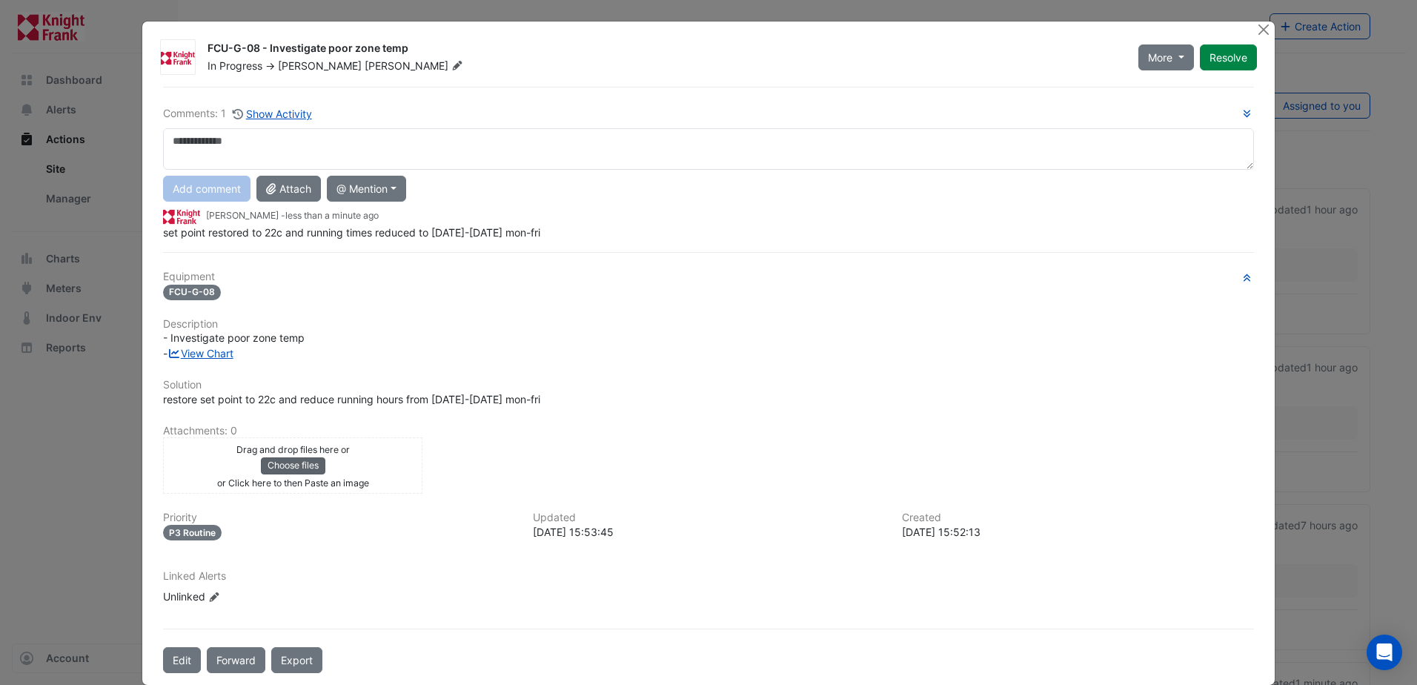
click at [285, 464] on button "Choose files" at bounding box center [293, 465] width 64 height 16
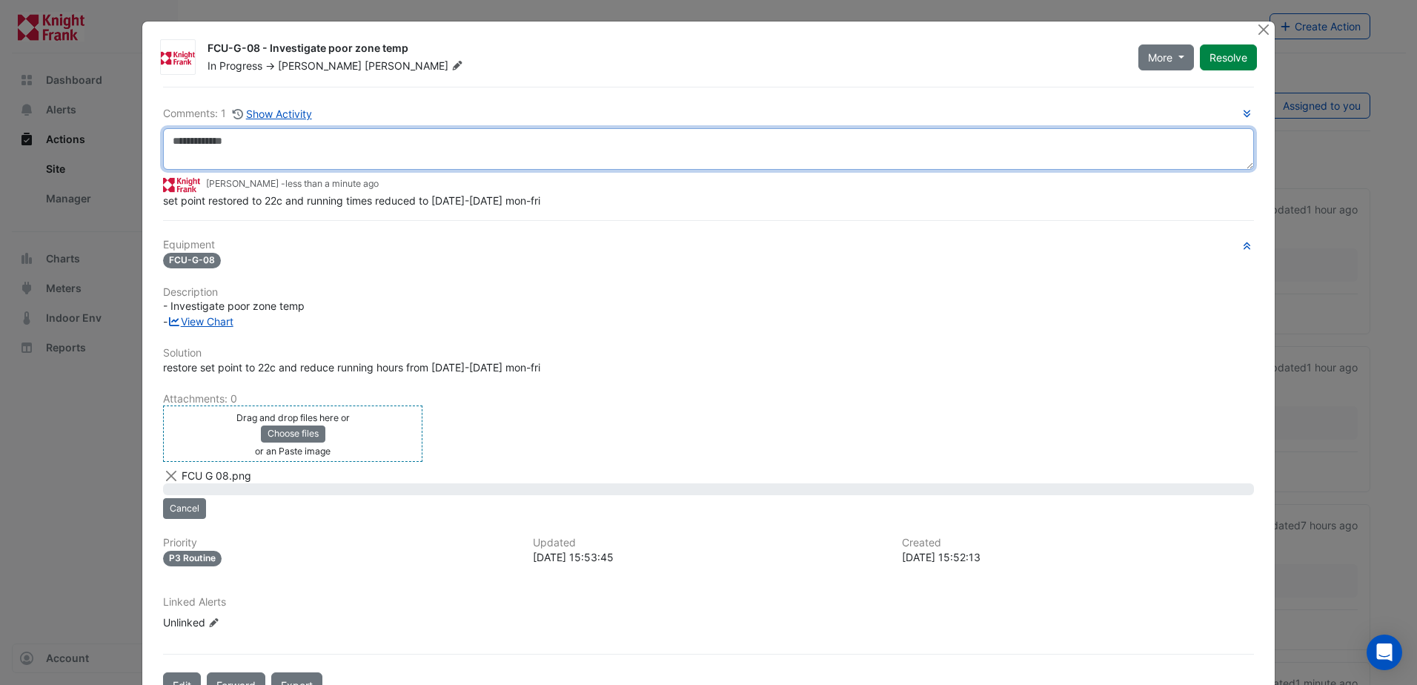
click at [333, 143] on textarea at bounding box center [708, 149] width 1091 height 42
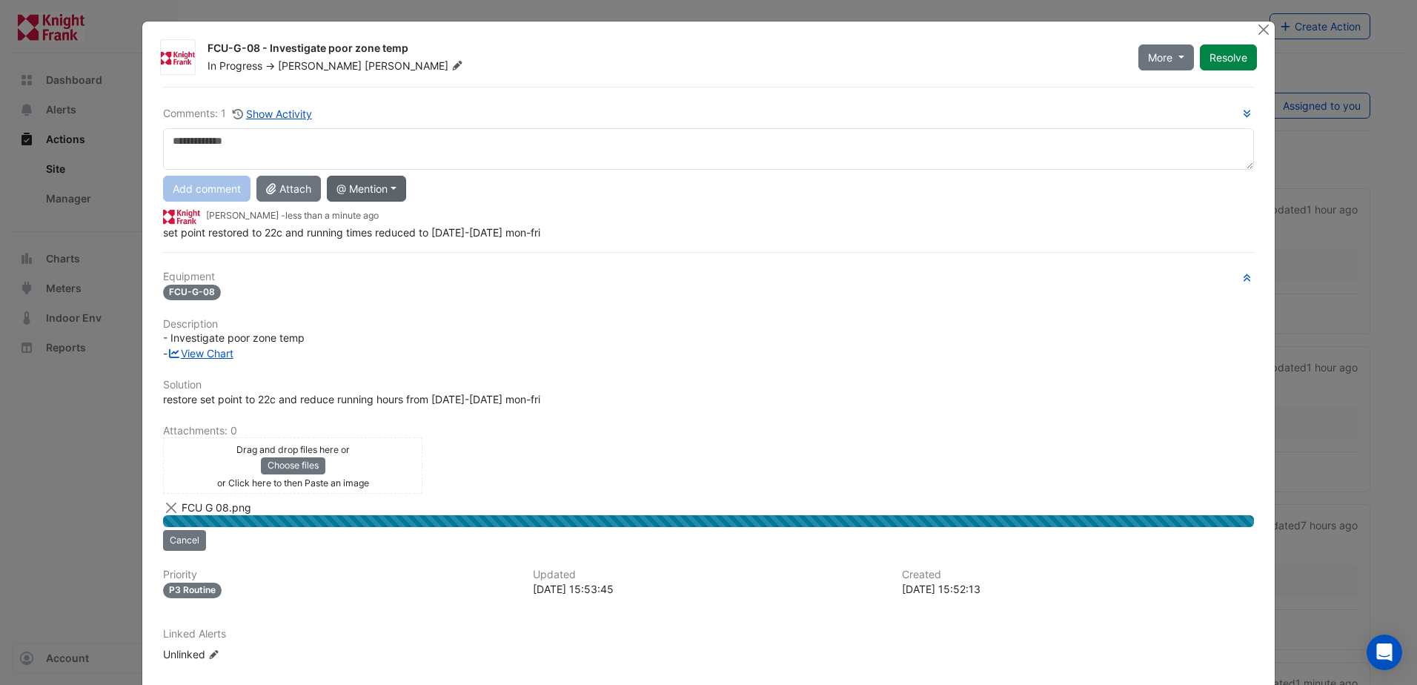
click at [375, 196] on button "@ Mention" at bounding box center [366, 189] width 79 height 26
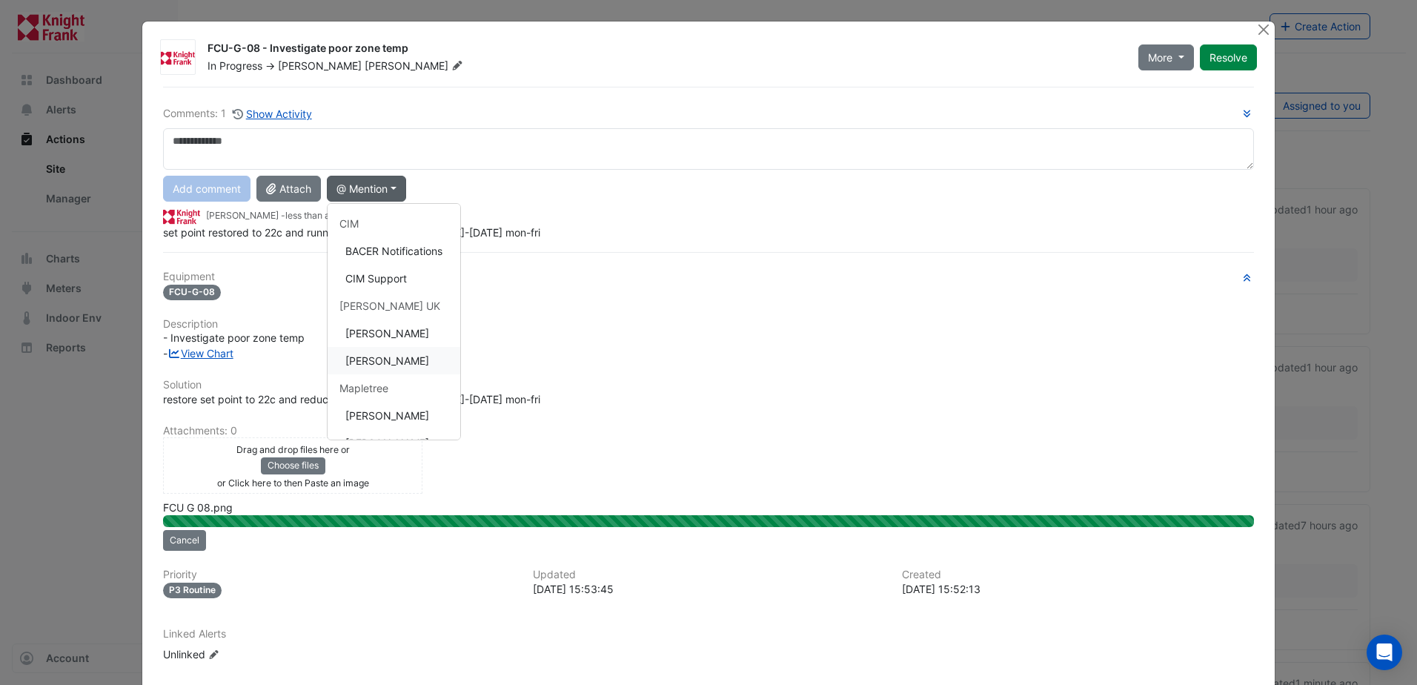
click at [397, 368] on button "Ross Munro" at bounding box center [394, 360] width 133 height 27
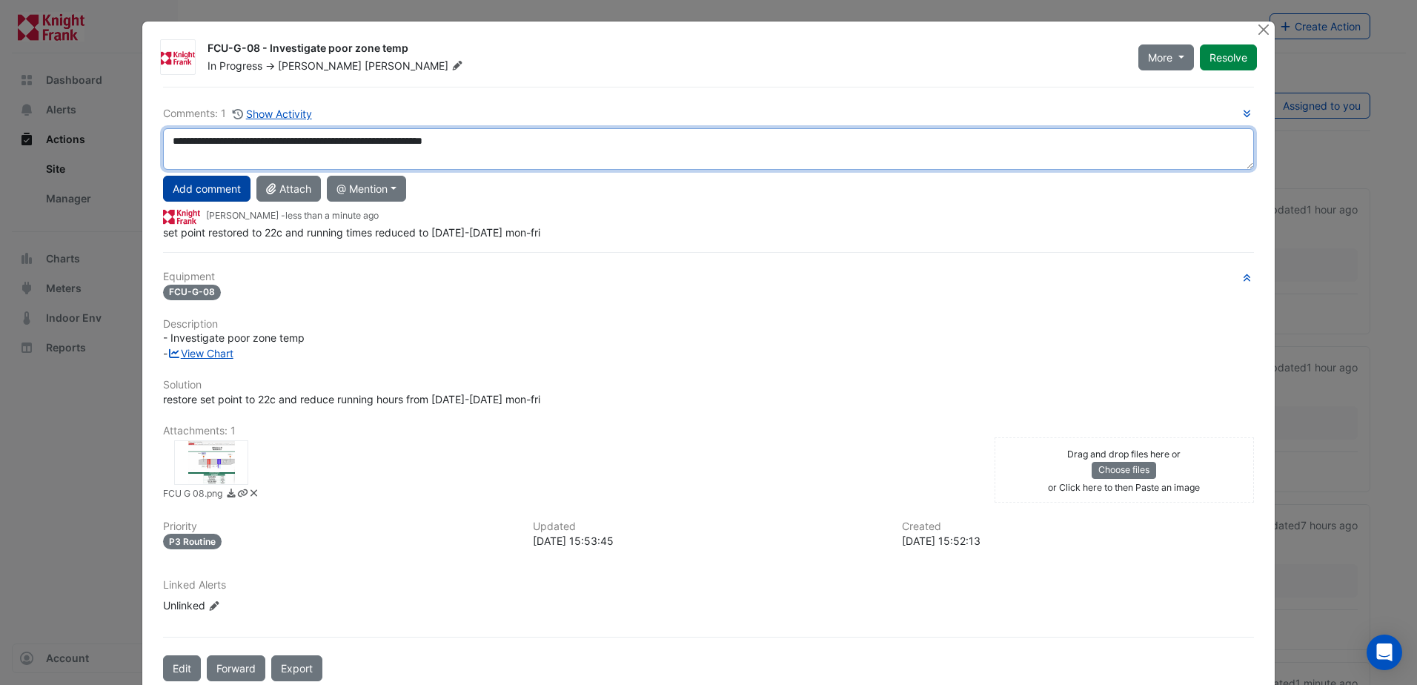
type textarea "**********"
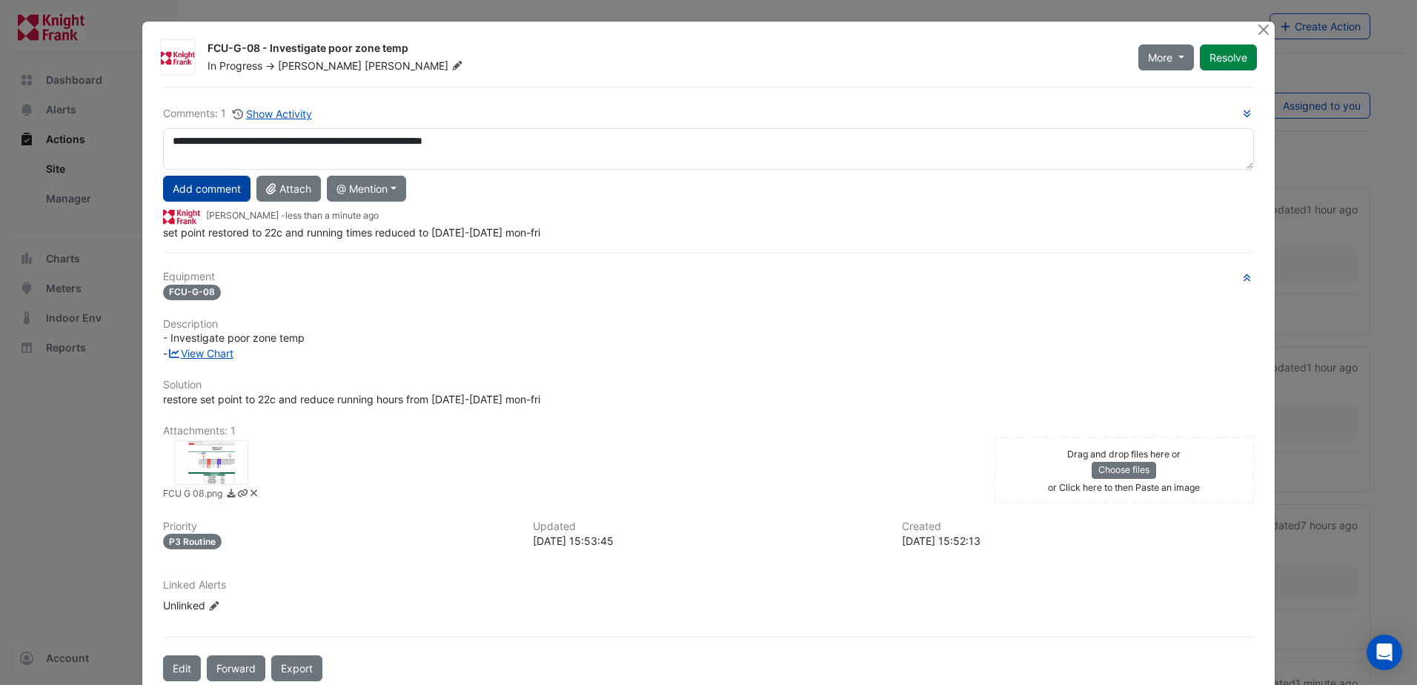
click at [217, 184] on button "Add comment" at bounding box center [206, 189] width 87 height 26
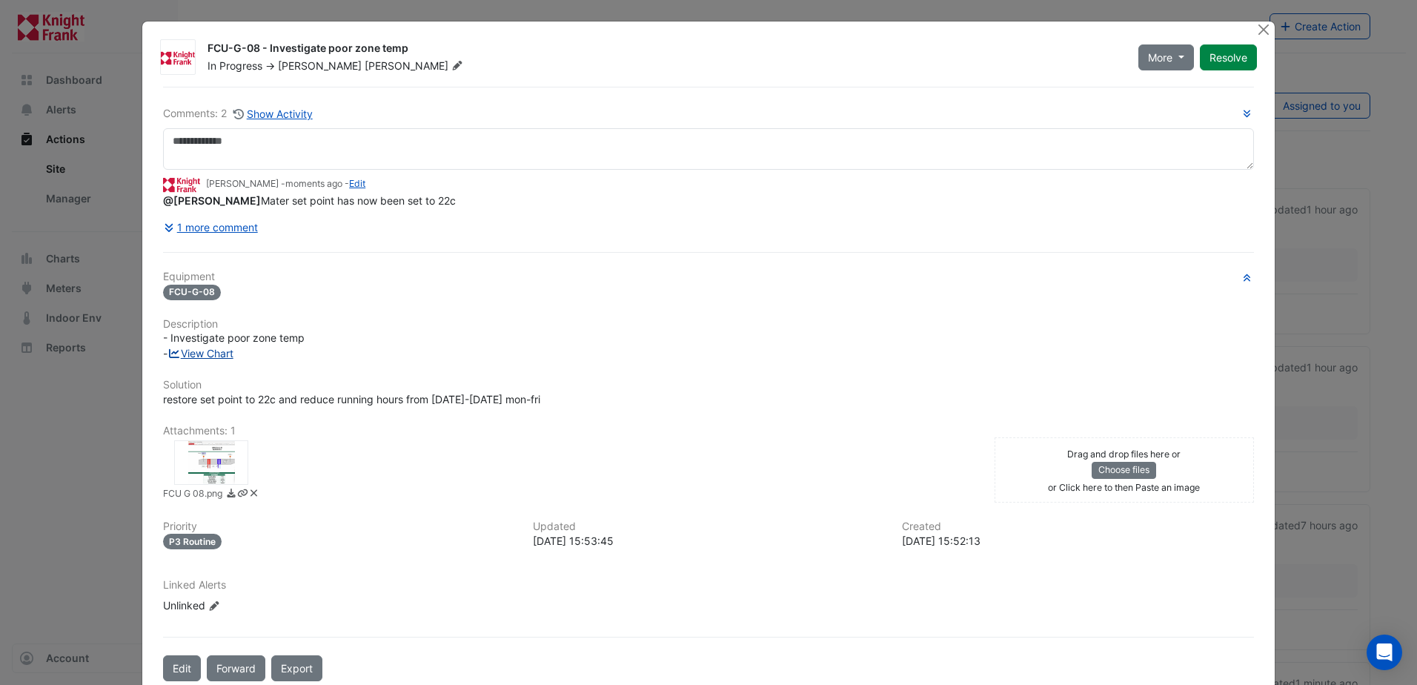
click at [222, 354] on link "View Chart" at bounding box center [201, 353] width 66 height 13
click at [1240, 59] on button "Resolve" at bounding box center [1228, 57] width 57 height 26
click at [1257, 34] on button "Close" at bounding box center [1265, 29] width 16 height 16
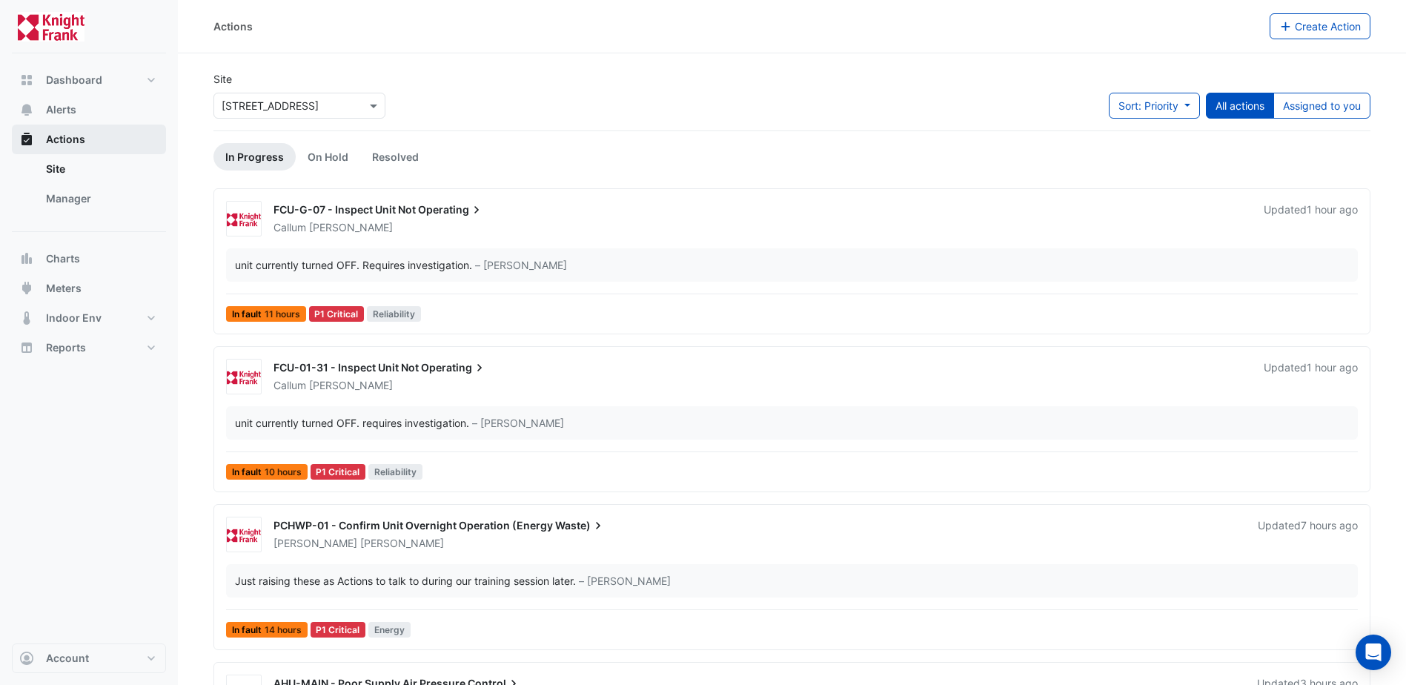
click at [60, 142] on span "Actions" at bounding box center [65, 139] width 39 height 15
click at [78, 143] on span "Actions" at bounding box center [65, 139] width 39 height 15
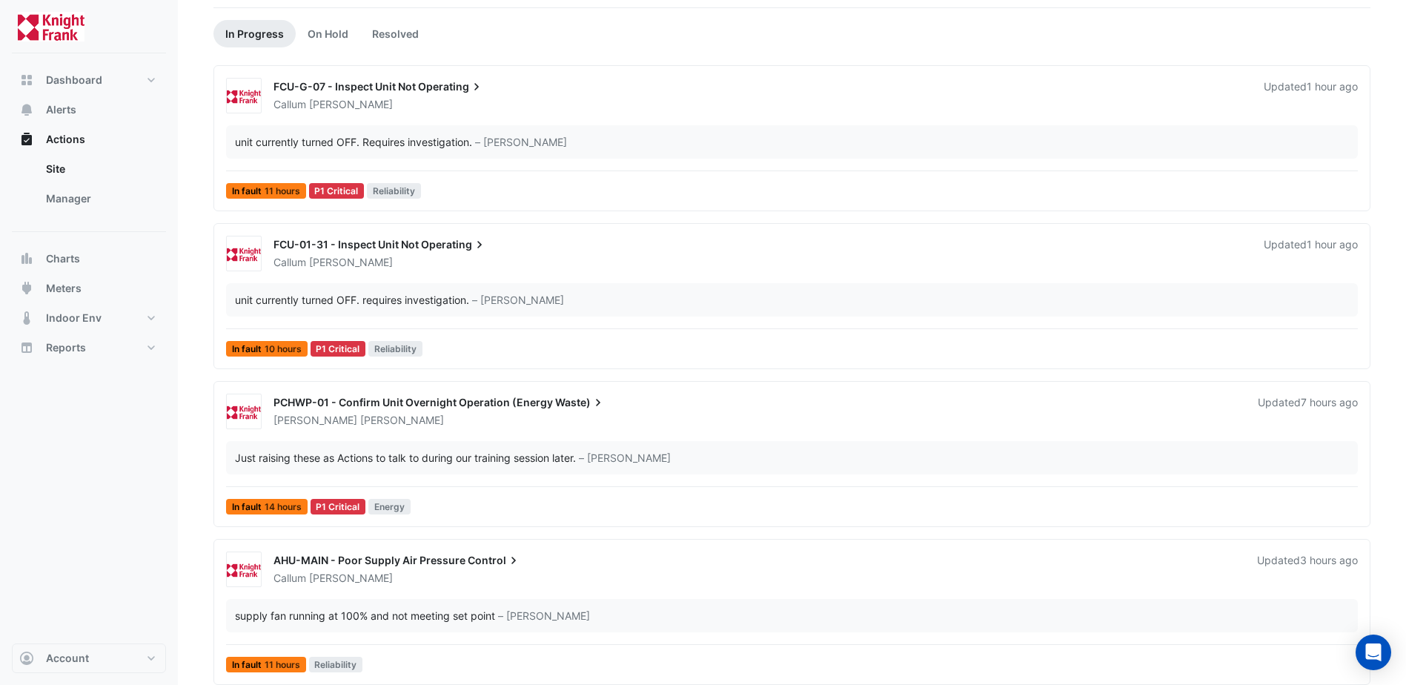
scroll to position [135, 0]
